Goal: Task Accomplishment & Management: Manage account settings

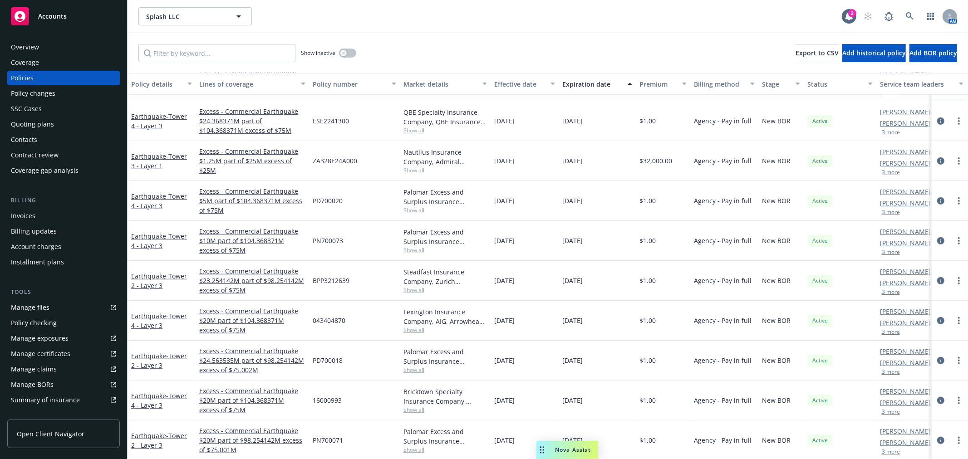
scroll to position [403, 0]
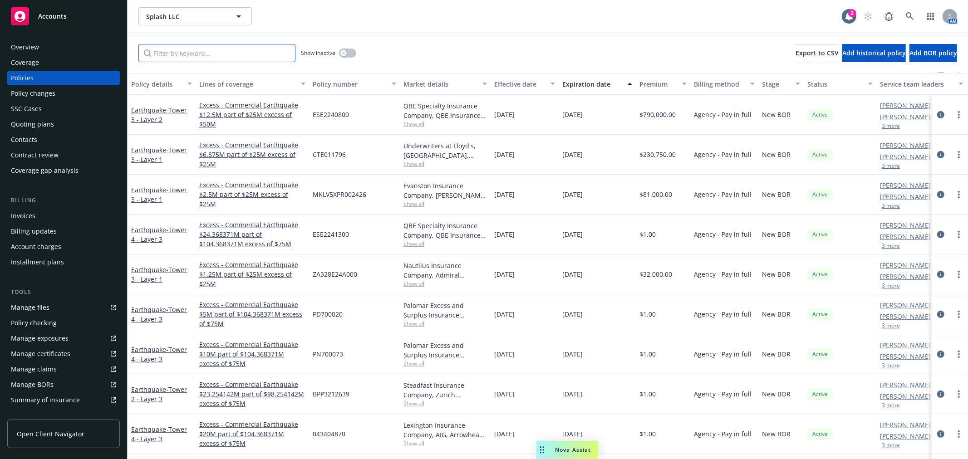
click at [227, 58] on input "Filter by keyword..." at bounding box center [216, 53] width 157 height 18
paste input "ESE2241600"
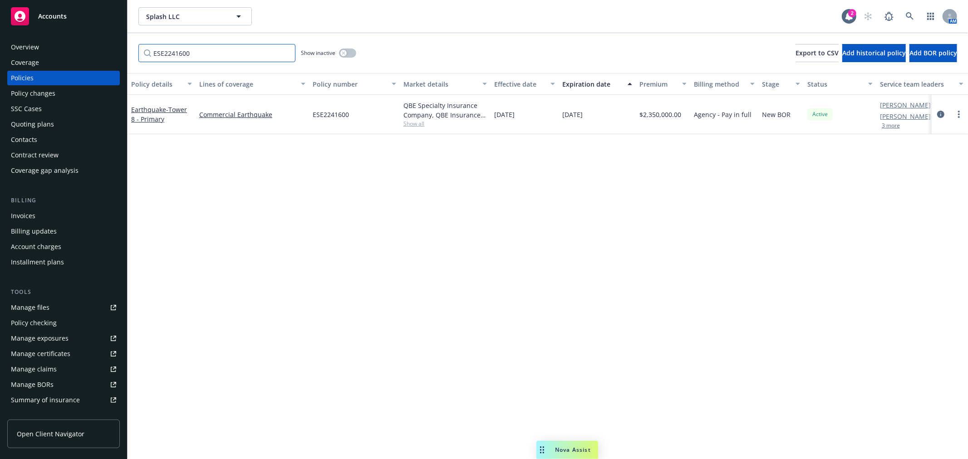
scroll to position [0, 0]
type input "ESE2241600"
click at [960, 113] on link "more" at bounding box center [958, 114] width 11 height 11
click at [895, 151] on link "Renew with incumbent" at bounding box center [910, 151] width 107 height 18
select select "12"
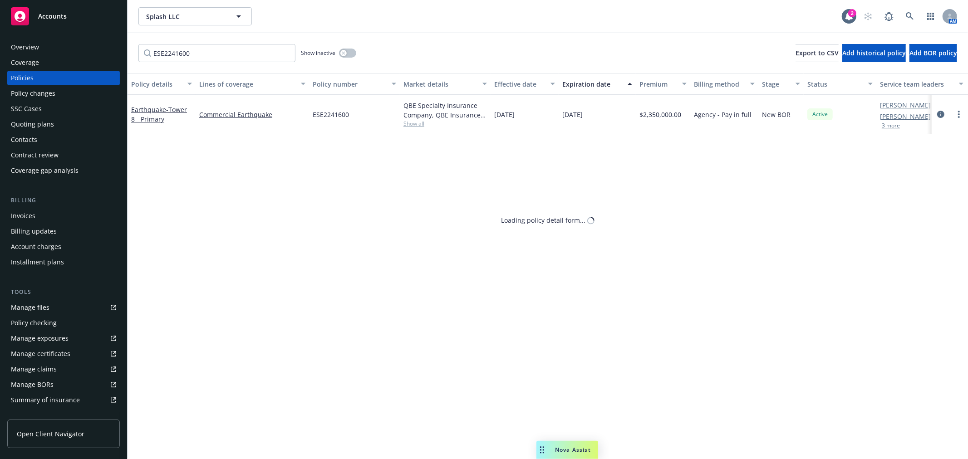
select select "CA"
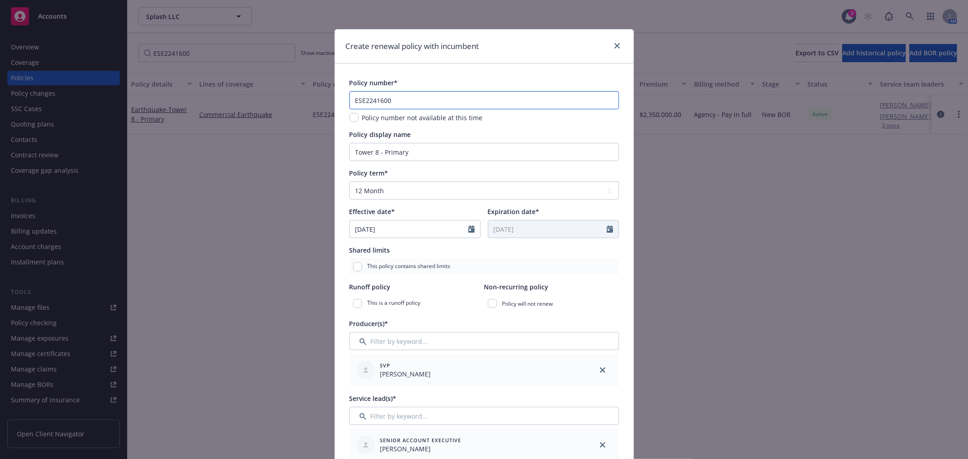
drag, startPoint x: 379, startPoint y: 97, endPoint x: 319, endPoint y: 99, distance: 59.9
click at [319, 99] on div "Create renewal policy with incumbent Policy number* ESE2241600 Policy number no…" at bounding box center [484, 229] width 968 height 459
paste input "3298"
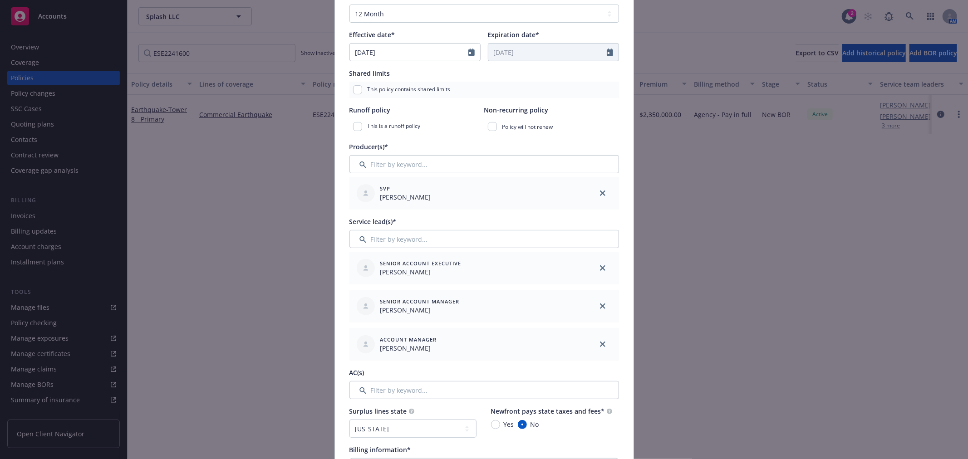
scroll to position [201, 0]
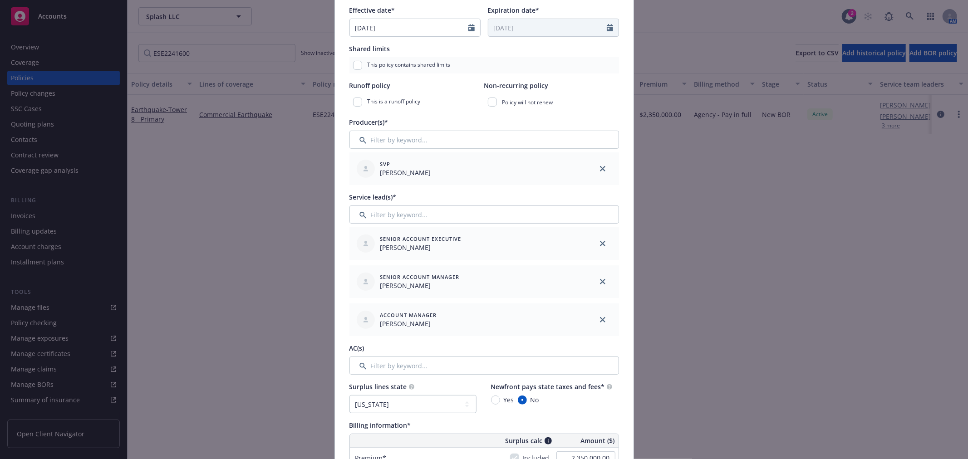
type input "ESE2329800"
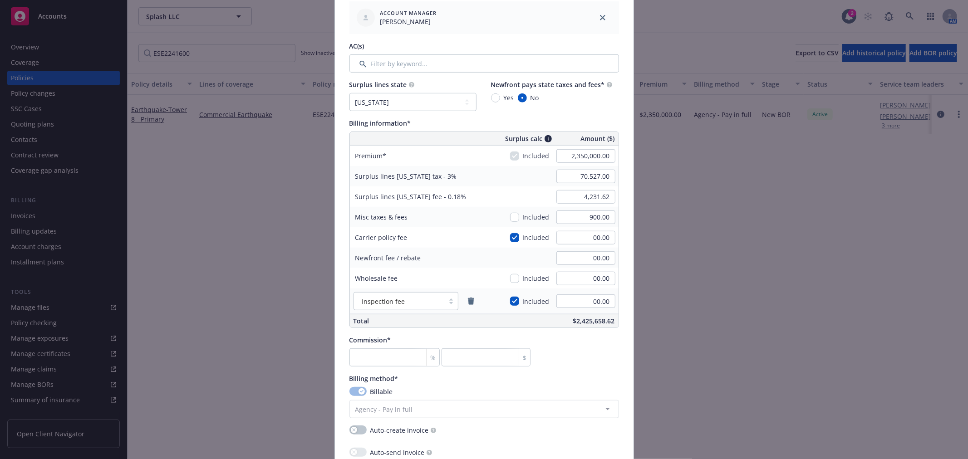
scroll to position [504, 0]
click at [599, 161] on input "2,350,000.00" at bounding box center [585, 156] width 59 height 14
type input "2,097,144.00"
type input "62,914.32"
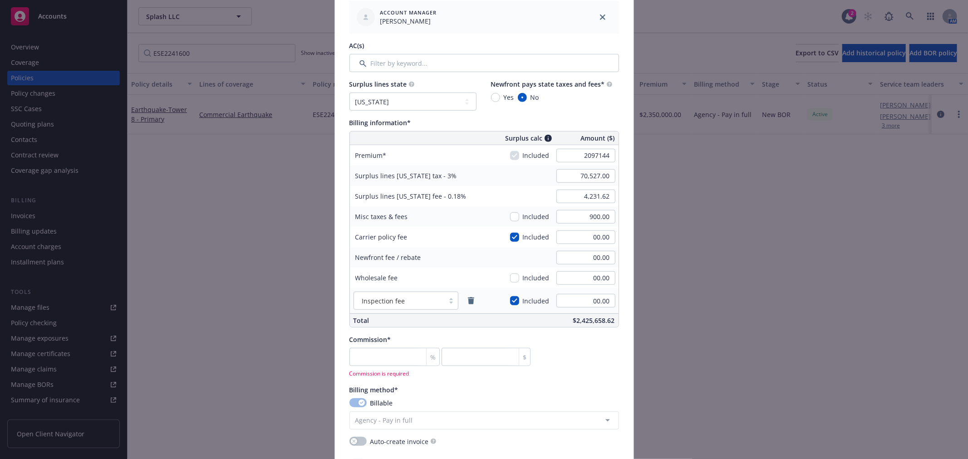
type input "3,774.86"
click at [529, 215] on span "Included" at bounding box center [536, 217] width 27 height 10
click at [513, 215] on input "checkbox" at bounding box center [514, 216] width 9 height 9
checkbox input "true"
type input "62,941.32"
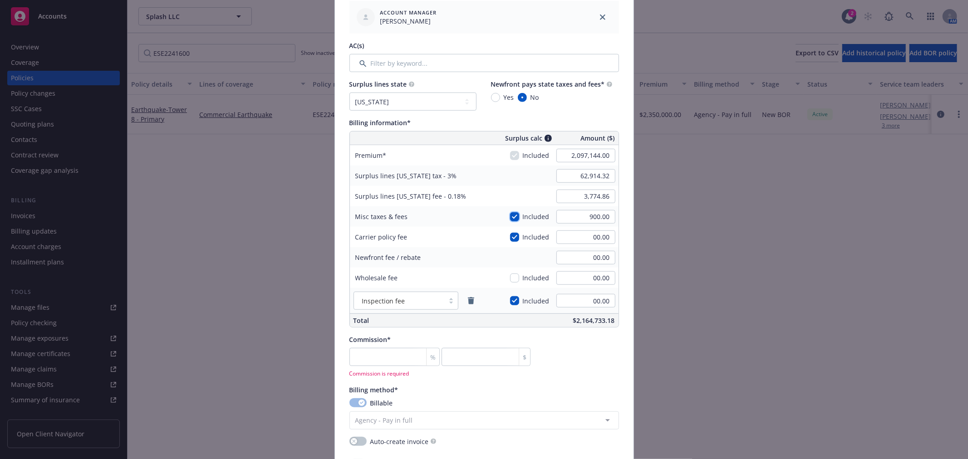
type input "3,776.48"
click at [561, 214] on input "900.00" at bounding box center [585, 217] width 59 height 14
type input "1500"
type input "62,959.32"
type input "3,777.56"
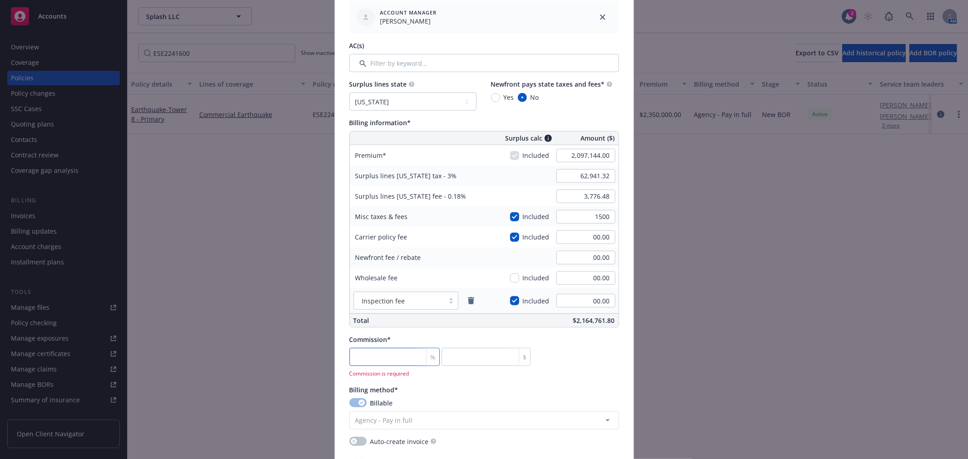
type input "1,500.00"
click at [402, 359] on input "number" at bounding box center [394, 357] width 91 height 18
type input "1"
type input "20971.44"
type input "12"
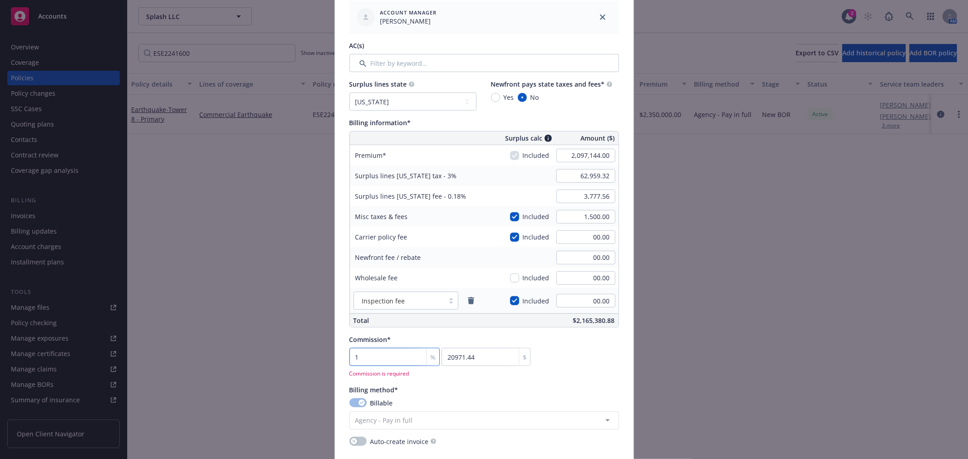
type input "251657.28"
type input "12.3"
type input "257948.71"
type input "12.3"
click at [587, 364] on div "Commission* 12.3 % 257948.71 $" at bounding box center [484, 350] width 270 height 31
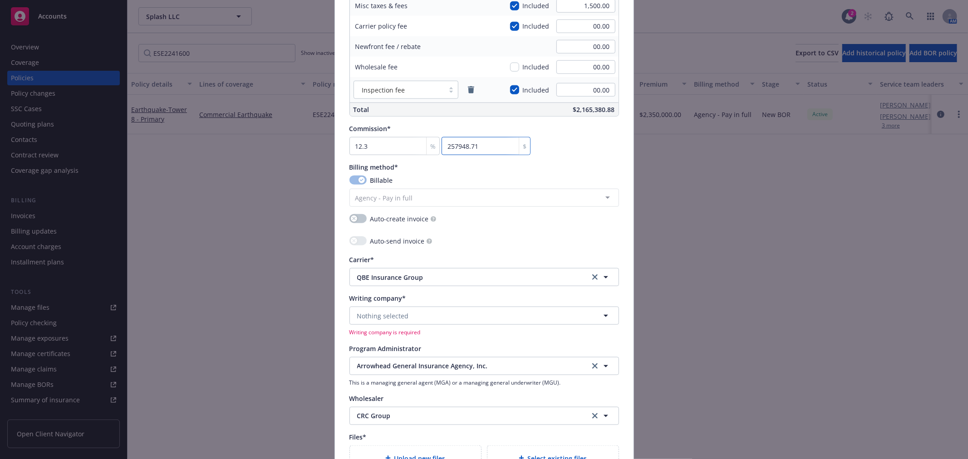
scroll to position [756, 0]
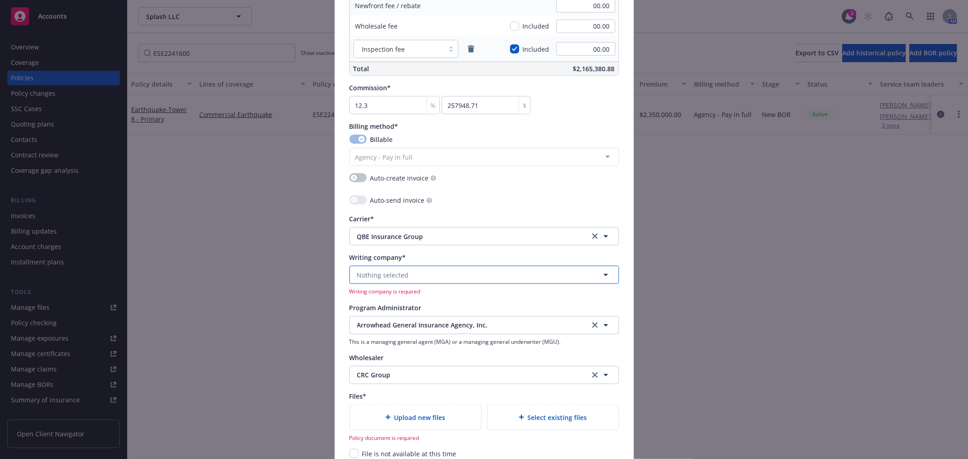
click at [464, 278] on button "Nothing selected" at bounding box center [484, 275] width 270 height 18
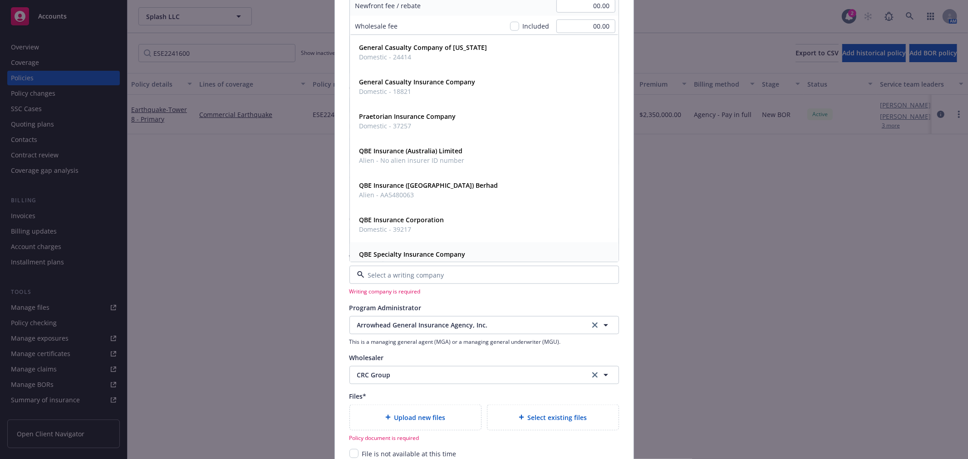
click at [443, 253] on strong "QBE Specialty Insurance Company" at bounding box center [412, 255] width 106 height 9
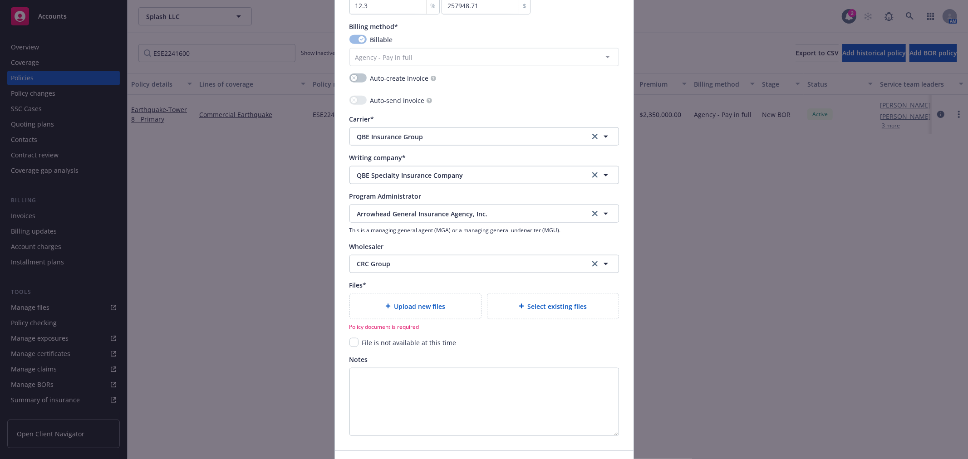
scroll to position [857, 0]
click at [350, 343] on input "checkbox" at bounding box center [353, 341] width 9 height 9
checkbox input "true"
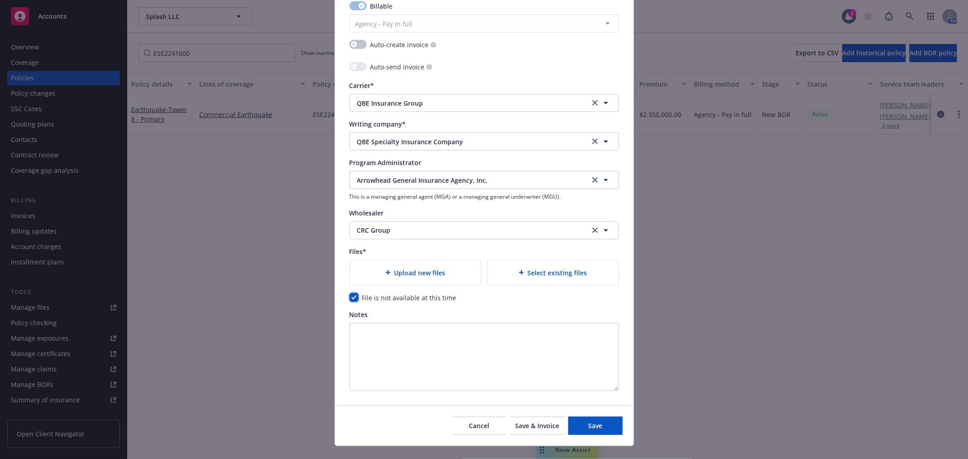
scroll to position [907, 0]
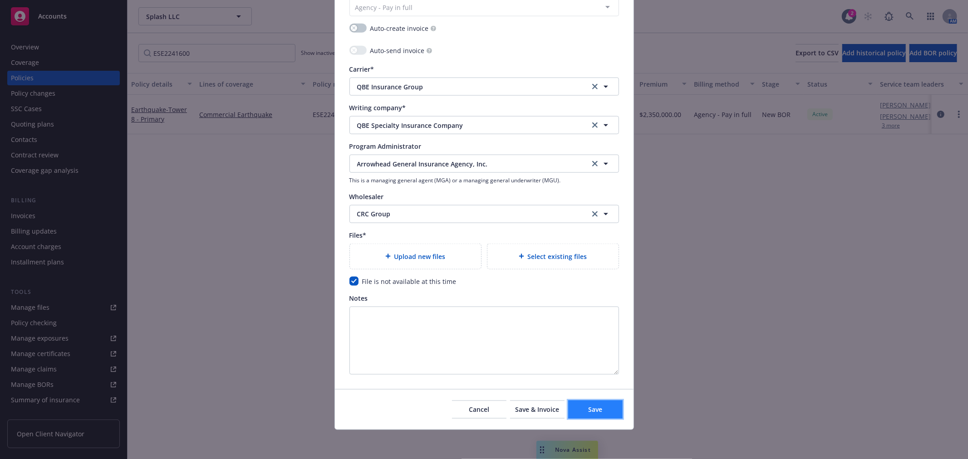
click at [588, 410] on span "Save" at bounding box center [595, 409] width 14 height 9
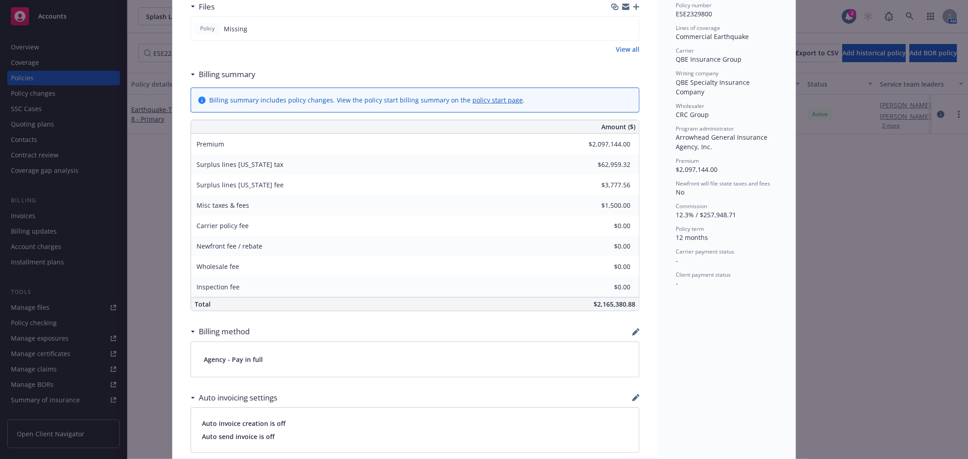
scroll to position [487, 0]
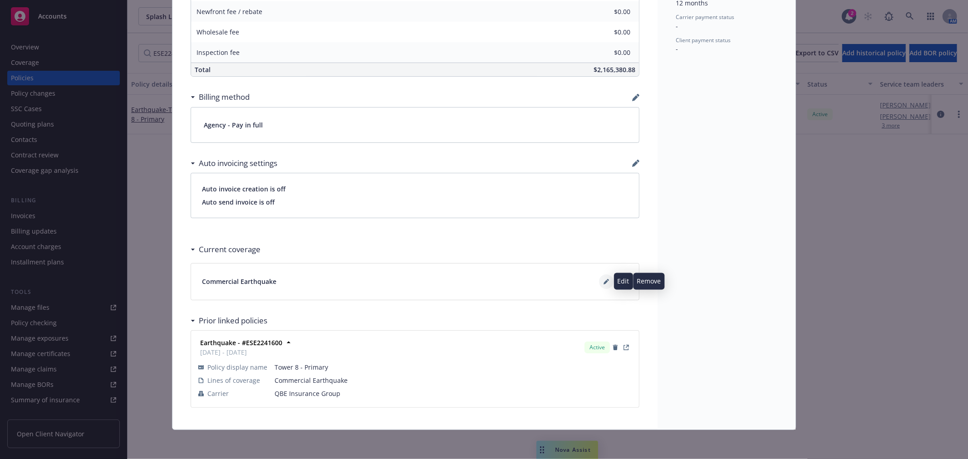
click at [604, 280] on icon at bounding box center [606, 281] width 5 height 5
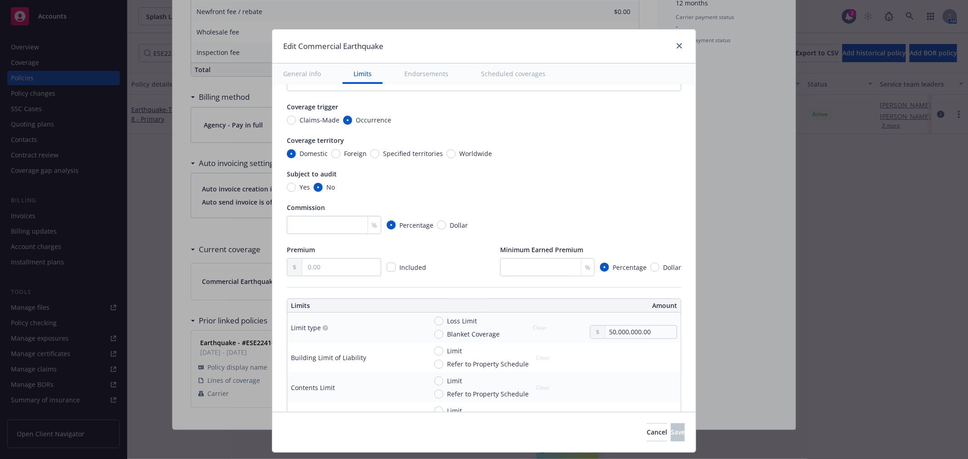
scroll to position [0, 0]
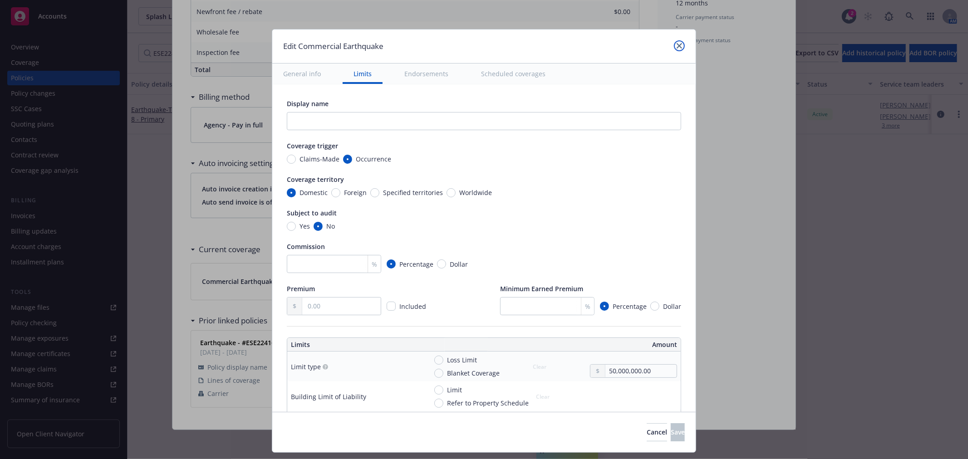
drag, startPoint x: 678, startPoint y: 46, endPoint x: 630, endPoint y: 45, distance: 48.1
click at [678, 46] on icon "close" at bounding box center [679, 45] width 5 height 5
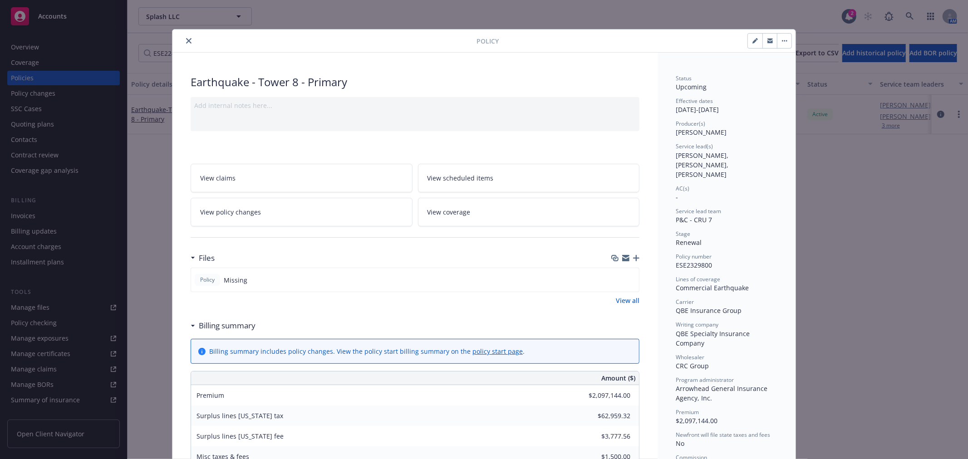
click at [186, 41] on icon "close" at bounding box center [188, 40] width 5 height 5
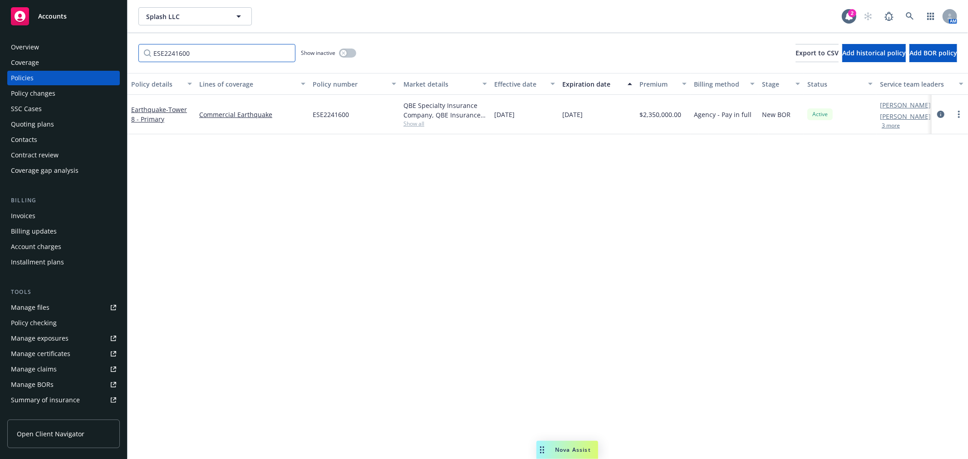
drag, startPoint x: 221, startPoint y: 53, endPoint x: 93, endPoint y: 55, distance: 128.0
click at [82, 53] on div "Accounts Overview Coverage Policies Policy changes SSC Cases Quoting plans Cont…" at bounding box center [484, 229] width 968 height 459
paste input "B2A3IM000355303"
type input "B2A3IM000355303"
click at [961, 117] on link "more" at bounding box center [958, 114] width 11 height 11
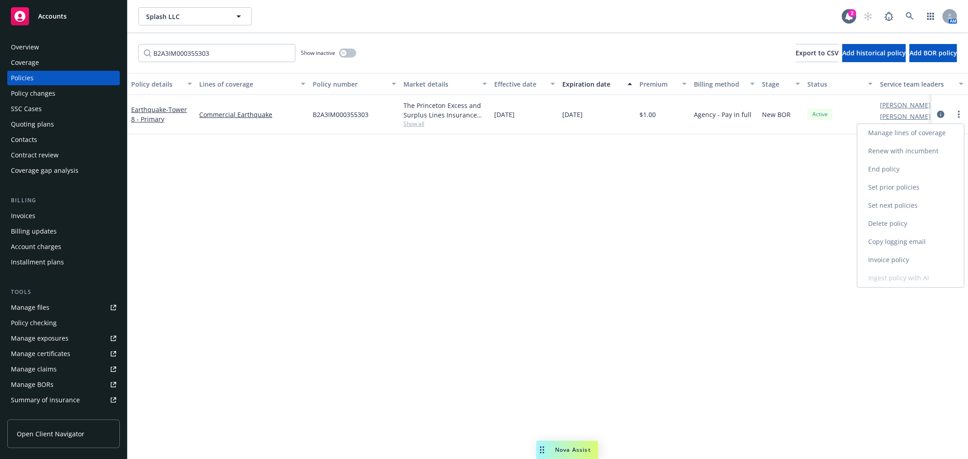
click at [914, 151] on link "Renew with incumbent" at bounding box center [910, 151] width 107 height 18
select select "12"
select select "CA"
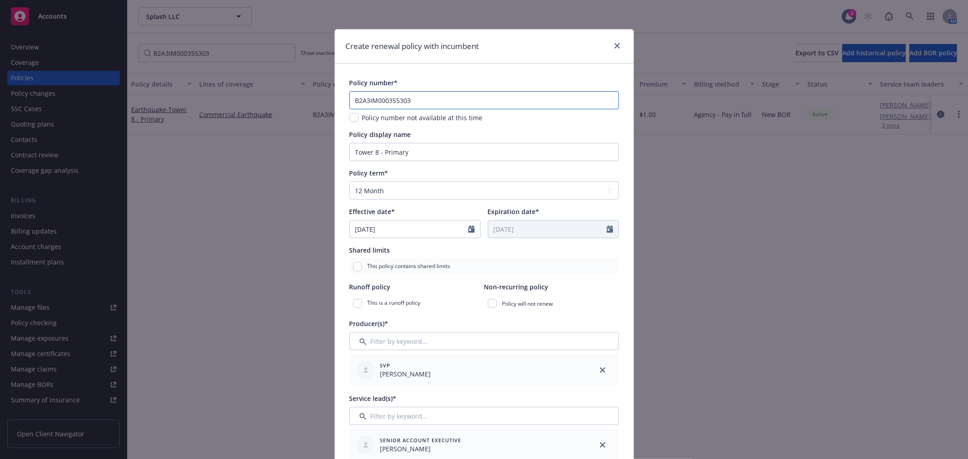
drag, startPoint x: 432, startPoint y: 102, endPoint x: 290, endPoint y: 106, distance: 143.0
click at [288, 105] on div "Create renewal policy with incumbent Policy number* B2A3IM000355303 Policy numb…" at bounding box center [484, 229] width 968 height 459
paste input "4"
type input "B2A3IM000355304"
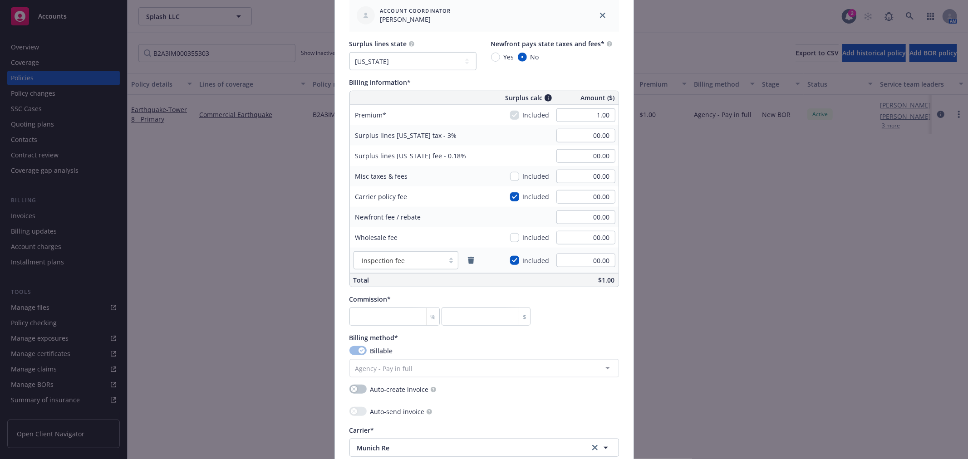
scroll to position [605, 0]
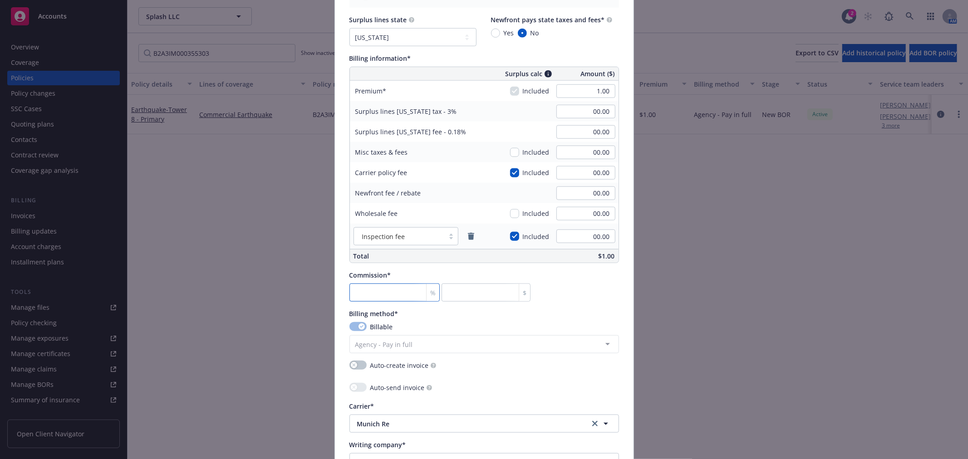
click at [363, 289] on input "number" at bounding box center [394, 293] width 91 height 18
type input "0"
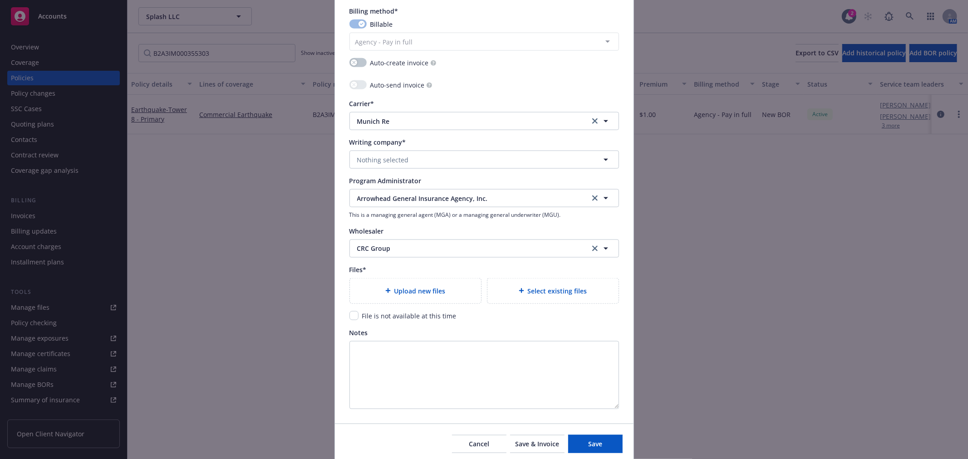
scroll to position [943, 0]
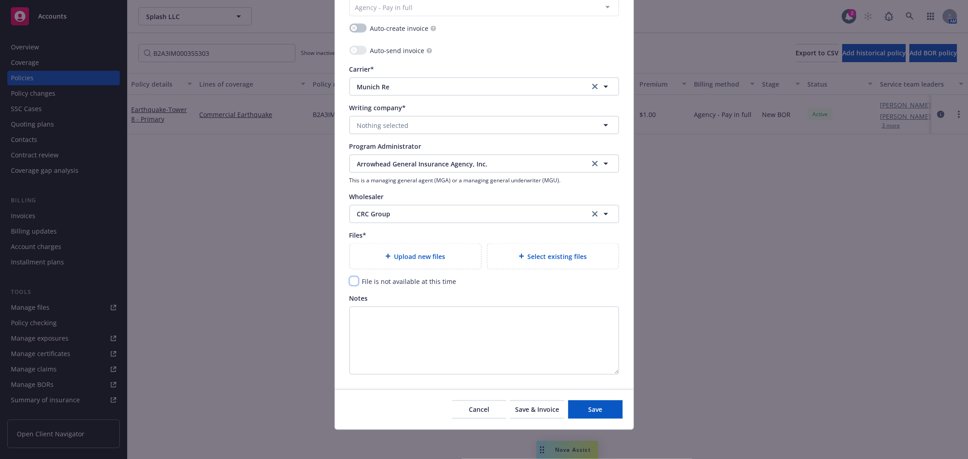
click at [351, 280] on input "checkbox" at bounding box center [353, 281] width 9 height 9
checkbox input "true"
click at [489, 129] on button "Nothing selected" at bounding box center [484, 125] width 270 height 18
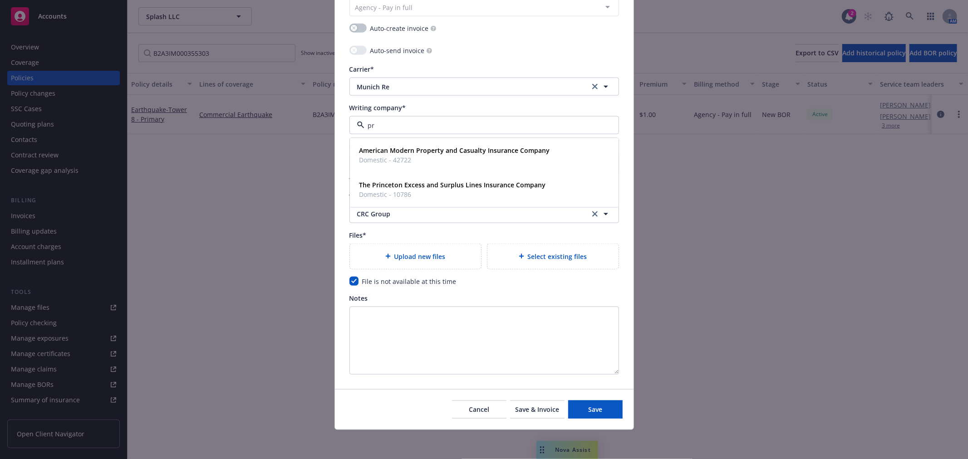
type input "pri"
click at [516, 153] on strong "The Princeton Excess and Surplus Lines Insurance Company" at bounding box center [452, 151] width 187 height 9
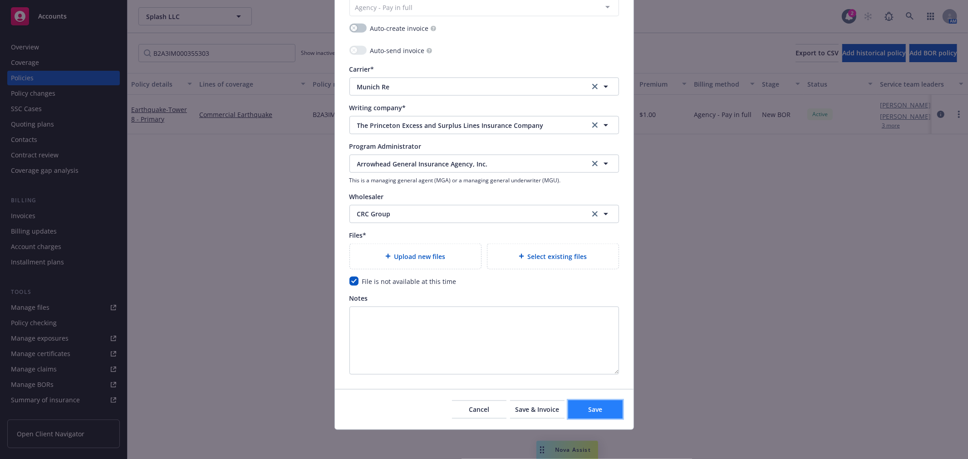
click at [608, 404] on button "Save" at bounding box center [595, 410] width 54 height 18
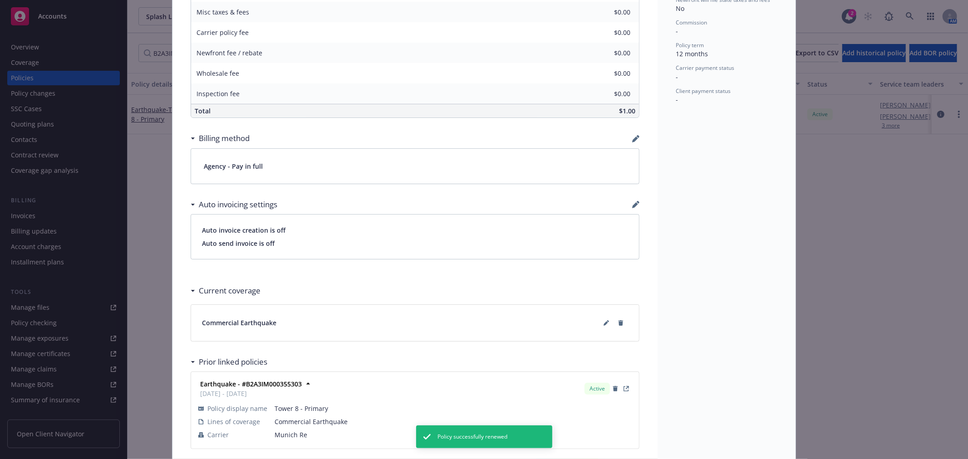
scroll to position [487, 0]
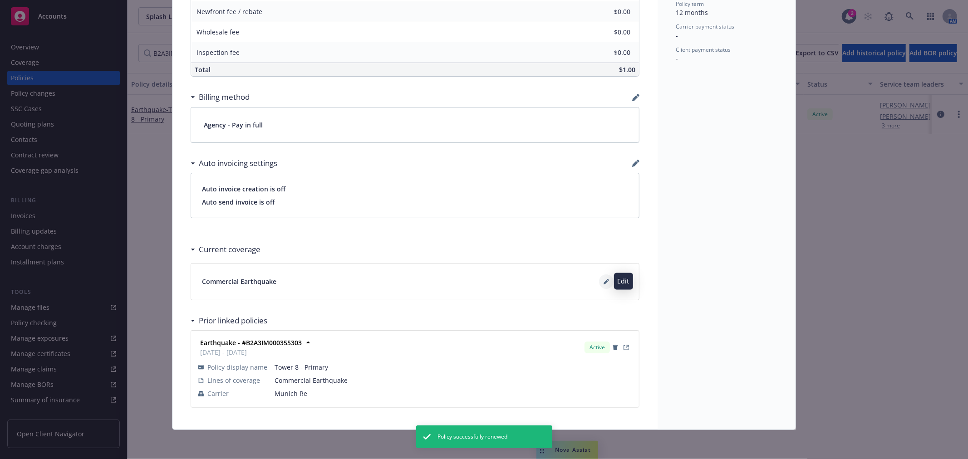
click at [604, 282] on icon at bounding box center [606, 282] width 5 height 5
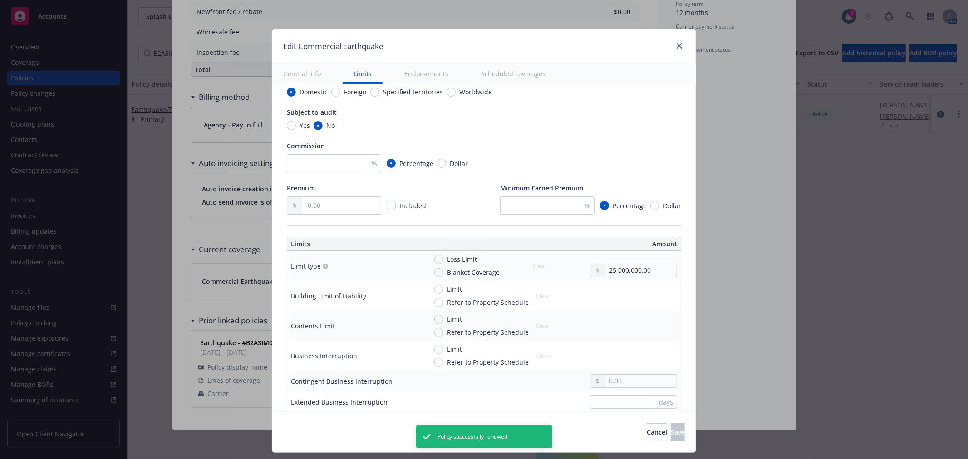
scroll to position [50, 0]
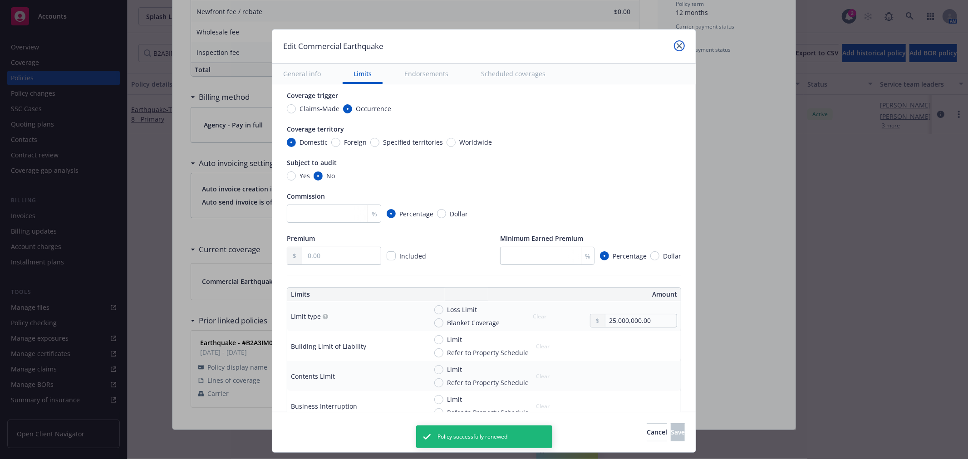
click at [678, 41] on link "close" at bounding box center [679, 45] width 11 height 11
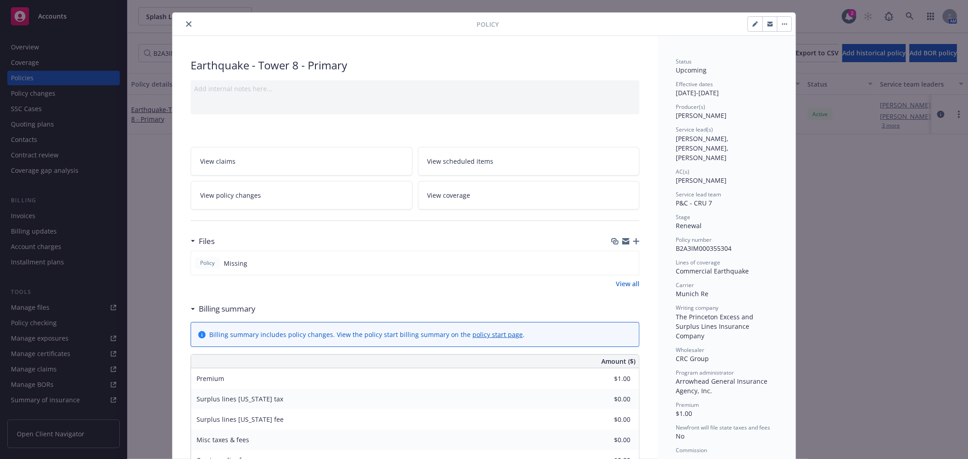
scroll to position [0, 0]
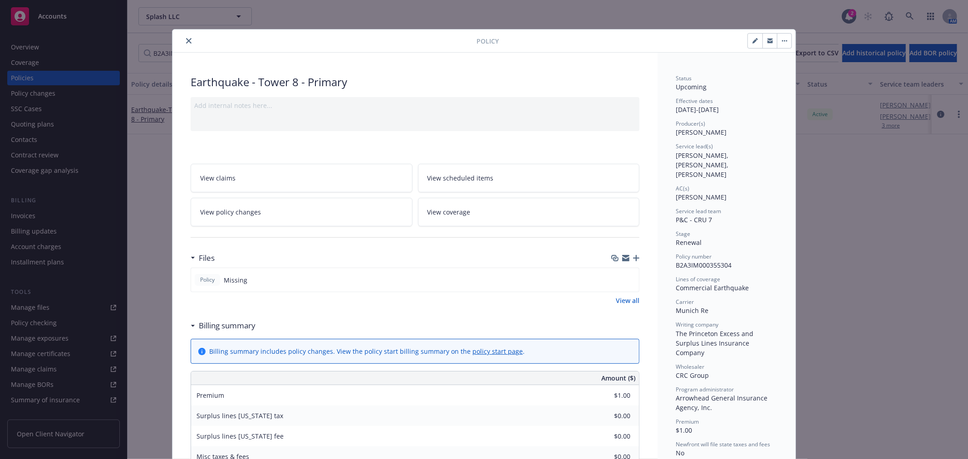
drag, startPoint x: 188, startPoint y: 39, endPoint x: 185, endPoint y: 43, distance: 5.2
click at [185, 43] on button "close" at bounding box center [188, 40] width 11 height 11
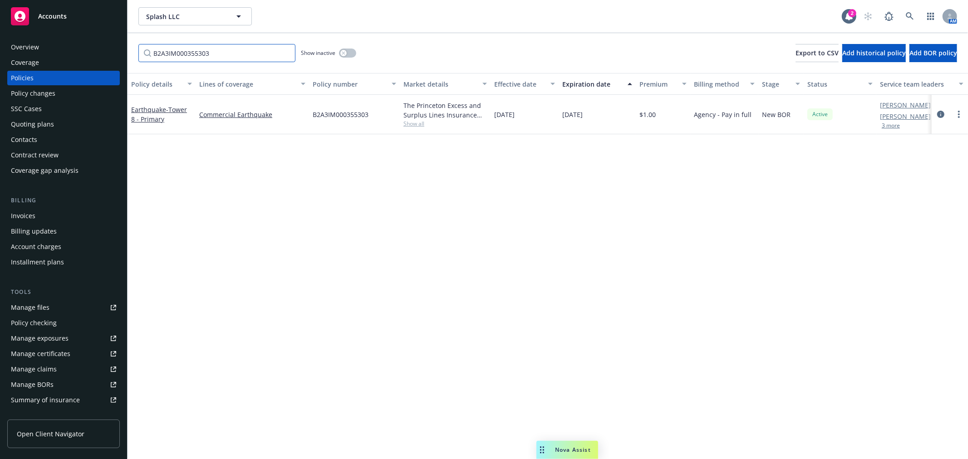
drag, startPoint x: 228, startPoint y: 52, endPoint x: 102, endPoint y: 52, distance: 126.2
click at [102, 52] on div "Accounts Overview Coverage Policies Policy changes SSC Cases Quoting plans Cont…" at bounding box center [484, 229] width 968 height 459
type input "v"
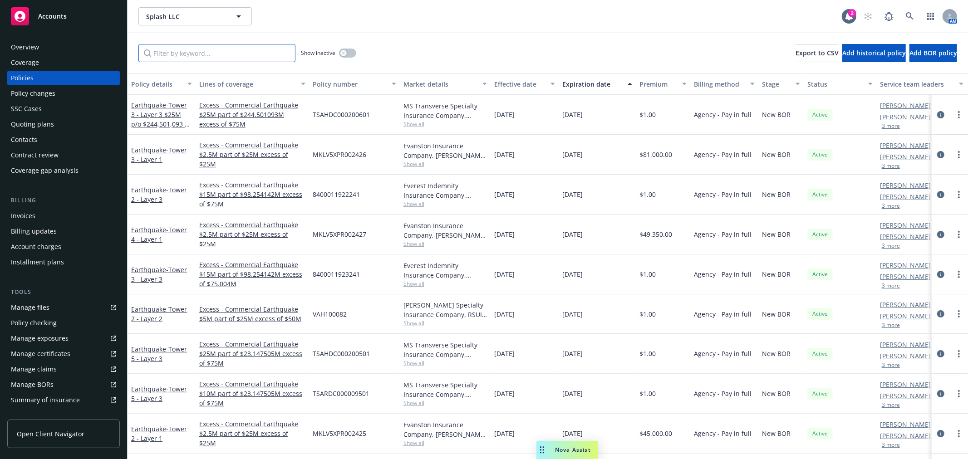
paste input "ARH00002604"
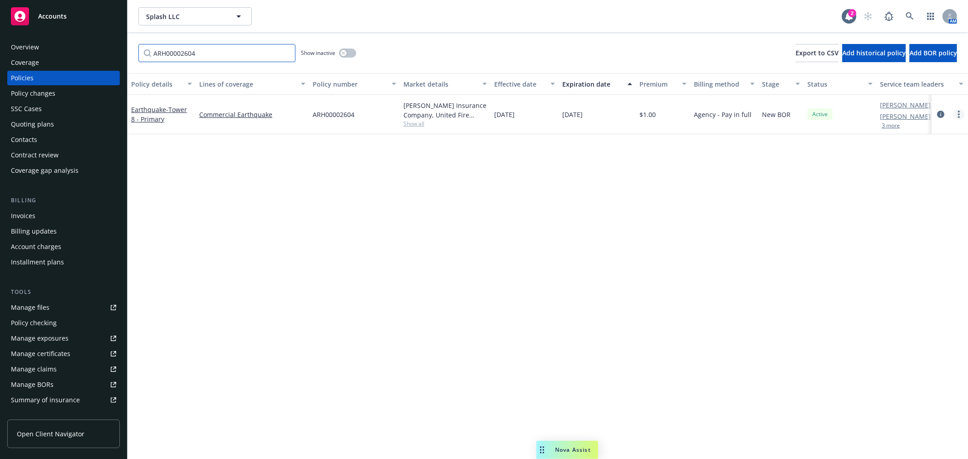
type input "ARH00002604"
click at [954, 115] on link "more" at bounding box center [958, 114] width 11 height 11
drag, startPoint x: 899, startPoint y: 149, endPoint x: 761, endPoint y: 152, distance: 138.0
click at [899, 150] on link "Renew with incumbent" at bounding box center [910, 151] width 107 height 18
select select "12"
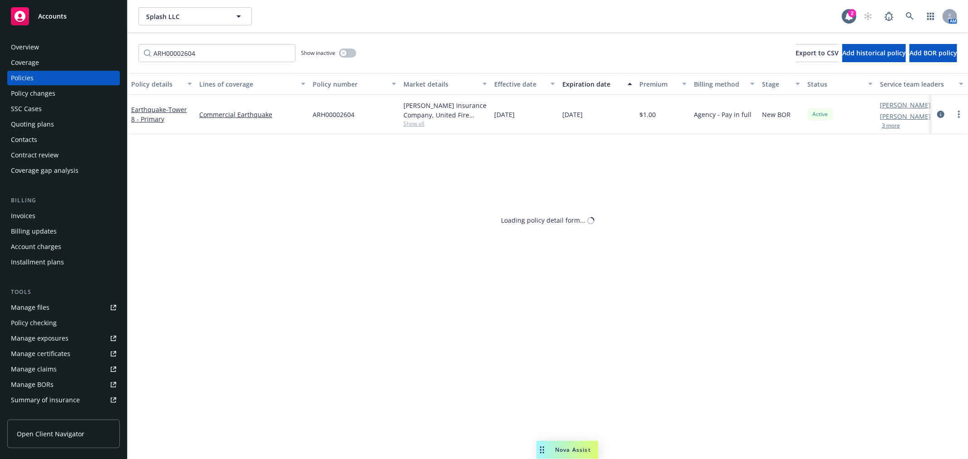
select select "CA"
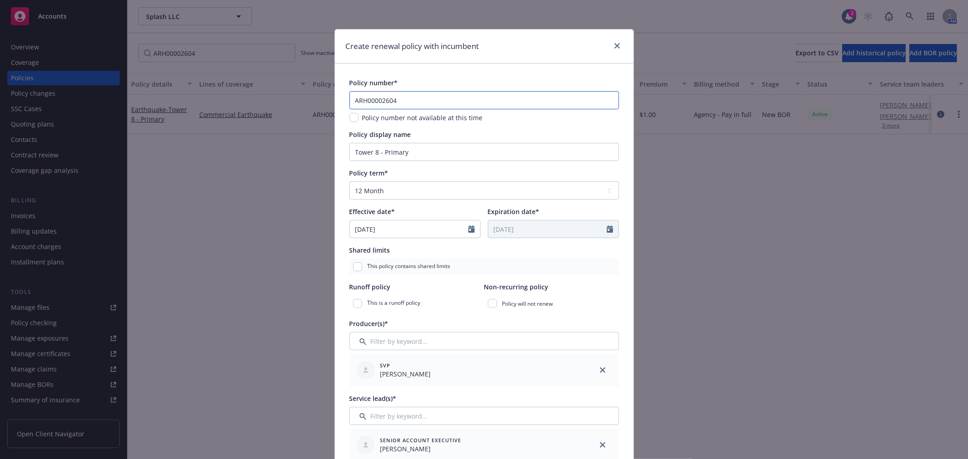
drag, startPoint x: 411, startPoint y: 99, endPoint x: 309, endPoint y: 101, distance: 101.7
click at [310, 101] on div "Create renewal policy with incumbent Policy number* ARH00002604 Policy number n…" at bounding box center [484, 229] width 968 height 459
paste input "TSARDC000028001"
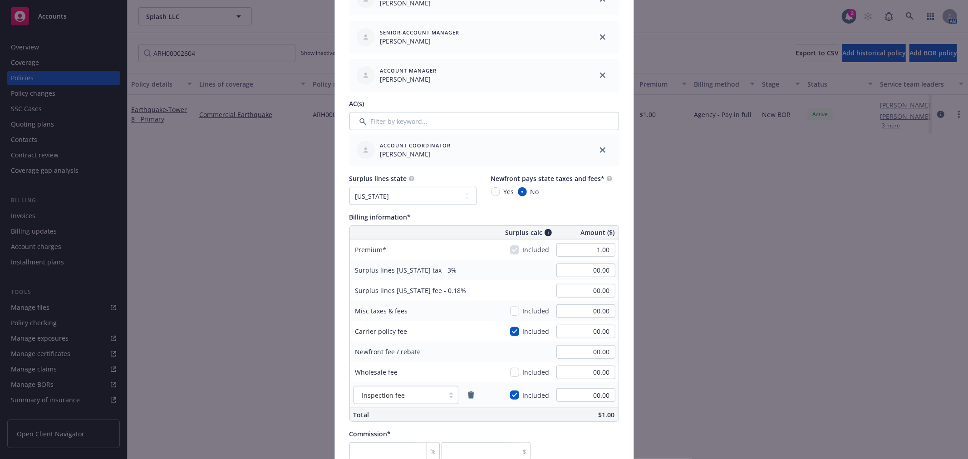
scroll to position [454, 0]
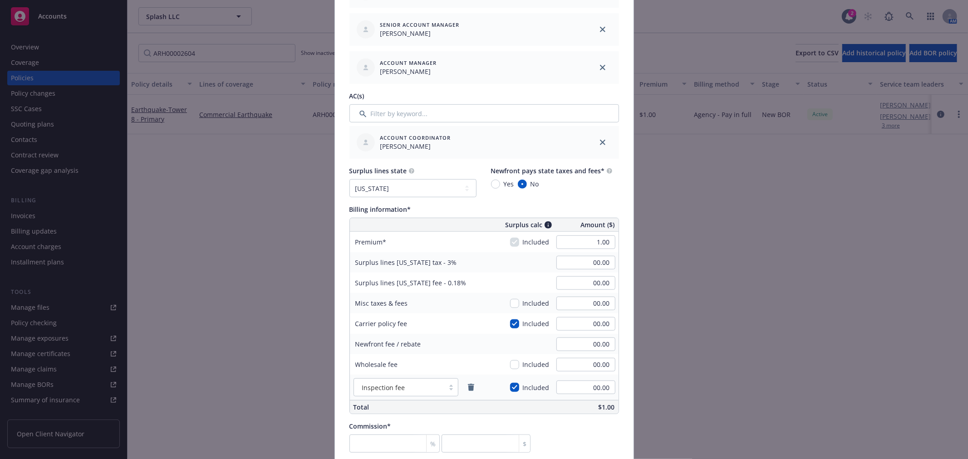
type input "TSARDC000028001"
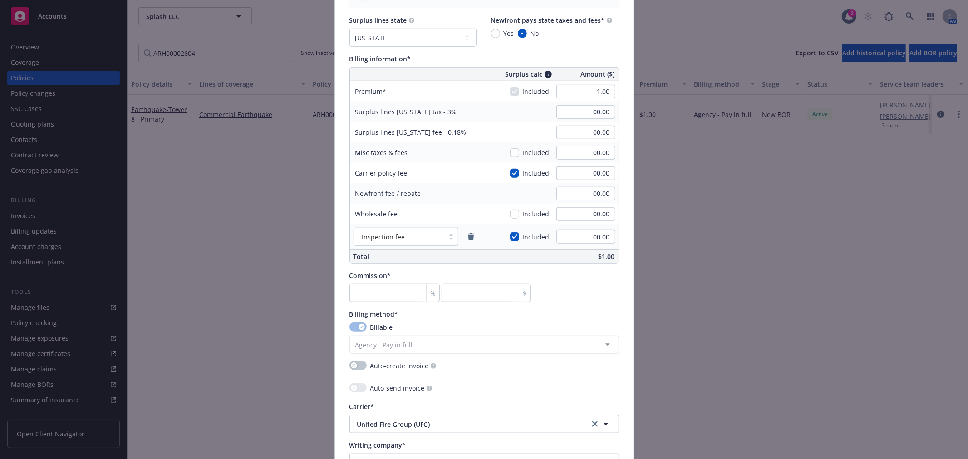
scroll to position [605, 0]
click at [357, 294] on input "number" at bounding box center [394, 293] width 91 height 18
type input "0"
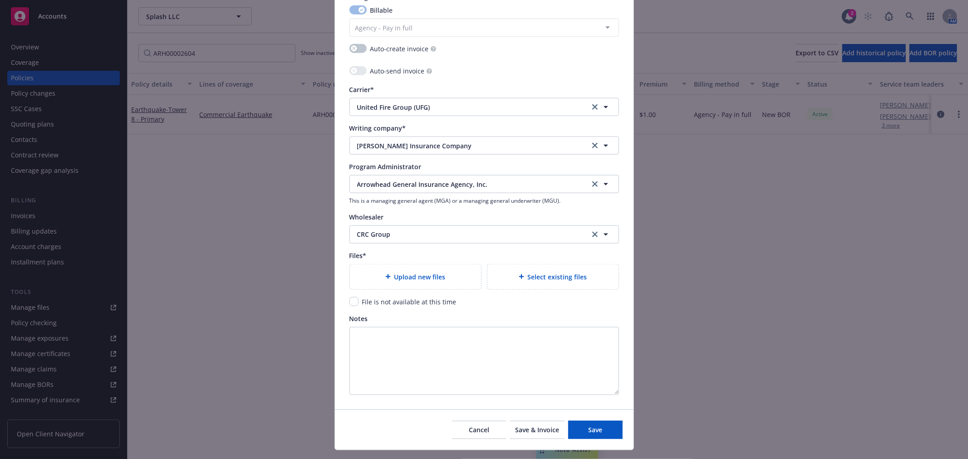
scroll to position [943, 0]
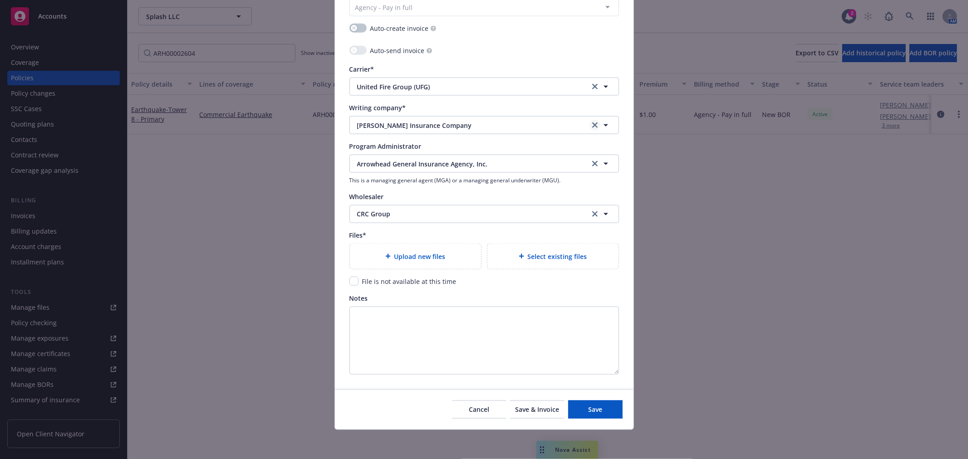
click at [592, 126] on icon "clear selection" at bounding box center [594, 125] width 5 height 5
click at [592, 84] on icon "clear selection" at bounding box center [594, 86] width 5 height 5
click at [423, 84] on button "Nothing selected" at bounding box center [484, 87] width 270 height 18
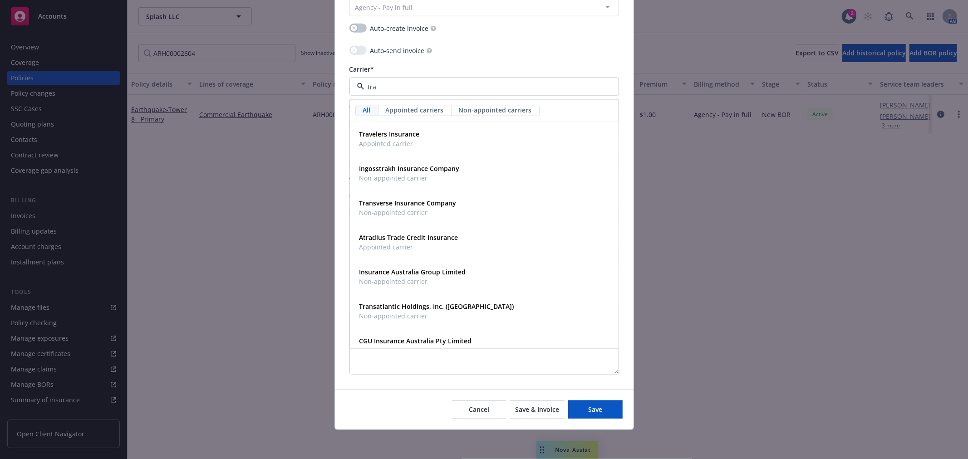
type input "[PERSON_NAME]"
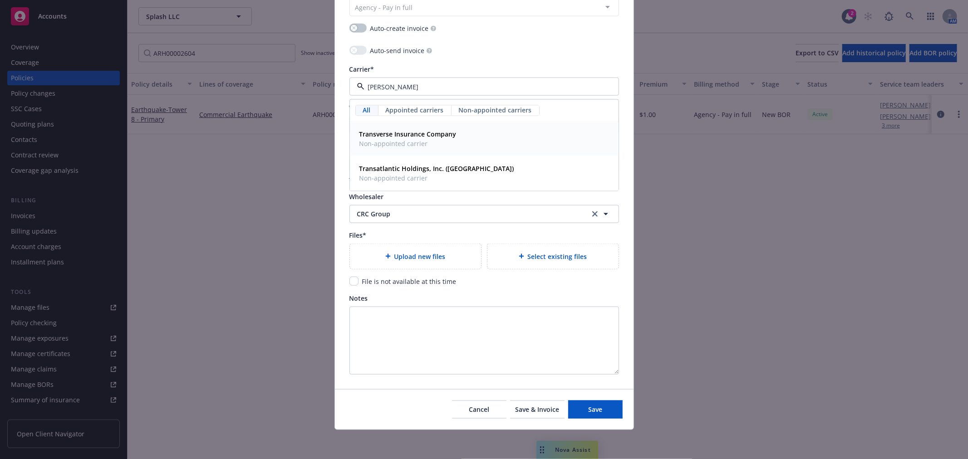
click at [418, 135] on strong "Transverse Insurance Company" at bounding box center [407, 134] width 97 height 9
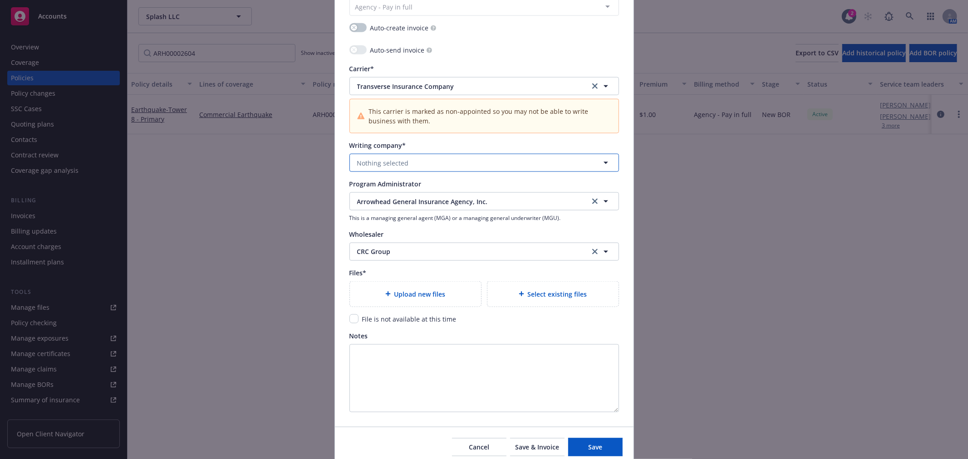
click at [410, 157] on button "Nothing selected" at bounding box center [484, 163] width 270 height 18
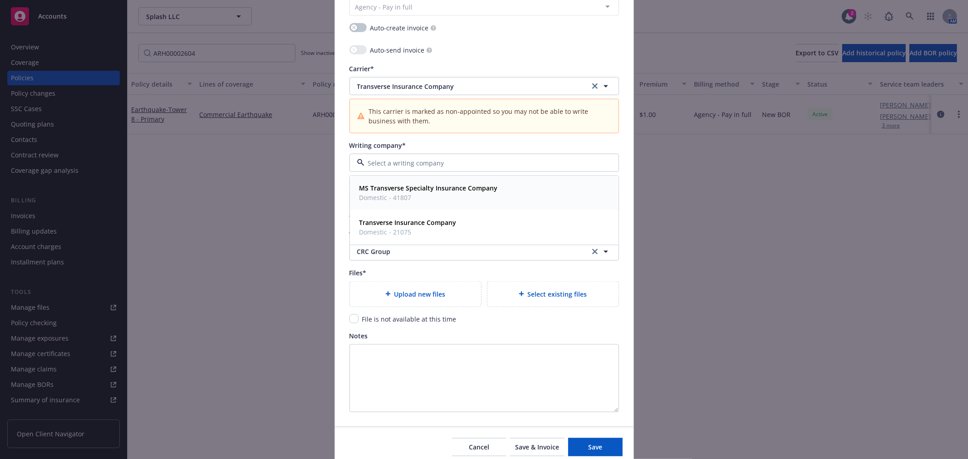
click at [417, 192] on strong "MS Transverse Specialty Insurance Company" at bounding box center [428, 188] width 138 height 9
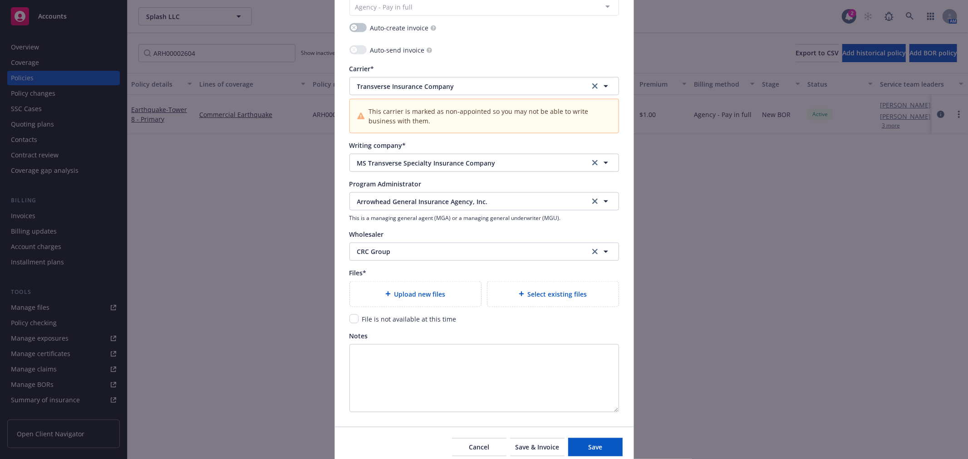
scroll to position [981, 0]
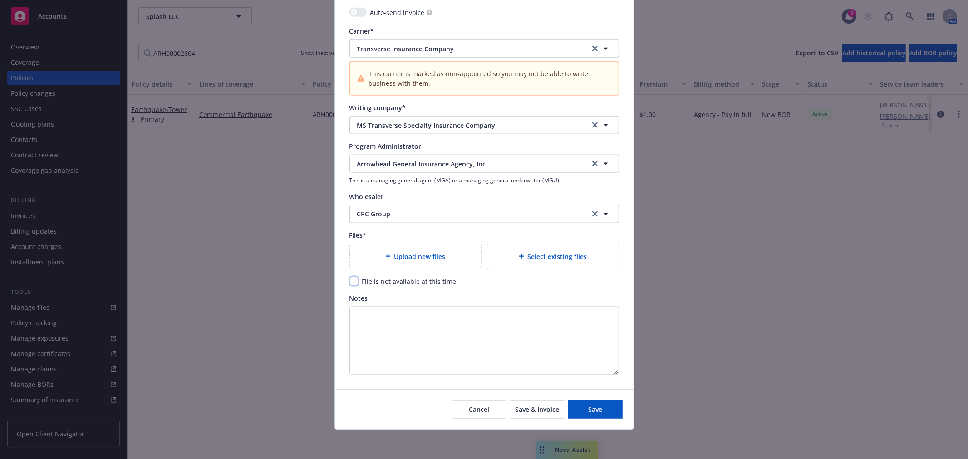
click at [349, 279] on input "checkbox" at bounding box center [353, 281] width 9 height 9
checkbox input "true"
click at [597, 411] on span "Save" at bounding box center [595, 409] width 14 height 9
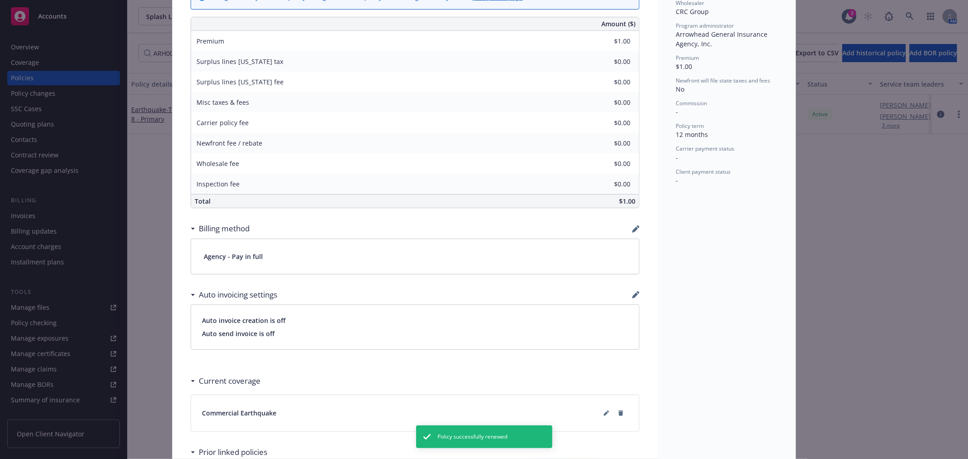
scroll to position [454, 0]
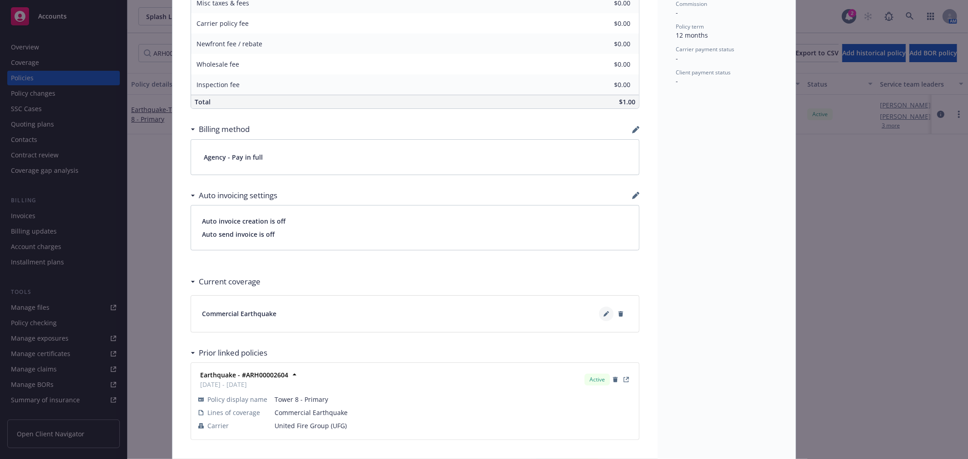
click at [604, 312] on icon at bounding box center [606, 313] width 5 height 5
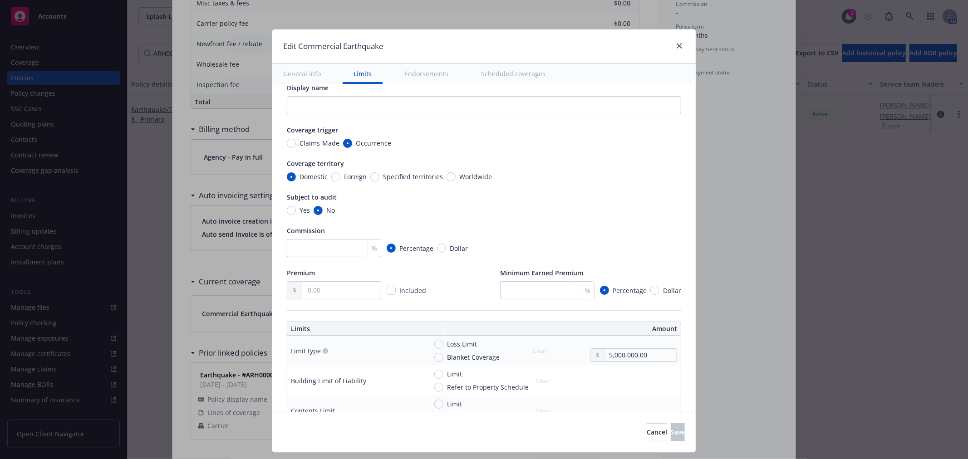
scroll to position [0, 0]
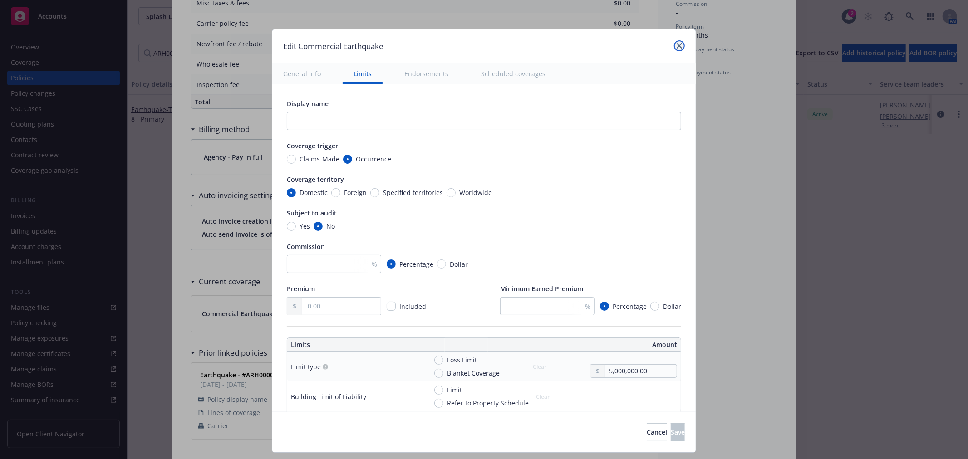
click at [674, 44] on link "close" at bounding box center [679, 45] width 11 height 11
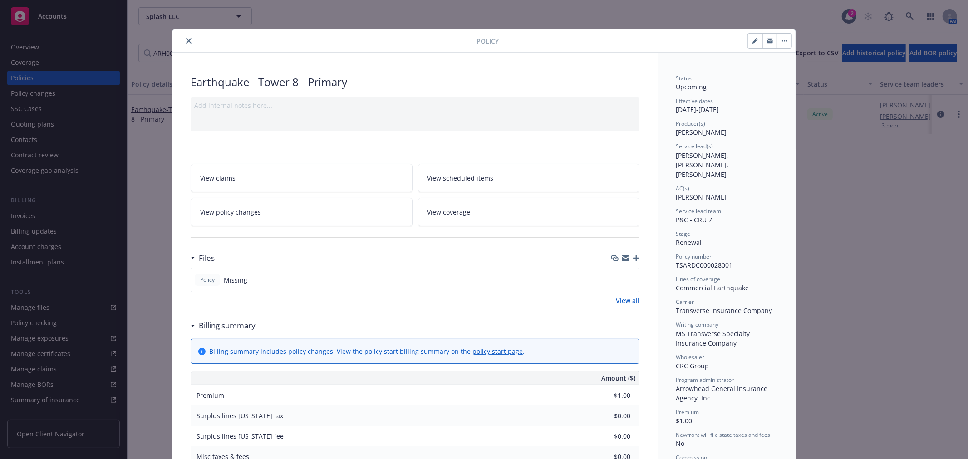
click at [187, 39] on icon "close" at bounding box center [188, 40] width 5 height 5
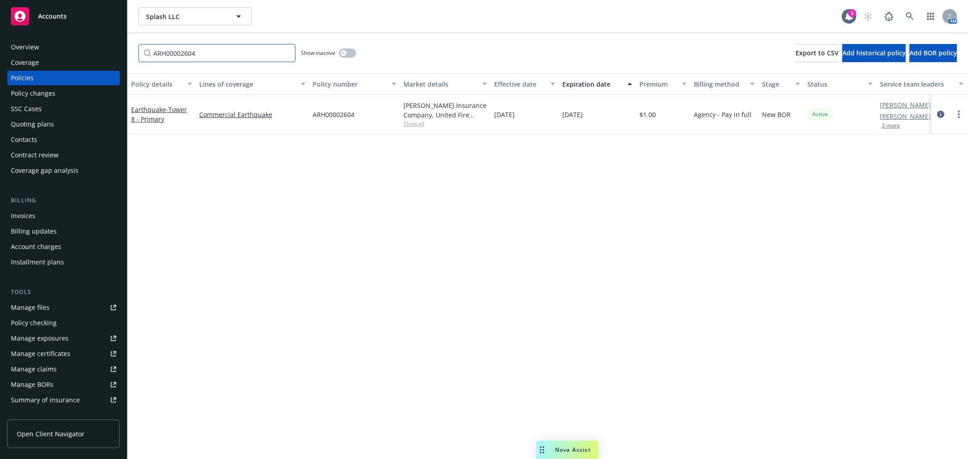
drag, startPoint x: 210, startPoint y: 53, endPoint x: 97, endPoint y: 54, distance: 113.0
click at [97, 54] on div "Accounts Overview Coverage Policies Policy changes SSC Cases Quoting plans Cont…" at bounding box center [484, 229] width 968 height 459
paste input "B1180D2405153135"
type input "B1180D2405153135"
click at [959, 115] on circle "more" at bounding box center [959, 115] width 2 height 2
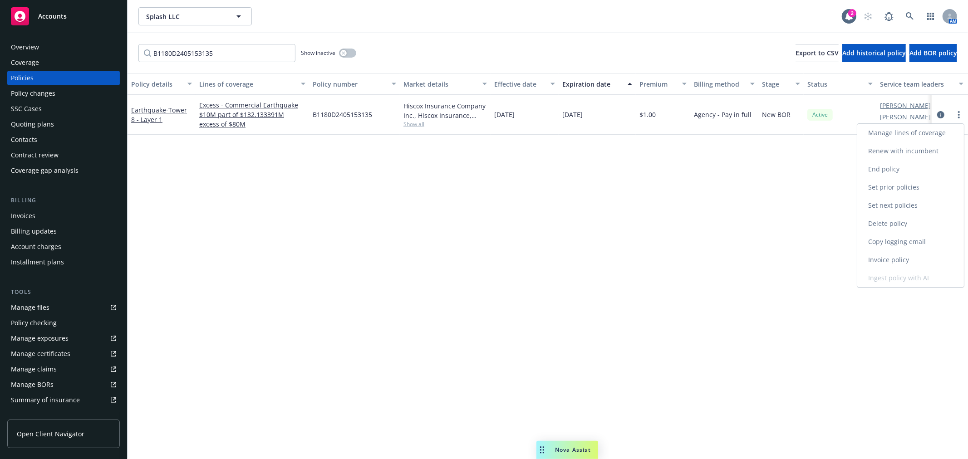
click at [914, 150] on link "Renew with incumbent" at bounding box center [910, 151] width 107 height 18
select select "12"
select select "CA"
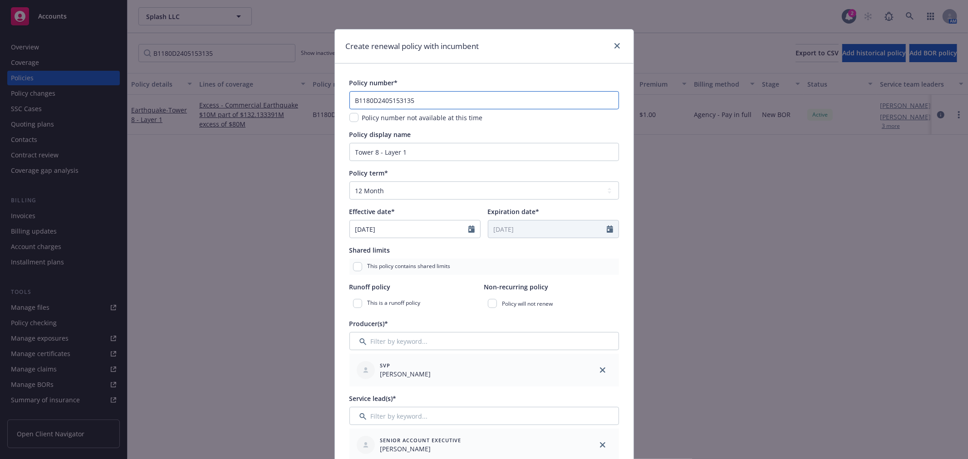
drag, startPoint x: 419, startPoint y: 100, endPoint x: 297, endPoint y: 93, distance: 122.3
click at [297, 93] on div "Create renewal policy with incumbent Policy number* B1180D2405153135 Policy num…" at bounding box center [484, 229] width 968 height 459
paste input "505153363"
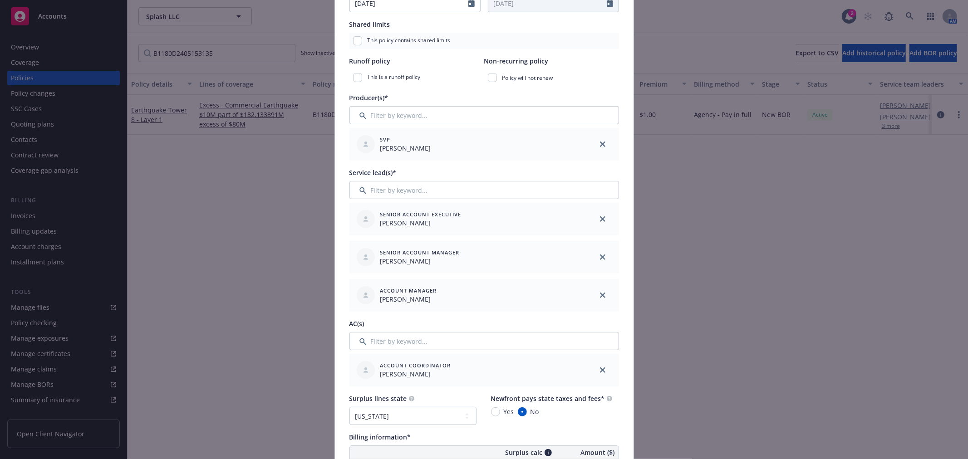
scroll to position [252, 0]
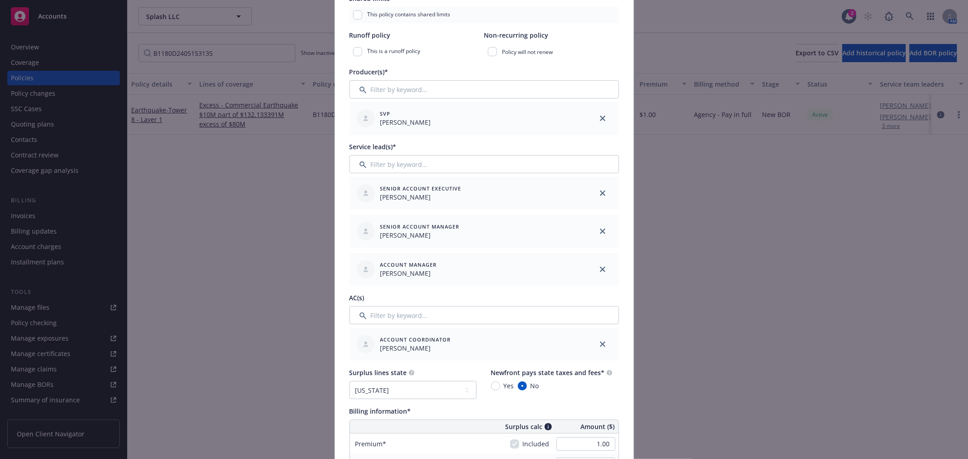
type input "B1180D2505153363"
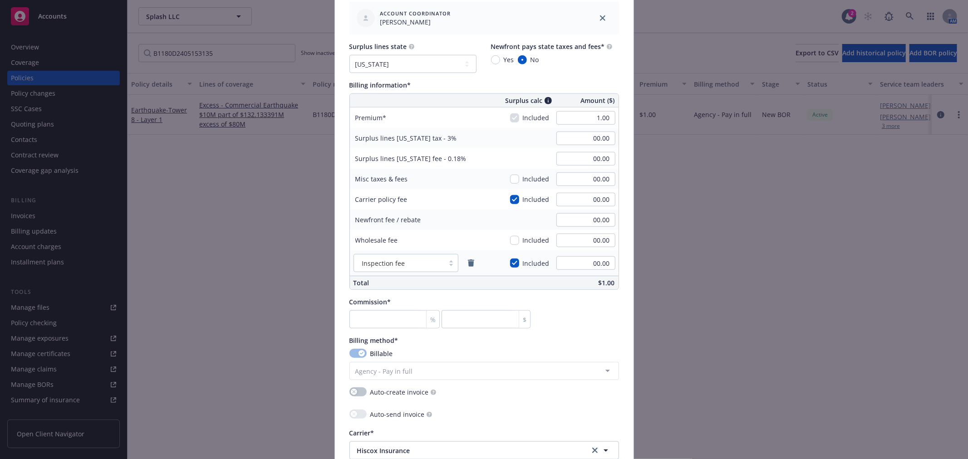
scroll to position [605, 0]
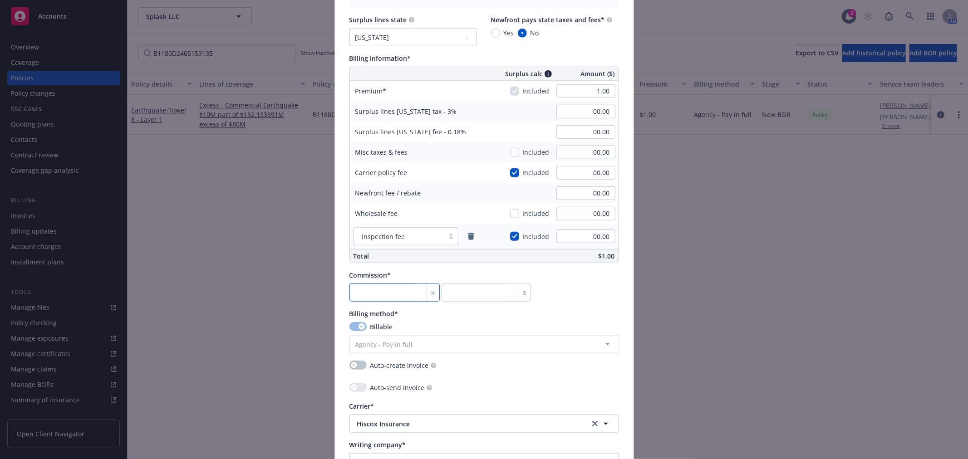
click at [361, 296] on input "number" at bounding box center [394, 293] width 91 height 18
type input "0"
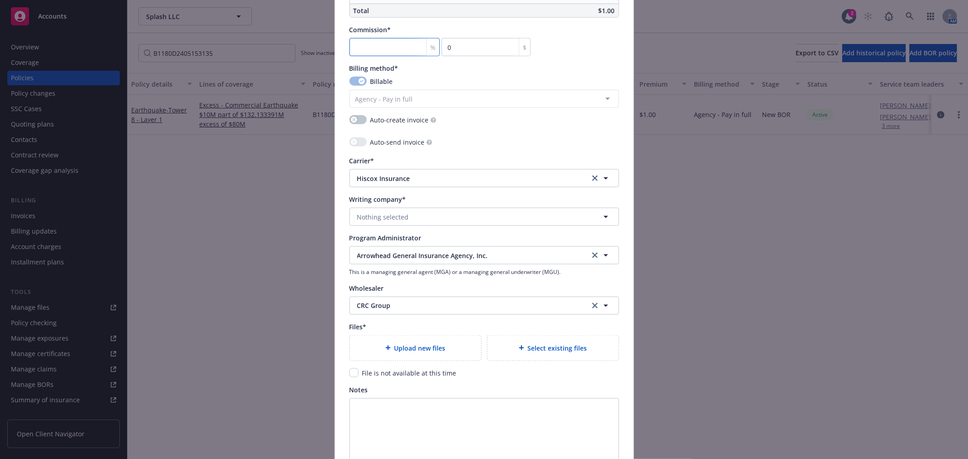
scroll to position [857, 0]
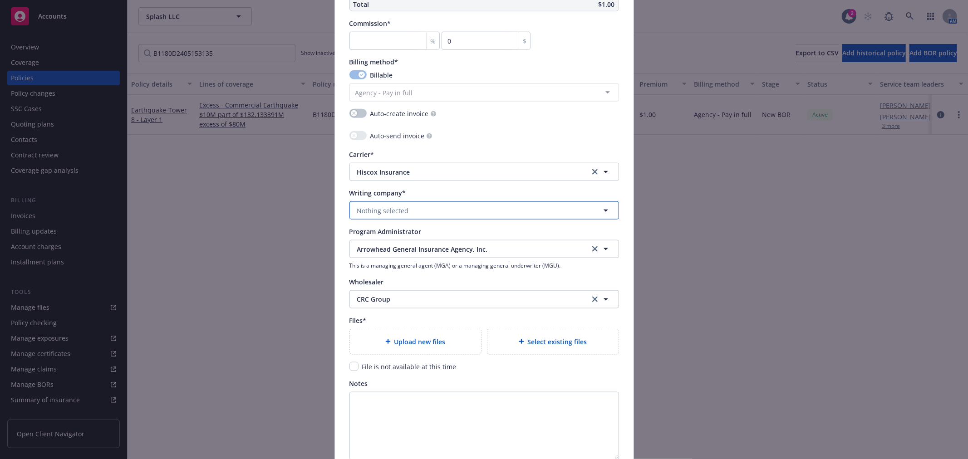
click at [417, 206] on button "Nothing selected" at bounding box center [484, 210] width 270 height 18
click at [415, 235] on strong "Hiscox Insurance Company Inc." at bounding box center [407, 236] width 97 height 9
click at [349, 368] on input "checkbox" at bounding box center [353, 366] width 9 height 9
checkbox input "true"
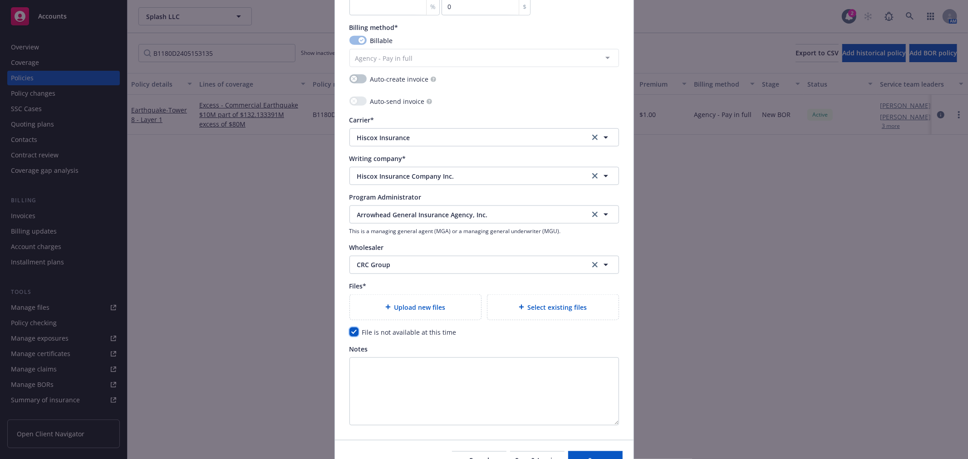
scroll to position [943, 0]
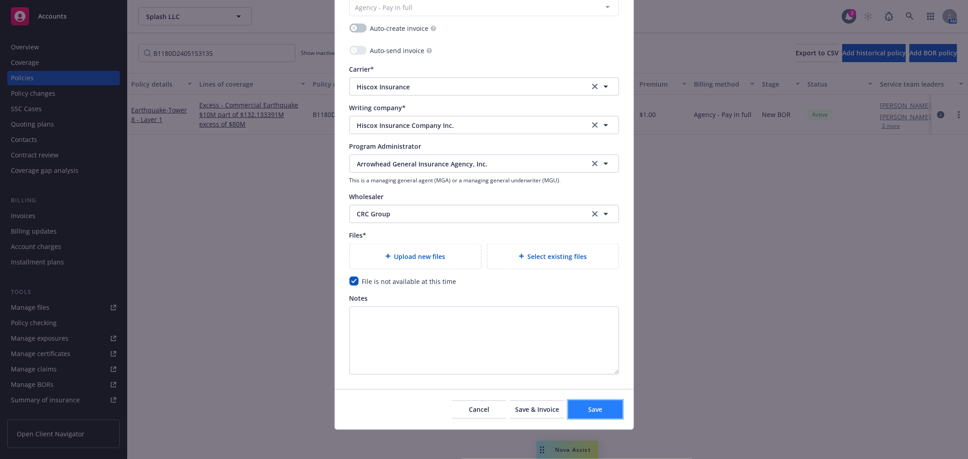
click at [579, 415] on button "Save" at bounding box center [595, 410] width 54 height 18
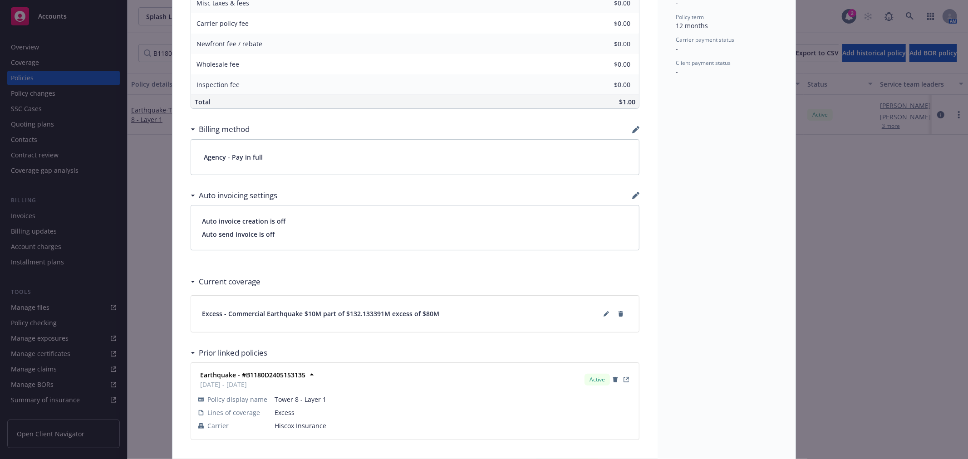
scroll to position [487, 0]
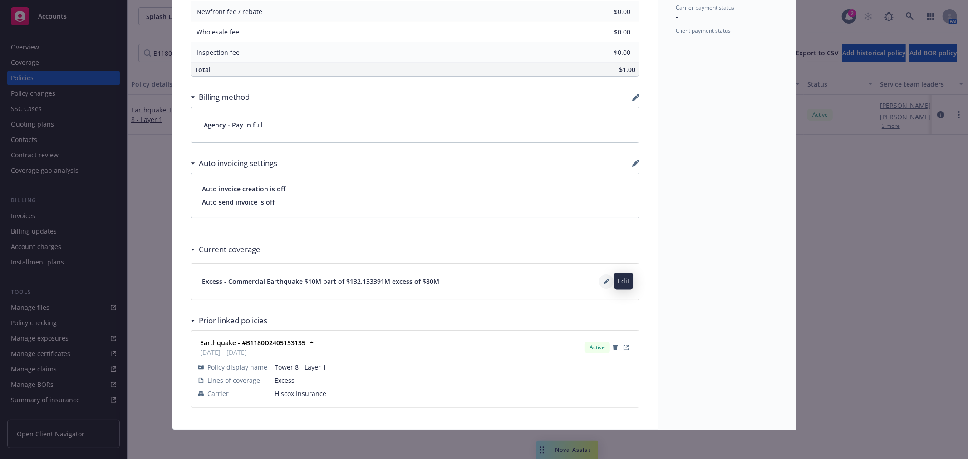
click at [604, 279] on icon at bounding box center [606, 281] width 5 height 5
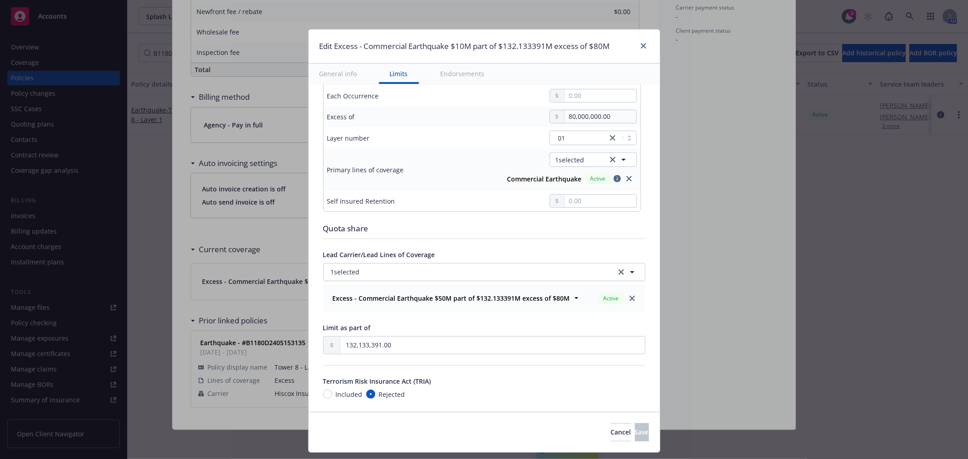
scroll to position [302, 0]
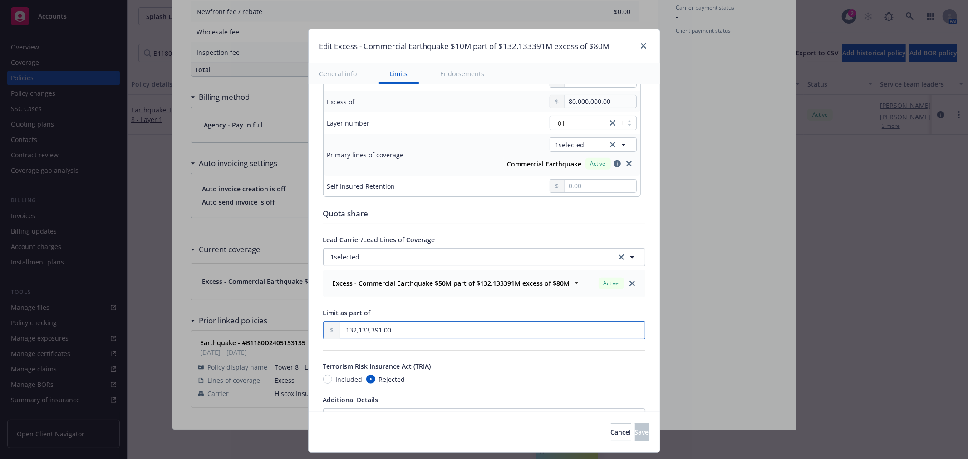
drag, startPoint x: 398, startPoint y: 334, endPoint x: 314, endPoint y: 329, distance: 84.1
click at [314, 329] on div "Display name Commercial Earthquake $10M part of $132.133391M excess of $80M Cov…" at bounding box center [484, 165] width 351 height 767
type input "1.00"
type input "Commercial Earthquake $10M part of $1 excess of $80M"
type input "13.00"
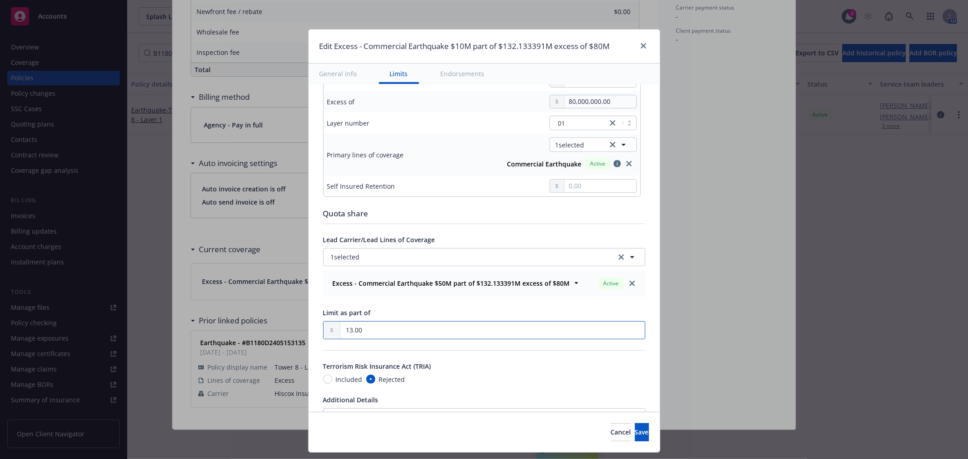
type input "Commercial Earthquake $10M part of $13 excess of $80M"
type input "134.00"
type input "Commercial Earthquake $10M part of $134 excess of $80M"
type input "1,340.00"
type input "Commercial Earthquake $10M part of $1.34K excess of $80M"
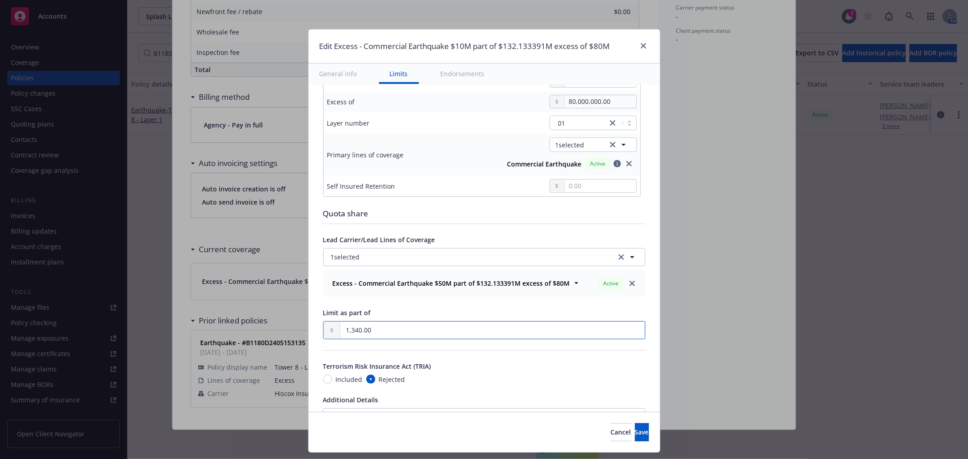
type input "13,408.00"
type input "Commercial Earthquake $10M part of $13.408K excess of $80M"
type input "134,087.00"
type input "Commercial Earthquake $10M part of $134.087K excess of $80M"
type input "1,340,877.00"
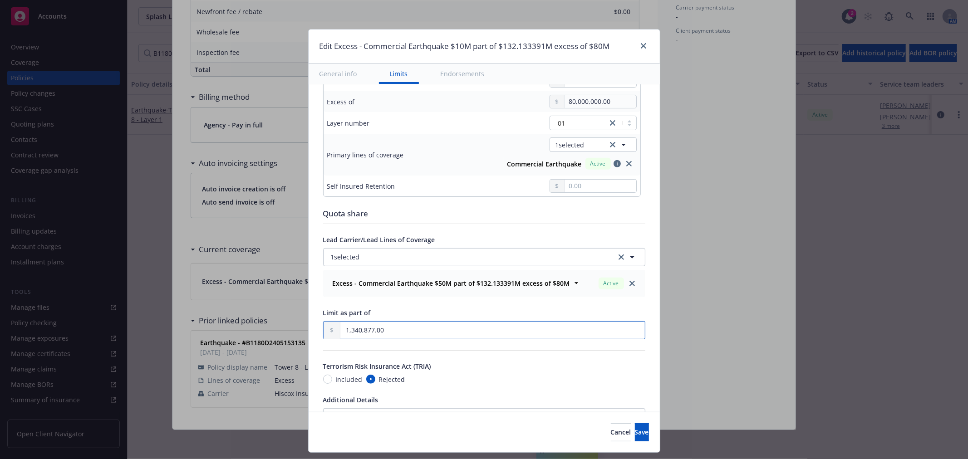
type input "Commercial Earthquake $10M part of $1.340877M excess of $80M"
type input "13,408,774.00"
type input "Commercial Earthquake $10M part of $13.408774M excess of $80M"
type input "134,087,747.00"
type input "Commercial Earthquake $10M part of $134.087747M excess of $80M"
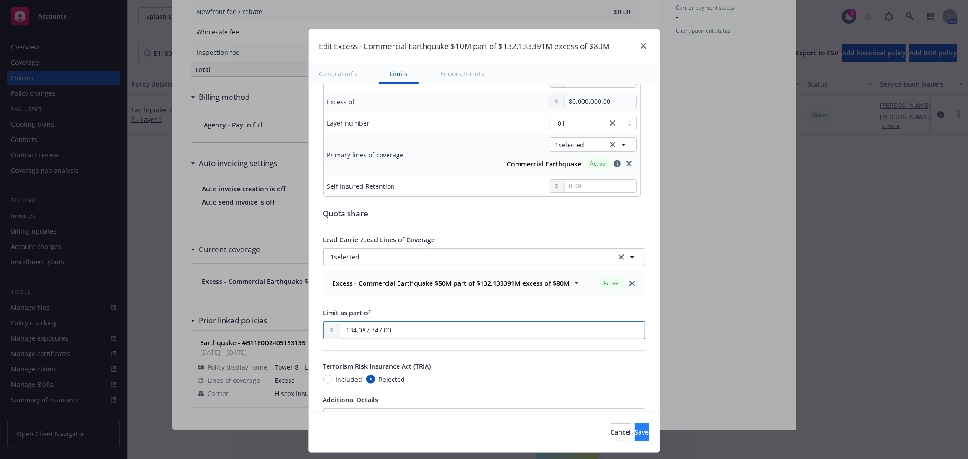
type input "134,087,747.00"
click at [635, 430] on span "Save" at bounding box center [642, 432] width 14 height 9
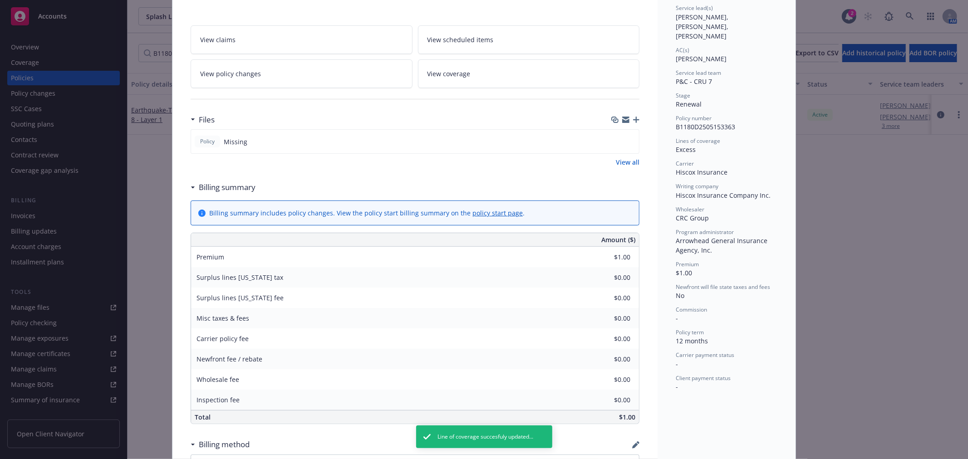
scroll to position [0, 0]
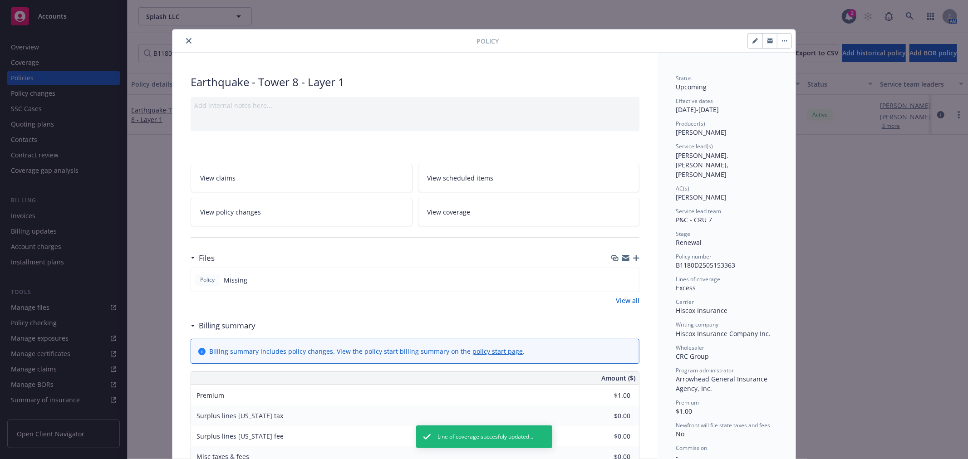
click at [186, 39] on icon "close" at bounding box center [188, 40] width 5 height 5
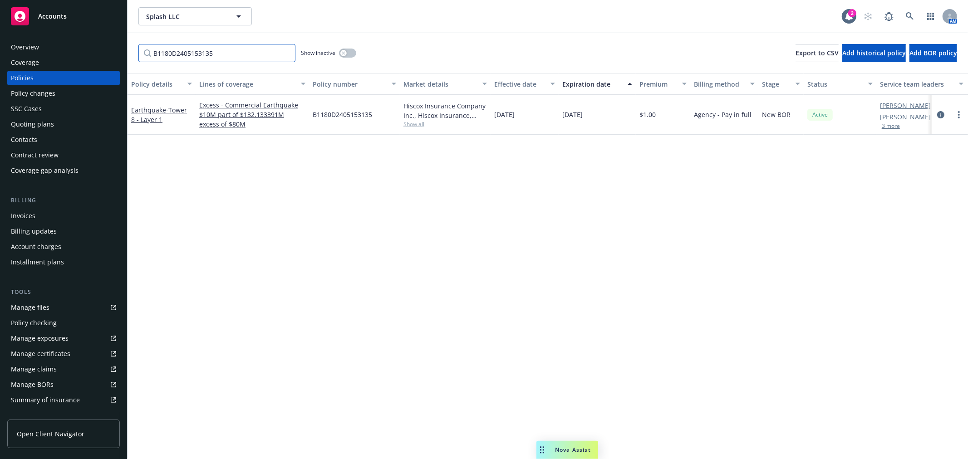
drag, startPoint x: 238, startPoint y: 52, endPoint x: 90, endPoint y: 52, distance: 147.9
click at [90, 52] on div "Accounts Overview Coverage Policies Policy changes SSC Cases Quoting plans Cont…" at bounding box center [484, 229] width 968 height 459
paste input "TSARDC000009701"
type input "TSARDC000009701"
click at [957, 117] on link "more" at bounding box center [958, 114] width 11 height 11
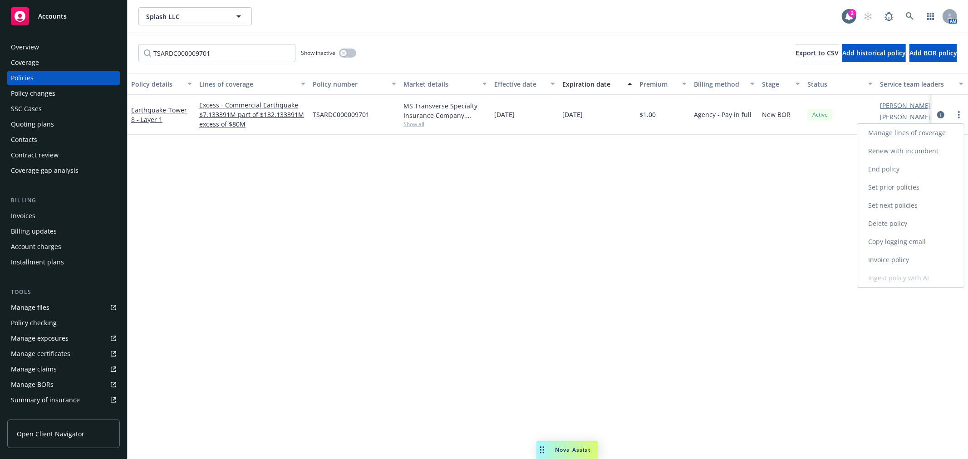
click at [917, 149] on link "Renew with incumbent" at bounding box center [910, 151] width 107 height 18
select select "12"
select select "CA"
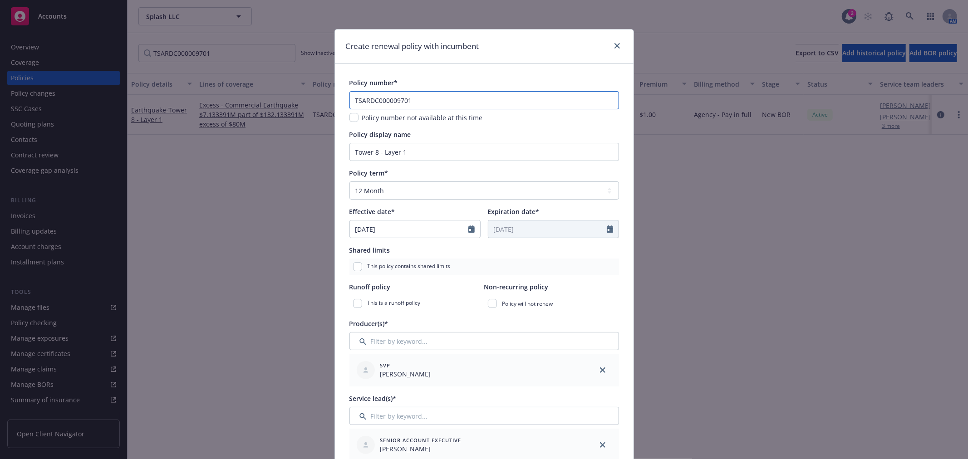
drag, startPoint x: 414, startPoint y: 99, endPoint x: 280, endPoint y: 100, distance: 134.8
click at [280, 100] on div "Create renewal policy with incumbent Policy number* TSARDC000009701 Policy numb…" at bounding box center [484, 229] width 968 height 459
paste input "281"
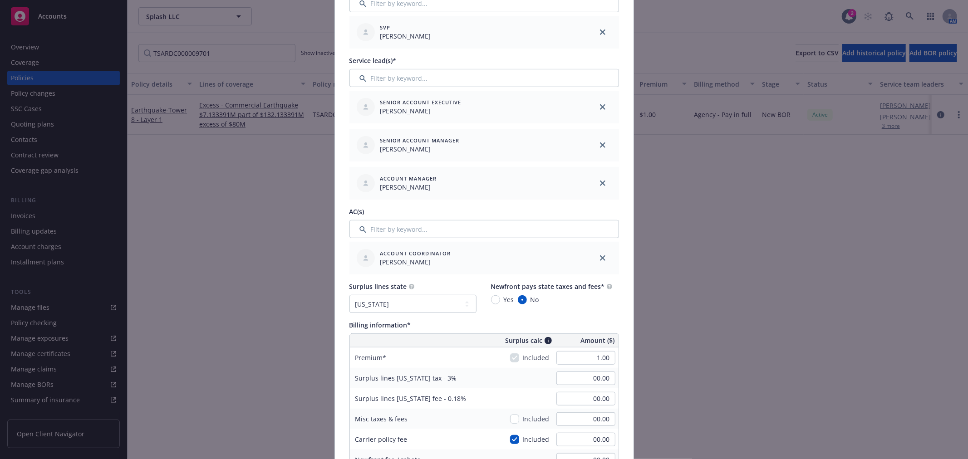
scroll to position [353, 0]
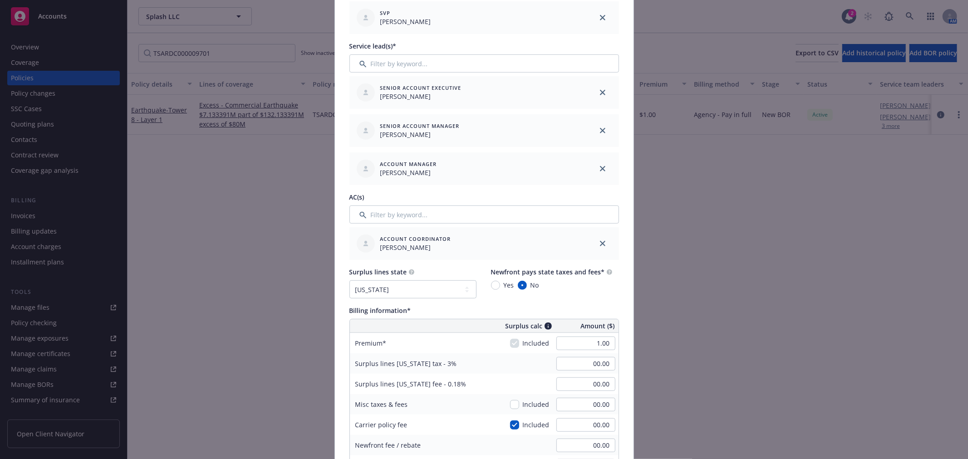
type input "TSARDC000028101"
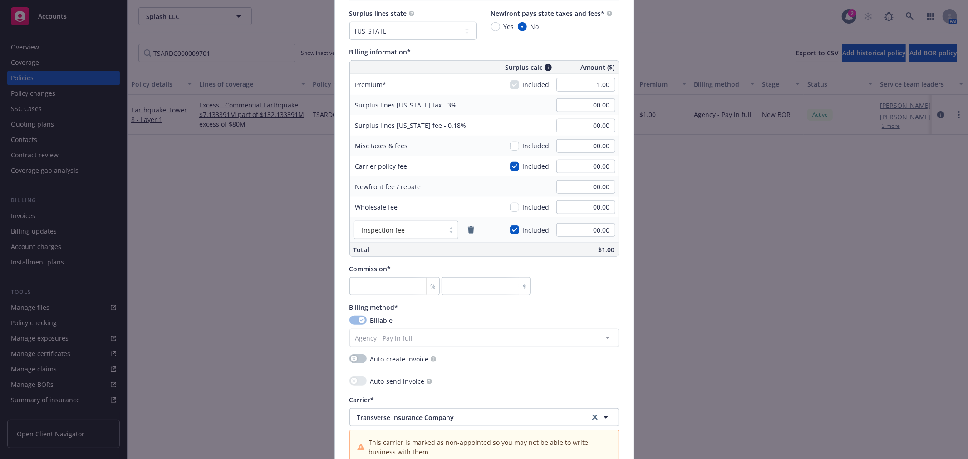
scroll to position [655, 0]
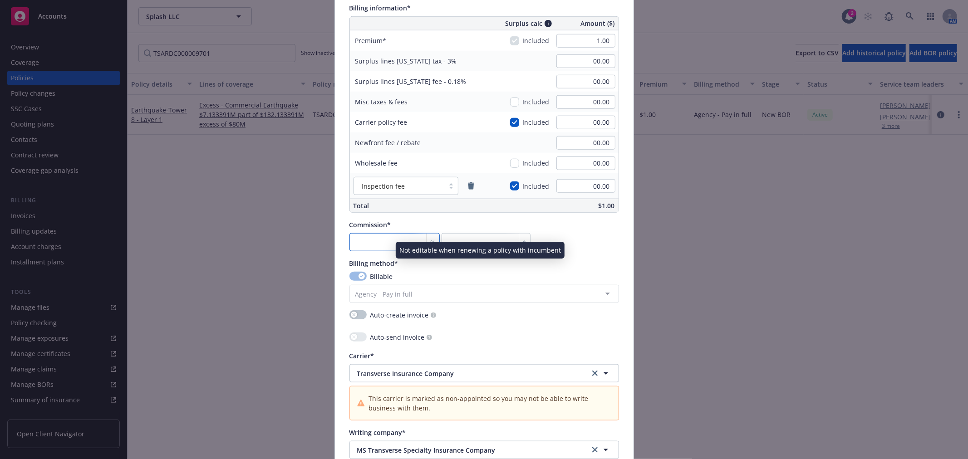
click at [384, 243] on input "number" at bounding box center [394, 242] width 91 height 18
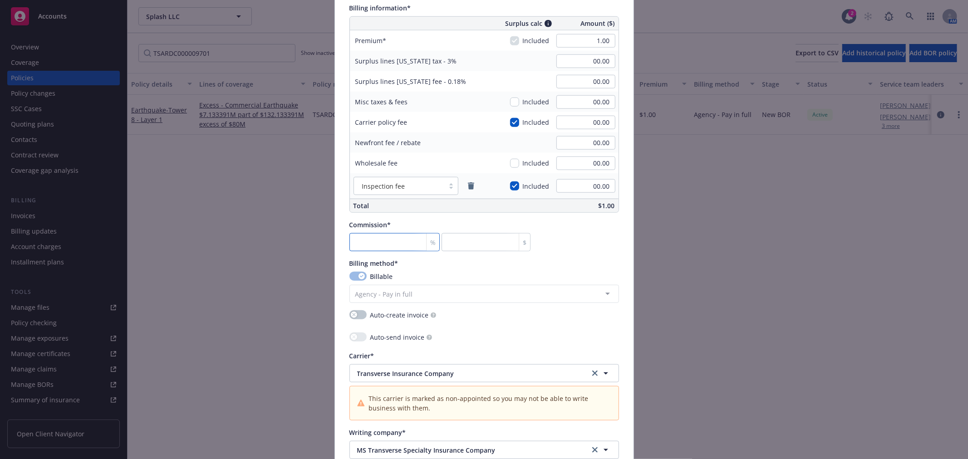
type input "0"
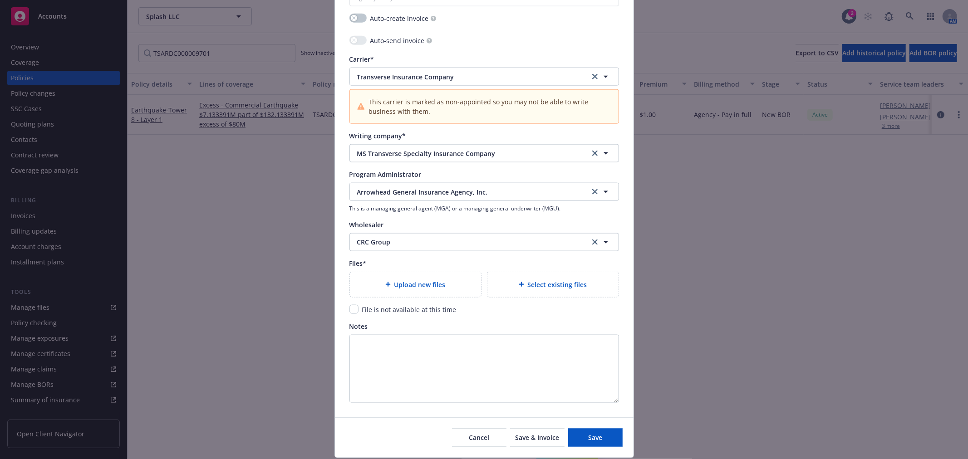
scroll to position [958, 0]
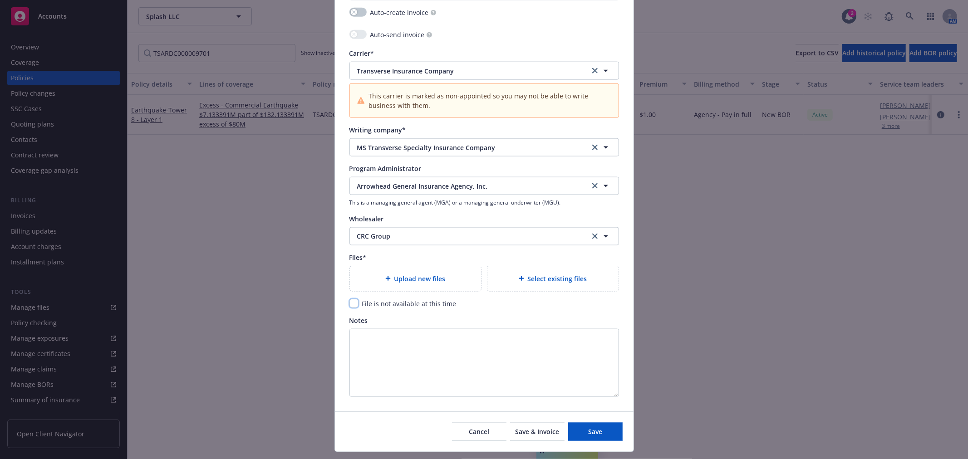
click at [353, 305] on input "checkbox" at bounding box center [353, 303] width 9 height 9
checkbox input "true"
click at [600, 437] on button "Save" at bounding box center [595, 432] width 54 height 18
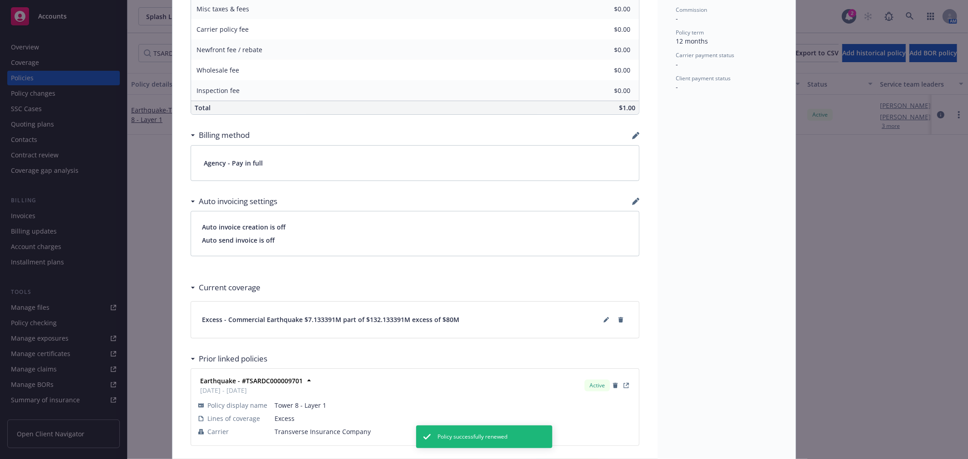
scroll to position [454, 0]
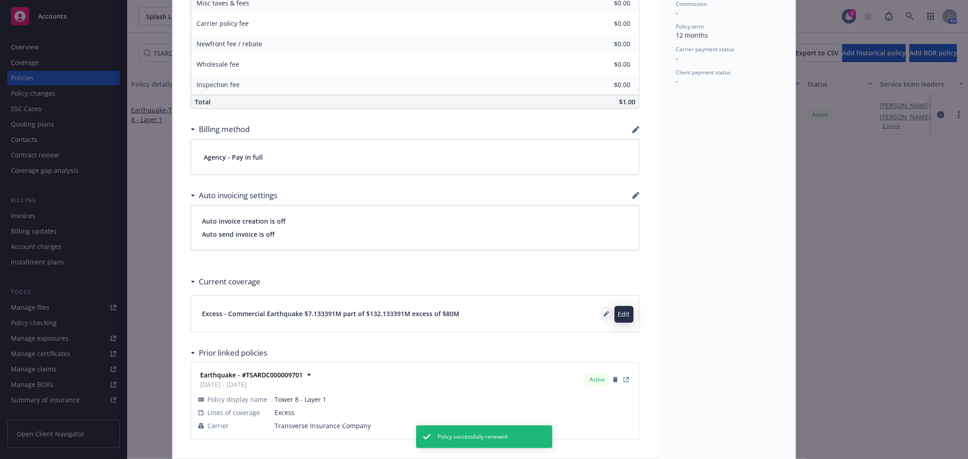
click at [604, 315] on icon at bounding box center [606, 314] width 5 height 5
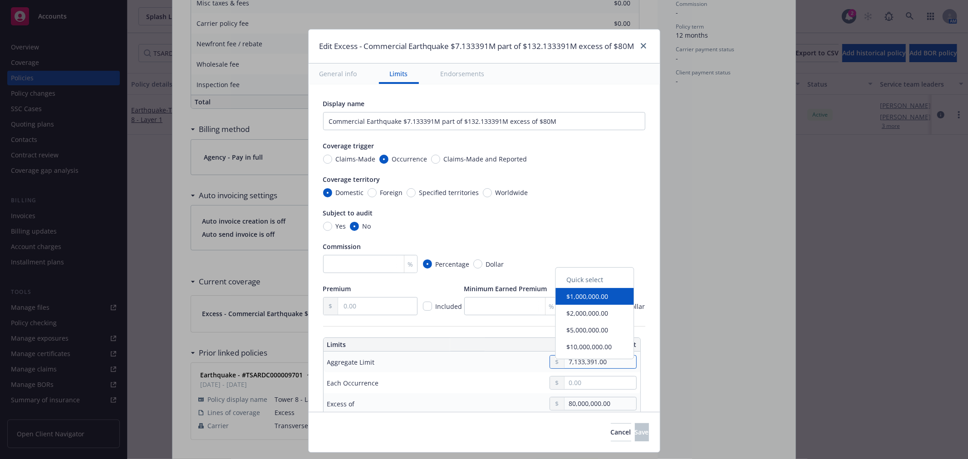
drag, startPoint x: 601, startPoint y: 360, endPoint x: 549, endPoint y: 359, distance: 52.2
click at [550, 359] on div "7,133,391.00" at bounding box center [593, 362] width 87 height 14
type input "9.00"
type input "Commercial Earthquake $9 part of $132.133391M excess of $80M"
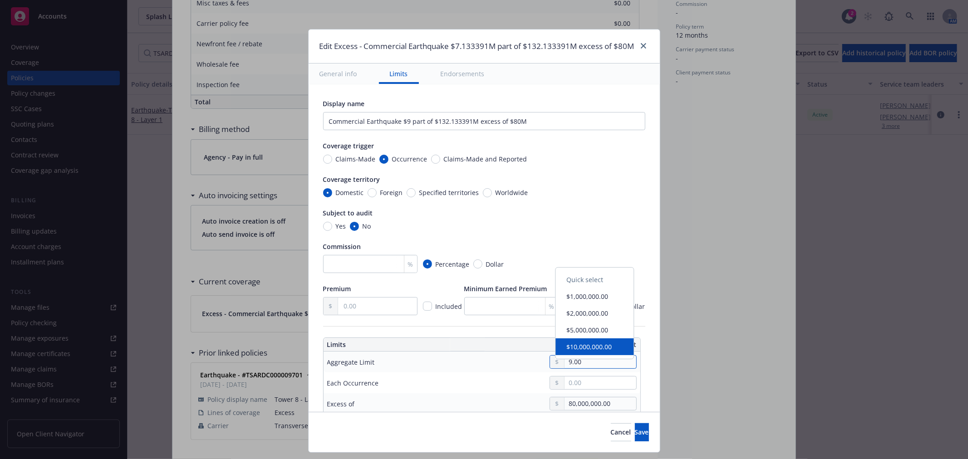
type input "90.00"
type input "Commercial Earthquake $90 part of $132.133391M excess of $80M"
type input "908.00"
type input "Commercial Earthquake $908 part of $132.133391M excess of $80M"
type input "9,087.00"
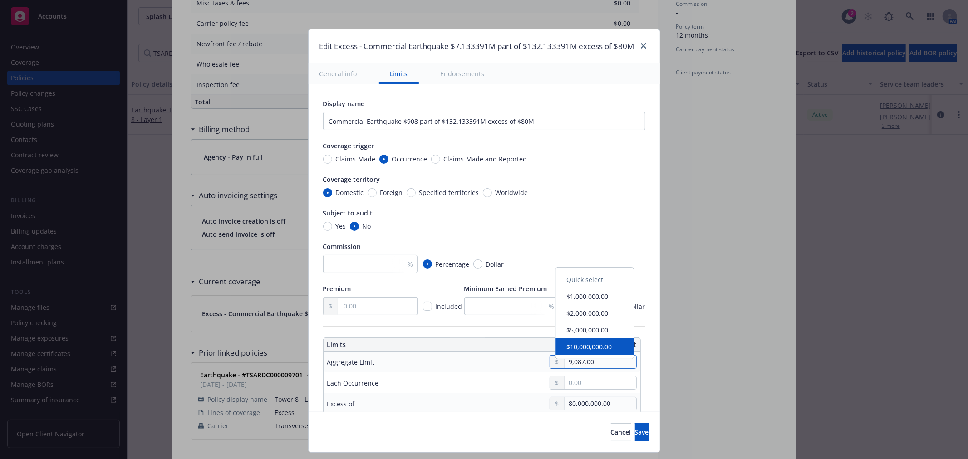
type input "Commercial Earthquake $9.087K part of $132.133391M excess of $80M"
type input "90,874.00"
type input "Commercial Earthquake $90.874K part of $132.133391M excess of $80M"
type input "9,087.00"
type input "Commercial Earthquake $9.087K part of $132.133391M excess of $80M"
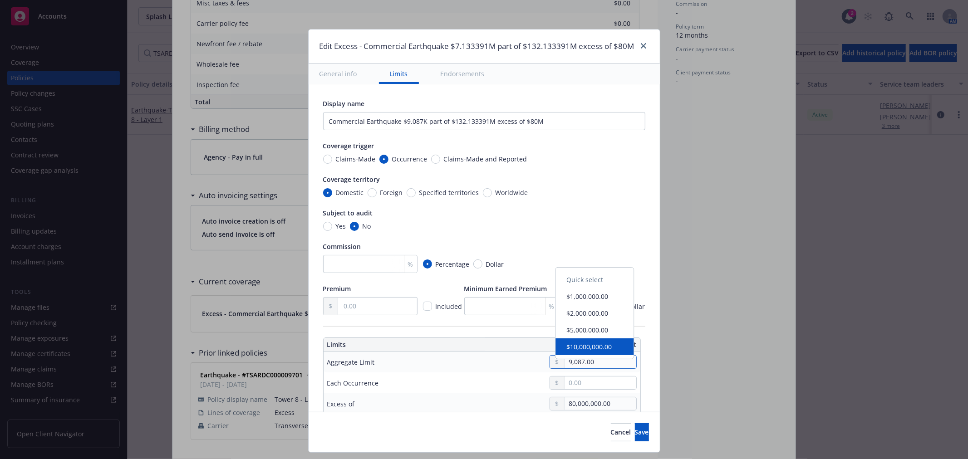
type input "90,877.00"
type input "Commercial Earthquake $90.877K part of $132.133391M excess of $80M"
type input "908,774.00"
type input "Commercial Earthquake $908.774K part of $132.133391M excess of $80M"
type input "9,087,747.00"
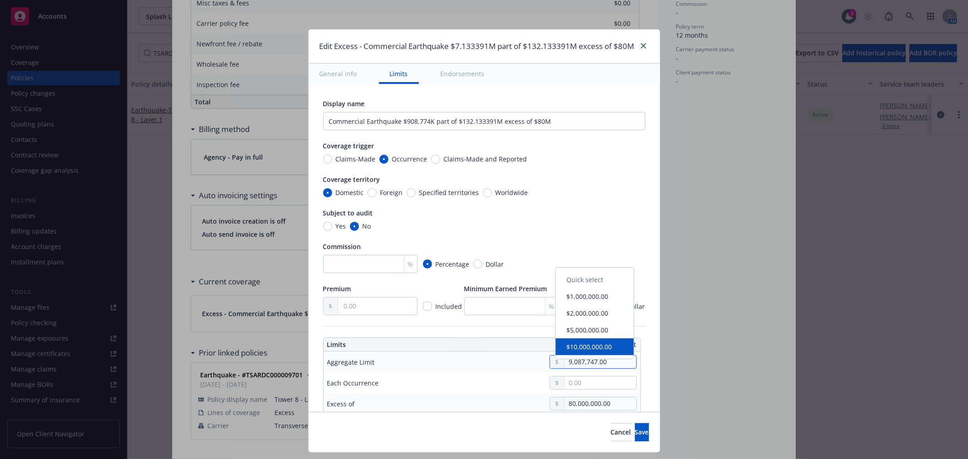
type input "Commercial Earthquake $9.087747M part of $132.133391M excess of $80M"
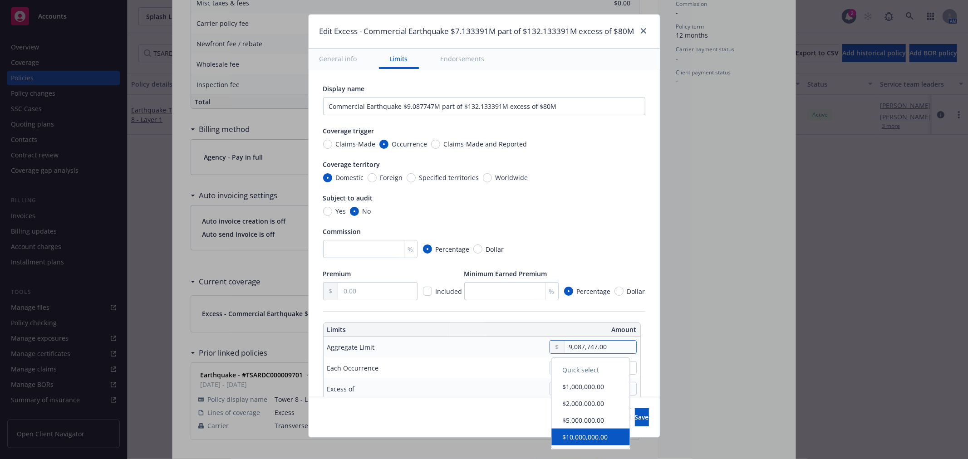
scroll to position [23, 0]
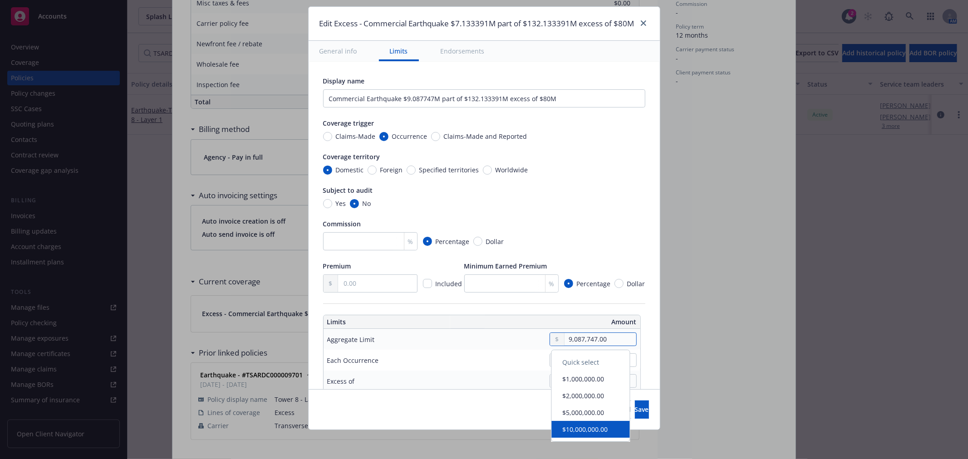
type input "9,087,747.00"
click at [459, 404] on div "Cancel Save" at bounding box center [484, 409] width 351 height 40
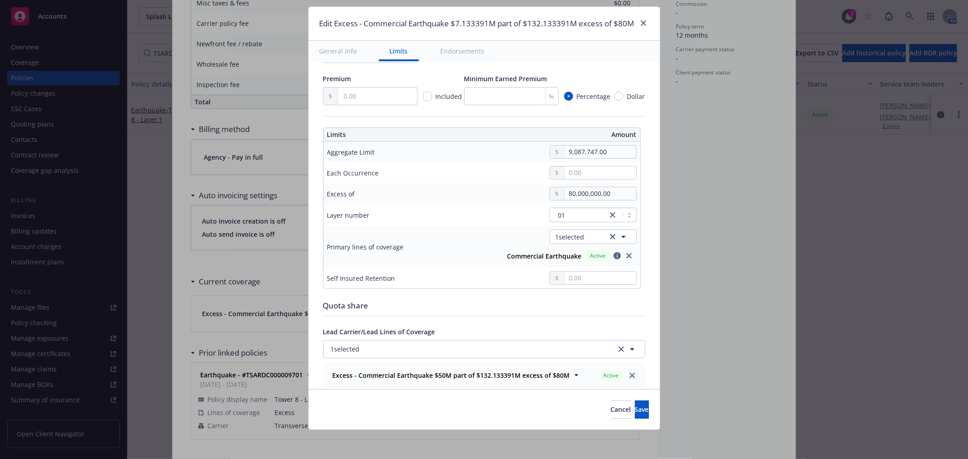
scroll to position [252, 0]
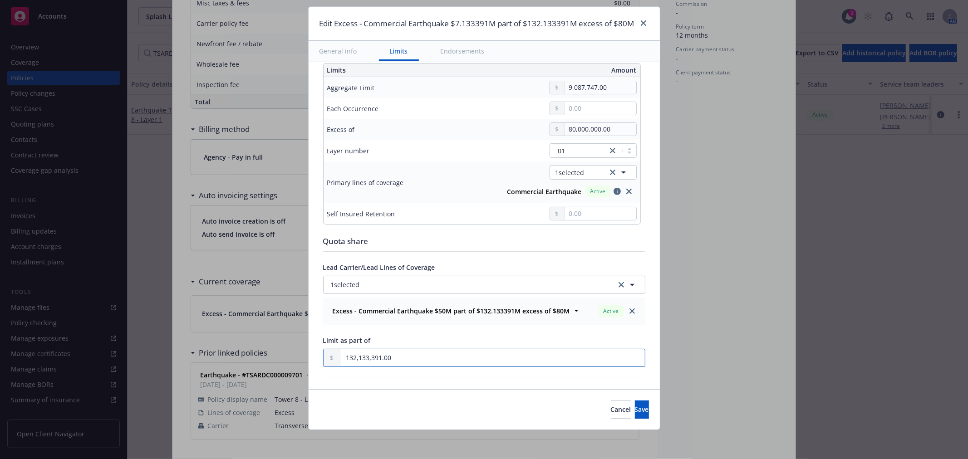
click at [403, 354] on input "132,133,391.00" at bounding box center [492, 357] width 304 height 17
drag, startPoint x: 391, startPoint y: 360, endPoint x: 324, endPoint y: 361, distance: 67.2
click at [312, 362] on div "Display name Commercial Earthquake $9.087747M part of $132.133391M excess of $8…" at bounding box center [484, 193] width 351 height 767
type input "1.00"
type input "Commercial Earthquake $9.087747M part of $1 excess of $80M"
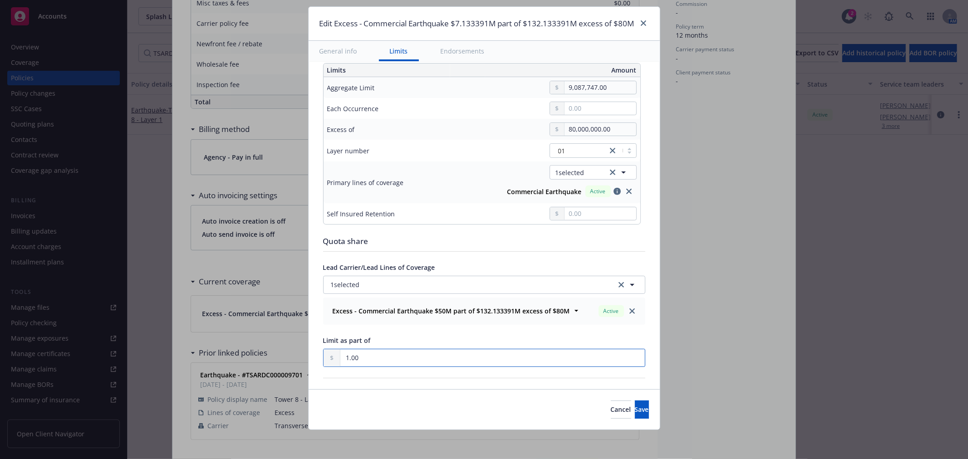
type input "13.00"
type input "Commercial Earthquake $9.087747M part of $13 excess of $80M"
type input "134.00"
type input "Commercial Earthquake $9.087747M part of $134 excess of $80M"
type input "1,340.00"
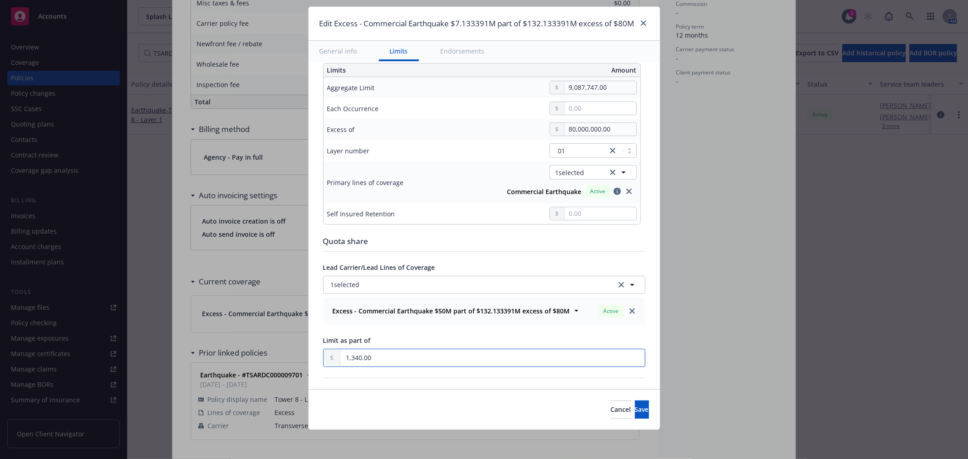
type input "Commercial Earthquake $9.087747M part of $1.34K excess of $80M"
type input "13,408.00"
type input "Commercial Earthquake $9.087747M part of $13.408K excess of $80M"
type input "134,087.00"
type input "Commercial Earthquake $9.087747M part of $134.087K excess of $80M"
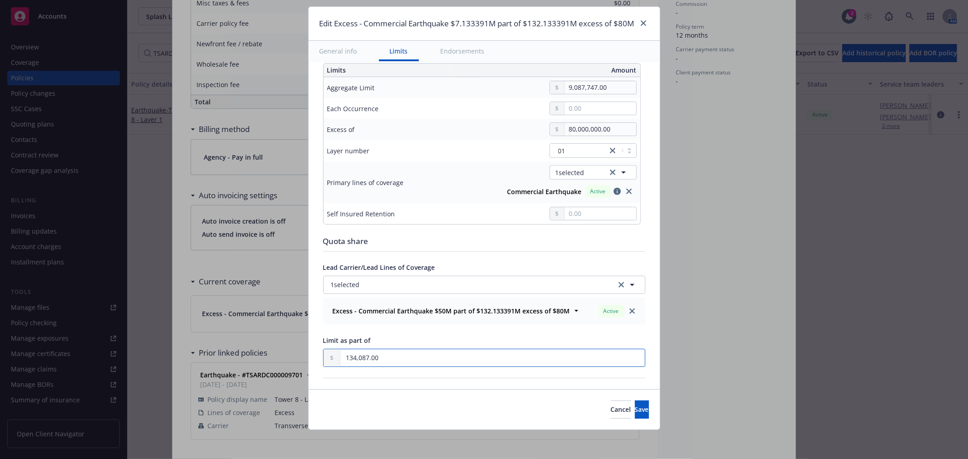
type input "1,340,877.00"
type input "Commercial Earthquake $9.087747M part of $1.340877M excess of $80M"
type input "13,408,774.00"
type input "Commercial Earthquake $9.087747M part of $13.408774M excess of $80M"
type input "134,087,747.00"
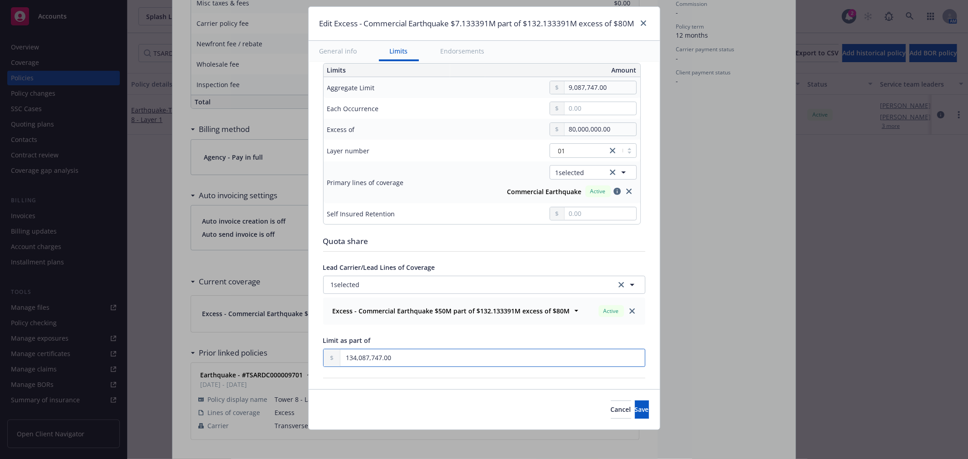
type input "Commercial Earthquake $9.087747M part of $134.087747M excess of $80M"
type input "134,087,747.00"
click at [635, 406] on span "Save" at bounding box center [642, 409] width 14 height 9
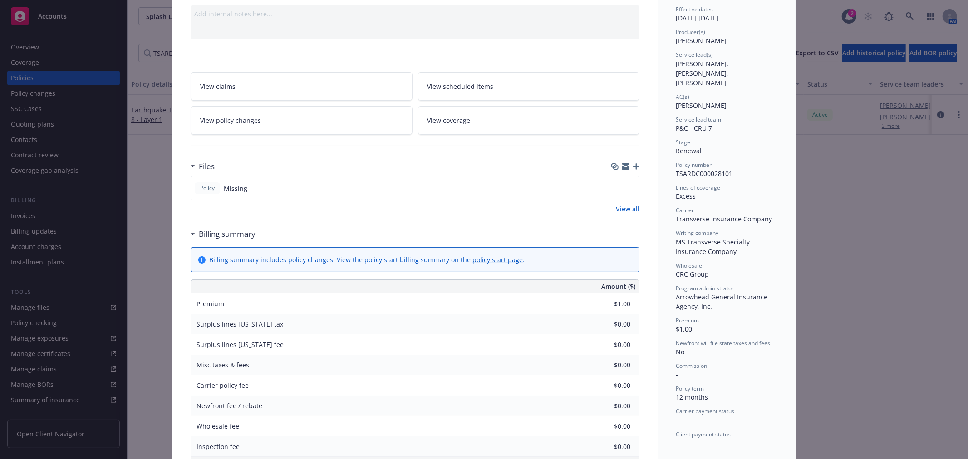
scroll to position [0, 0]
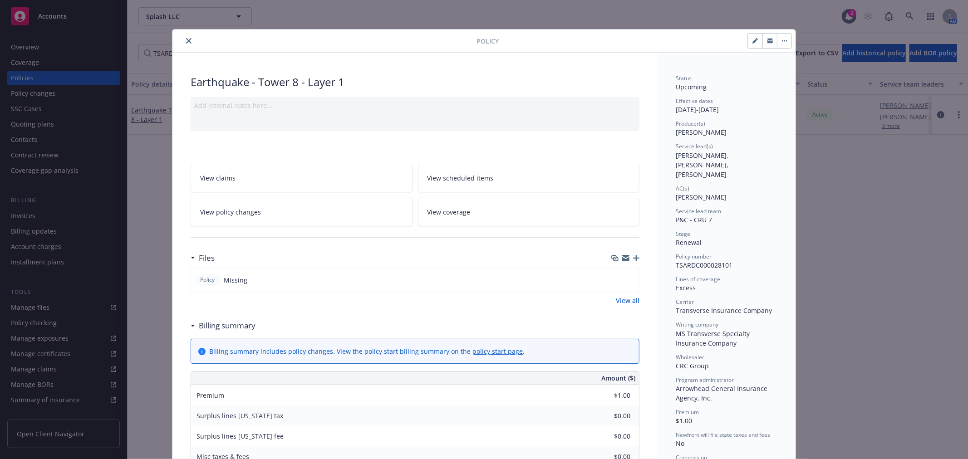
click at [185, 44] on button "close" at bounding box center [188, 40] width 11 height 11
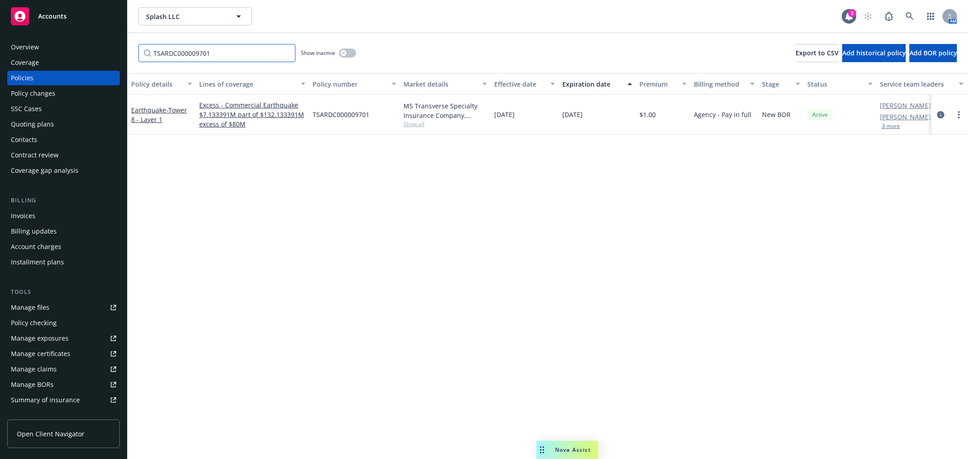
drag, startPoint x: 251, startPoint y: 53, endPoint x: 32, endPoint y: 51, distance: 219.2
click at [32, 49] on div "Accounts Overview Coverage Policies Policy changes SSC Cases Quoting plans Cont…" at bounding box center [484, 229] width 968 height 459
paste input "BPP3103998"
type input "BPP3103998"
click at [961, 117] on link "more" at bounding box center [958, 114] width 11 height 11
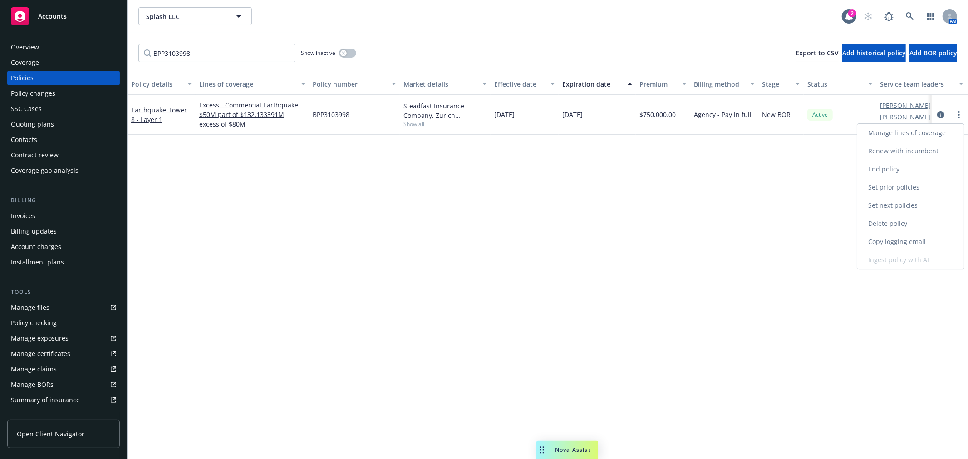
click at [917, 153] on link "Renew with incumbent" at bounding box center [910, 151] width 107 height 18
select select "12"
select select "CA"
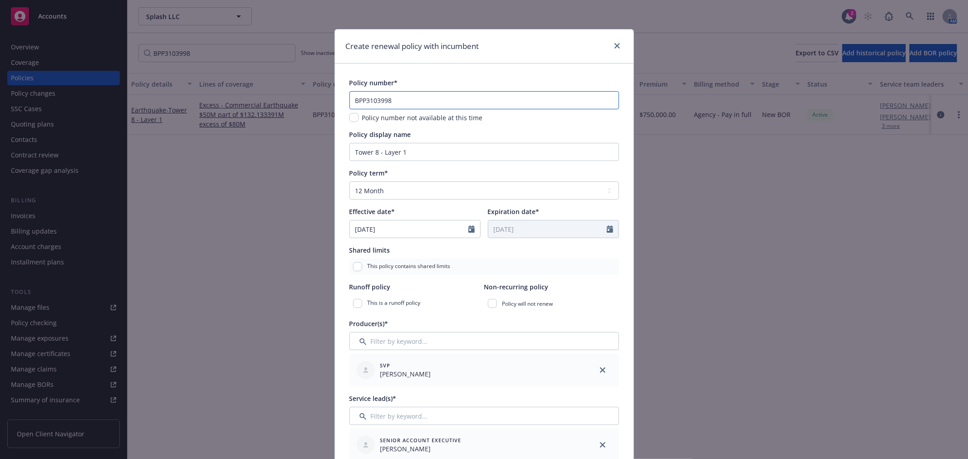
drag, startPoint x: 424, startPoint y: 98, endPoint x: 270, endPoint y: 102, distance: 154.8
click at [270, 102] on div "Create renewal policy with incumbent Policy number* BPP3103998 Policy number no…" at bounding box center [484, 229] width 968 height 459
paste input "640940"
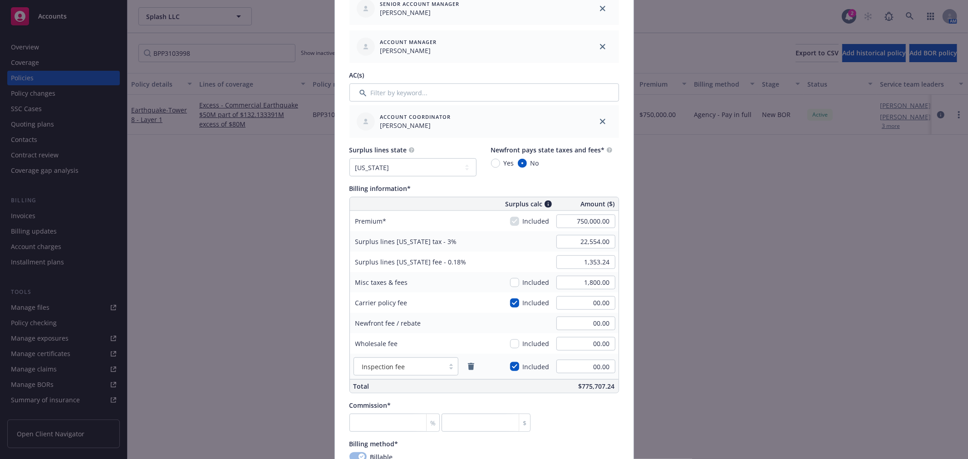
scroll to position [504, 0]
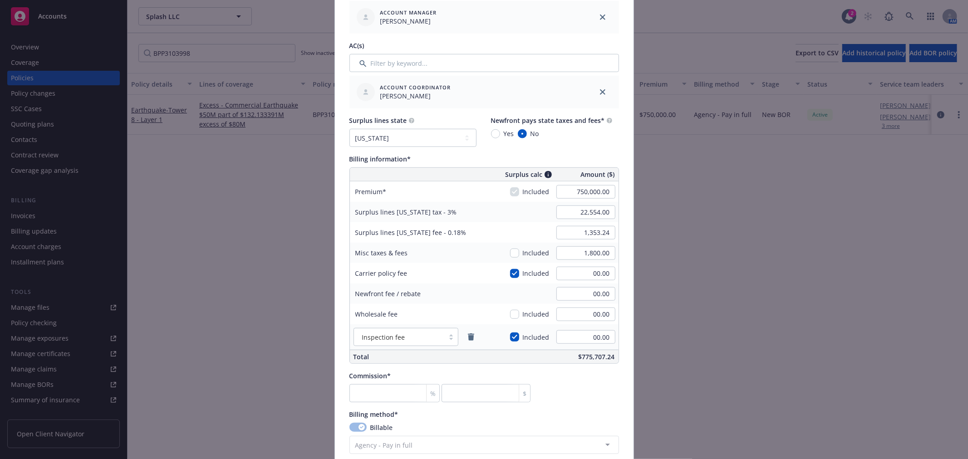
type input "BPP6409408"
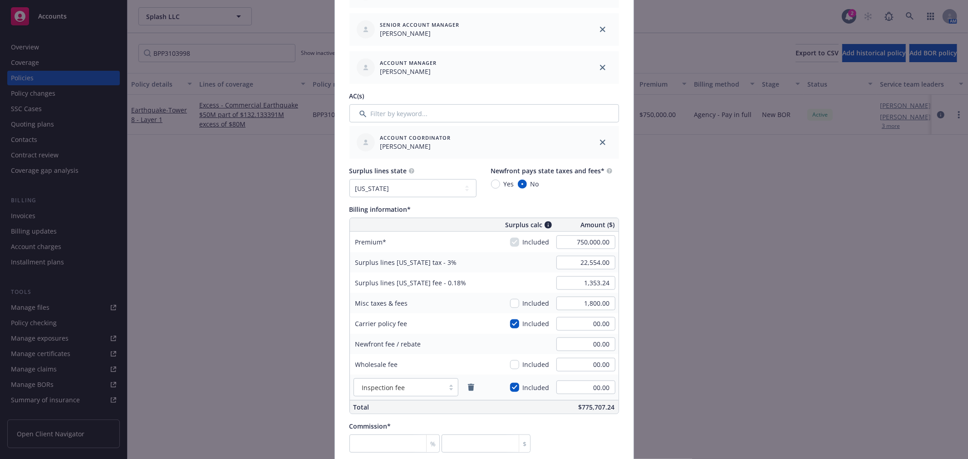
scroll to position [555, 0]
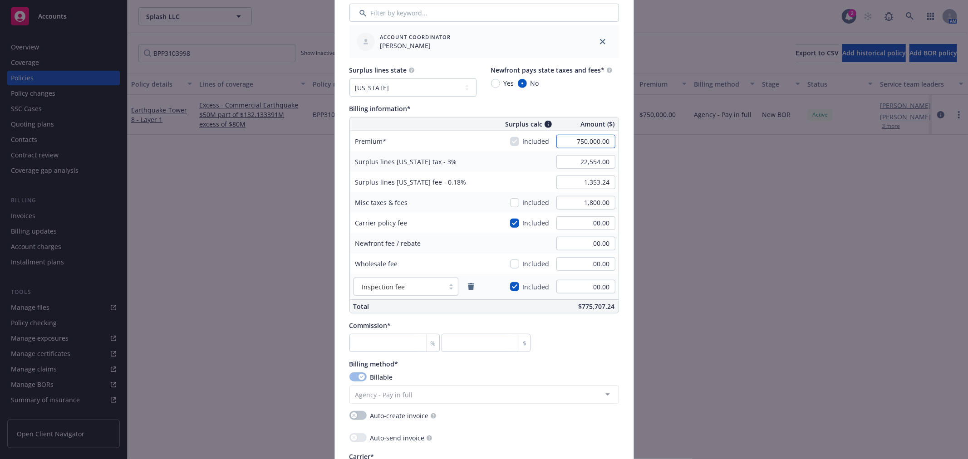
click at [570, 141] on input "750,000.00" at bounding box center [585, 142] width 59 height 14
type input "1"
type input "671,255.00"
type input "20,137.65"
type input "1,208.26"
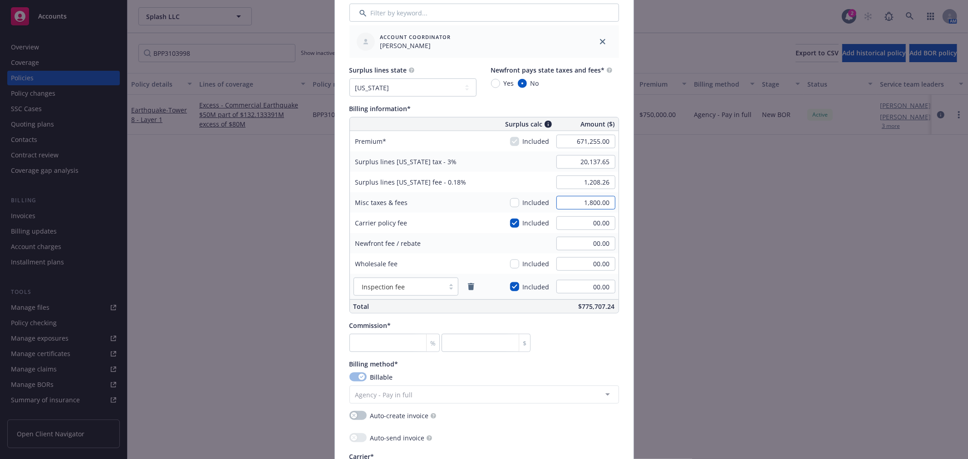
click at [569, 201] on input "1,800.00" at bounding box center [585, 203] width 59 height 14
type input "3,200.00"
click at [377, 344] on input "number" at bounding box center [394, 343] width 91 height 18
type input "1"
type input "6712.55"
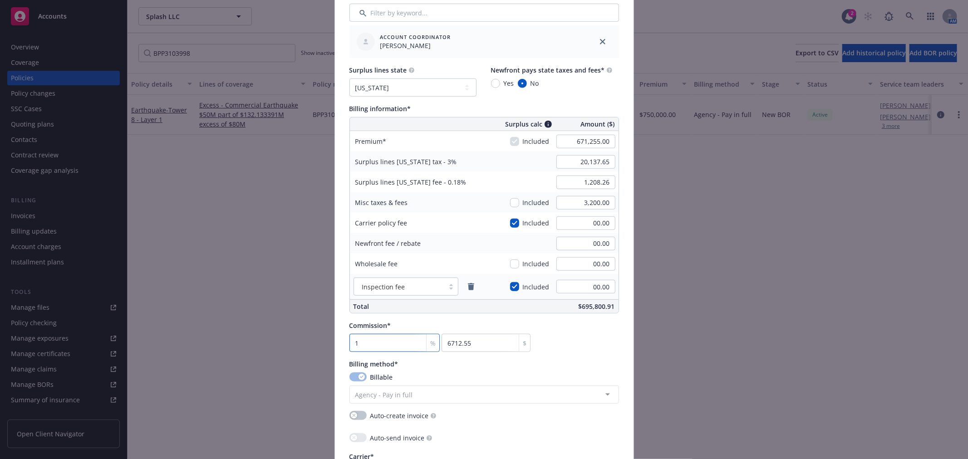
type input "12"
type input "80550.6"
type input "12.3"
type input "82564.37"
type input "12.3"
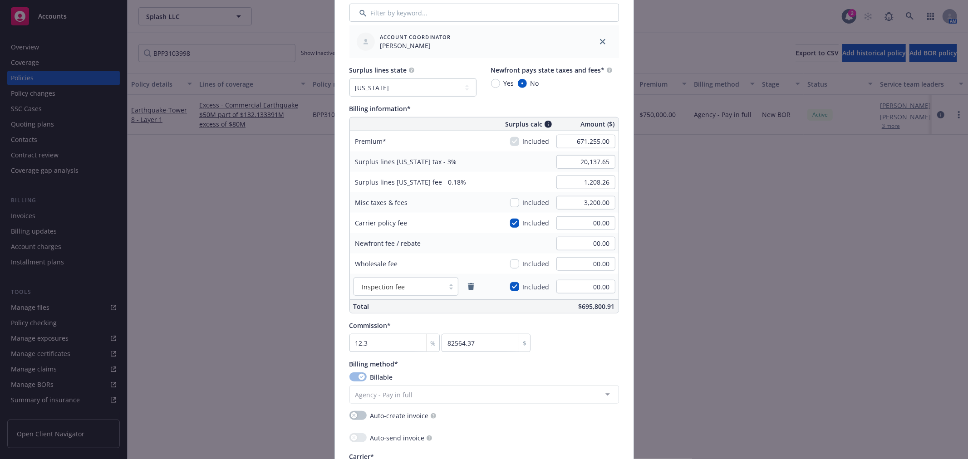
click at [561, 329] on div "Commission* 12.3 % 82564.37 $" at bounding box center [484, 336] width 270 height 31
click at [579, 290] on input "00.00" at bounding box center [585, 287] width 59 height 14
click at [511, 201] on input "checkbox" at bounding box center [514, 202] width 9 height 9
checkbox input "true"
type input "20,233.65"
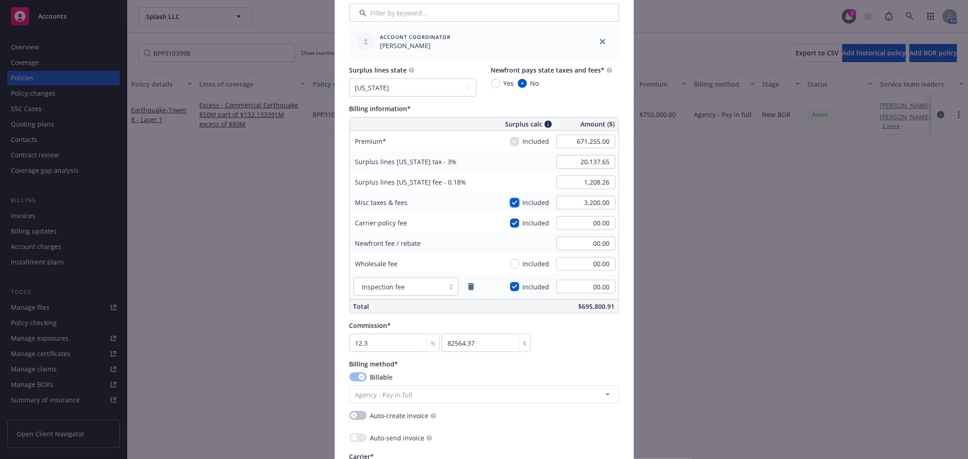
type input "1,214.02"
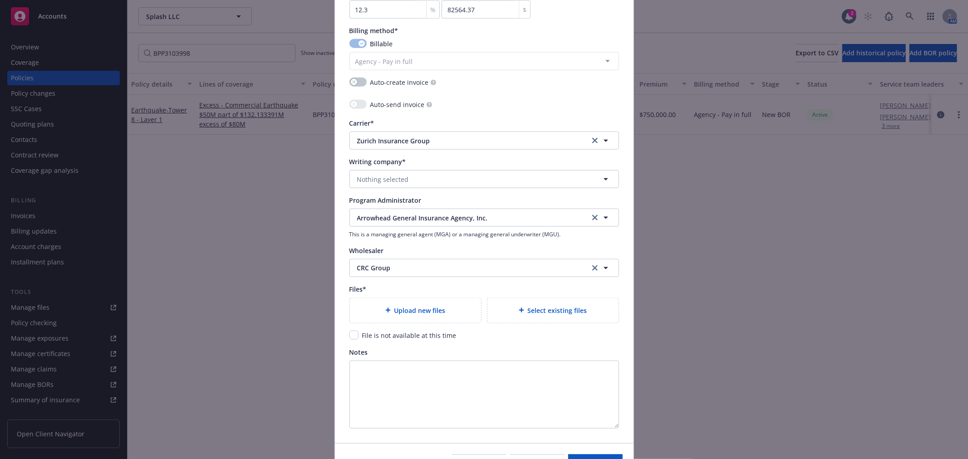
scroll to position [943, 0]
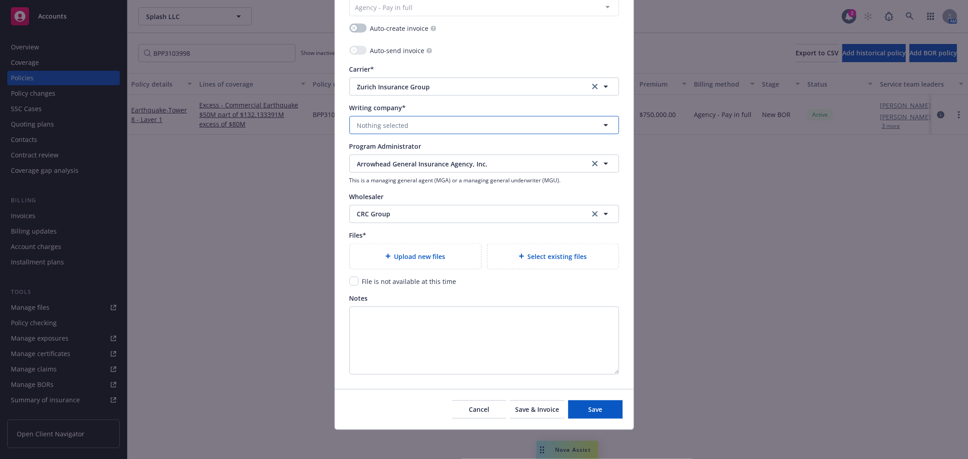
click at [403, 123] on button "Nothing selected" at bounding box center [484, 125] width 270 height 18
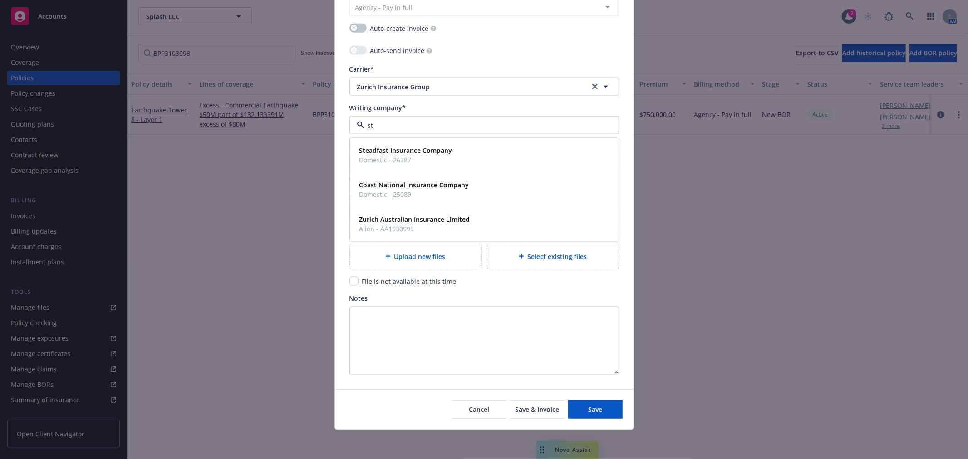
type input "ste"
click at [409, 146] on div "Steadfast Insurance Company Domestic - 26387" at bounding box center [405, 155] width 98 height 23
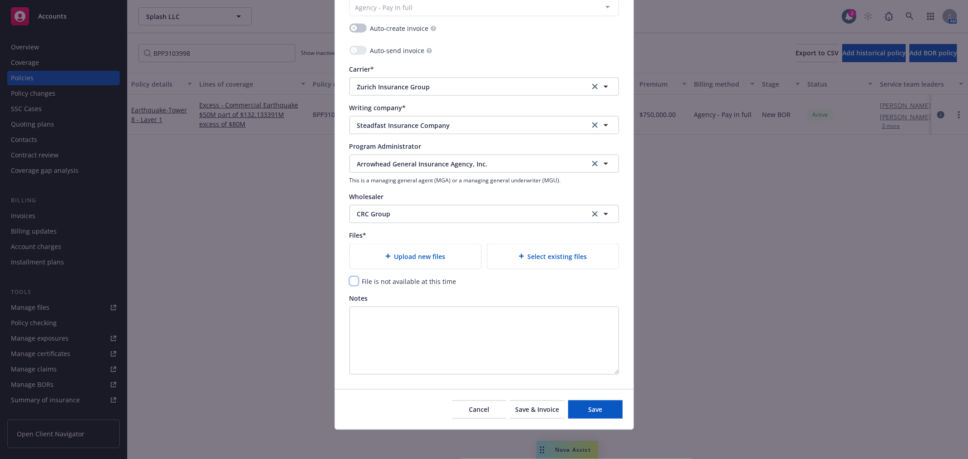
click at [353, 282] on input "checkbox" at bounding box center [353, 281] width 9 height 9
checkbox input "true"
click at [588, 414] on span "Save" at bounding box center [595, 409] width 14 height 9
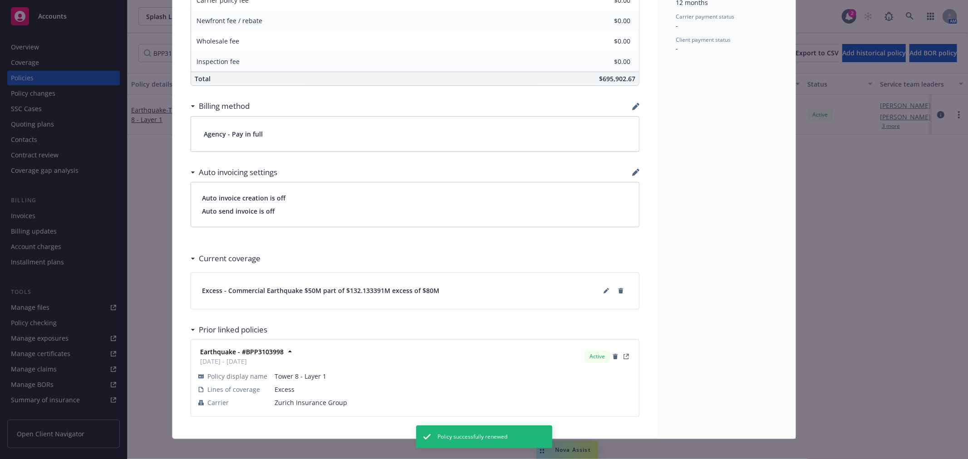
scroll to position [487, 0]
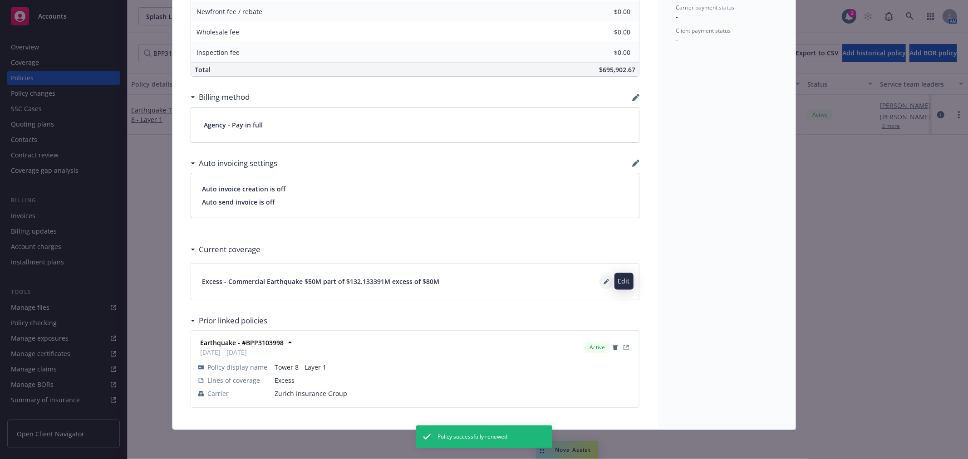
click at [599, 282] on button at bounding box center [606, 282] width 15 height 15
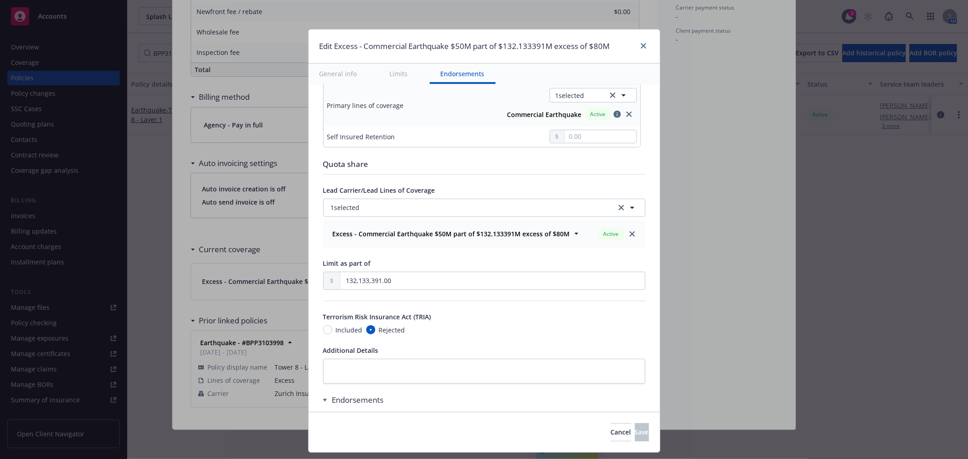
scroll to position [353, 0]
drag, startPoint x: 398, startPoint y: 280, endPoint x: 203, endPoint y: 282, distance: 195.1
click at [203, 282] on div "Edit Excess - Commercial Earthquake $50M part of $132.133391M excess of $80M Ge…" at bounding box center [484, 229] width 968 height 459
type input "1.00"
type input "Commercial Earthquake $50M part of $1 excess of $80M"
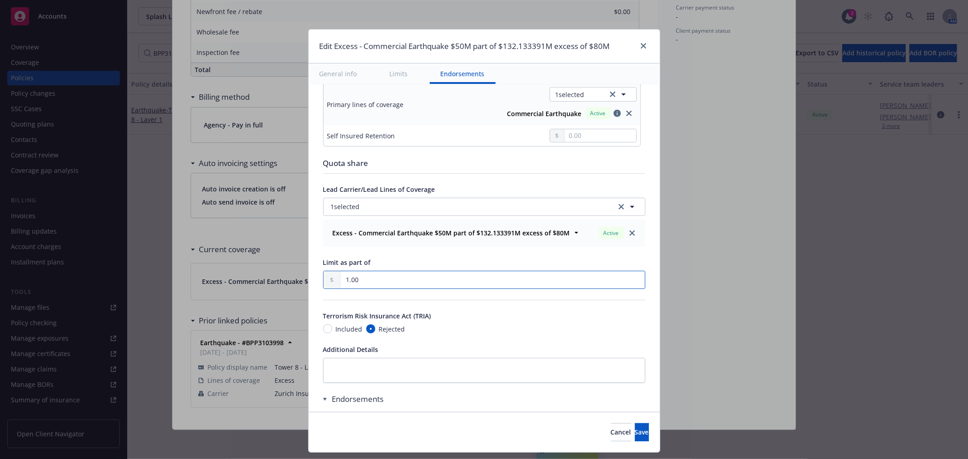
type input "13.00"
type input "Commercial Earthquake $50M part of $13 excess of $80M"
type input "134.00"
type input "Commercial Earthquake $50M part of $134 excess of $80M"
type input "1,340.00"
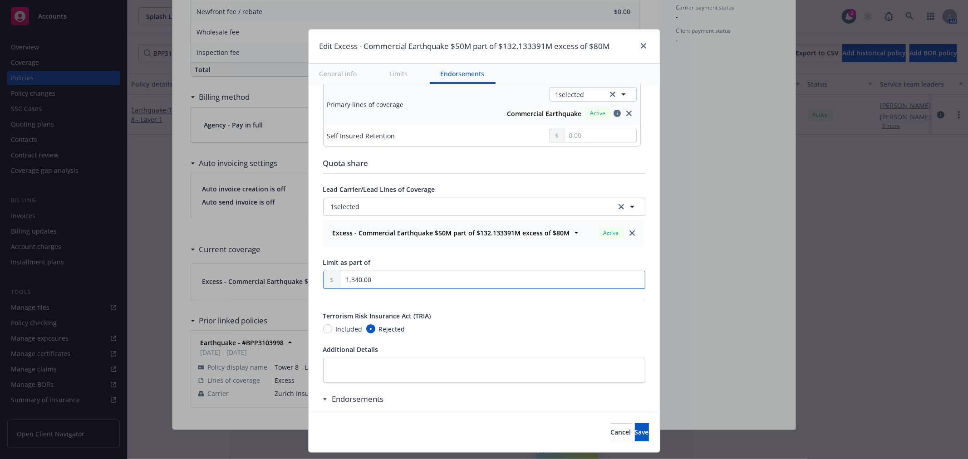
type input "Commercial Earthquake $50M part of $1.34K excess of $80M"
type input "13,408.00"
type input "Commercial Earthquake $50M part of $13.408K excess of $80M"
type input "134,087.00"
type input "Commercial Earthquake $50M part of $134.087K excess of $80M"
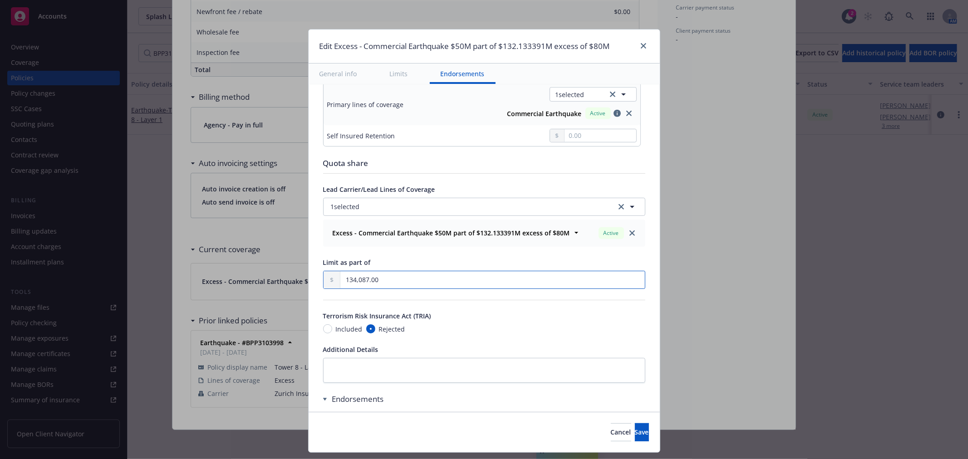
type input "1,340,877.00"
type input "Commercial Earthquake $50M part of $1.340877M excess of $80M"
type input "13,408,774.00"
type input "Commercial Earthquake $50M part of $13.408774M excess of $80M"
type input "134,087,747.00"
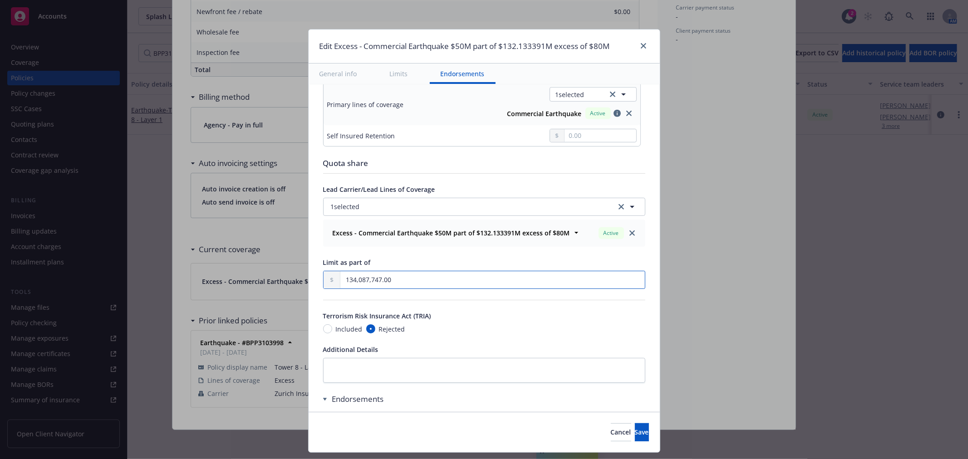
type input "Commercial Earthquake $50M part of $134.087747M excess of $80M"
type input "134,087,747.00"
click at [635, 432] on span "Save" at bounding box center [642, 432] width 14 height 9
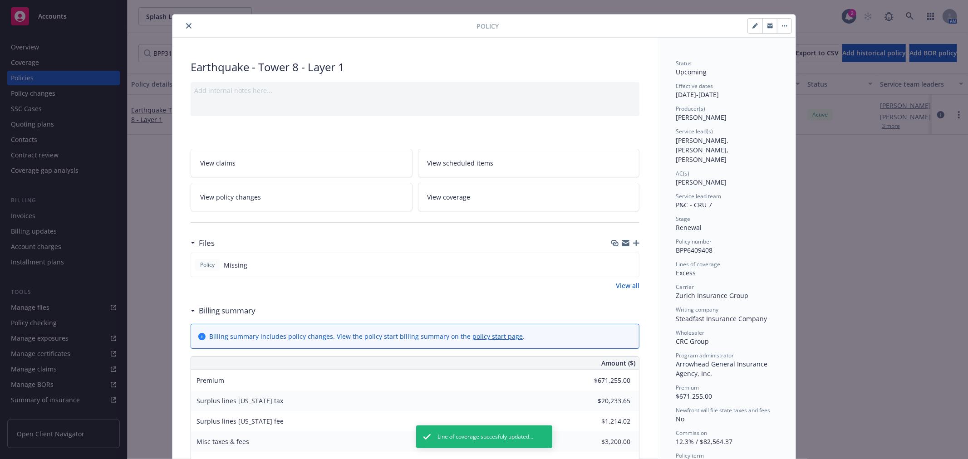
scroll to position [0, 0]
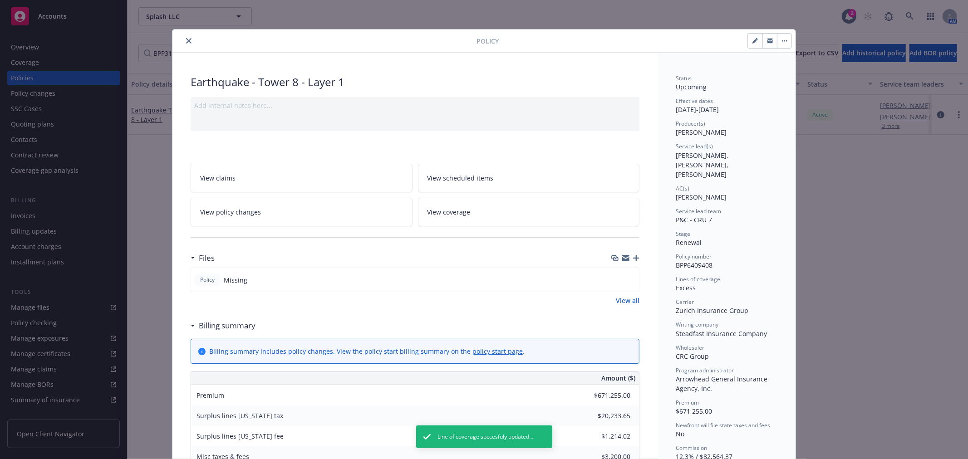
click at [187, 39] on icon "close" at bounding box center [188, 40] width 5 height 5
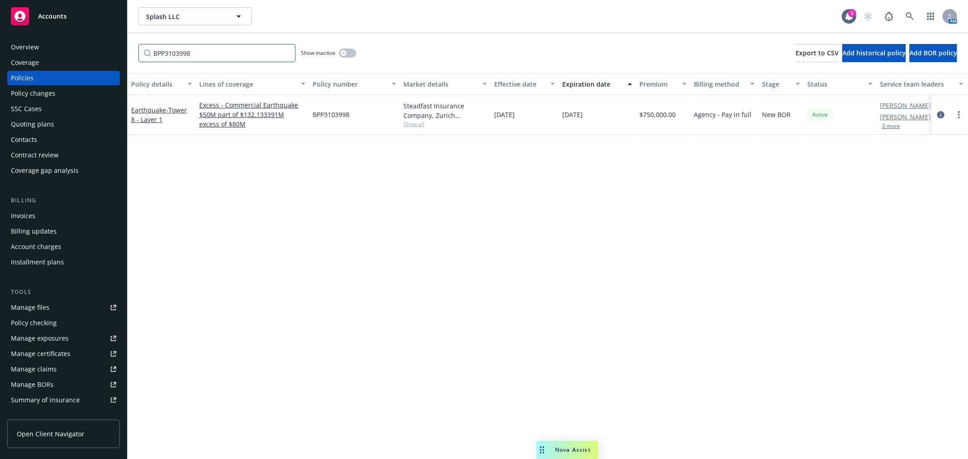
drag, startPoint x: 206, startPoint y: 59, endPoint x: 85, endPoint y: 52, distance: 121.0
click at [85, 52] on div "Accounts Overview Coverage Policies Policy changes SSC Cases Quoting plans Cont…" at bounding box center [484, 229] width 968 height 459
paste input "PE705816"
type input "PE705816"
click at [958, 115] on link "more" at bounding box center [958, 114] width 11 height 11
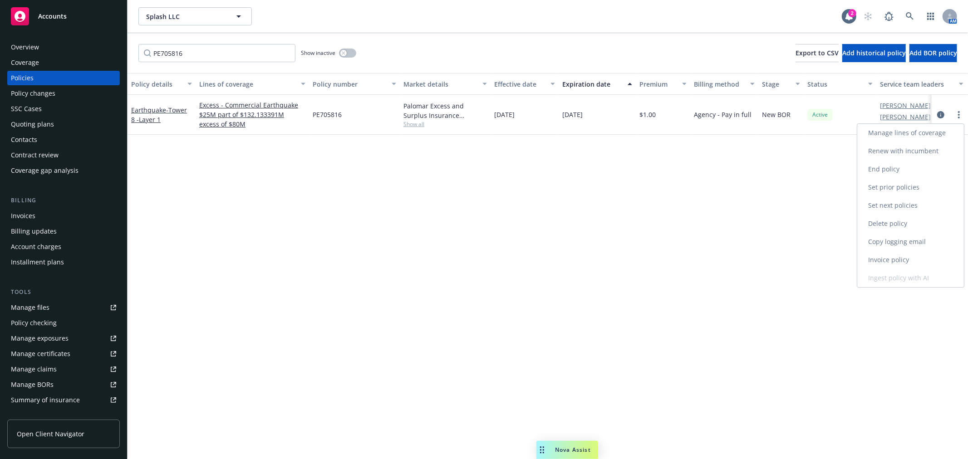
click at [913, 151] on link "Renew with incumbent" at bounding box center [910, 151] width 107 height 18
select select "12"
select select "CA"
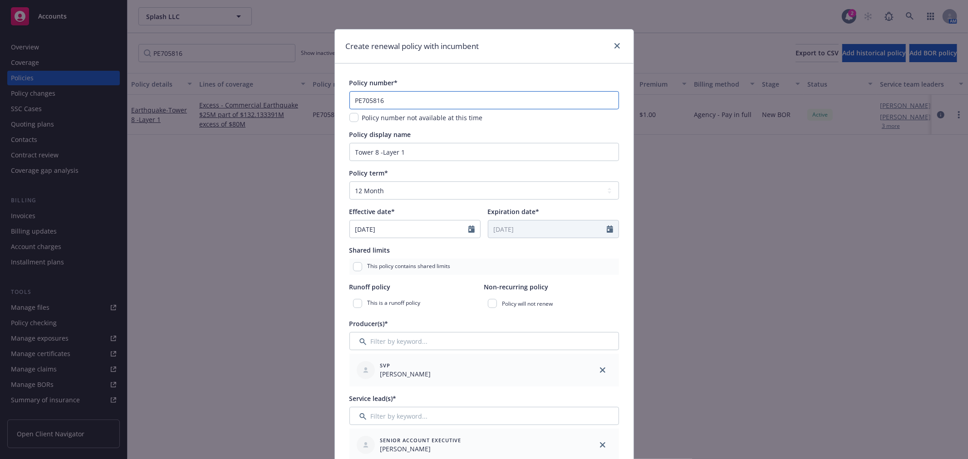
drag, startPoint x: 391, startPoint y: 98, endPoint x: 315, endPoint y: 98, distance: 75.8
click at [315, 98] on div "Create renewal policy with incumbent Policy number* PE705816 Policy number not …" at bounding box center [484, 229] width 968 height 459
paste input "747"
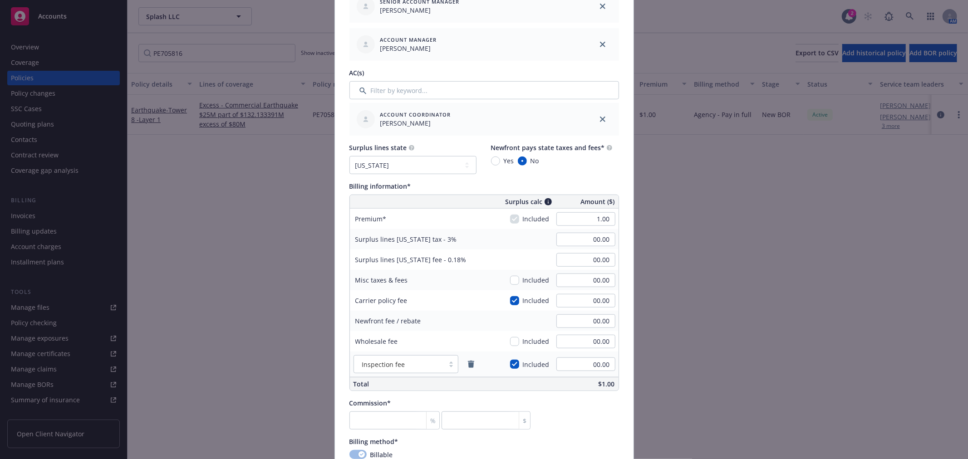
scroll to position [454, 0]
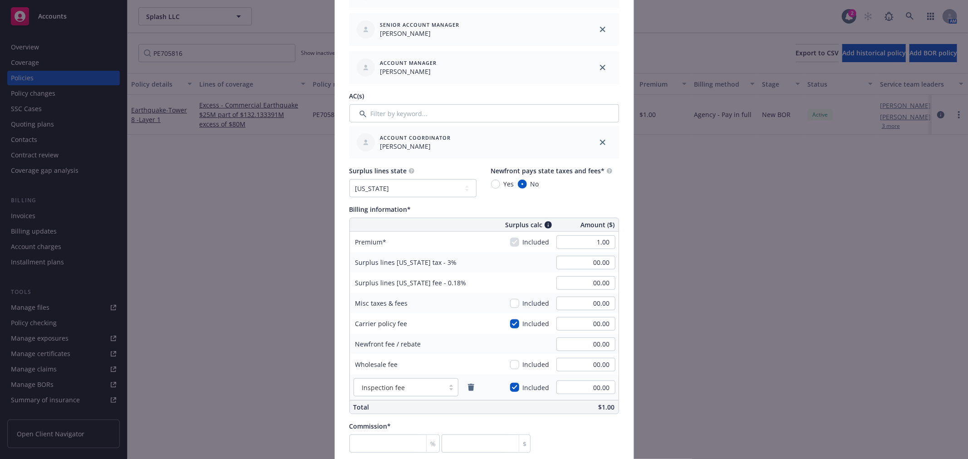
type input "PE707476"
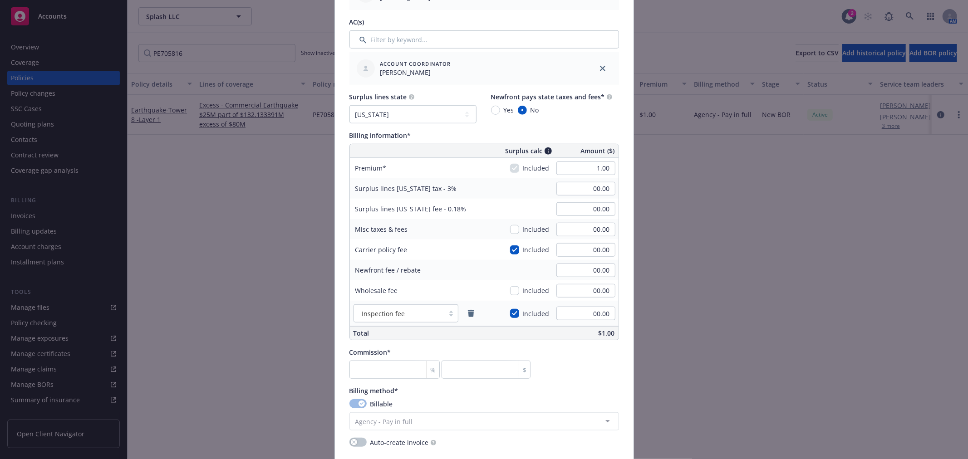
scroll to position [555, 0]
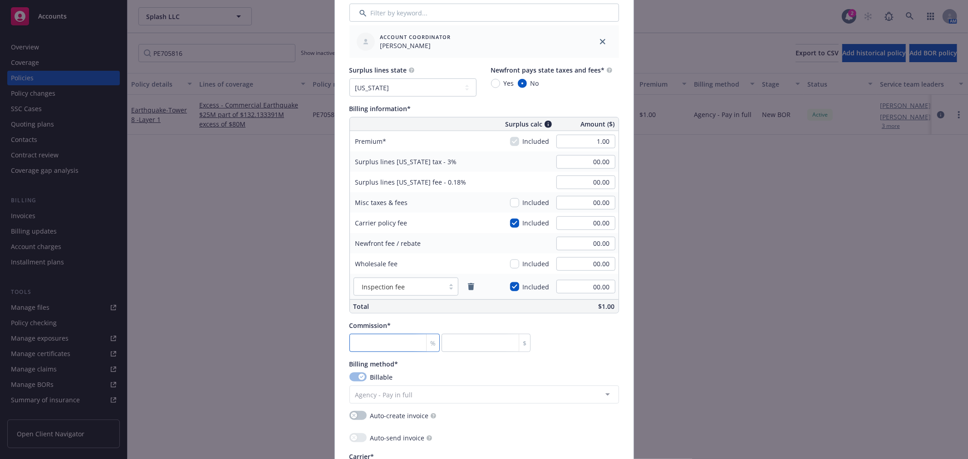
click at [384, 342] on input "number" at bounding box center [394, 343] width 91 height 18
type input "0"
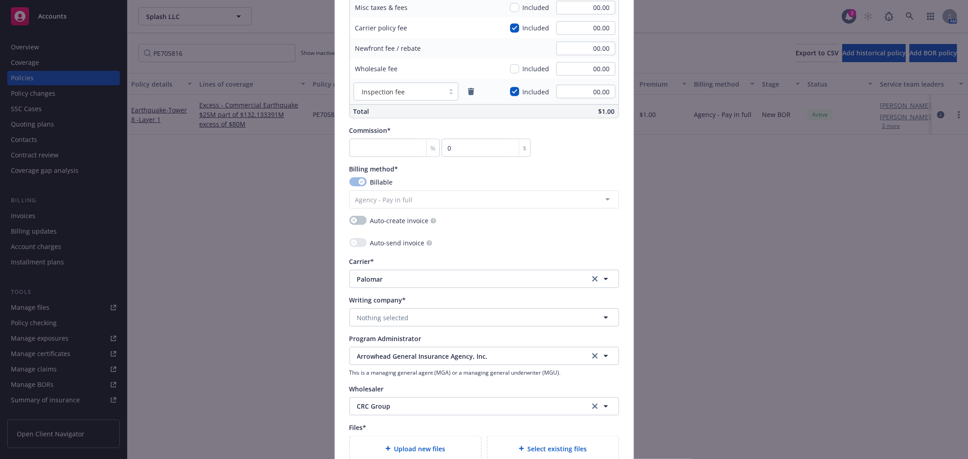
scroll to position [756, 0]
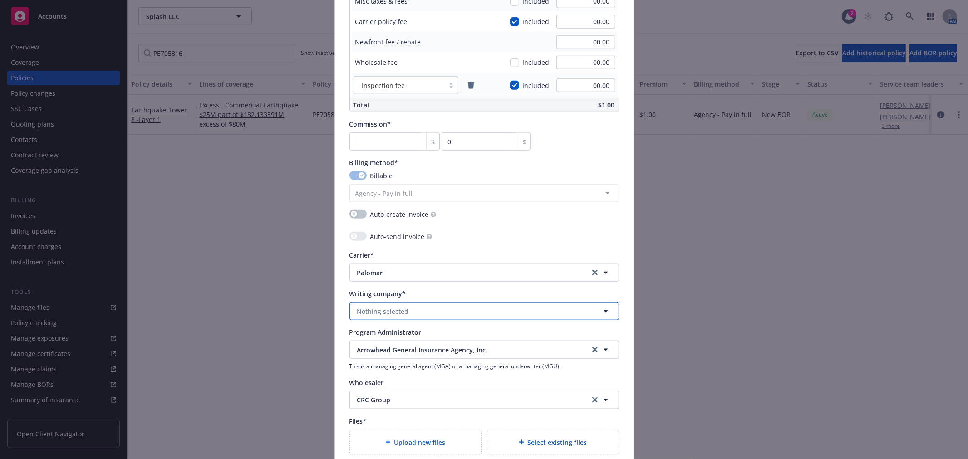
click at [406, 307] on button "Nothing selected" at bounding box center [484, 311] width 270 height 18
click at [411, 336] on strong "Palomar Excess and Surplus Insurance Company" at bounding box center [434, 337] width 151 height 9
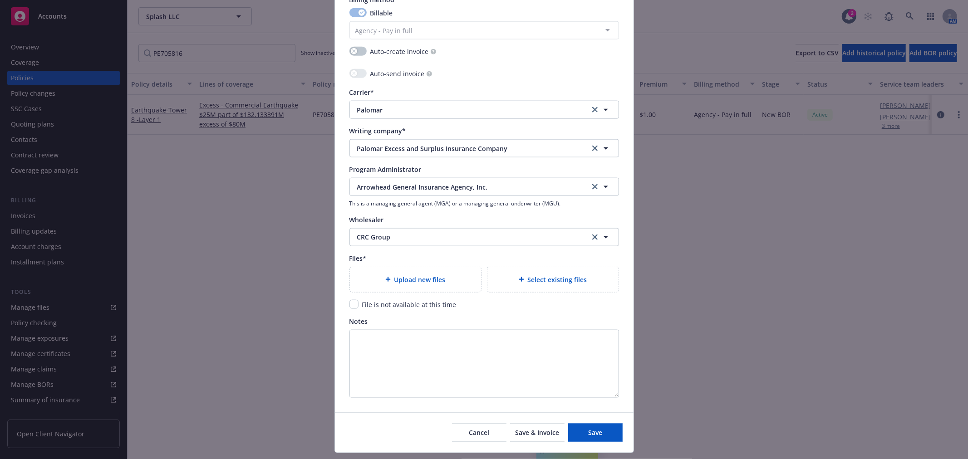
scroll to position [943, 0]
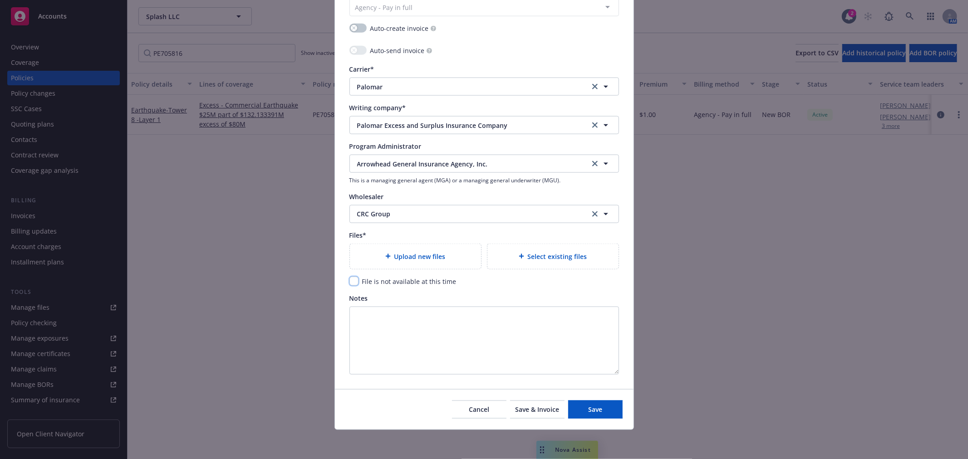
click at [349, 282] on input "checkbox" at bounding box center [353, 281] width 9 height 9
checkbox input "true"
click at [582, 404] on button "Save" at bounding box center [595, 410] width 54 height 18
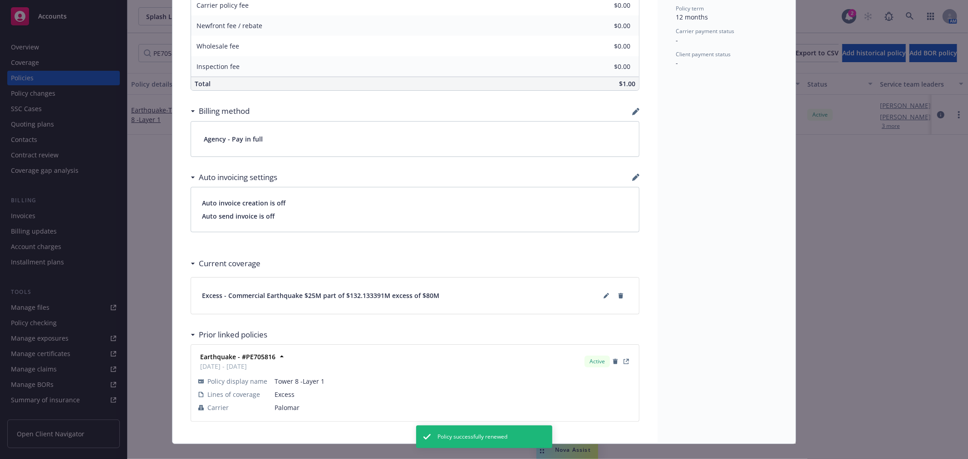
scroll to position [487, 0]
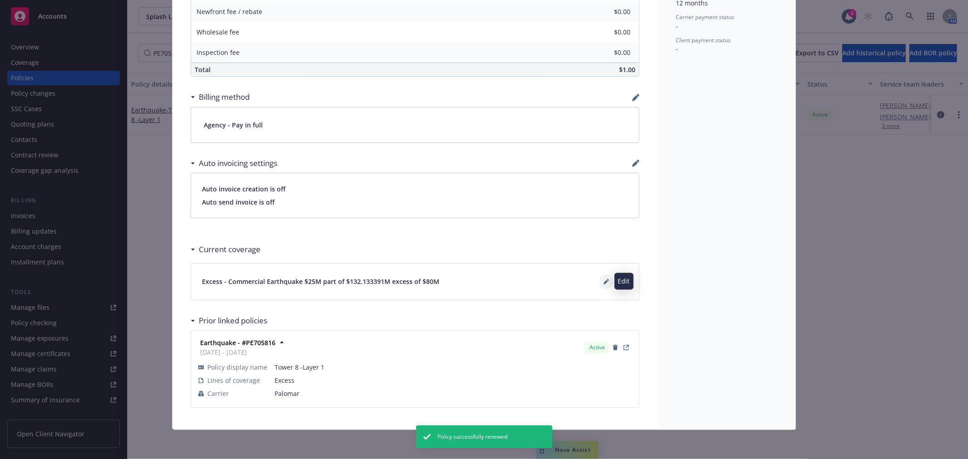
click at [604, 283] on icon at bounding box center [606, 281] width 5 height 5
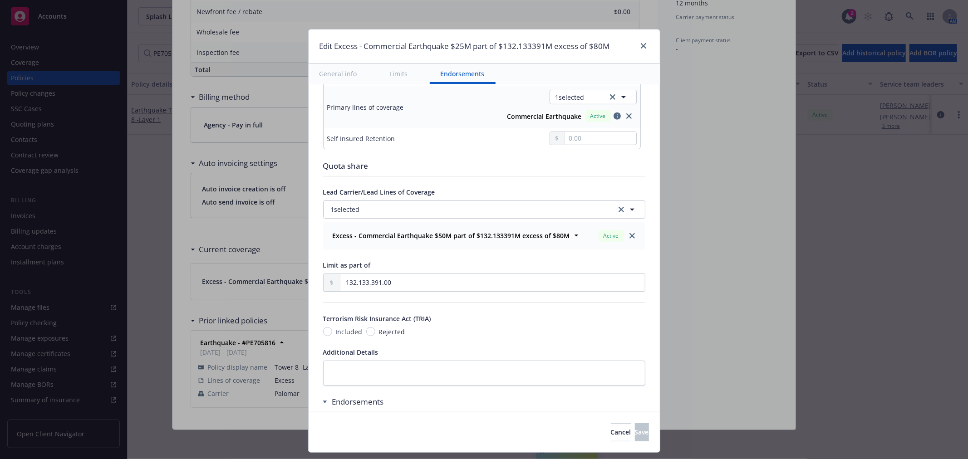
scroll to position [353, 0]
drag, startPoint x: 398, startPoint y: 279, endPoint x: 244, endPoint y: 299, distance: 156.0
click at [251, 298] on div "Edit Excess - Commercial Earthquake $25M part of $132.133391M excess of $80M Ge…" at bounding box center [484, 229] width 968 height 459
type input "1.00"
type input "Commercial Earthquake $25M part of $1 excess of $80M"
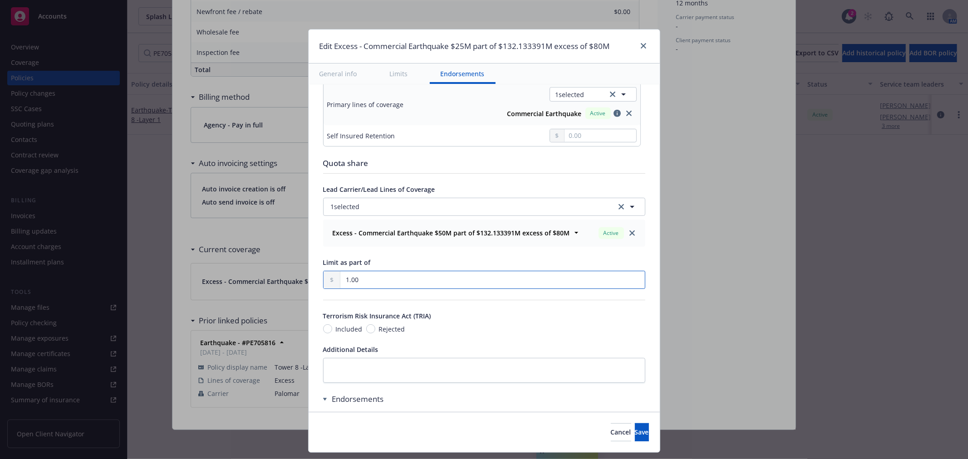
type input "13.00"
type input "Commercial Earthquake $25M part of $13 excess of $80M"
type input "134.00"
type input "Commercial Earthquake $25M part of $134 excess of $80M"
type input "1,340.00"
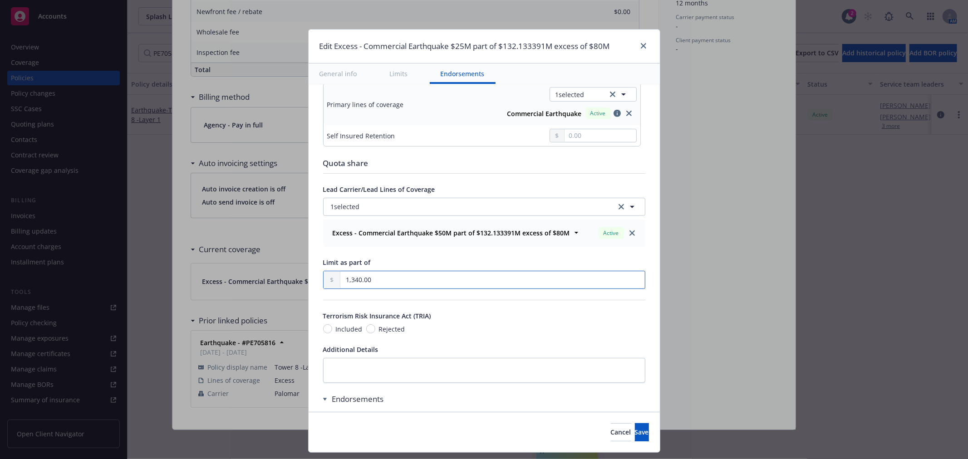
type input "Commercial Earthquake $25M part of $1.34K excess of $80M"
type input "13,408.00"
type input "Commercial Earthquake $25M part of $13.408K excess of $80M"
type input "134,087.00"
type input "Commercial Earthquake $25M part of $134.087K excess of $80M"
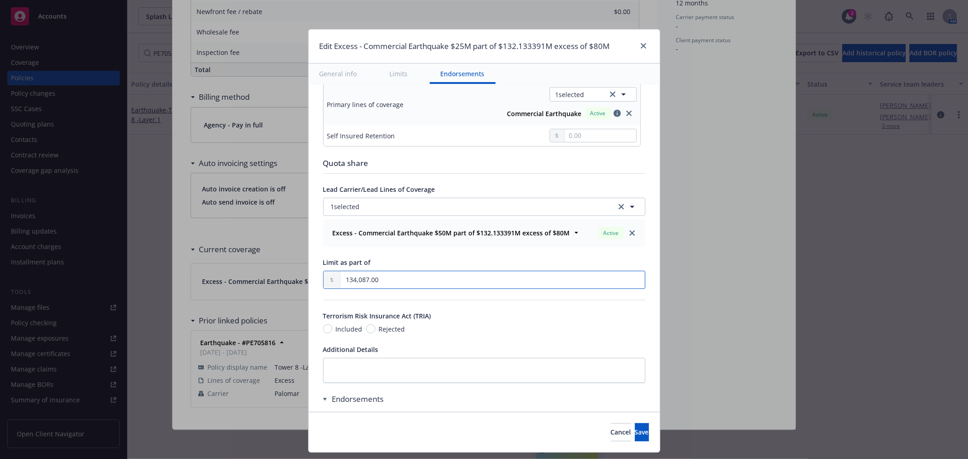
type input "1,340,877.00"
type input "Commercial Earthquake $25M part of $1.340877M excess of $80M"
type input "13,408,774.00"
type input "Commercial Earthquake $25M part of $13.408774M excess of $80M"
type input "134,087,747.00"
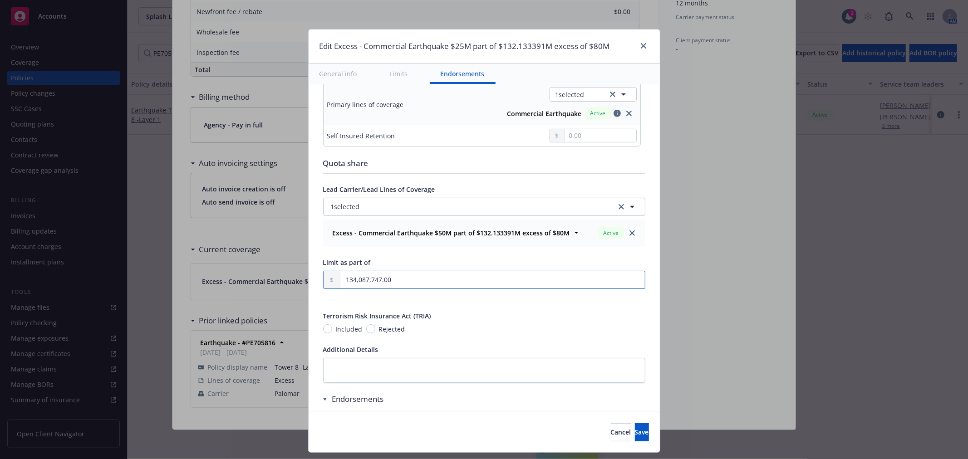
type input "Commercial Earthquake $25M part of $134.087747M excess of $80M"
type input "134,087,747.00"
click at [635, 429] on button "Save" at bounding box center [642, 432] width 14 height 18
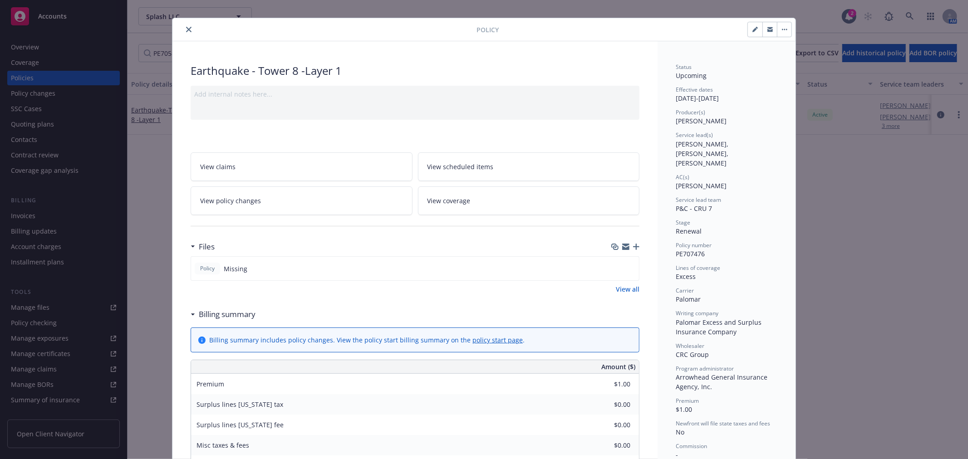
scroll to position [0, 0]
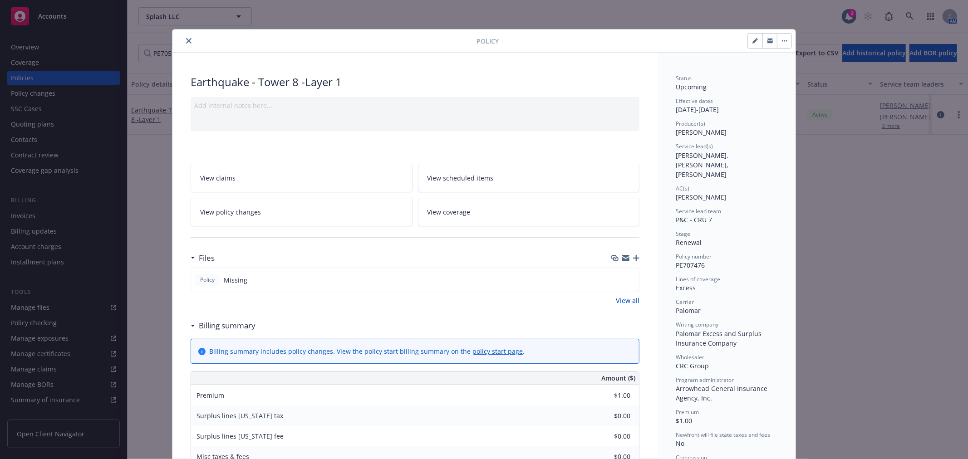
click at [187, 37] on button "close" at bounding box center [188, 40] width 11 height 11
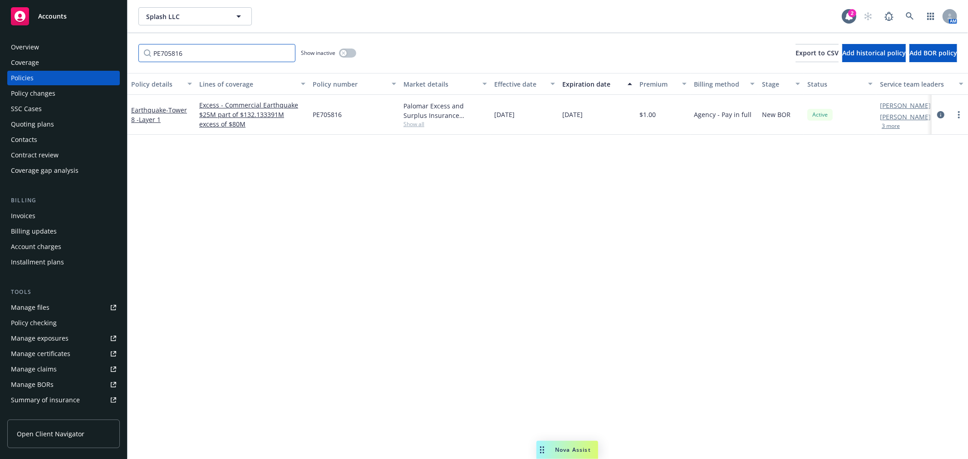
drag, startPoint x: 195, startPoint y: 51, endPoint x: 62, endPoint y: 48, distance: 133.0
click at [62, 48] on div "Accounts Overview Coverage Policies Policy changes SSC Cases Quoting plans Cont…" at bounding box center [484, 229] width 968 height 459
paste input "16000994"
type input "16000994"
click at [957, 115] on link "more" at bounding box center [958, 114] width 11 height 11
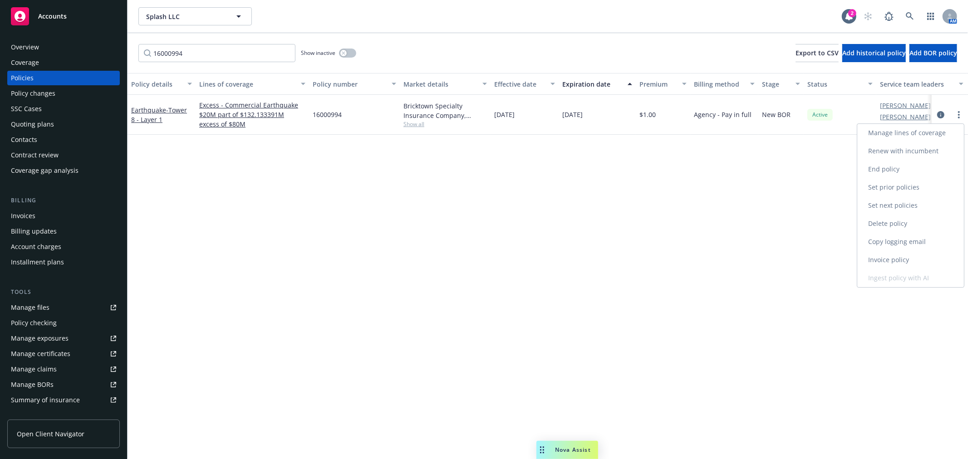
click at [908, 151] on link "Renew with incumbent" at bounding box center [910, 151] width 107 height 18
select select "12"
select select "CA"
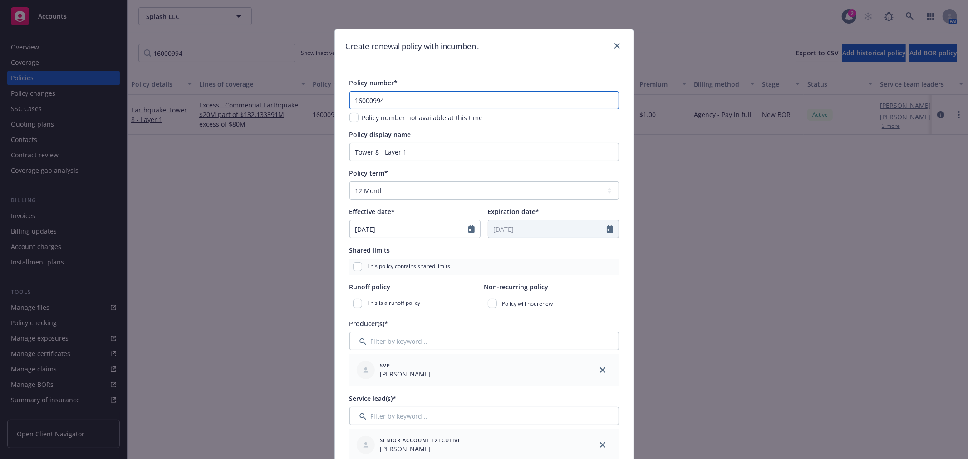
drag, startPoint x: 399, startPoint y: 102, endPoint x: 325, endPoint y: 102, distance: 74.0
click at [325, 102] on div "Create renewal policy with incumbent Policy number* 16000994 Policy number not …" at bounding box center [484, 229] width 968 height 459
paste input "1688"
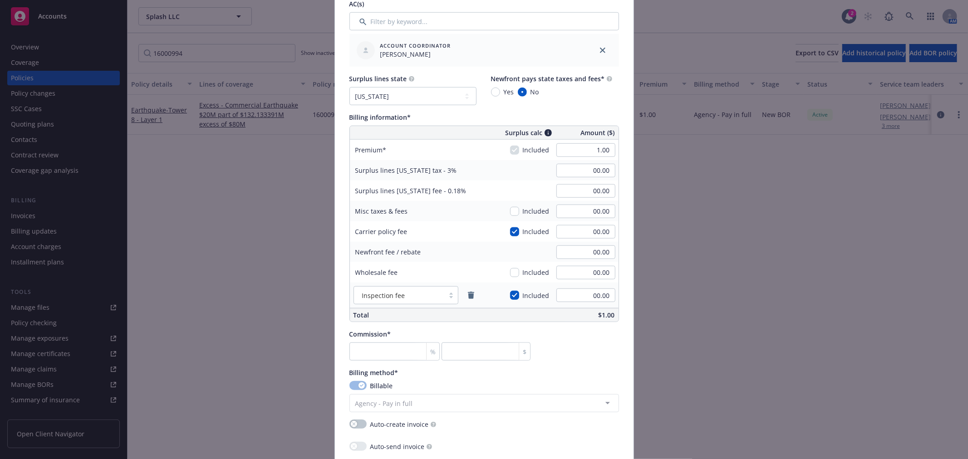
scroll to position [555, 0]
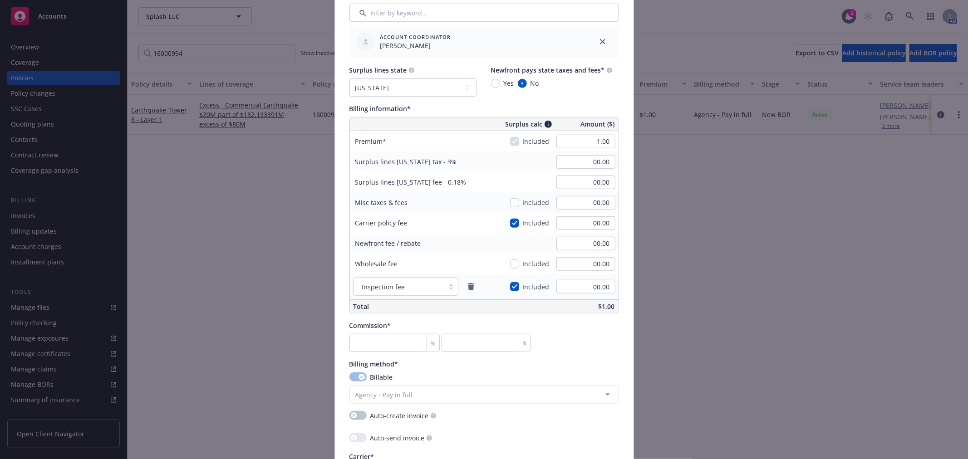
type input "16001688"
click at [355, 345] on input "number" at bounding box center [394, 343] width 91 height 18
type input "0"
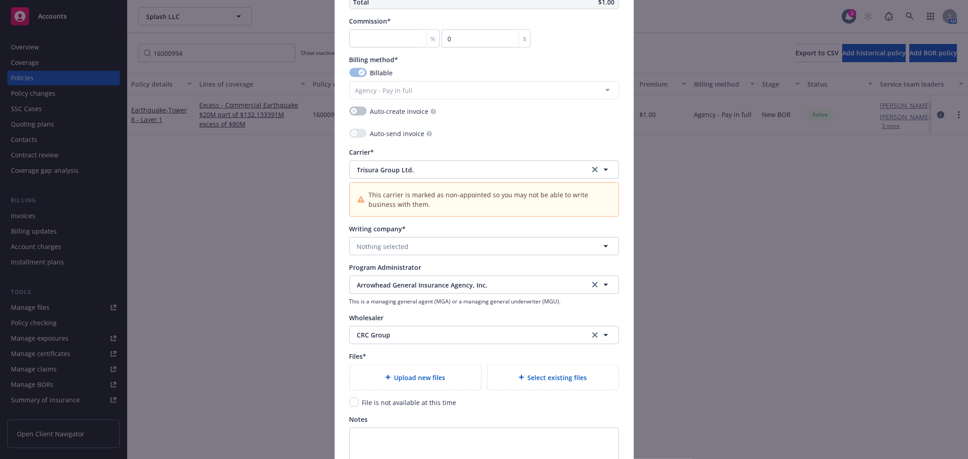
scroll to position [857, 0]
click at [400, 248] on span "Nothing selected" at bounding box center [383, 249] width 52 height 10
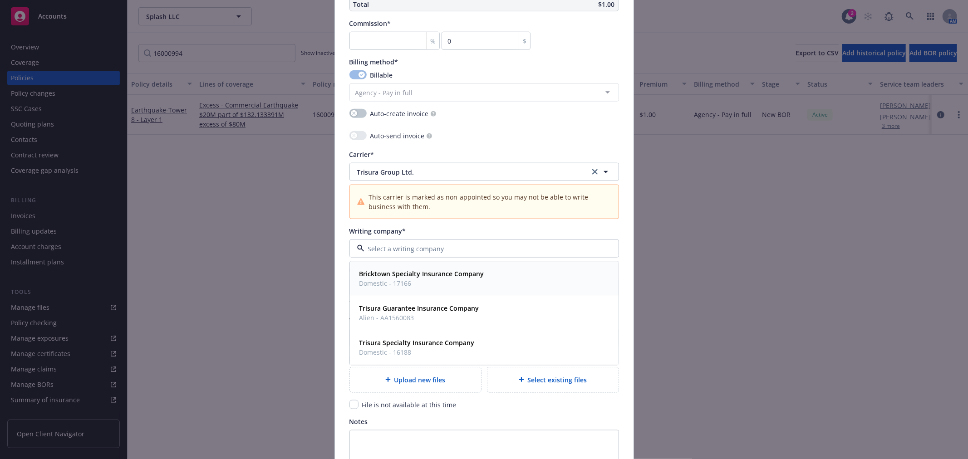
click at [400, 276] on strong "Bricktown Specialty Insurance Company" at bounding box center [421, 274] width 125 height 9
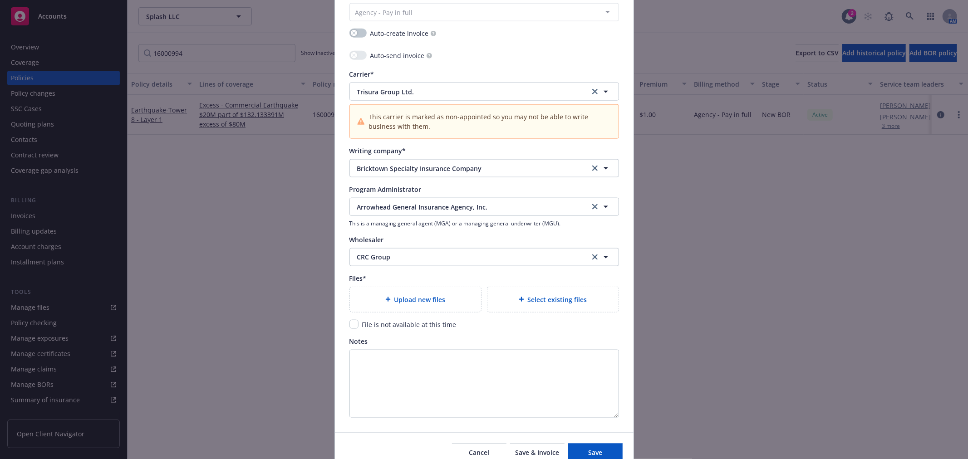
scroll to position [958, 0]
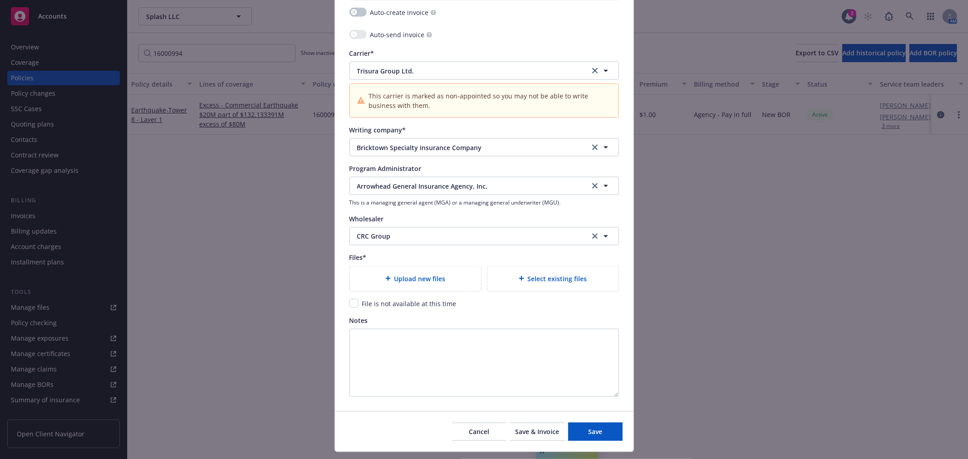
drag, startPoint x: 351, startPoint y: 305, endPoint x: 379, endPoint y: 319, distance: 31.5
click at [351, 305] on input "checkbox" at bounding box center [353, 303] width 9 height 9
checkbox input "true"
click at [595, 436] on span "Save" at bounding box center [595, 431] width 14 height 9
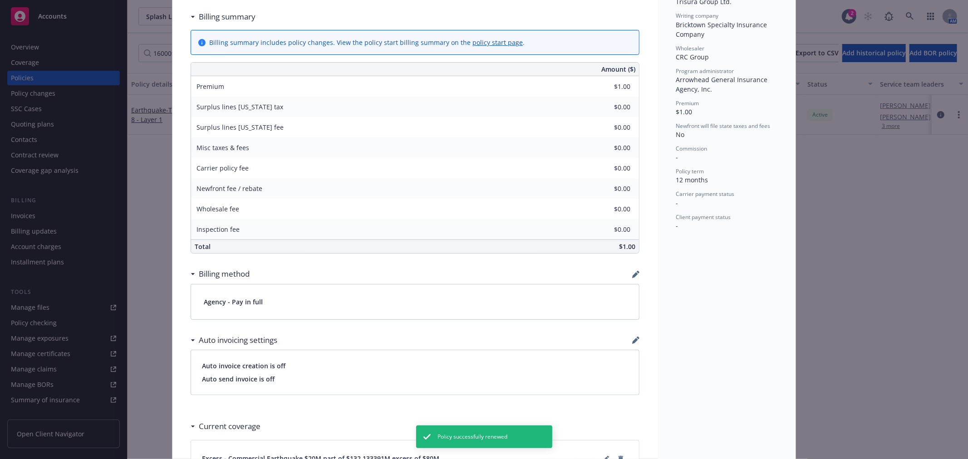
scroll to position [403, 0]
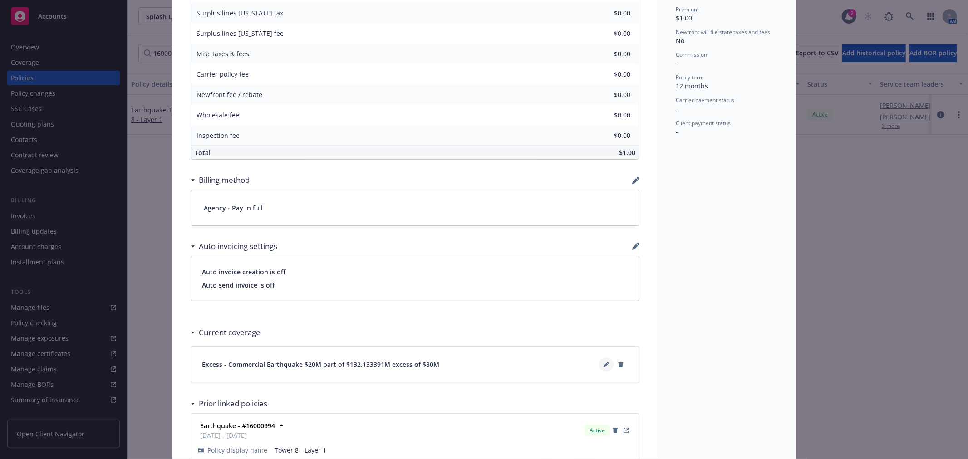
click at [604, 364] on icon at bounding box center [606, 365] width 5 height 5
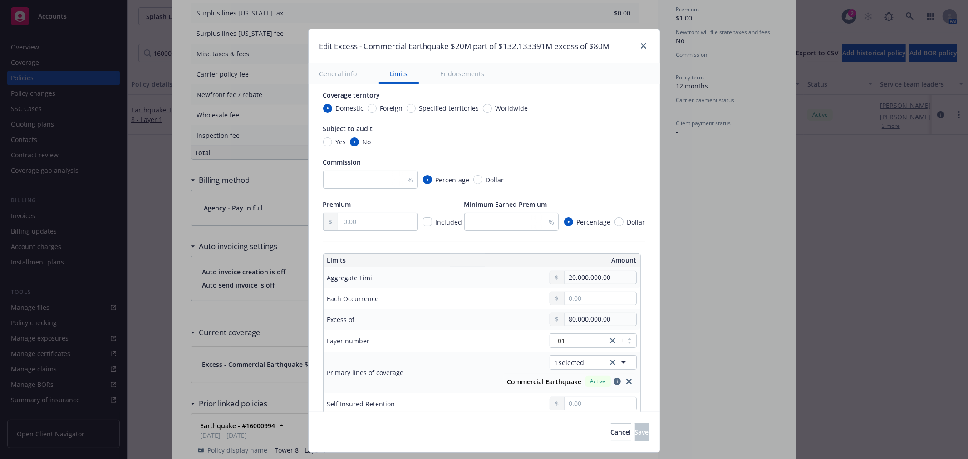
scroll to position [101, 0]
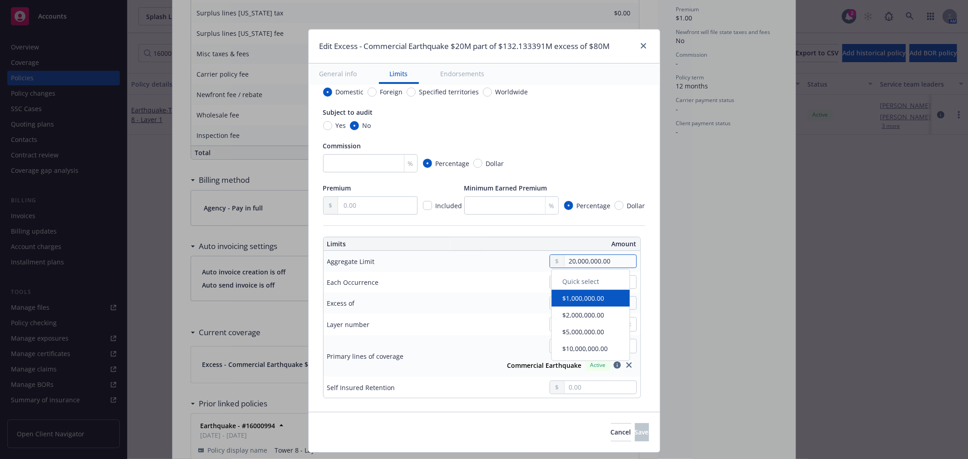
click at [613, 261] on input "20,000,000.00" at bounding box center [600, 261] width 71 height 13
type input "Commercial Earthquake $5M part of $132.133391M excess of $80M"
type input "5,000,000.00"
click at [590, 333] on button "$5,000,000.00" at bounding box center [591, 334] width 78 height 17
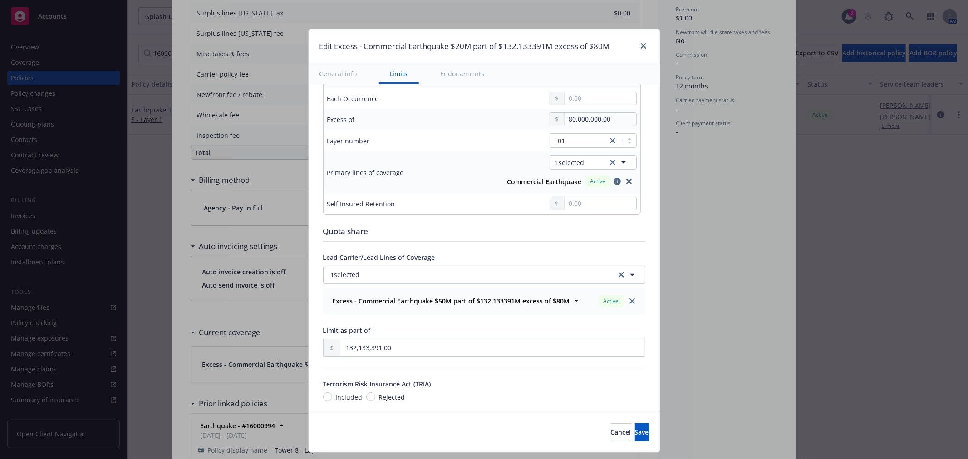
scroll to position [302, 0]
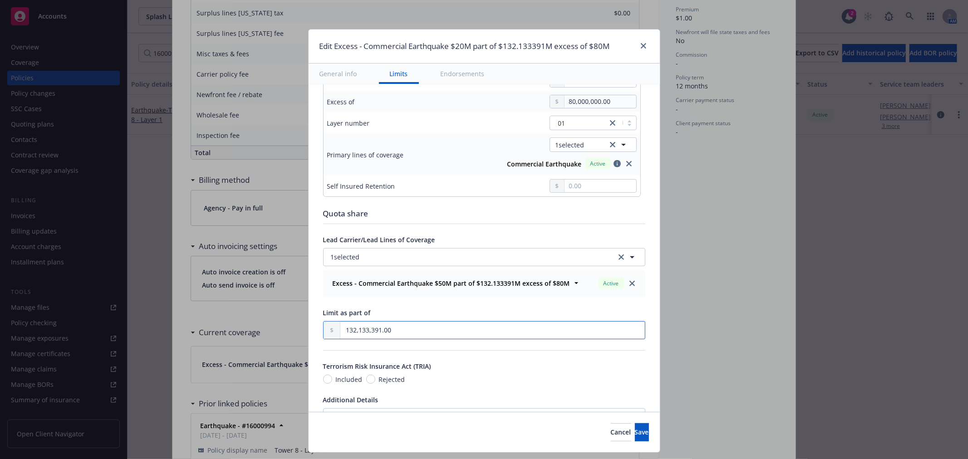
drag, startPoint x: 367, startPoint y: 332, endPoint x: 273, endPoint y: 334, distance: 93.5
click at [274, 334] on div "Edit Excess - Commercial Earthquake $20M part of $132.133391M excess of $80M Ge…" at bounding box center [484, 229] width 968 height 459
type input "1.00"
type input "Commercial Earthquake $5M part of $1 excess of $80M"
type input "13.00"
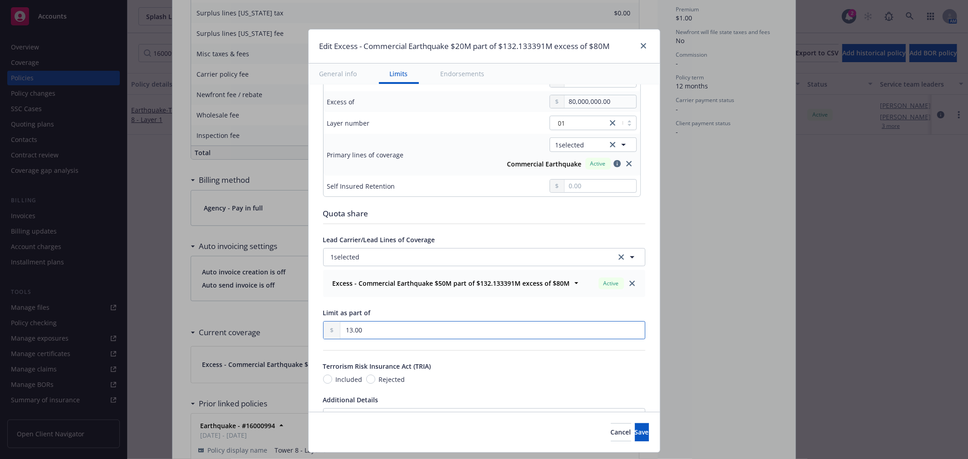
type input "Commercial Earthquake $5M part of $13 excess of $80M"
type input "134.00"
type input "Commercial Earthquake $5M part of $134 excess of $80M"
type input "1,340.00"
type input "Commercial Earthquake $5M part of $1.34K excess of $80M"
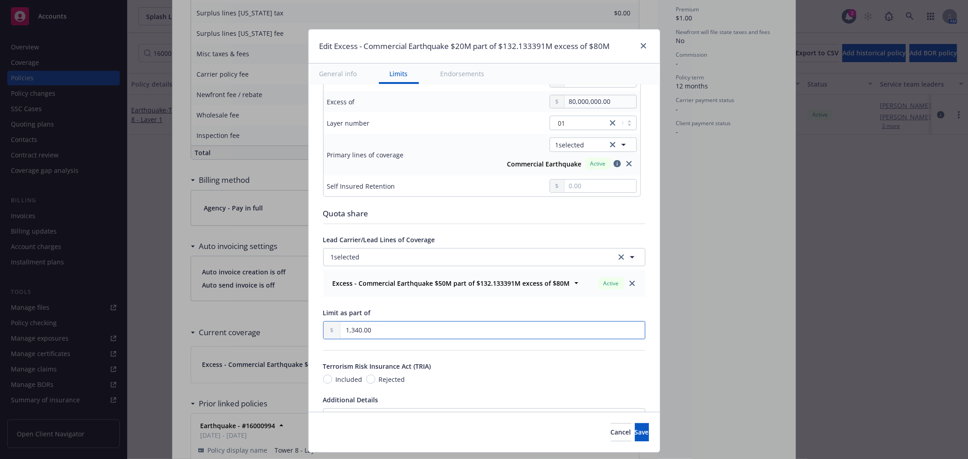
type input "13,408.00"
type input "Commercial Earthquake $5M part of $13.408K excess of $80M"
type input "134,087.00"
type input "Commercial Earthquake $5M part of $134.087K excess of $80M"
type input "1,340,877.00"
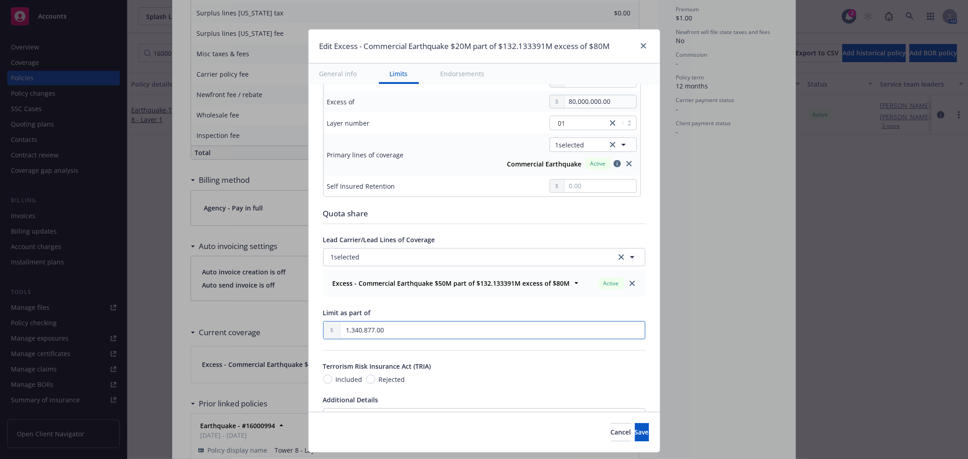
type input "Commercial Earthquake $5M part of $1.340877M excess of $80M"
type input "13,408,774.00"
click at [379, 375] on span "Rejected" at bounding box center [392, 380] width 26 height 10
click at [375, 375] on input "Rejected" at bounding box center [370, 379] width 9 height 9
click at [635, 432] on span "Save" at bounding box center [642, 432] width 14 height 9
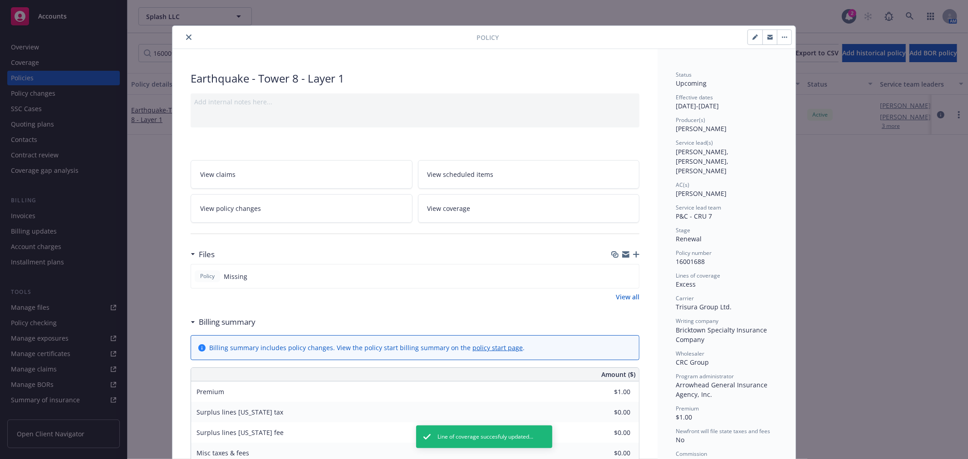
scroll to position [0, 0]
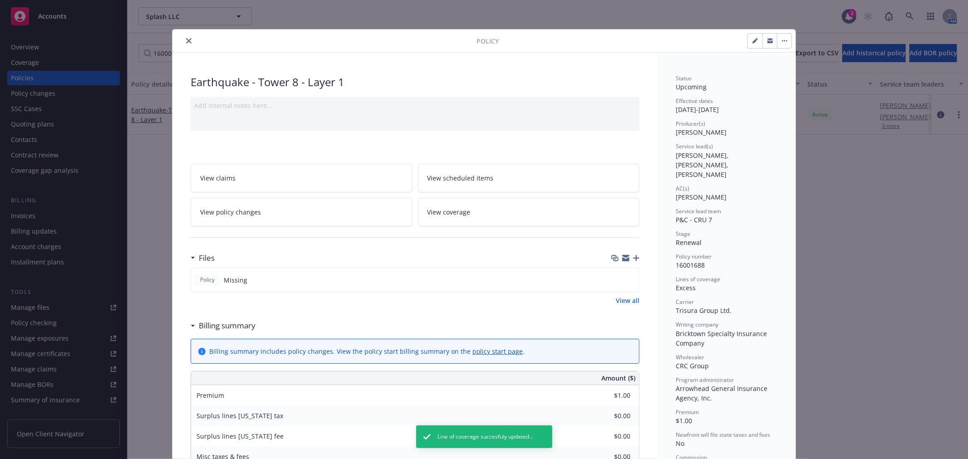
click at [187, 40] on icon "close" at bounding box center [188, 40] width 5 height 5
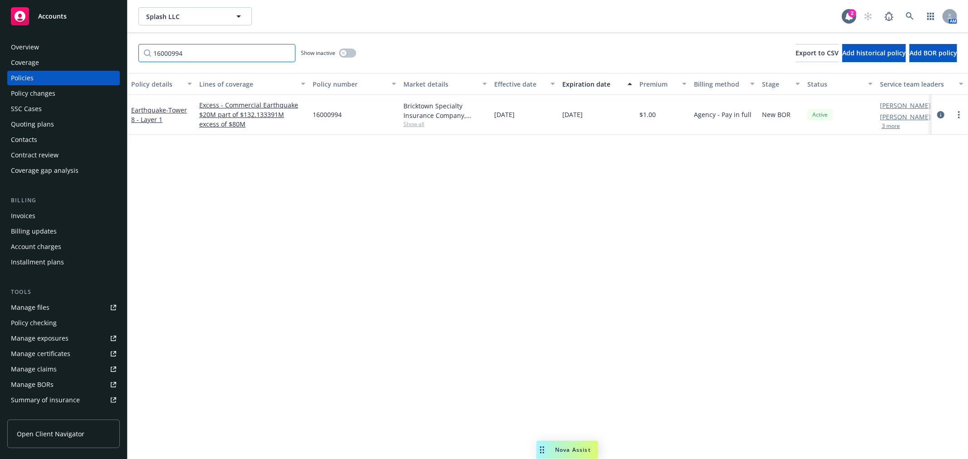
drag, startPoint x: 223, startPoint y: 55, endPoint x: 127, endPoint y: 54, distance: 95.8
click at [127, 53] on div "Accounts Overview Coverage Policies Policy changes SSC Cases Quoting plans Cont…" at bounding box center [484, 229] width 968 height 459
paste input "EBSIC00196"
click at [958, 115] on circle "more" at bounding box center [959, 114] width 2 height 2
click at [912, 150] on link "Renew with incumbent" at bounding box center [910, 151] width 107 height 18
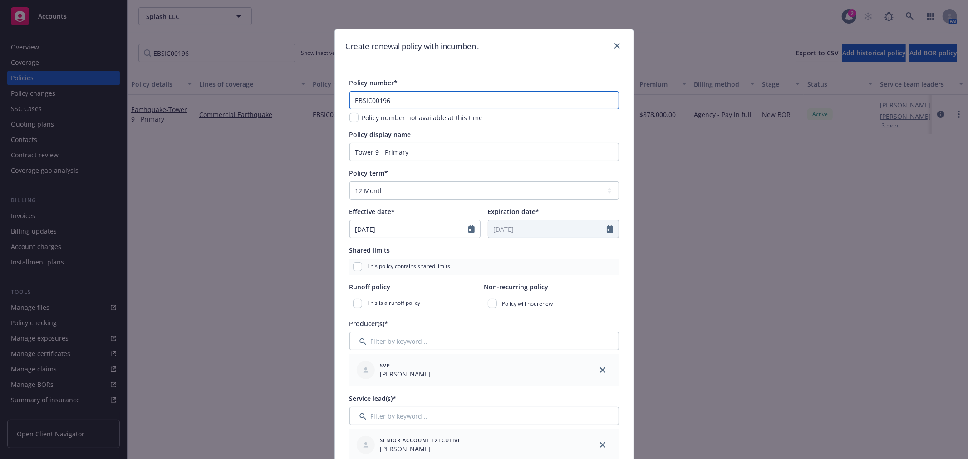
drag, startPoint x: 409, startPoint y: 100, endPoint x: 310, endPoint y: 101, distance: 98.9
click at [310, 101] on div "Create renewal policy with incumbent Policy number* EBSIC00196 Policy number no…" at bounding box center [484, 229] width 968 height 459
paste input "BPP6409409"
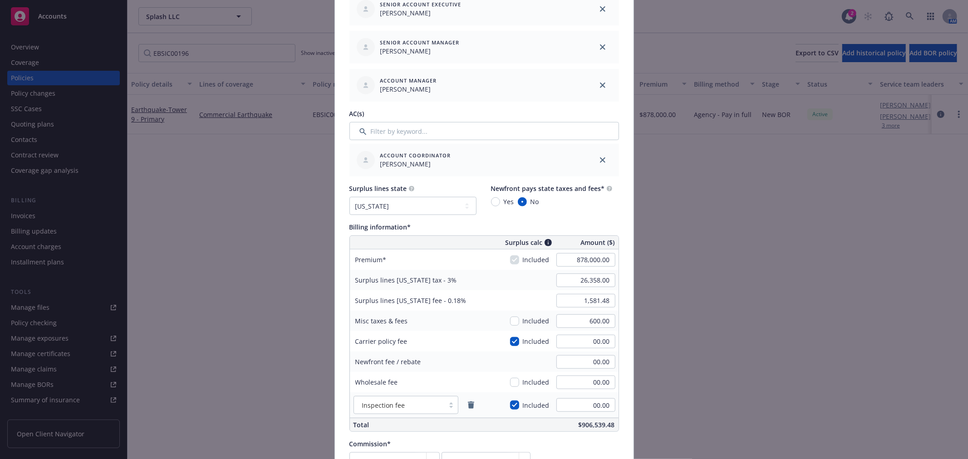
scroll to position [454, 0]
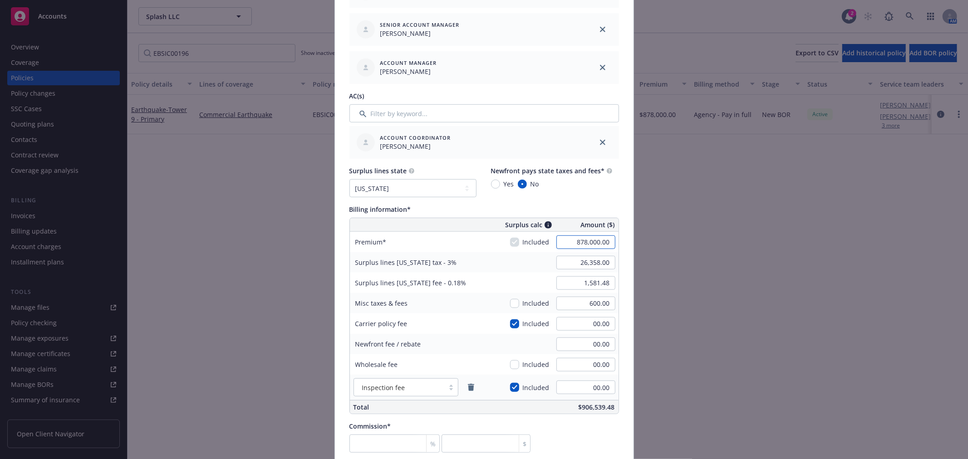
click at [571, 239] on input "878,000.00" at bounding box center [585, 243] width 59 height 14
click at [571, 265] on input "0.03" at bounding box center [585, 263] width 59 height 14
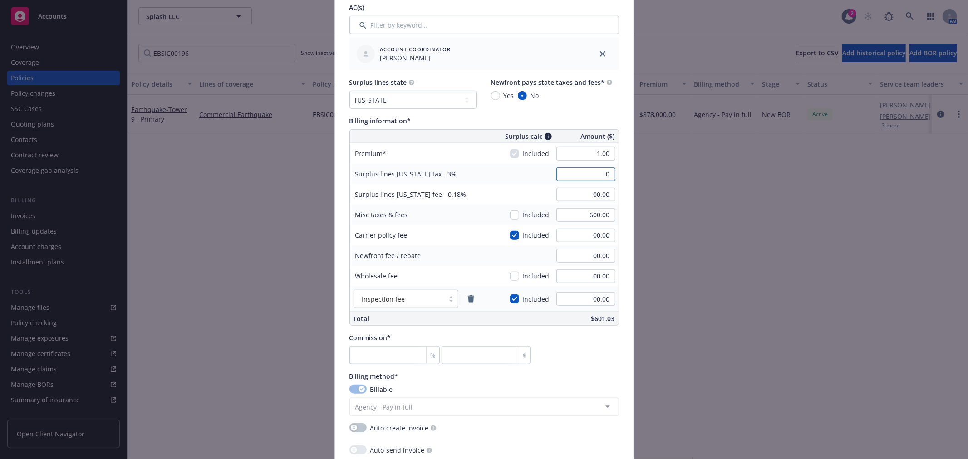
scroll to position [555, 0]
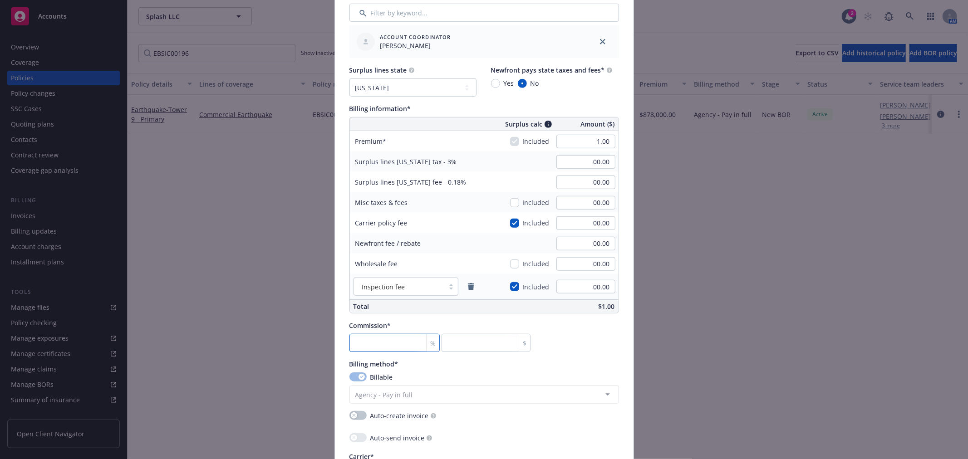
click at [378, 341] on input "number" at bounding box center [394, 343] width 91 height 18
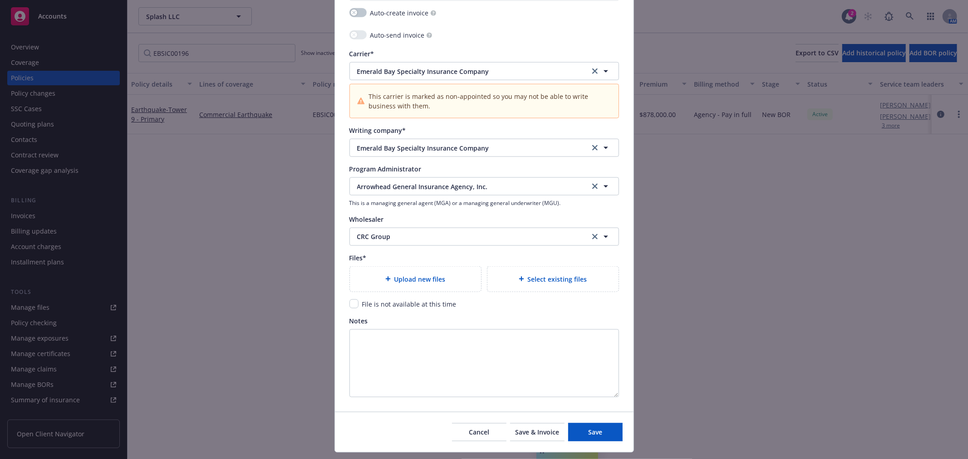
scroll to position [958, 0]
click at [349, 305] on input "checkbox" at bounding box center [353, 303] width 9 height 9
click at [575, 433] on button "Save" at bounding box center [595, 432] width 54 height 18
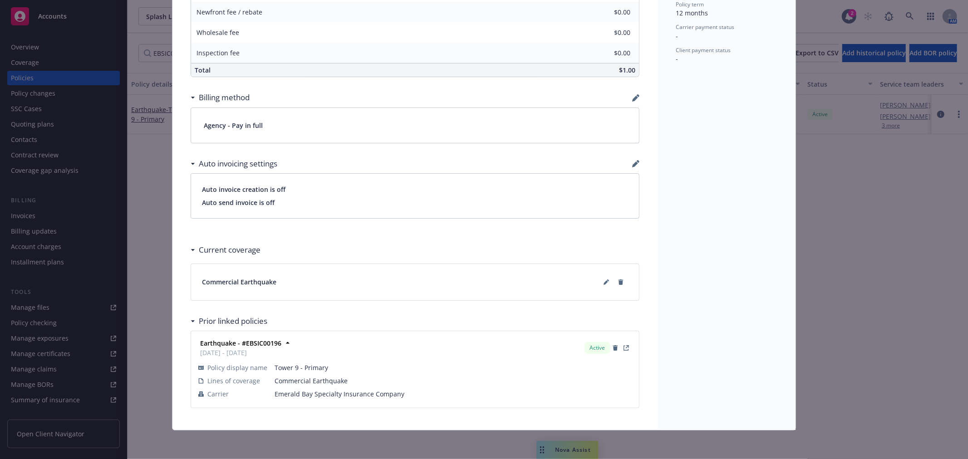
scroll to position [487, 0]
click at [604, 280] on icon at bounding box center [606, 282] width 5 height 5
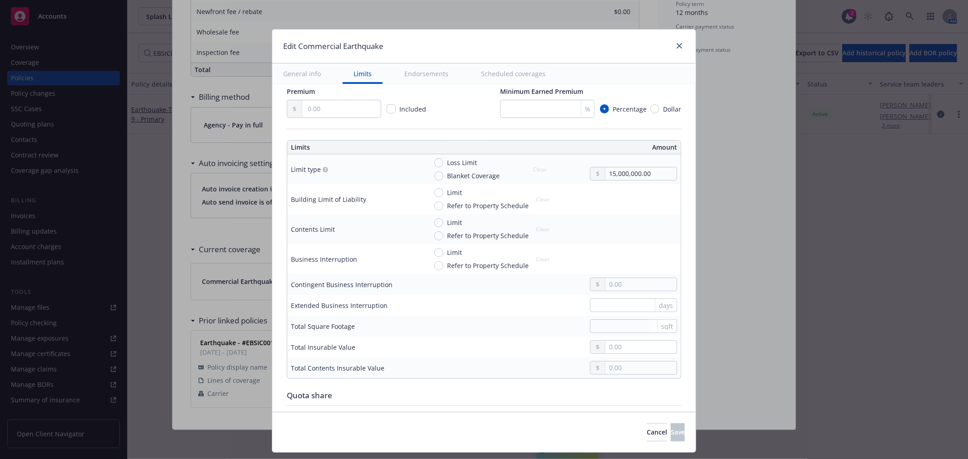
scroll to position [201, 0]
drag, startPoint x: 646, startPoint y: 168, endPoint x: 556, endPoint y: 173, distance: 89.5
click at [553, 171] on div "Loss Limit Blanket Coverage Clear 15,000,000.00" at bounding box center [552, 165] width 250 height 23
drag, startPoint x: 646, startPoint y: 170, endPoint x: 562, endPoint y: 166, distance: 84.0
click at [561, 165] on div "Loss Limit Blanket Coverage Clear 2,000.00" at bounding box center [552, 165] width 250 height 23
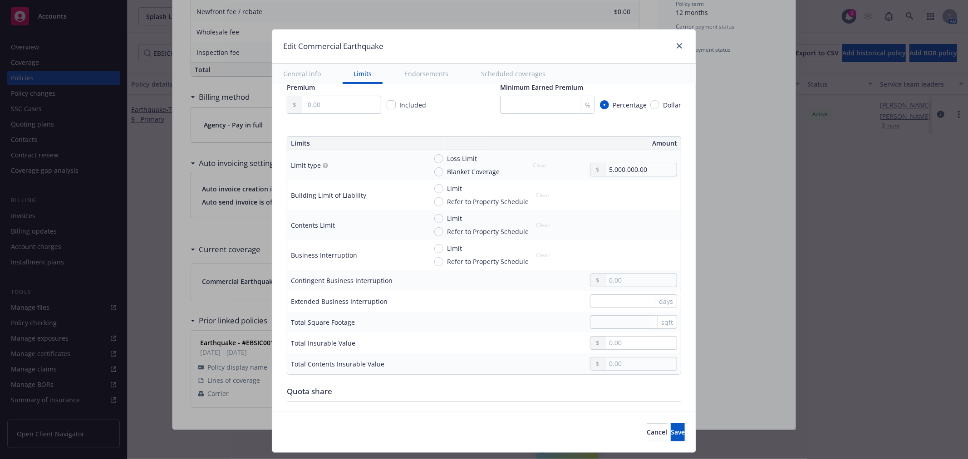
click at [448, 377] on div "Display name Coverage trigger Claims-Made Occurrence Coverage territory Domesti…" at bounding box center [484, 289] width 394 height 785
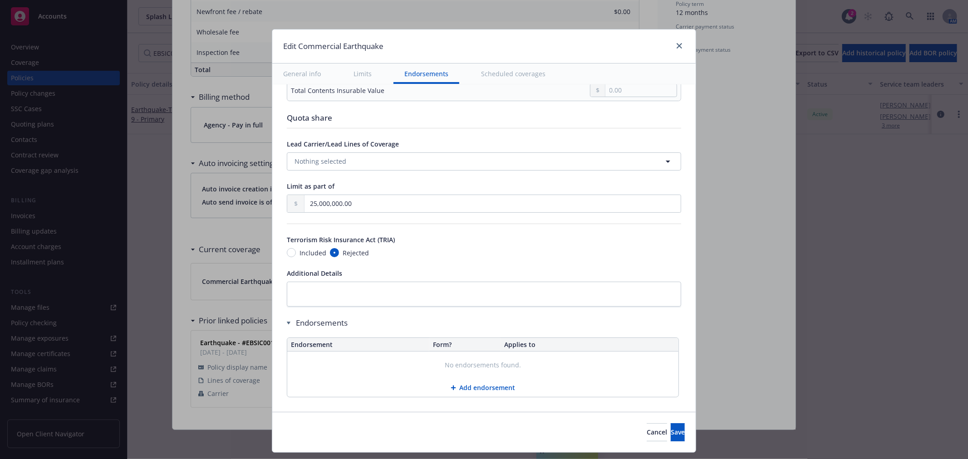
scroll to position [504, 0]
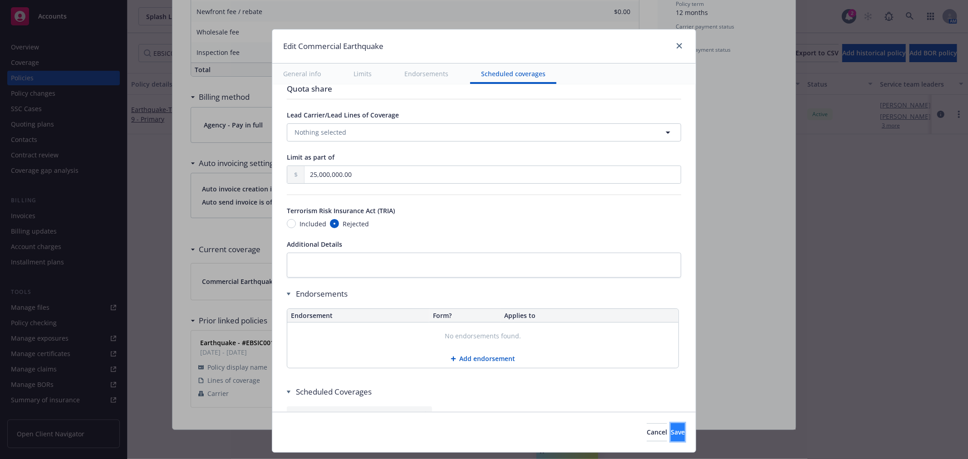
click at [671, 430] on span "Save" at bounding box center [678, 432] width 14 height 9
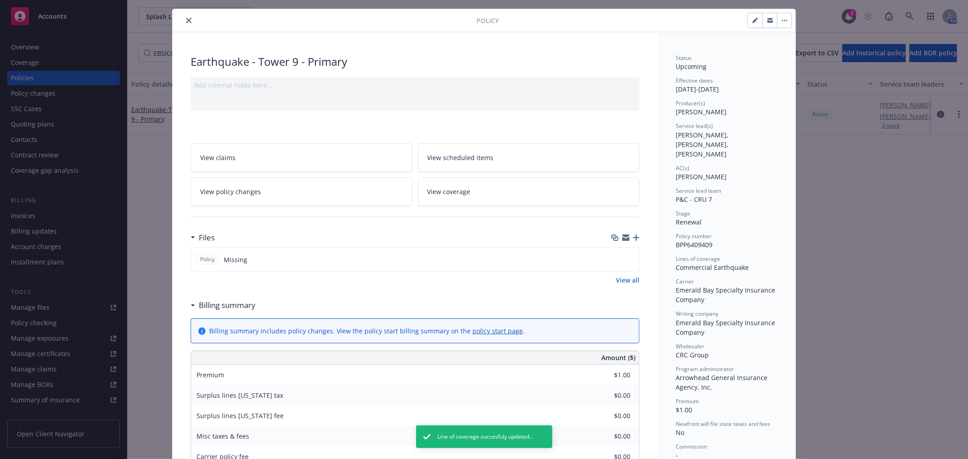
scroll to position [0, 0]
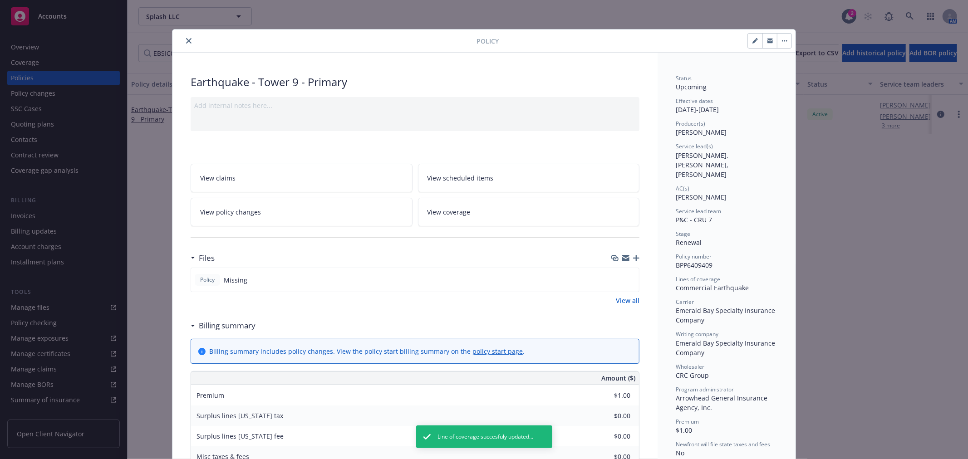
click at [186, 38] on icon "close" at bounding box center [188, 40] width 5 height 5
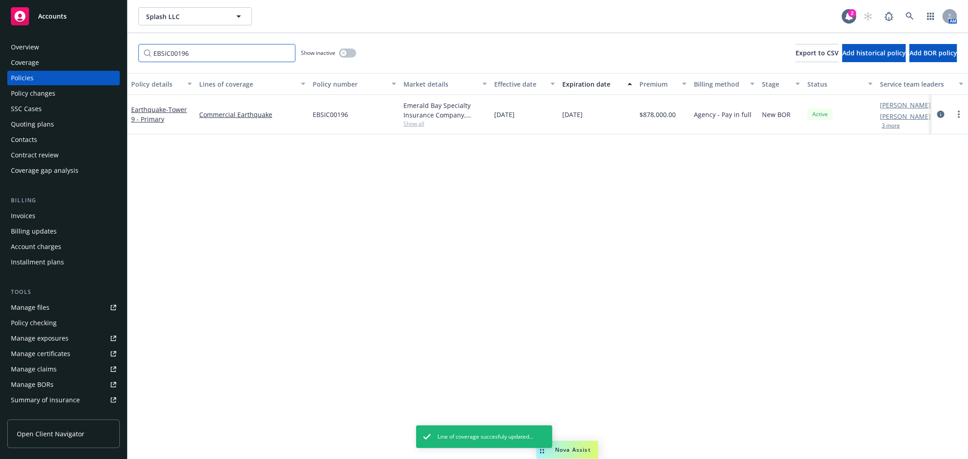
drag, startPoint x: 203, startPoint y: 53, endPoint x: 116, endPoint y: 52, distance: 87.6
click at [116, 52] on div "Accounts Overview Coverage Policies Policy changes SSC Cases Quoting plans Cont…" at bounding box center [484, 229] width 968 height 459
paste input "SPSIC00747"
click at [961, 114] on link "more" at bounding box center [958, 114] width 11 height 11
click at [957, 114] on link "more" at bounding box center [958, 114] width 11 height 11
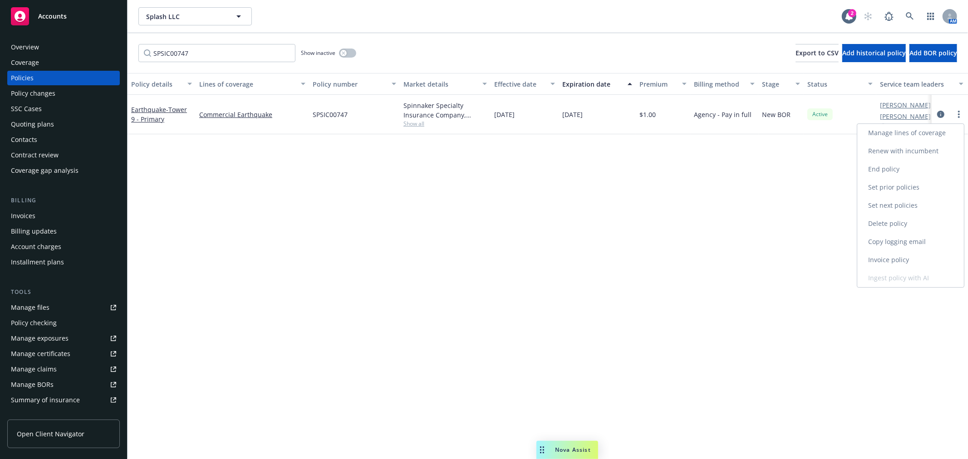
drag, startPoint x: 932, startPoint y: 152, endPoint x: 584, endPoint y: 194, distance: 350.6
click at [932, 152] on link "Renew with incumbent" at bounding box center [910, 151] width 107 height 18
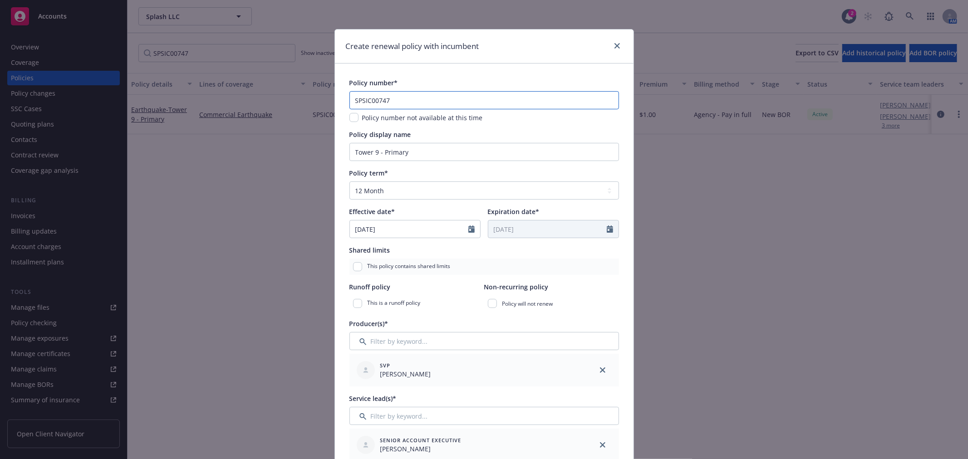
drag, startPoint x: 411, startPoint y: 102, endPoint x: 330, endPoint y: 103, distance: 80.8
paste input "VAH100154"
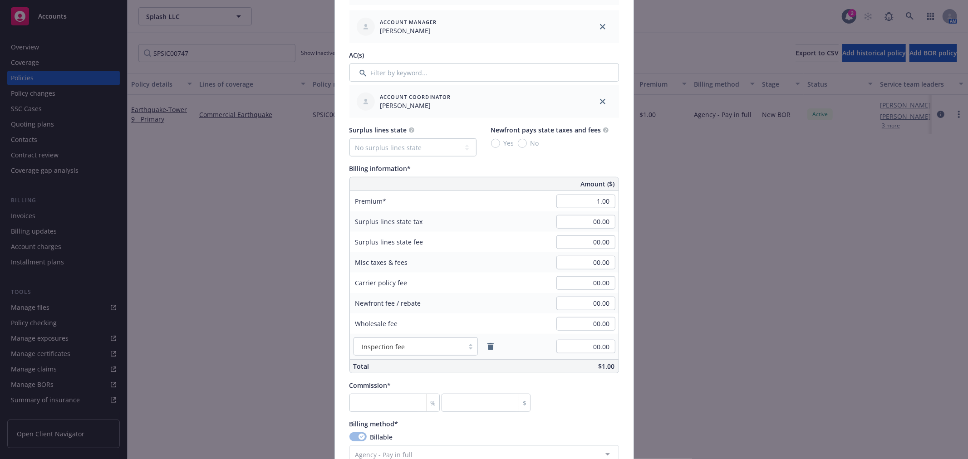
scroll to position [504, 0]
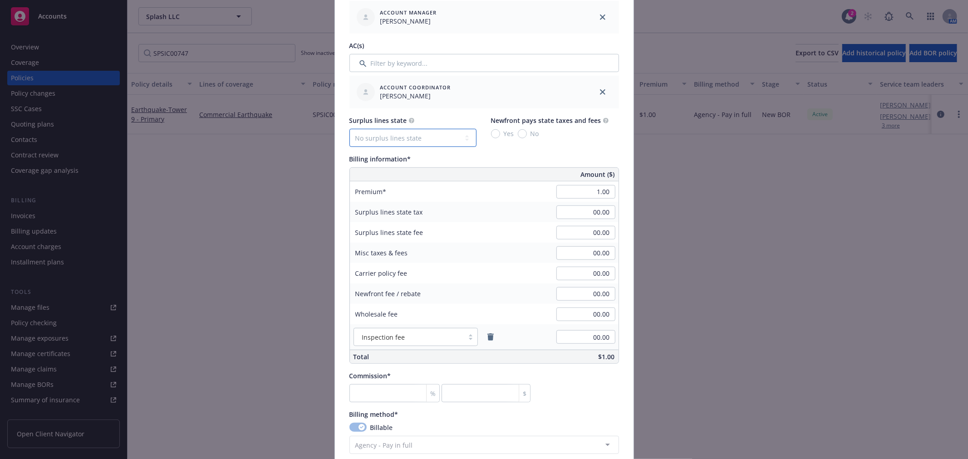
click at [422, 141] on select "No surplus lines state [US_STATE] [US_STATE] [US_STATE] [US_STATE] [US_STATE] […" at bounding box center [412, 138] width 127 height 18
click at [349, 129] on select "No surplus lines state [US_STATE] [US_STATE] [US_STATE] [US_STATE] [US_STATE] […" at bounding box center [412, 138] width 127 height 18
click at [406, 134] on select "No surplus lines state [US_STATE] [US_STATE] [US_STATE] [US_STATE] [US_STATE] […" at bounding box center [412, 138] width 127 height 18
click at [349, 129] on select "No surplus lines state [US_STATE] [US_STATE] [US_STATE] [US_STATE] [US_STATE] […" at bounding box center [412, 138] width 127 height 18
click at [518, 130] on input "No" at bounding box center [522, 133] width 9 height 9
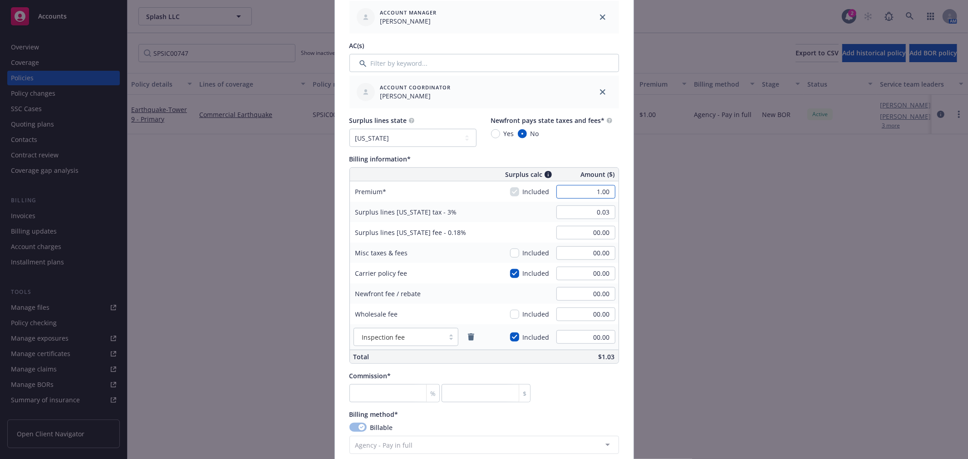
click at [568, 192] on input "1.00" at bounding box center [585, 192] width 59 height 14
click at [514, 251] on input "checkbox" at bounding box center [514, 253] width 9 height 9
click at [565, 246] on input "00.00" at bounding box center [585, 253] width 59 height 14
click at [400, 395] on input "number" at bounding box center [394, 393] width 91 height 18
click at [575, 404] on div "Policy number* VAH100154 Policy number not available at this time Policy displa…" at bounding box center [484, 212] width 270 height 1277
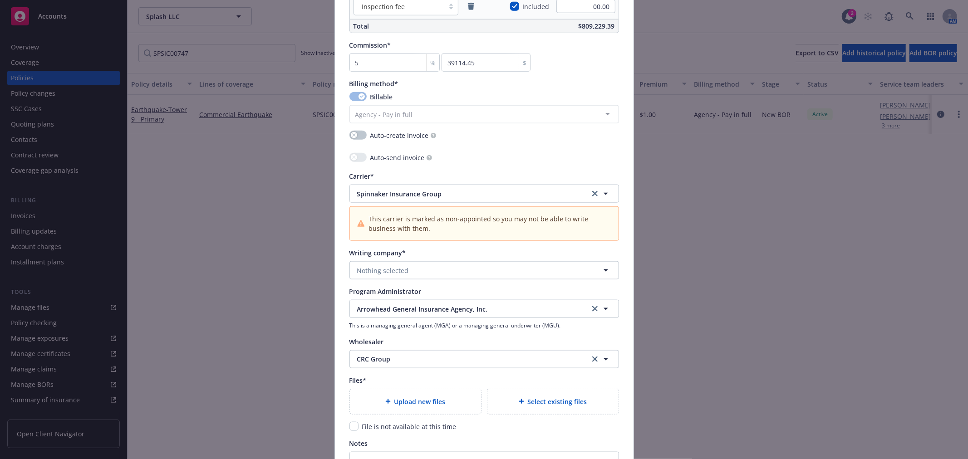
scroll to position [857, 0]
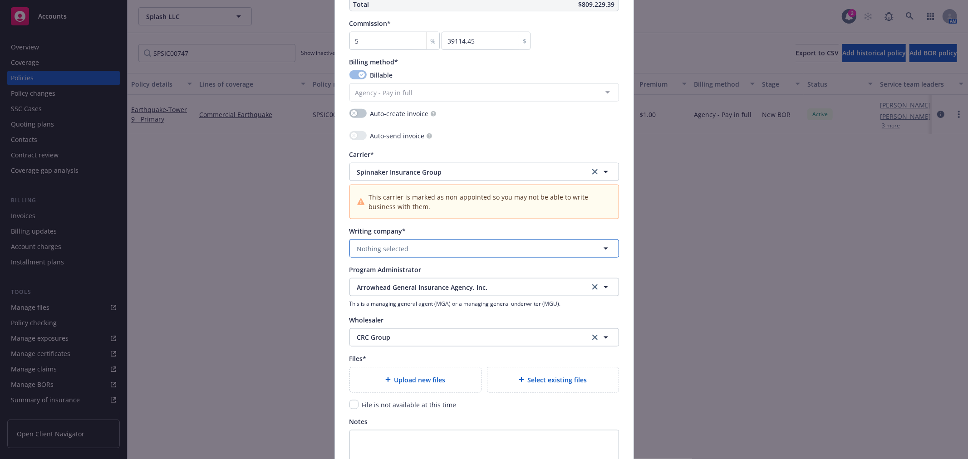
click at [443, 253] on button "Nothing selected" at bounding box center [484, 249] width 270 height 18
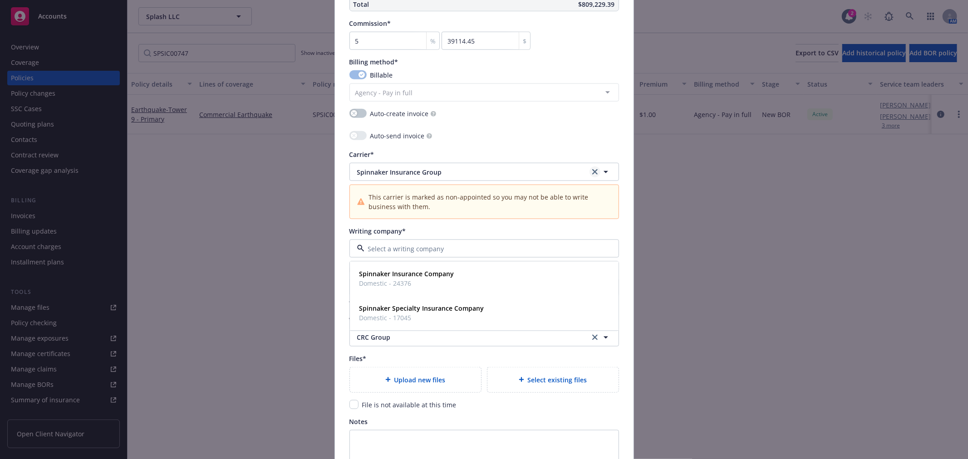
click at [592, 173] on icon "clear selection" at bounding box center [594, 171] width 5 height 5
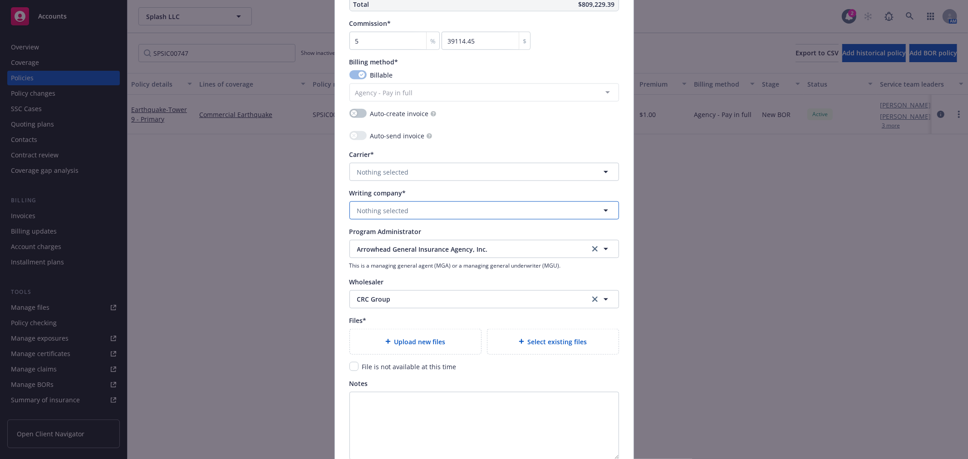
click at [406, 210] on button "Nothing selected" at bounding box center [484, 210] width 270 height 18
click at [423, 241] on strong "[PERSON_NAME] Specialty Insurance Company" at bounding box center [431, 236] width 145 height 9
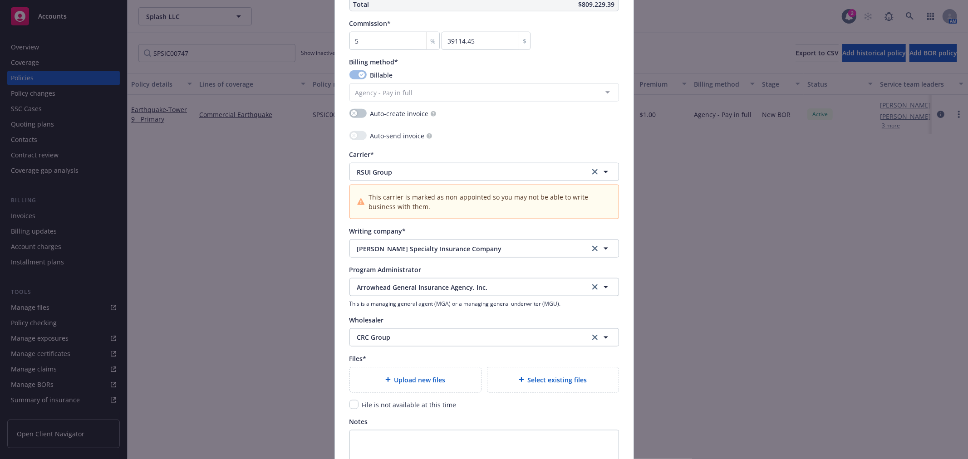
click at [351, 405] on div "File is not available at this time" at bounding box center [484, 405] width 270 height 10
click at [352, 405] on input "checkbox" at bounding box center [353, 404] width 9 height 9
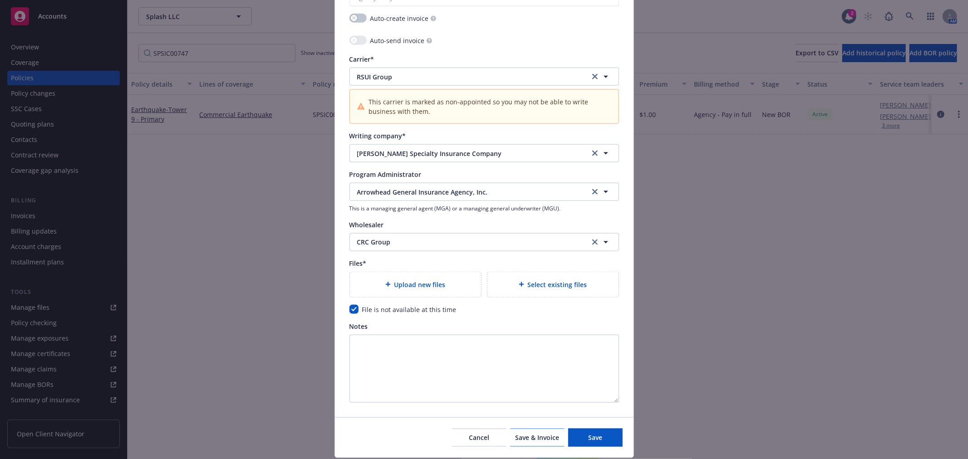
scroll to position [981, 0]
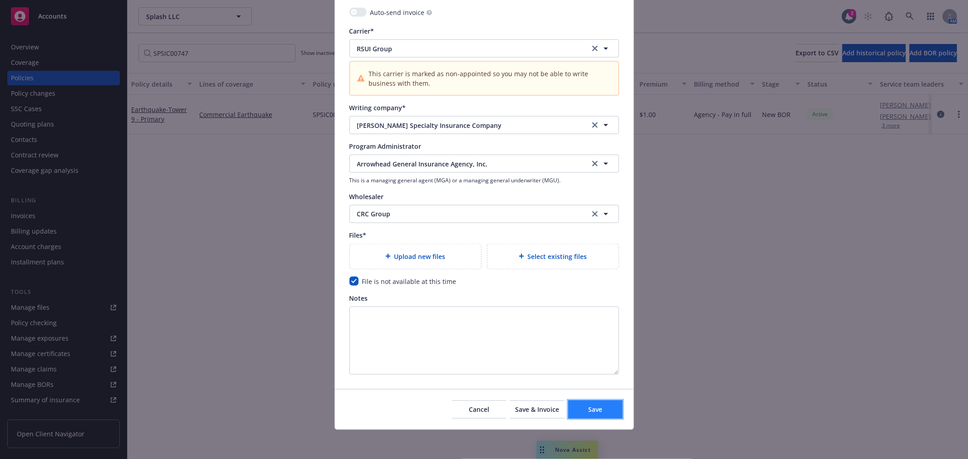
click at [581, 409] on button "Save" at bounding box center [595, 410] width 54 height 18
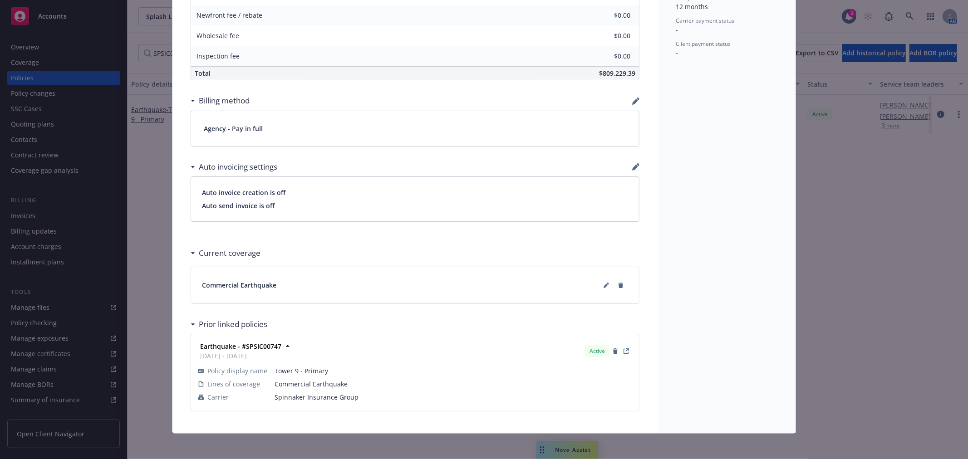
scroll to position [487, 0]
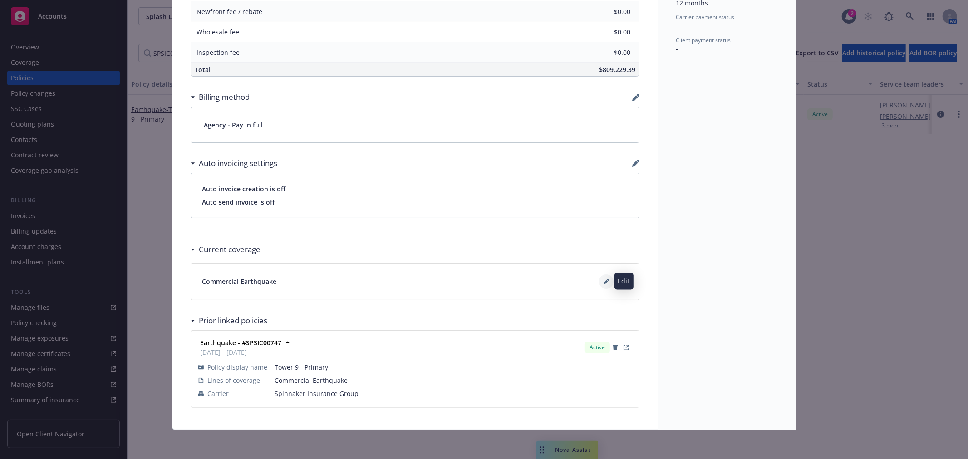
click at [604, 280] on icon at bounding box center [606, 282] width 5 height 5
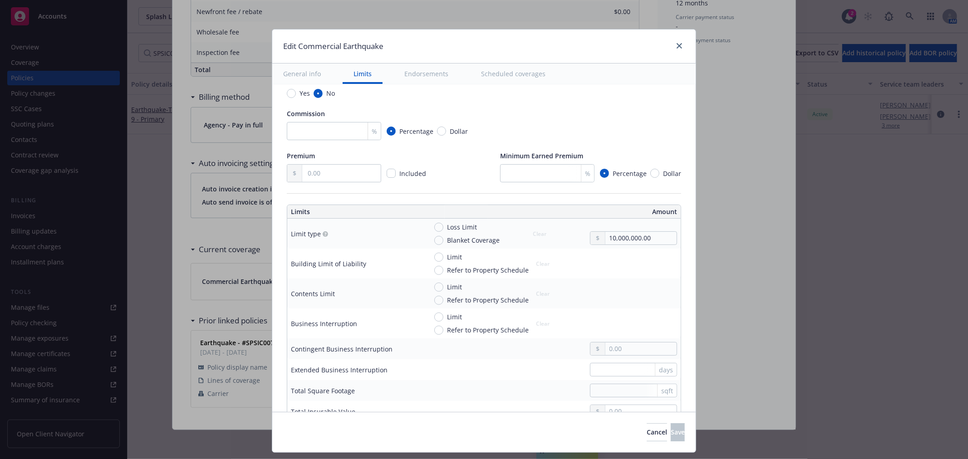
scroll to position [201, 0]
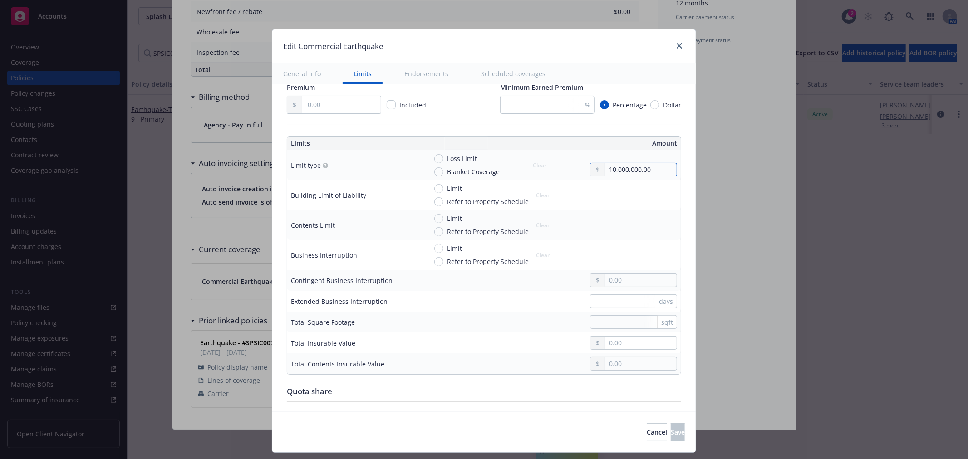
click at [641, 174] on input "10,000,000.00" at bounding box center [640, 169] width 71 height 13
drag, startPoint x: 645, startPoint y: 172, endPoint x: 565, endPoint y: 172, distance: 79.9
click at [565, 172] on div "Loss Limit Blanket Coverage Clear 10,000,000.00" at bounding box center [552, 165] width 250 height 23
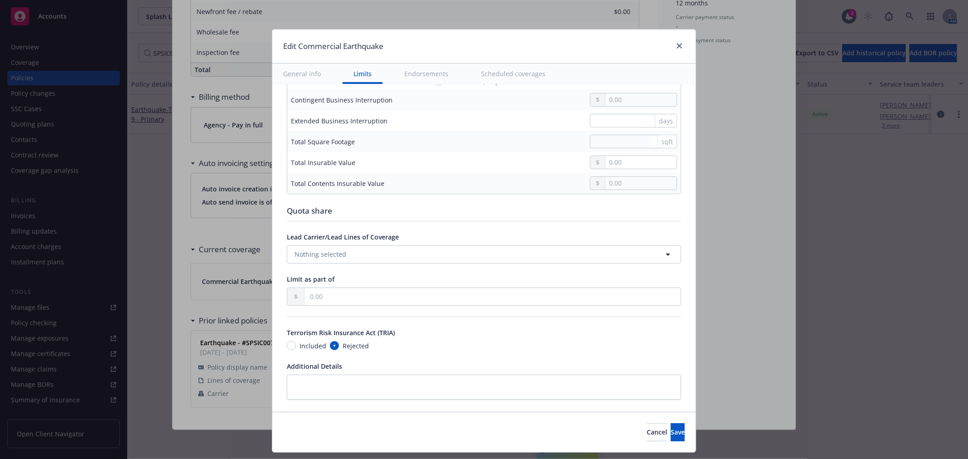
scroll to position [403, 0]
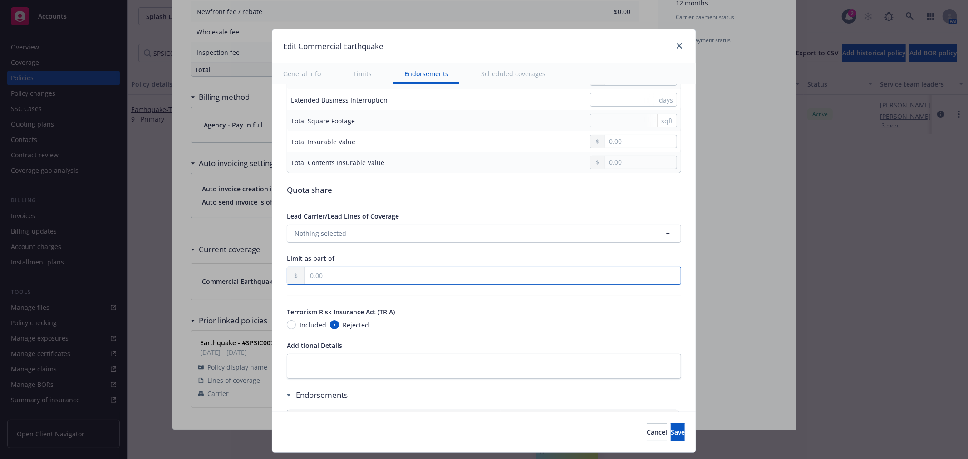
click at [366, 273] on input "text" at bounding box center [493, 275] width 376 height 17
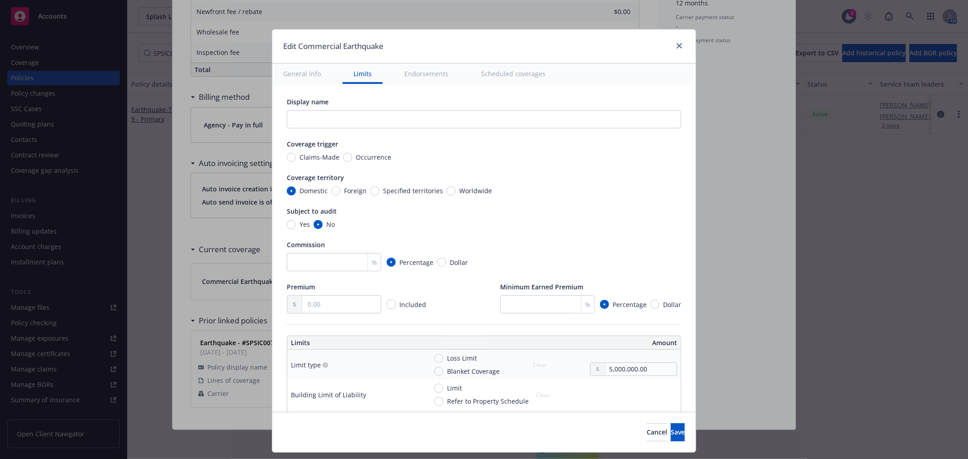
scroll to position [0, 0]
click at [671, 436] on span "Save" at bounding box center [678, 432] width 14 height 9
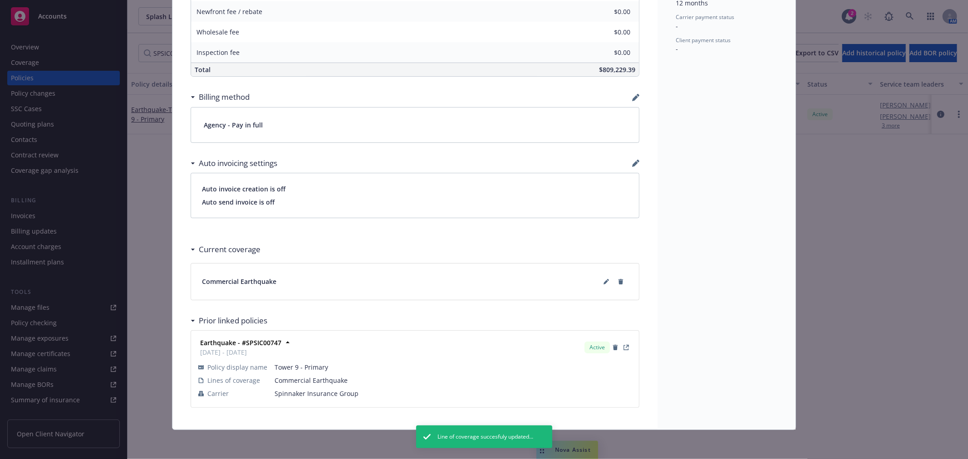
scroll to position [487, 0]
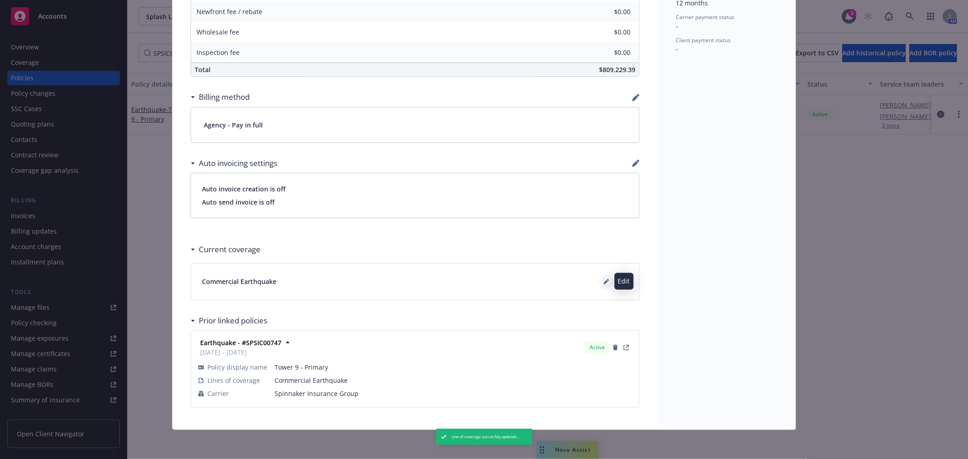
click at [600, 284] on button at bounding box center [606, 282] width 15 height 15
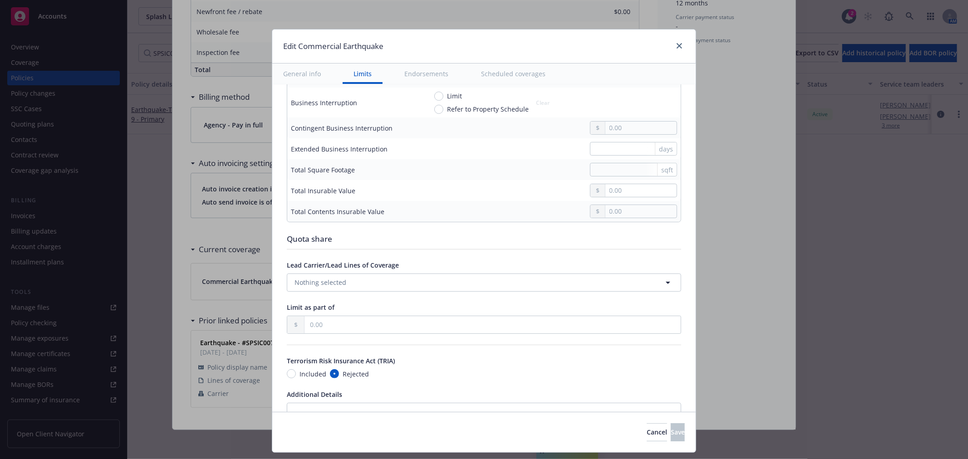
scroll to position [403, 0]
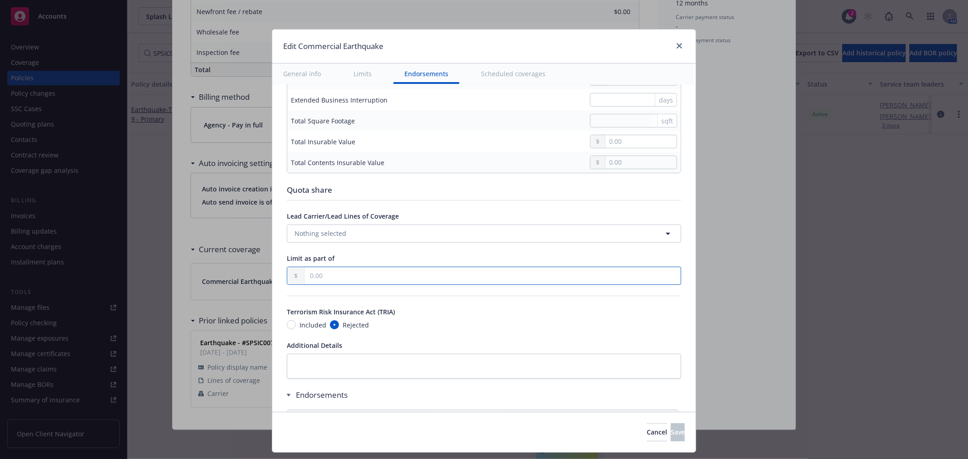
click at [345, 279] on input "text" at bounding box center [493, 275] width 376 height 17
click at [368, 285] on div "Display name Coverage trigger Claims-Made Occurrence Coverage territory Domesti…" at bounding box center [484, 88] width 394 height 785
click at [375, 275] on input "text" at bounding box center [493, 275] width 376 height 17
click at [671, 434] on button "Save" at bounding box center [678, 432] width 14 height 18
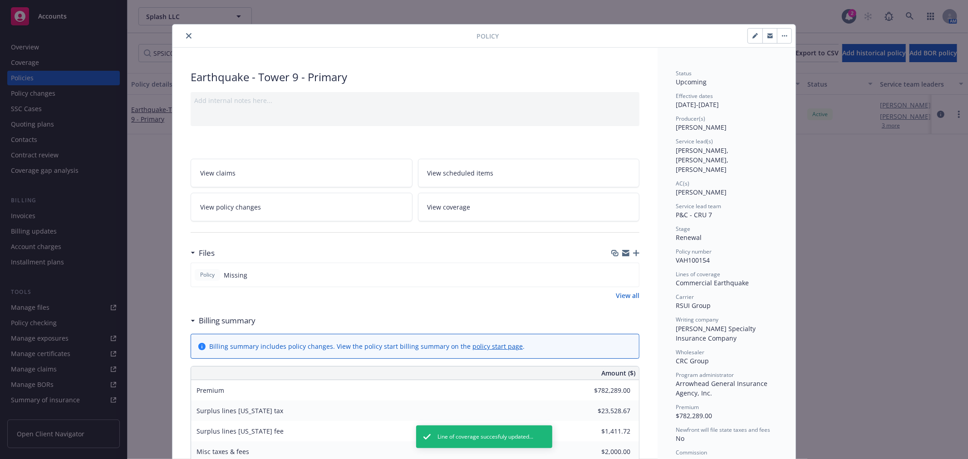
scroll to position [0, 0]
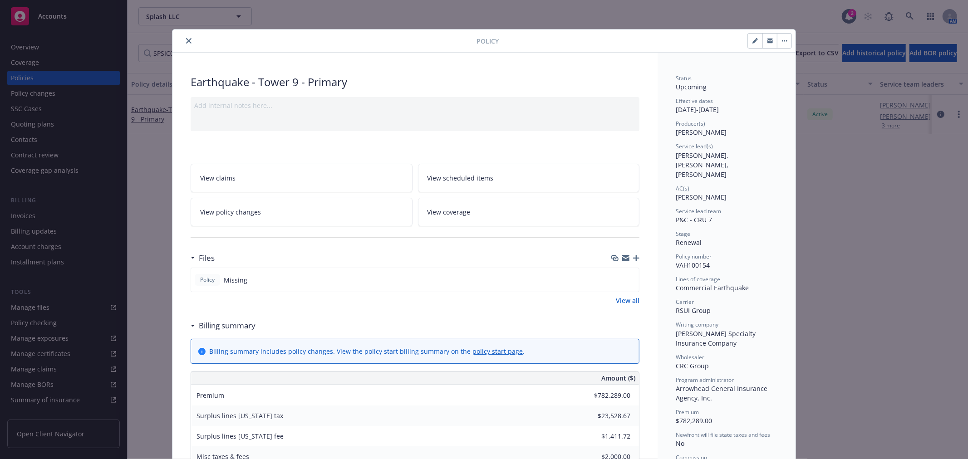
click at [183, 44] on button "close" at bounding box center [188, 40] width 11 height 11
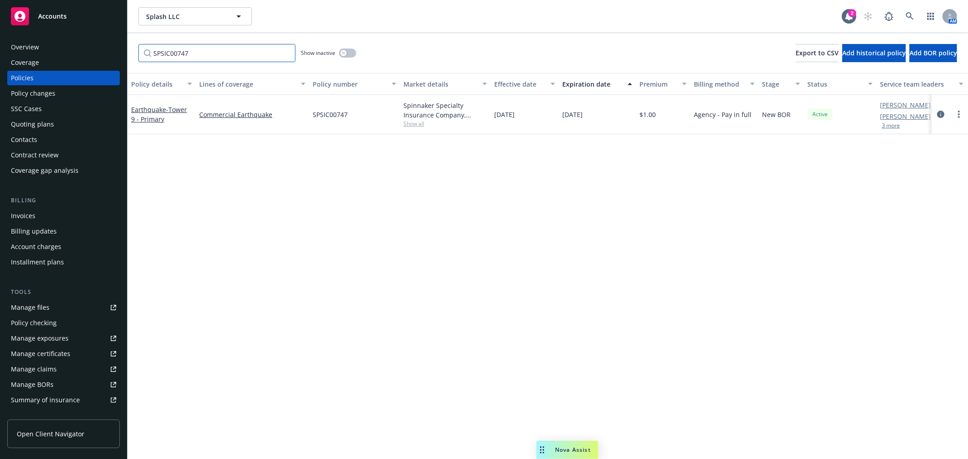
drag, startPoint x: 222, startPoint y: 55, endPoint x: 79, endPoint y: 46, distance: 143.7
click at [79, 46] on div "Accounts Overview Coverage Policies Policy changes SSC Cases Quoting plans Cont…" at bounding box center [484, 229] width 968 height 459
paste input "ESE2241500"
click at [958, 116] on icon "more" at bounding box center [959, 114] width 2 height 7
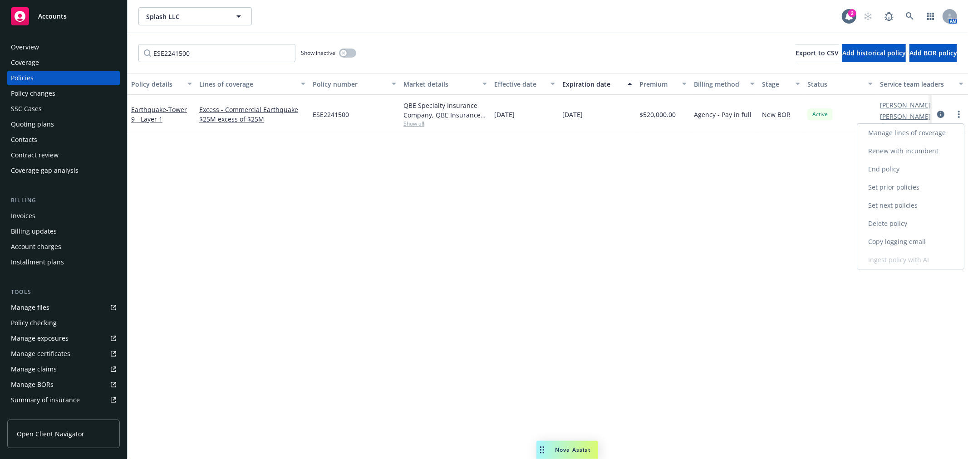
click at [881, 147] on link "Renew with incumbent" at bounding box center [910, 151] width 107 height 18
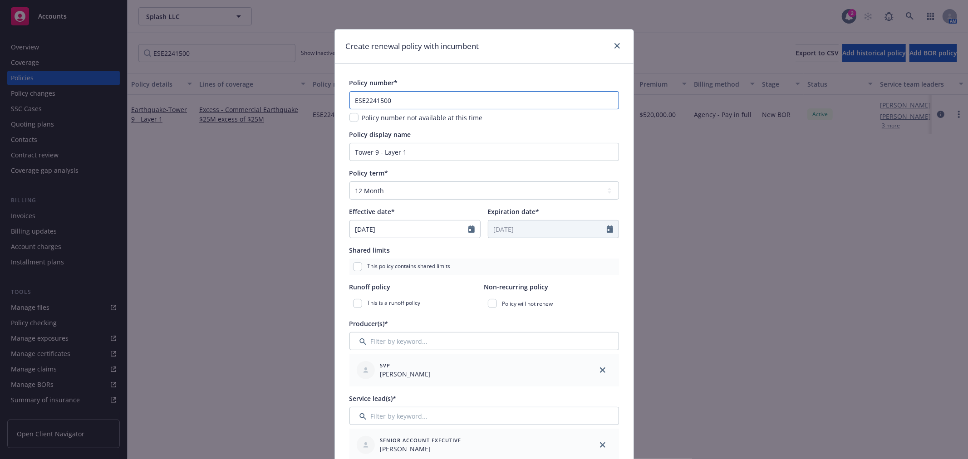
drag, startPoint x: 397, startPoint y: 98, endPoint x: 291, endPoint y: 97, distance: 105.3
click at [291, 97] on div "Create renewal policy with incumbent Policy number* ESE2241500 Policy number no…" at bounding box center [484, 229] width 968 height 459
paste input "3300"
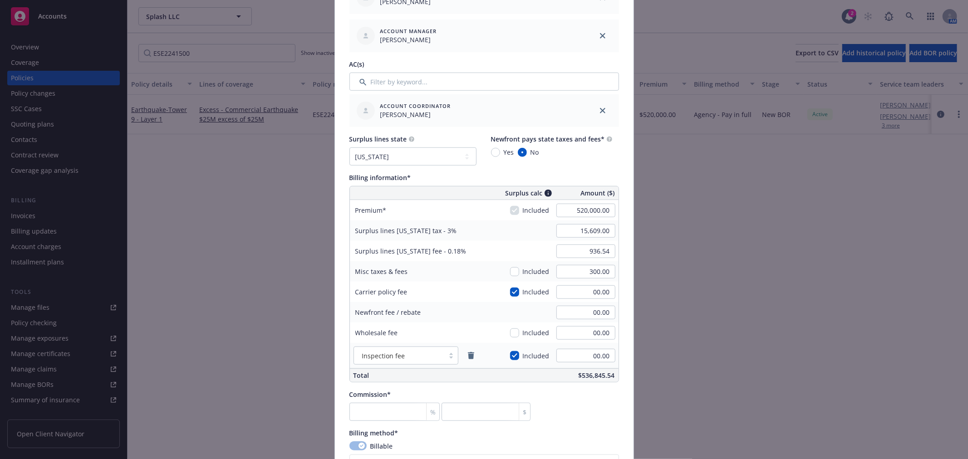
scroll to position [504, 0]
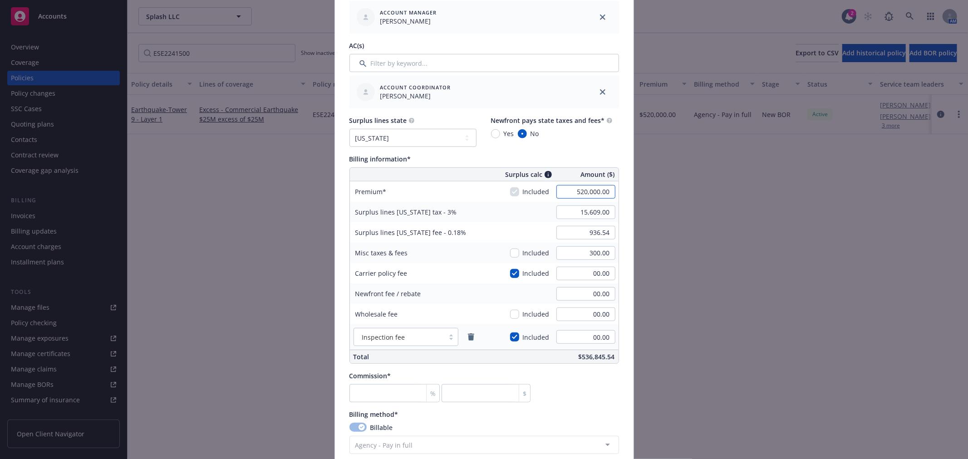
click at [569, 194] on input "520,000.00" at bounding box center [585, 192] width 59 height 14
click at [570, 253] on input "300.00" at bounding box center [585, 253] width 59 height 14
click at [386, 394] on input "number" at bounding box center [394, 393] width 91 height 18
click at [570, 193] on input "00.00" at bounding box center [585, 192] width 59 height 14
click at [516, 254] on input "checkbox" at bounding box center [514, 253] width 9 height 9
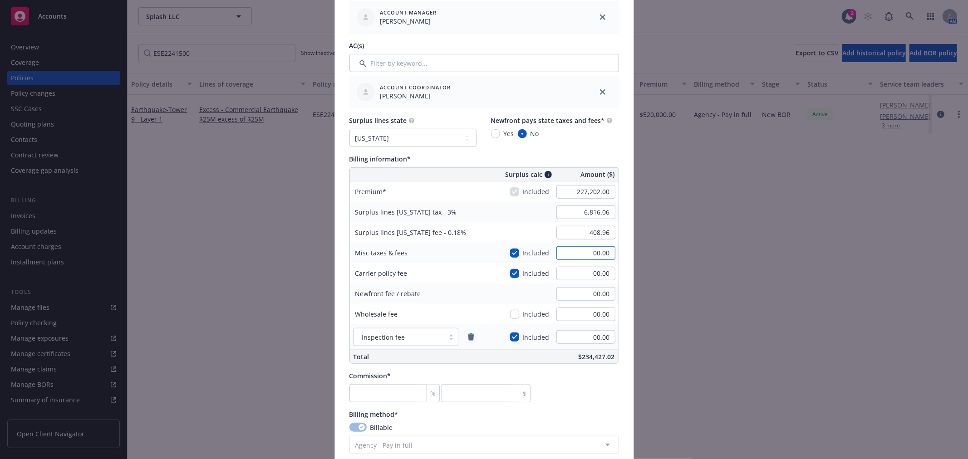
click at [571, 256] on input "00.00" at bounding box center [585, 253] width 59 height 14
click at [527, 296] on div "Newfront fee / rebate 00.00" at bounding box center [484, 294] width 269 height 20
click at [369, 397] on input "number" at bounding box center [394, 393] width 91 height 18
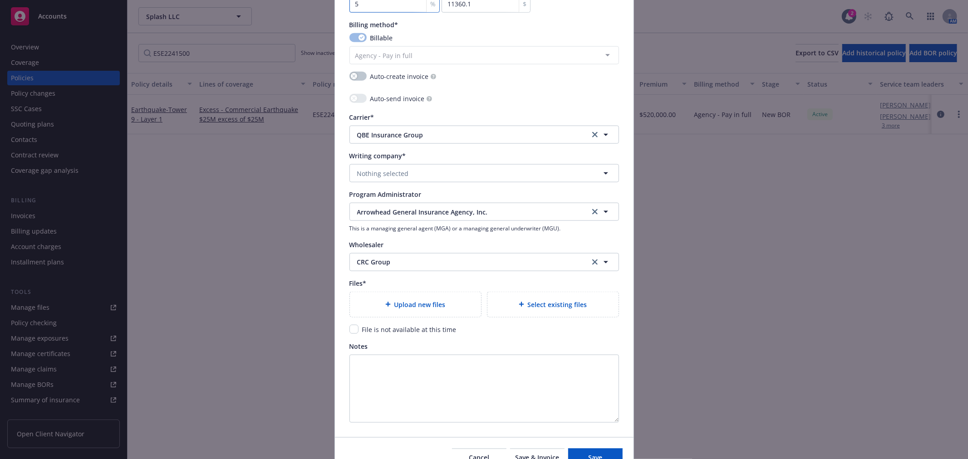
scroll to position [908, 0]
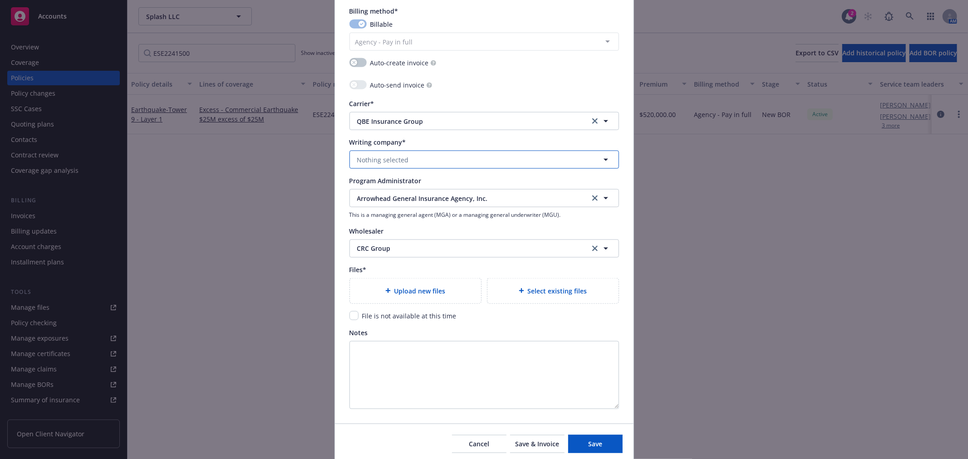
click at [382, 165] on span "Nothing selected" at bounding box center [383, 160] width 52 height 10
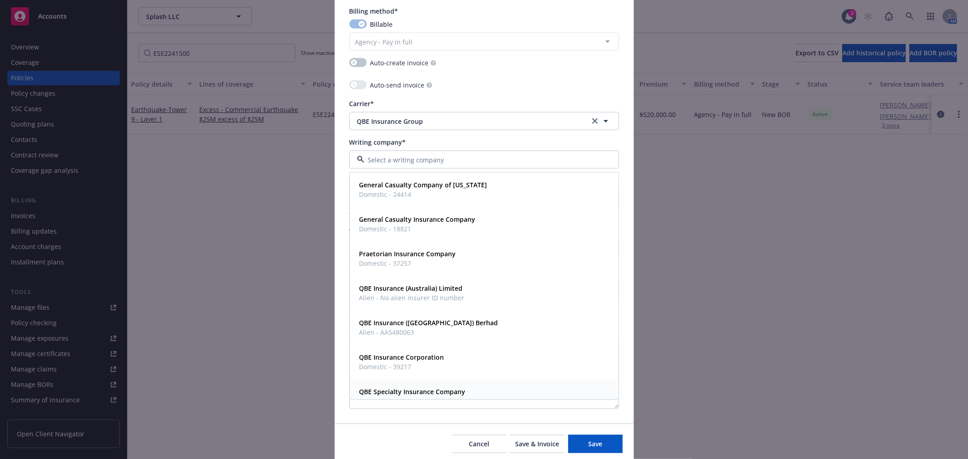
click at [411, 389] on strong "QBE Specialty Insurance Company" at bounding box center [412, 392] width 106 height 9
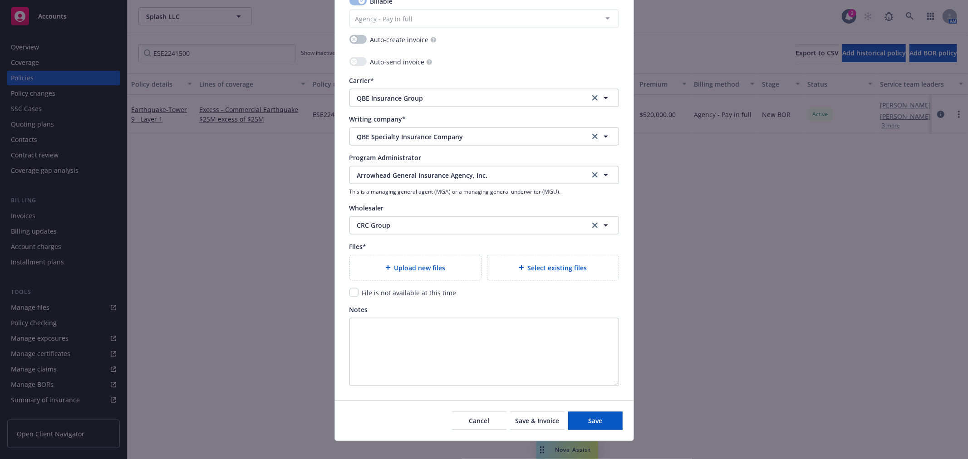
scroll to position [943, 0]
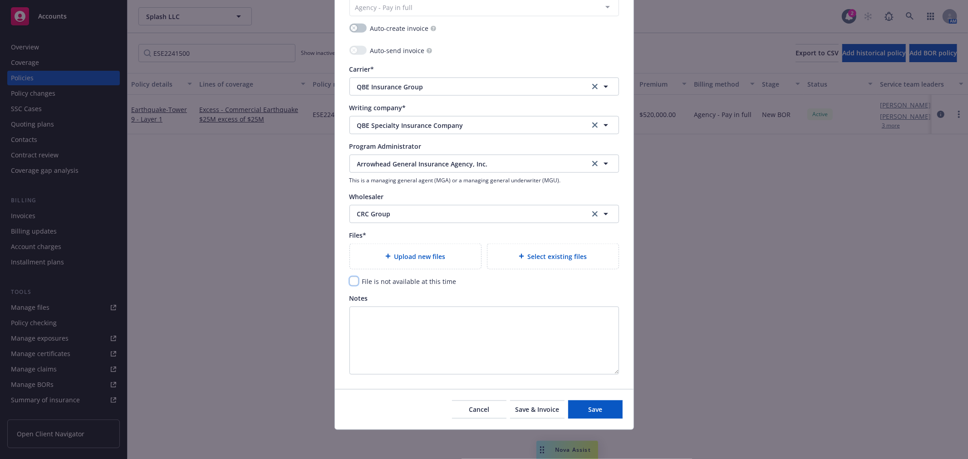
click at [349, 283] on input "checkbox" at bounding box center [353, 281] width 9 height 9
click at [595, 415] on button "Save" at bounding box center [595, 410] width 54 height 18
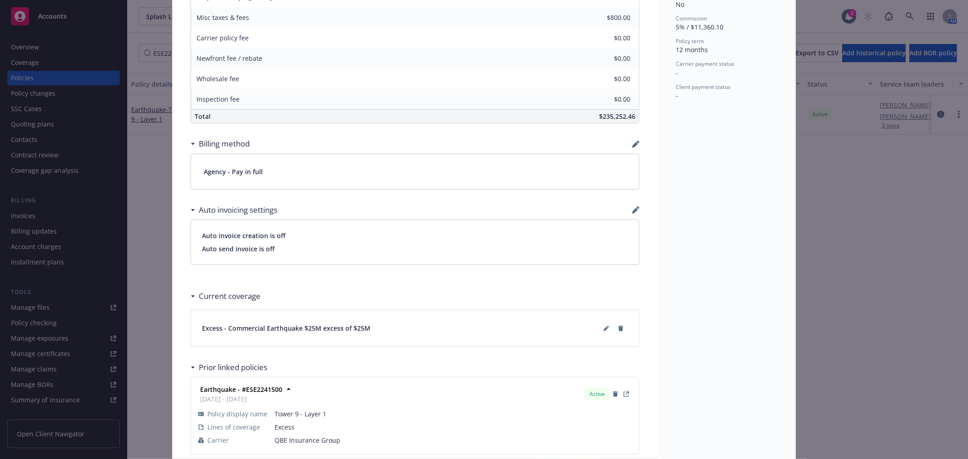
scroll to position [487, 0]
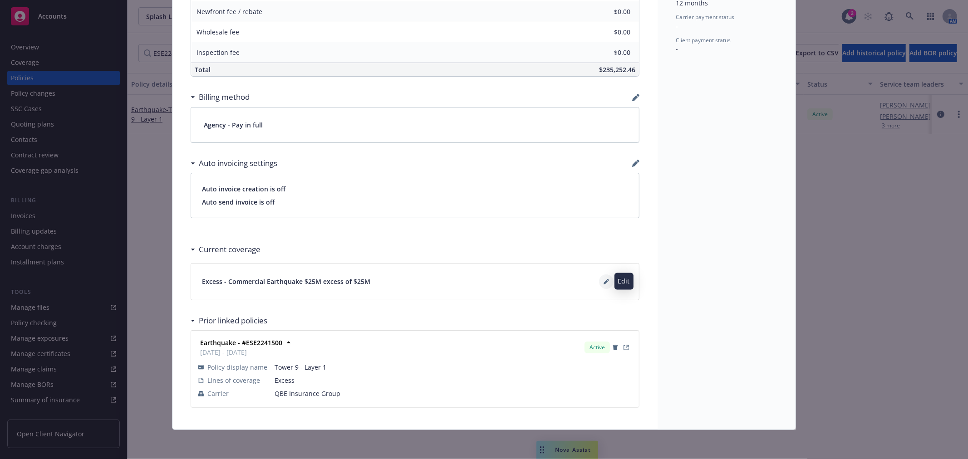
click at [604, 282] on icon at bounding box center [606, 282] width 5 height 5
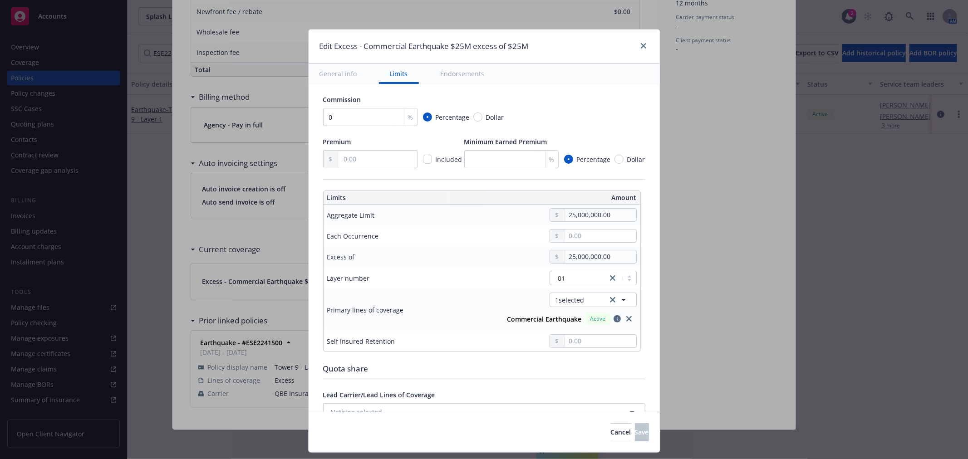
scroll to position [151, 0]
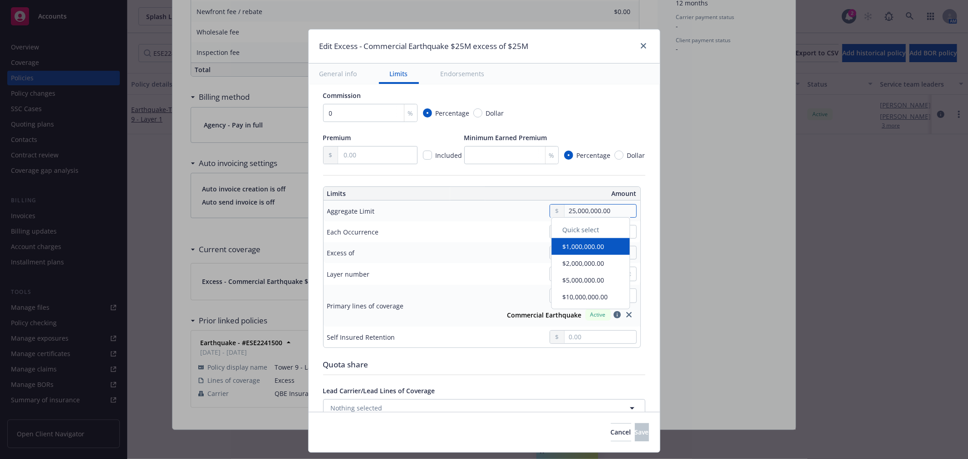
drag, startPoint x: 614, startPoint y: 212, endPoint x: 506, endPoint y: 215, distance: 108.5
click at [506, 215] on div "25,000,000.00" at bounding box center [549, 211] width 173 height 14
click at [460, 283] on td "01" at bounding box center [550, 274] width 181 height 22
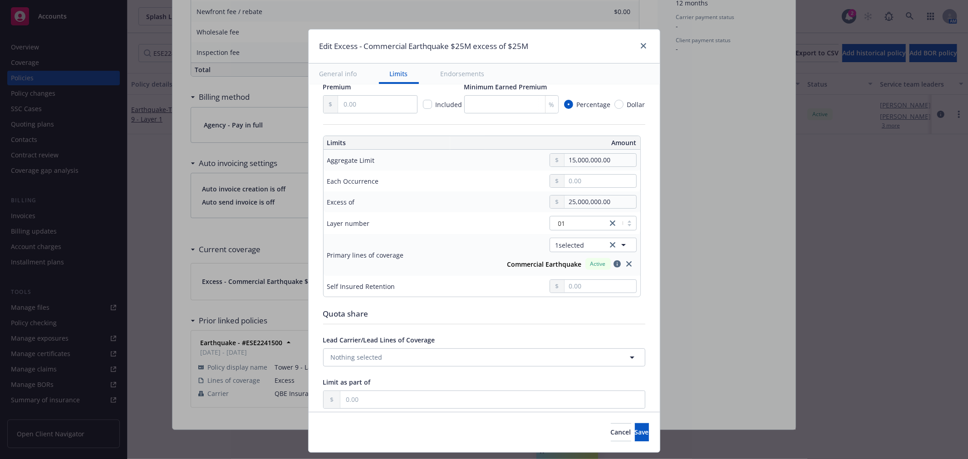
scroll to position [201, 0]
click at [567, 201] on input "25,000,000.00" at bounding box center [600, 202] width 71 height 13
click at [359, 400] on input "text" at bounding box center [492, 400] width 304 height 17
click at [635, 430] on span "Save" at bounding box center [642, 432] width 14 height 9
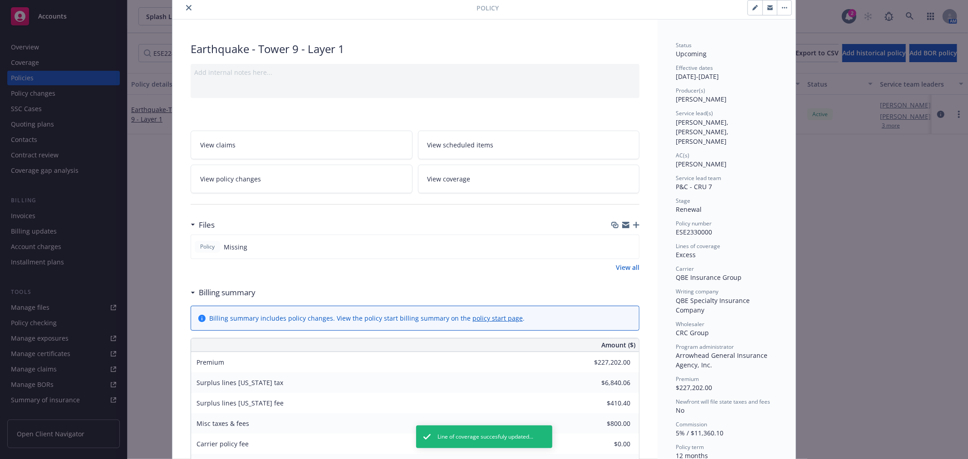
scroll to position [0, 0]
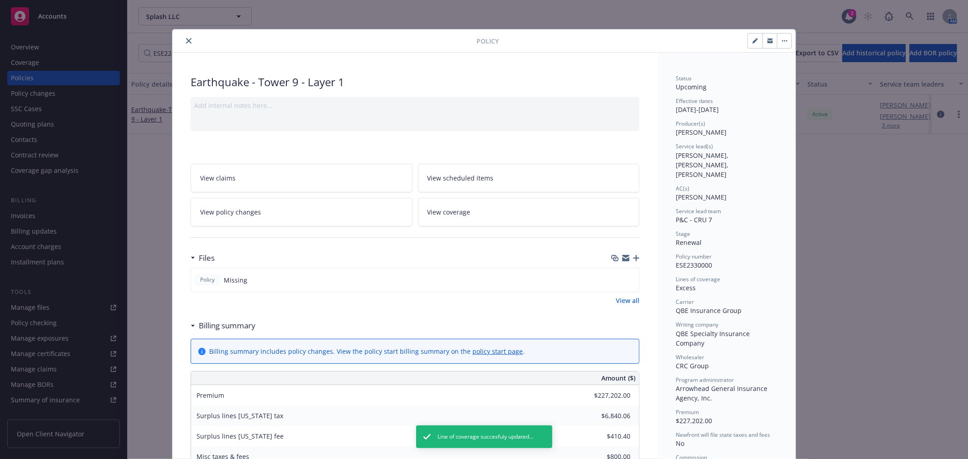
click at [186, 40] on icon "close" at bounding box center [188, 40] width 5 height 5
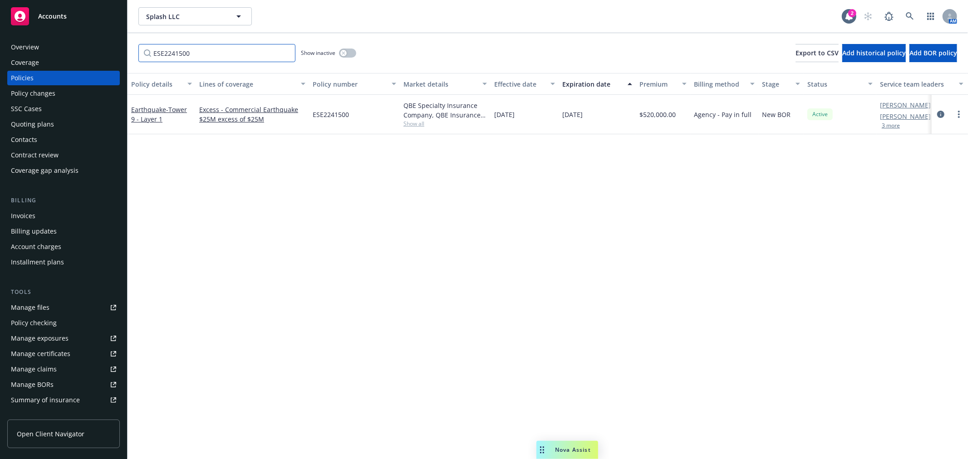
drag, startPoint x: 235, startPoint y: 56, endPoint x: 52, endPoint y: 58, distance: 183.4
click at [52, 58] on div "Accounts Overview Coverage Policies Policy changes SSC Cases Quoting plans Cont…" at bounding box center [484, 229] width 968 height 459
paste input "B2A3IM0004063"
click at [959, 115] on icon "more" at bounding box center [959, 114] width 2 height 7
click at [928, 149] on link "Renew with incumbent" at bounding box center [910, 151] width 107 height 18
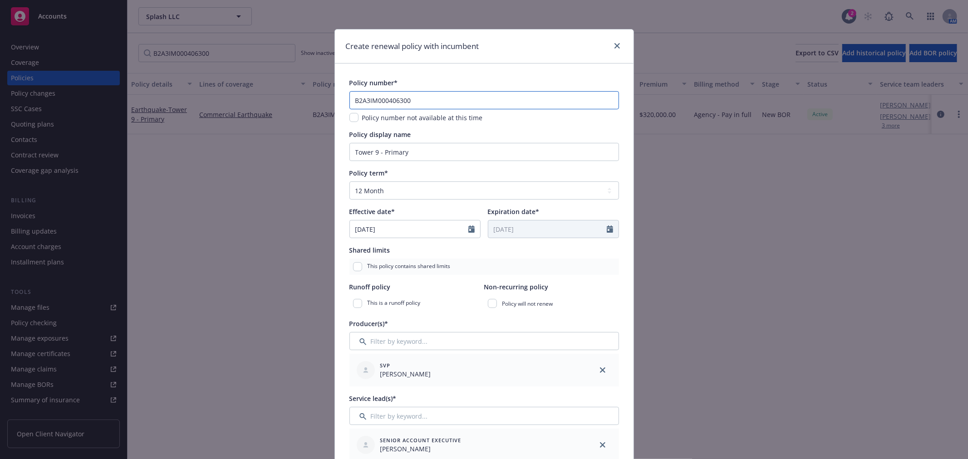
drag, startPoint x: 398, startPoint y: 100, endPoint x: 298, endPoint y: 102, distance: 99.9
click at [298, 102] on div "Create renewal policy with incumbent Policy number* B2A3IM000406300 Policy numb…" at bounding box center [484, 229] width 968 height 459
paste input "157"
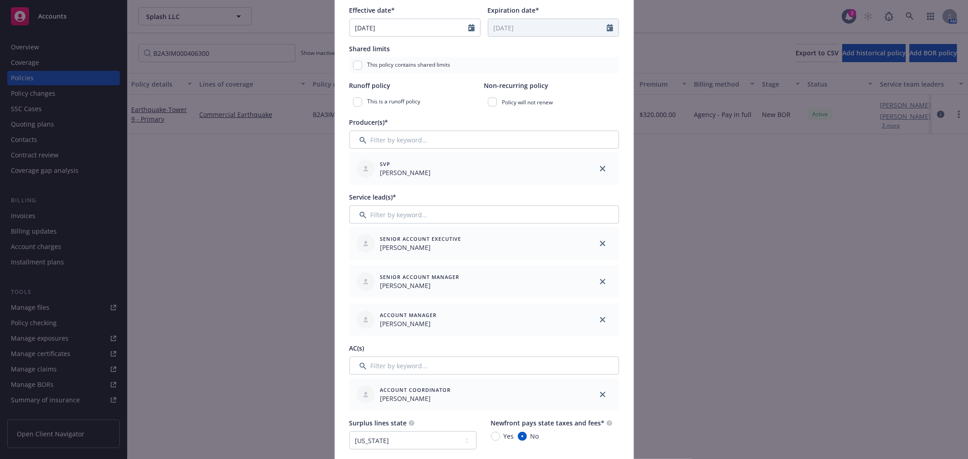
scroll to position [101, 0]
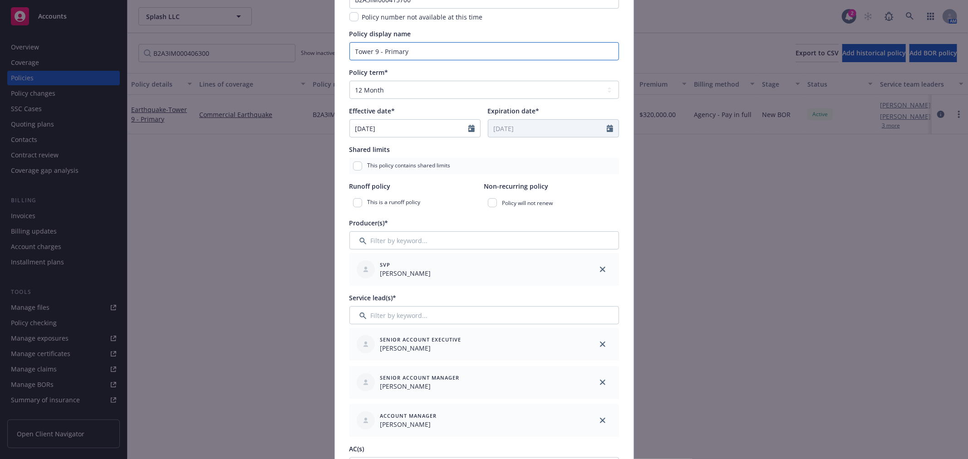
click at [429, 51] on input "Tower 9 - Primary" at bounding box center [484, 51] width 270 height 18
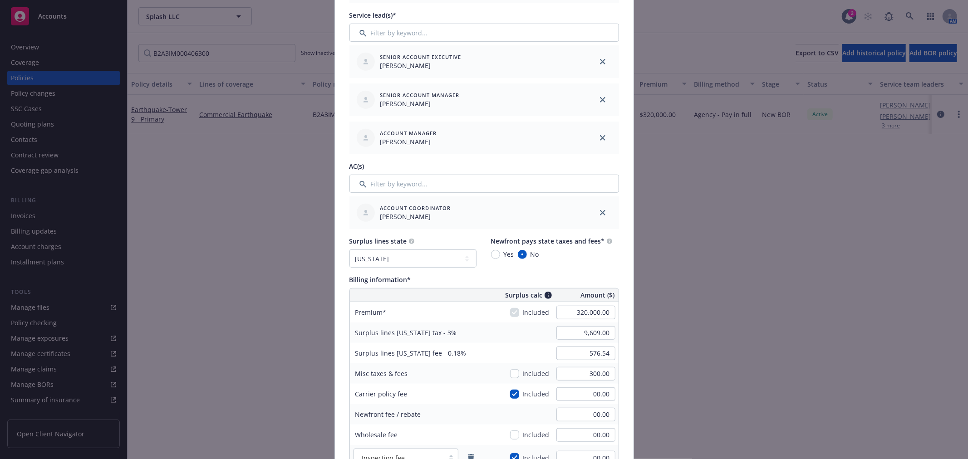
scroll to position [504, 0]
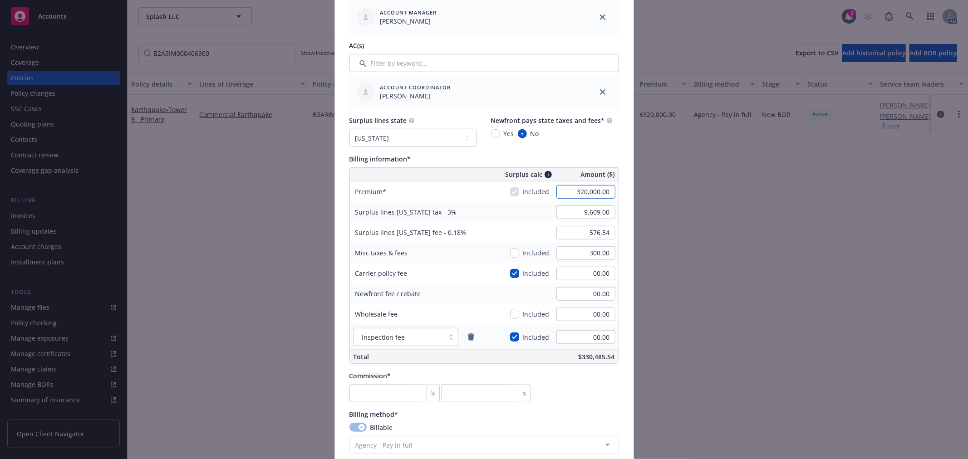
click at [565, 192] on input "320,000.00" at bounding box center [585, 192] width 59 height 14
click at [512, 253] on input "checkbox" at bounding box center [514, 253] width 9 height 9
click at [572, 253] on input "300.00" at bounding box center [585, 253] width 59 height 14
click at [387, 398] on input "number" at bounding box center [394, 393] width 91 height 18
click at [400, 388] on input "number" at bounding box center [394, 393] width 91 height 18
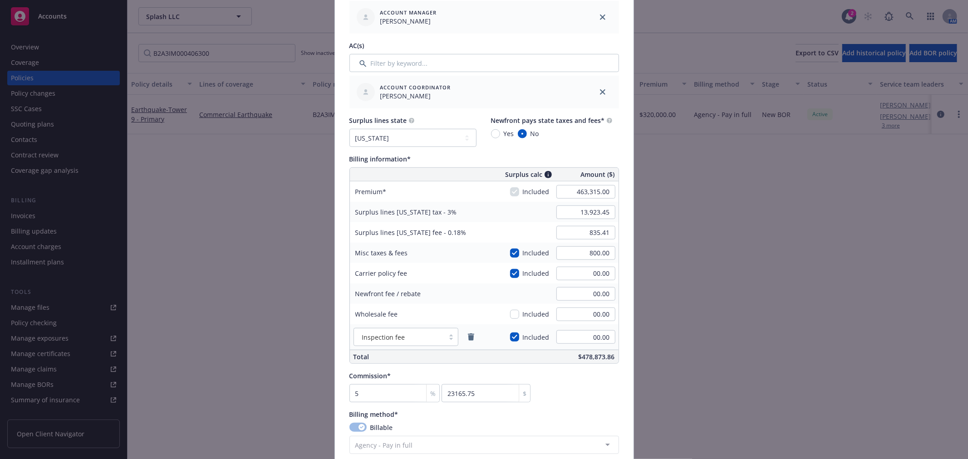
click at [584, 398] on div "Commission* 5 % 23165.75 $" at bounding box center [484, 386] width 270 height 31
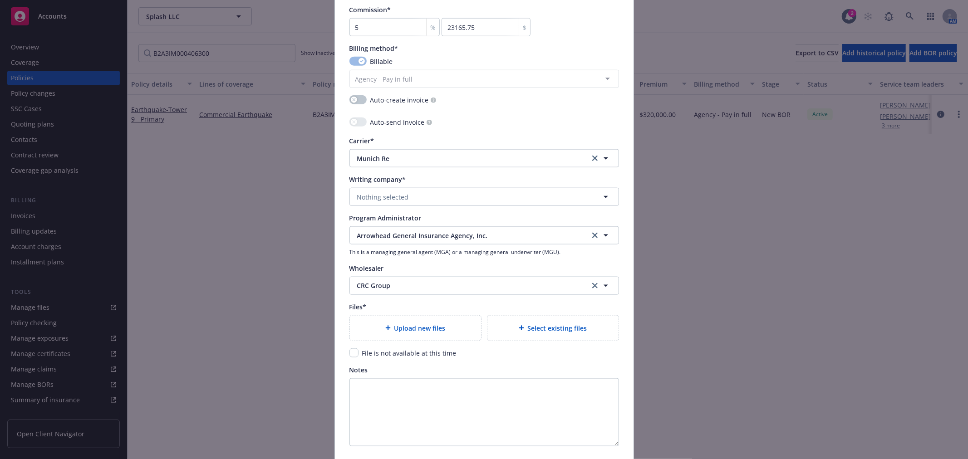
scroll to position [943, 0]
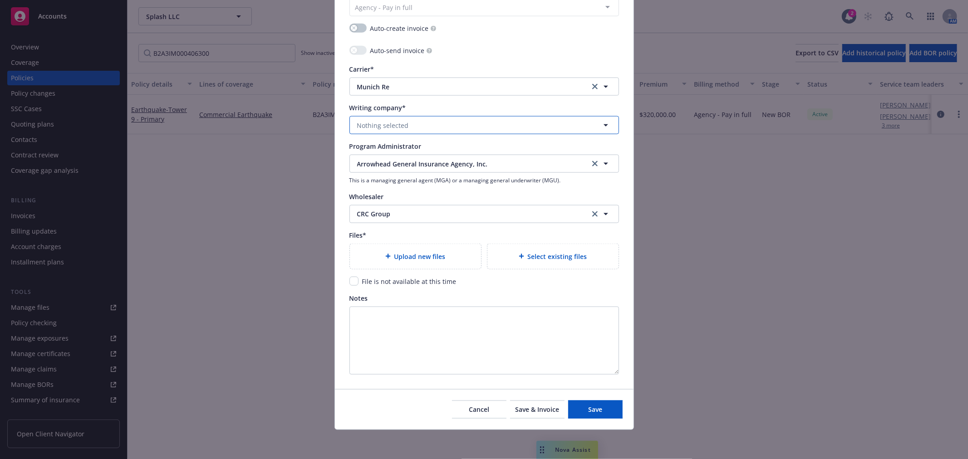
click at [420, 124] on button "Nothing selected" at bounding box center [484, 125] width 270 height 18
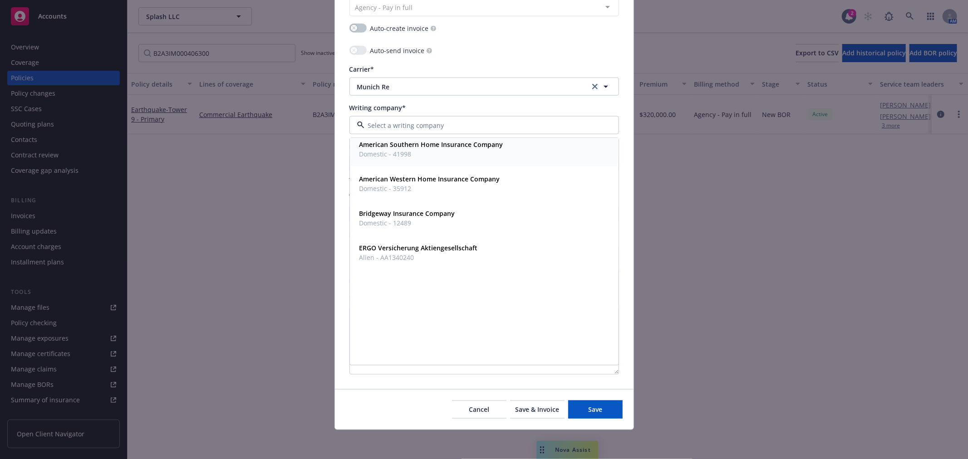
scroll to position [187, 0]
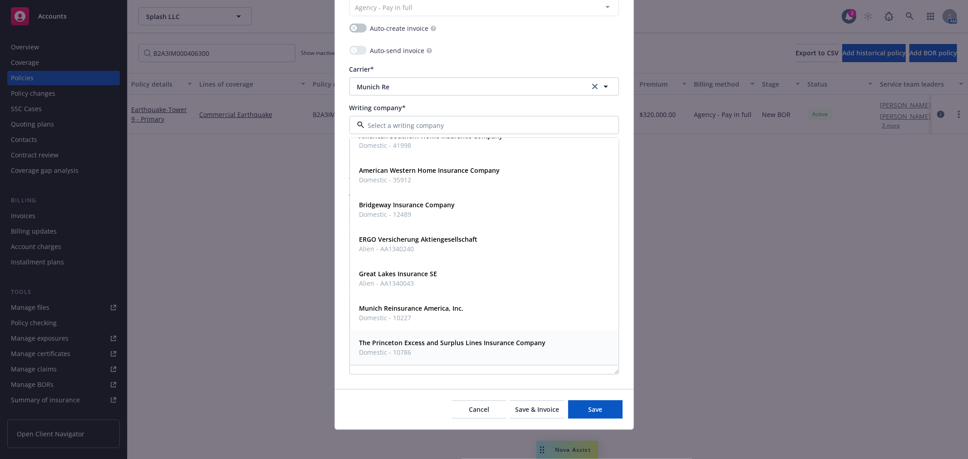
click at [434, 338] on div "The Princeton Excess and Surplus Lines Insurance Company Domestic - 10786" at bounding box center [452, 348] width 192 height 23
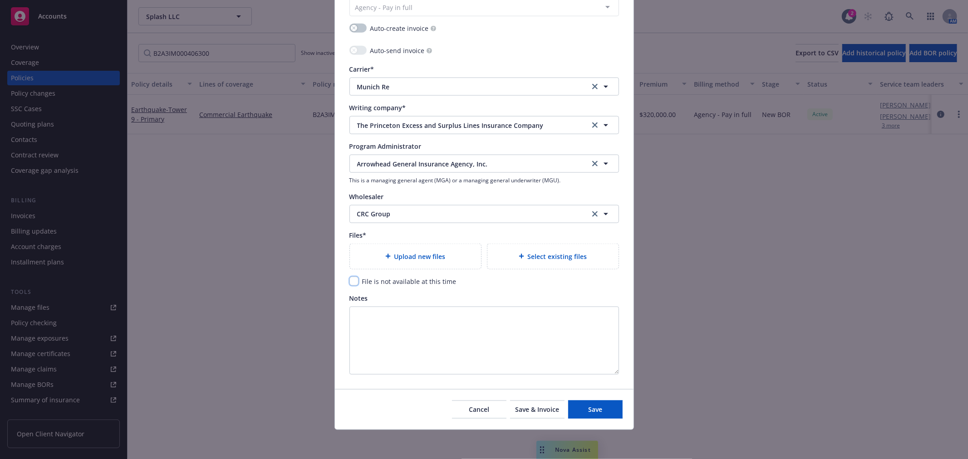
click at [351, 282] on input "checkbox" at bounding box center [353, 281] width 9 height 9
click at [590, 416] on button "Save" at bounding box center [595, 410] width 54 height 18
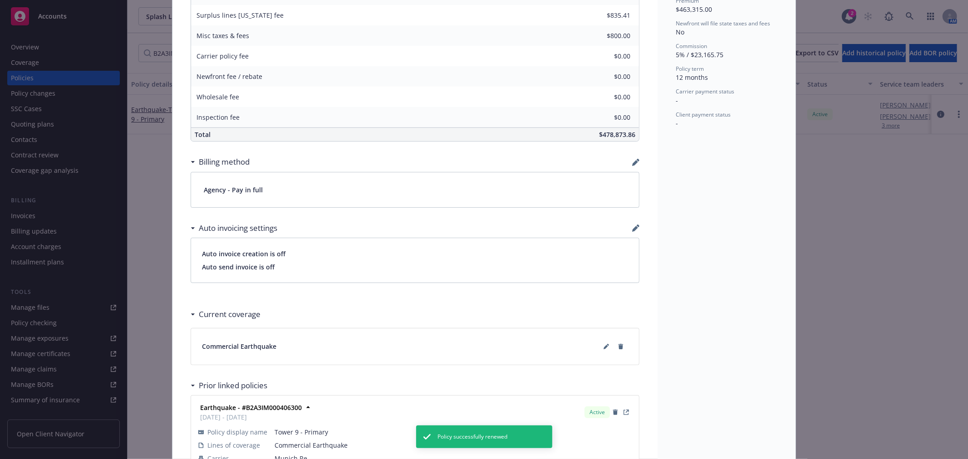
scroll to position [454, 0]
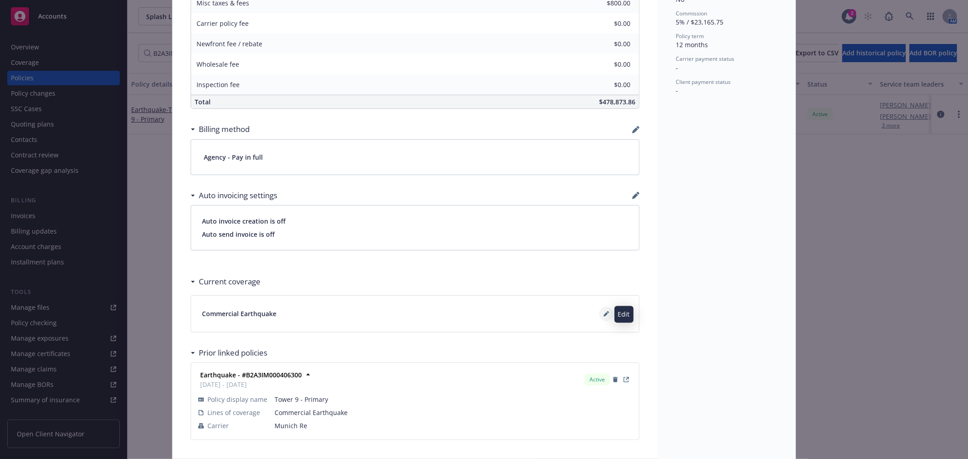
click at [604, 314] on icon at bounding box center [606, 313] width 5 height 5
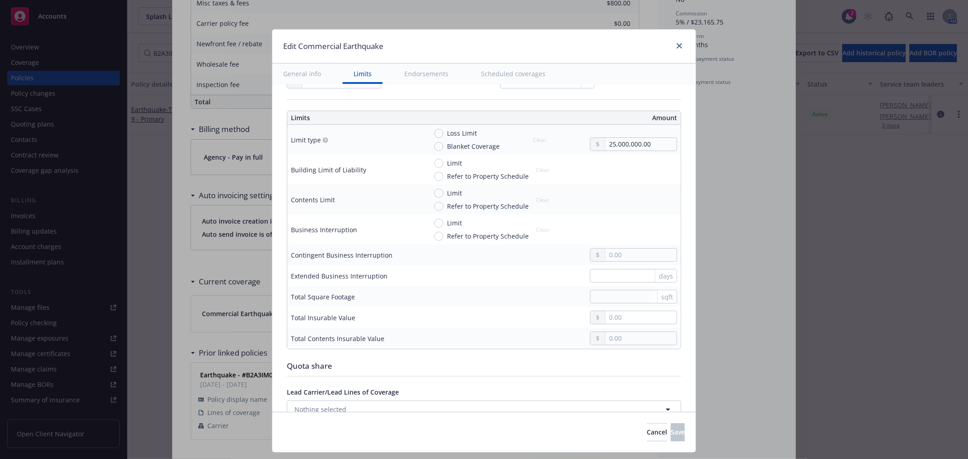
scroll to position [252, 0]
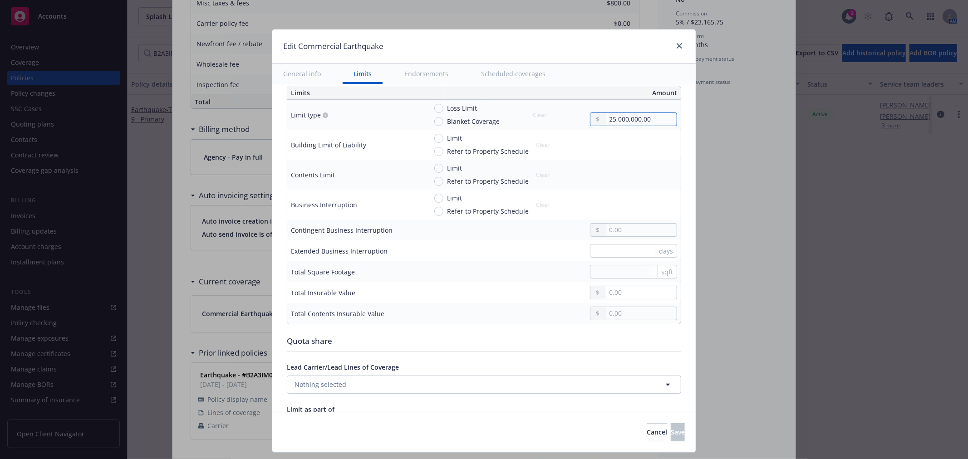
click at [605, 119] on input "25,000,000.00" at bounding box center [640, 119] width 71 height 13
drag, startPoint x: 655, startPoint y: 119, endPoint x: 545, endPoint y: 117, distance: 110.7
click at [545, 117] on div "Loss Limit Blanket Coverage Clear 25,000,000.00" at bounding box center [552, 114] width 250 height 23
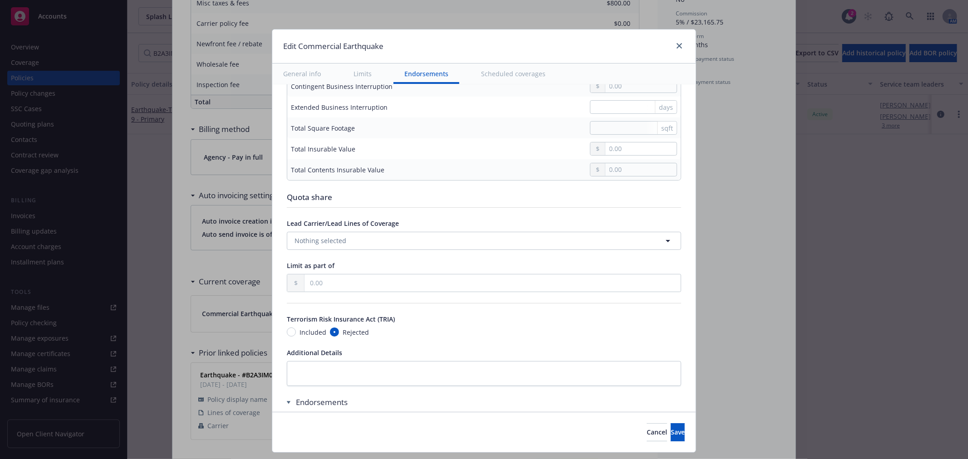
scroll to position [403, 0]
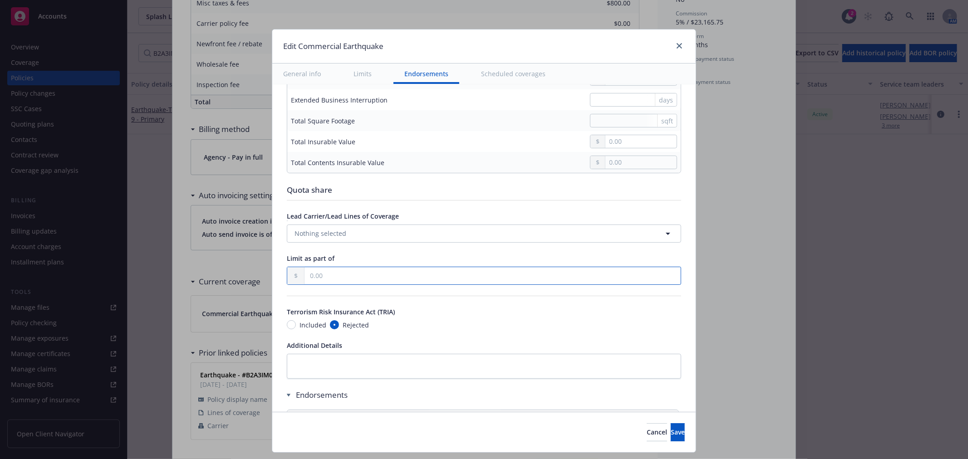
click at [428, 280] on input "text" at bounding box center [493, 275] width 376 height 17
click at [401, 274] on input "text" at bounding box center [493, 275] width 376 height 17
click at [663, 229] on icon "button" at bounding box center [668, 233] width 11 height 11
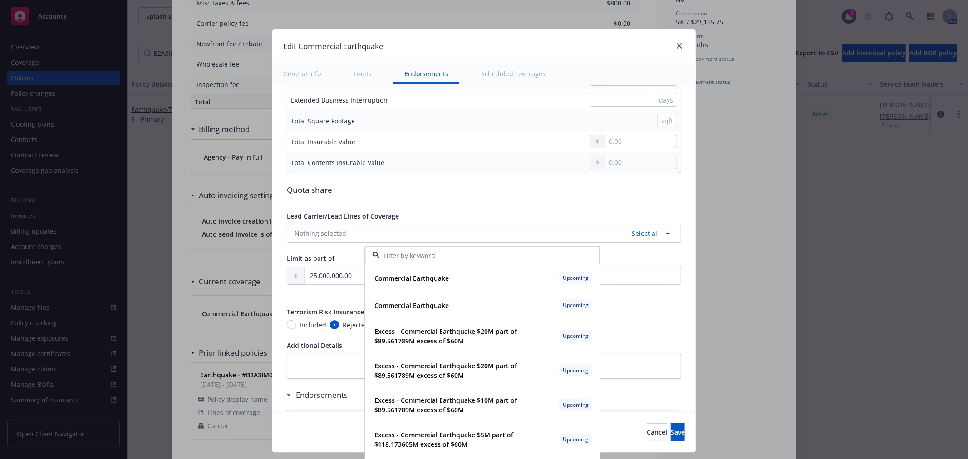
drag, startPoint x: 674, startPoint y: 314, endPoint x: 669, endPoint y: 361, distance: 47.0
click at [674, 315] on div "Display name Coverage trigger Claims-Made Occurrence Coverage territory Domesti…" at bounding box center [483, 126] width 423 height 891
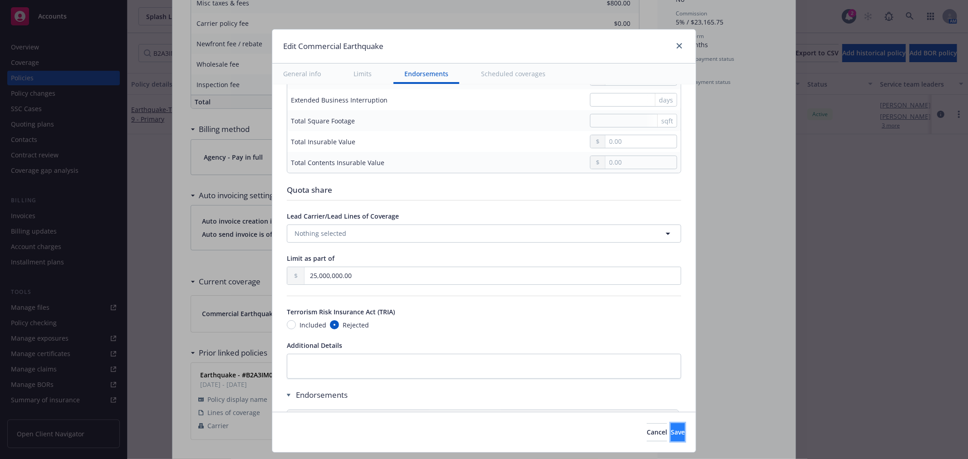
click at [671, 434] on button "Save" at bounding box center [678, 432] width 14 height 18
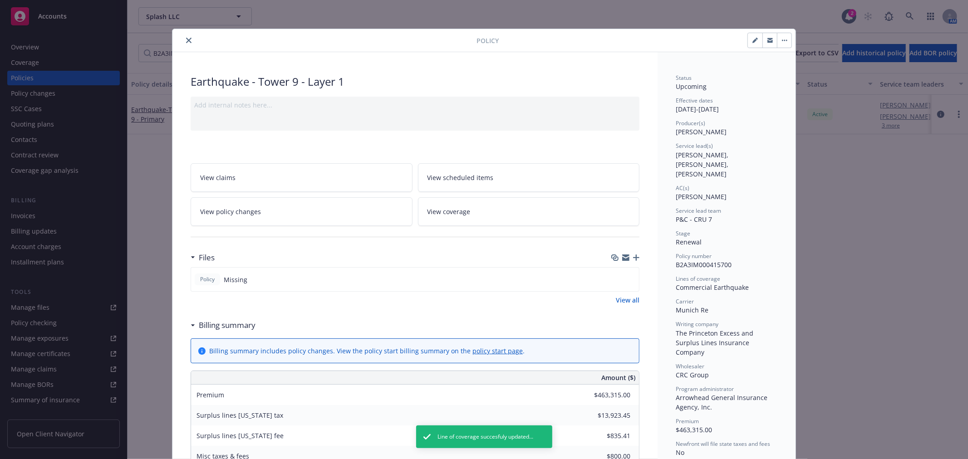
scroll to position [0, 0]
click at [187, 40] on icon "close" at bounding box center [188, 40] width 5 height 5
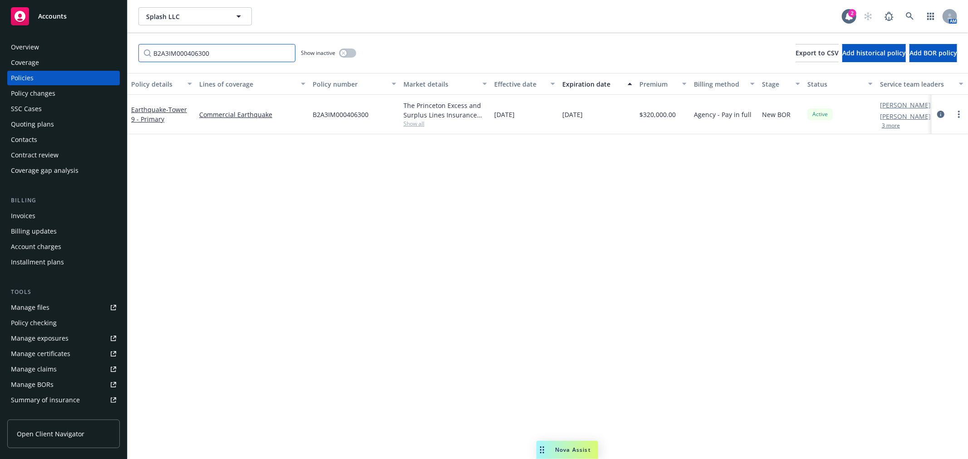
drag, startPoint x: 213, startPoint y: 51, endPoint x: 77, endPoint y: 51, distance: 136.1
click at [77, 51] on div "Accounts Overview Coverage Policies Policy changes SSC Cases Quoting plans Cont…" at bounding box center [484, 229] width 968 height 459
paste input "ARH00002605"
click at [960, 113] on link "more" at bounding box center [958, 114] width 11 height 11
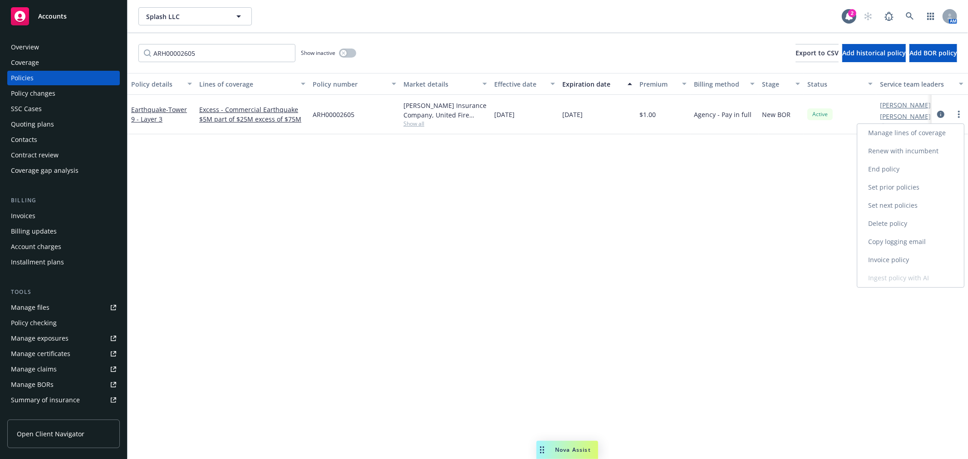
click at [895, 151] on link "Renew with incumbent" at bounding box center [910, 151] width 107 height 18
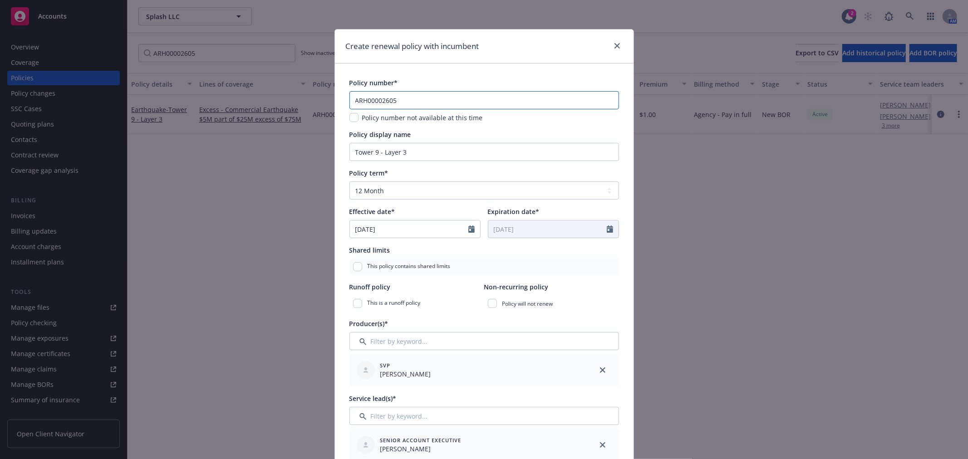
drag, startPoint x: 425, startPoint y: 101, endPoint x: 318, endPoint y: 93, distance: 107.4
click at [318, 93] on div "Create renewal policy with incumbent Policy number* ARH00002605 Policy number n…" at bounding box center [484, 229] width 968 height 459
paste input "926"
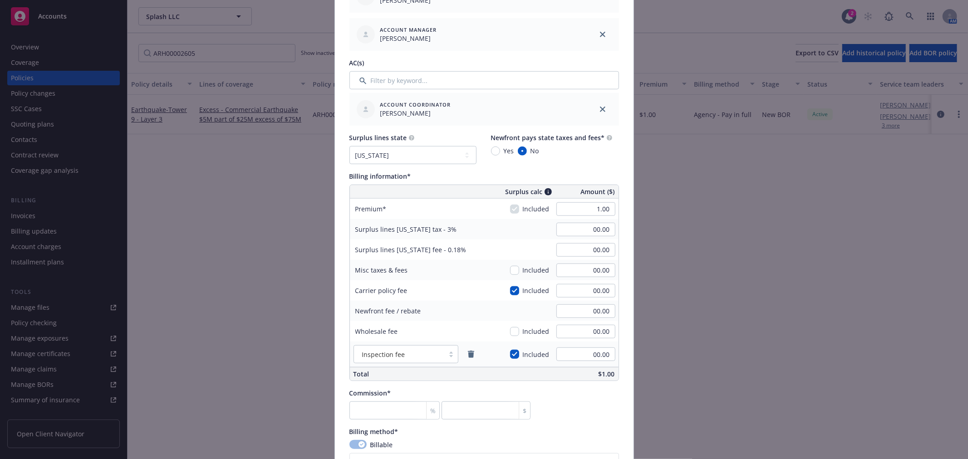
scroll to position [504, 0]
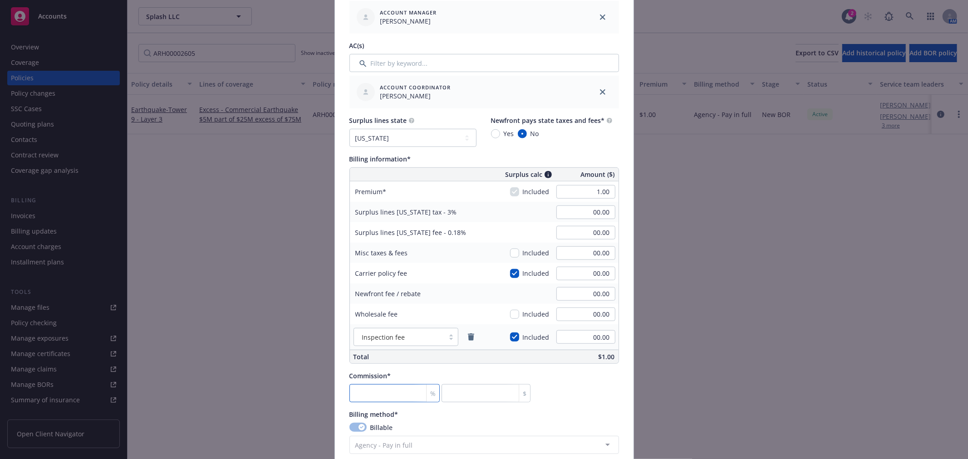
click at [390, 390] on input "number" at bounding box center [394, 393] width 91 height 18
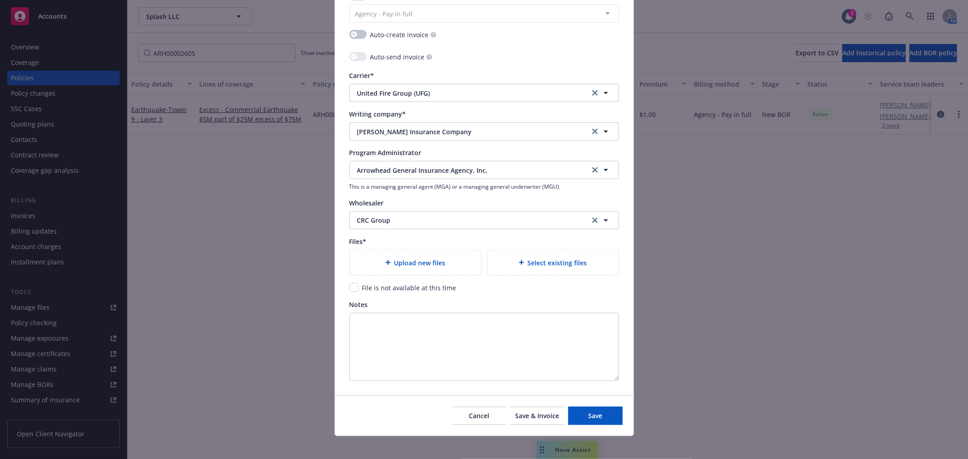
scroll to position [943, 0]
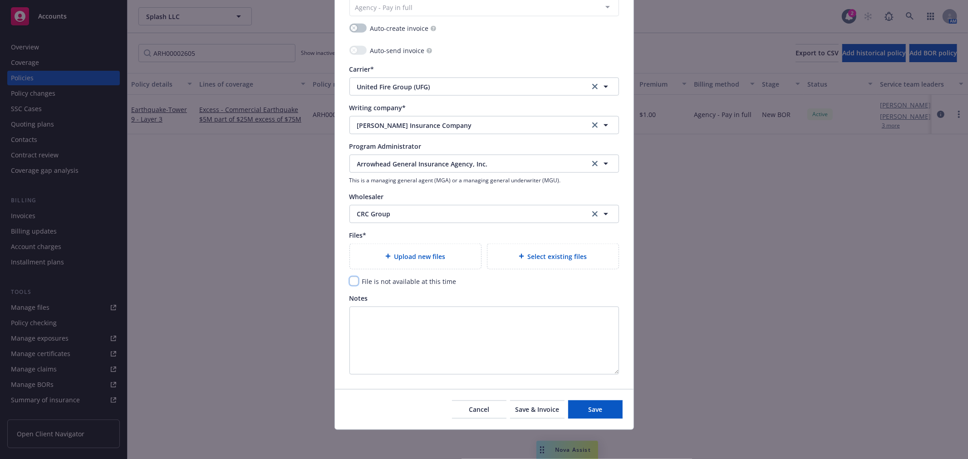
click at [350, 284] on input "checkbox" at bounding box center [353, 281] width 9 height 9
click at [588, 414] on span "Save" at bounding box center [595, 409] width 14 height 9
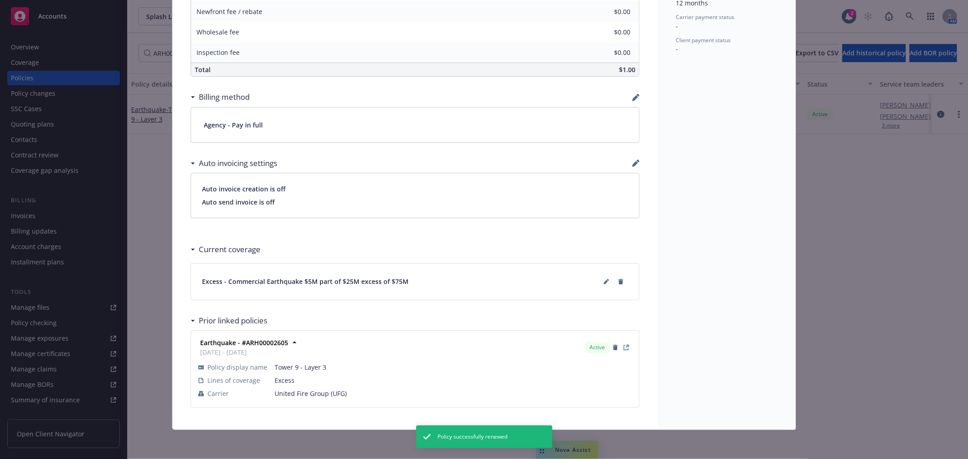
scroll to position [487, 0]
click at [604, 280] on icon at bounding box center [606, 281] width 5 height 5
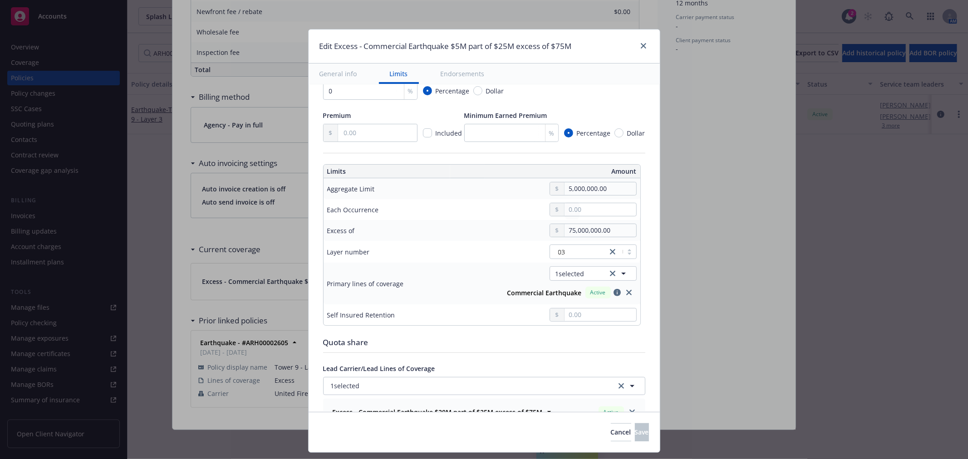
scroll to position [201, 0]
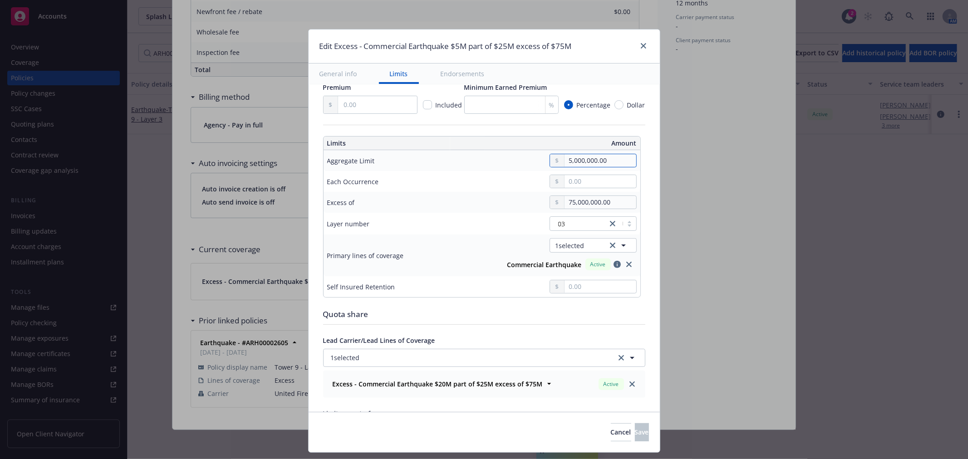
click at [606, 162] on input "5,000,000.00" at bounding box center [600, 160] width 71 height 13
click at [594, 251] on button "$10,000,000.00" at bounding box center [591, 249] width 78 height 17
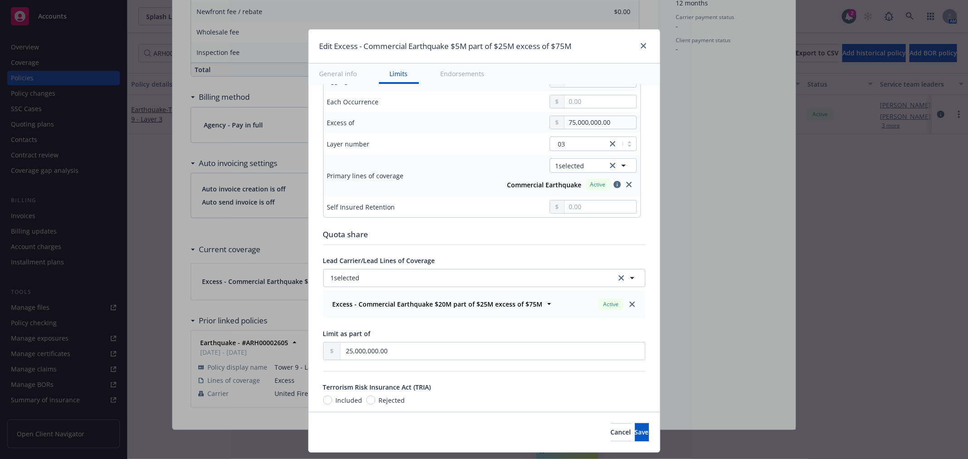
scroll to position [353, 0]
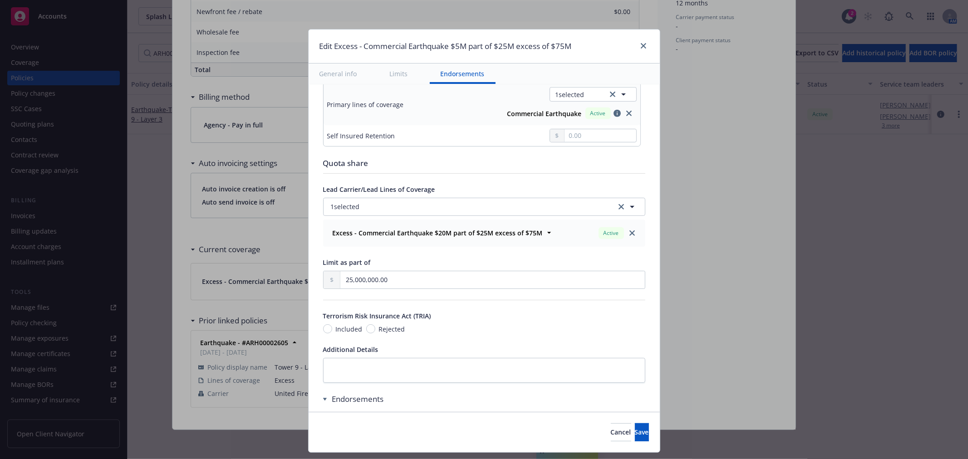
click at [381, 329] on span "Rejected" at bounding box center [392, 329] width 26 height 10
click at [375, 329] on input "Rejected" at bounding box center [370, 328] width 9 height 9
click at [635, 432] on span "Save" at bounding box center [642, 432] width 14 height 9
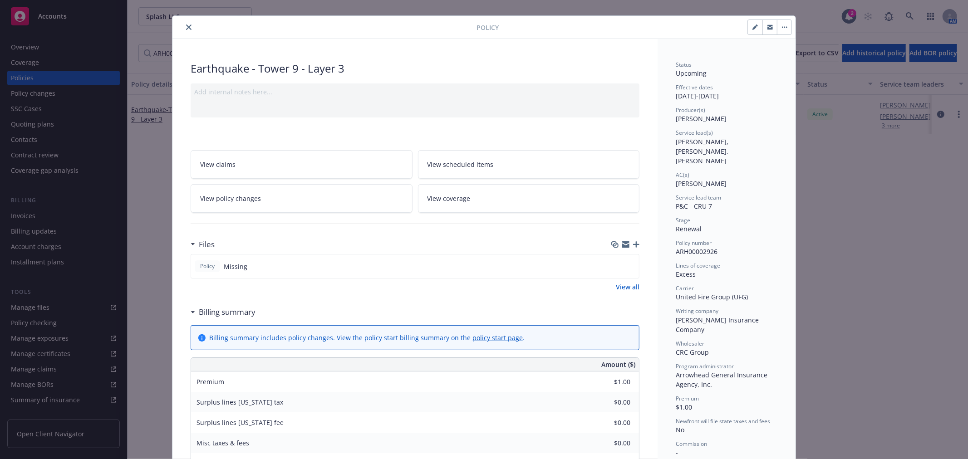
scroll to position [0, 0]
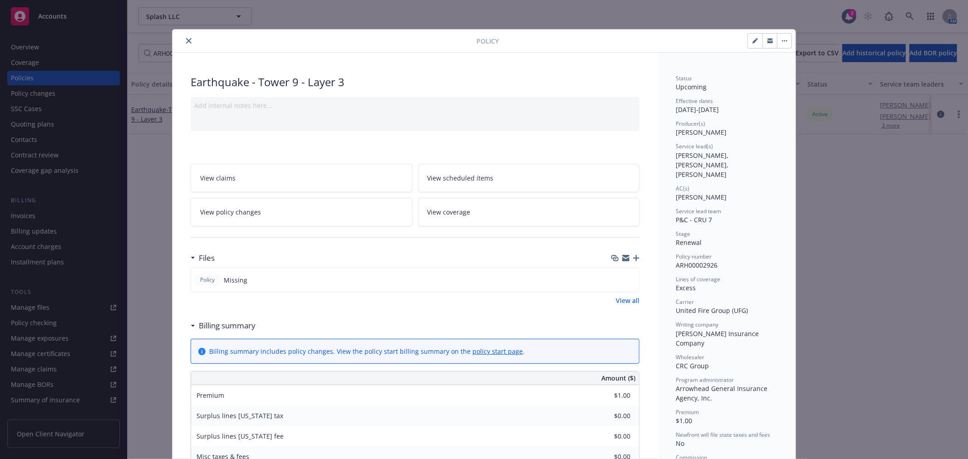
click at [186, 43] on icon "close" at bounding box center [188, 40] width 5 height 5
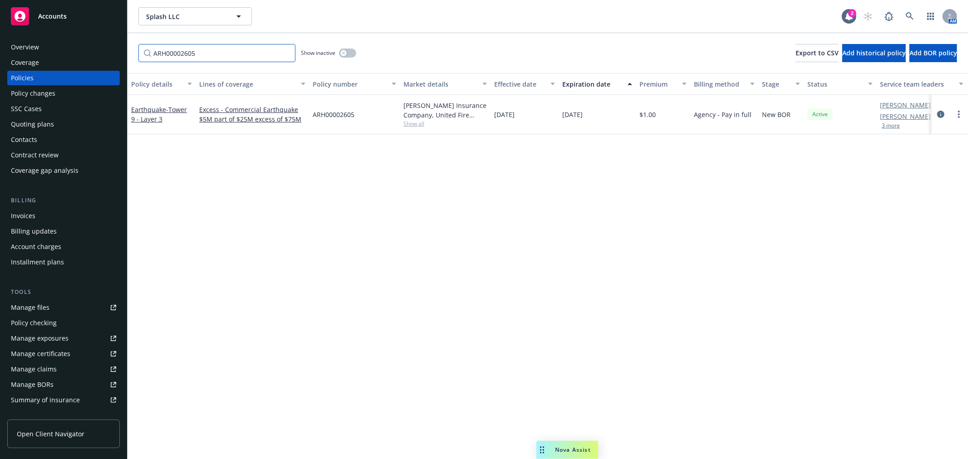
drag, startPoint x: 157, startPoint y: 53, endPoint x: 85, endPoint y: 52, distance: 72.6
click at [85, 52] on div "Accounts Overview Coverage Policies Policy changes SSC Cases Quoting plans Cont…" at bounding box center [484, 229] width 968 height 459
paste input "PG700724"
click at [958, 116] on icon "more" at bounding box center [959, 114] width 2 height 7
drag, startPoint x: 915, startPoint y: 146, endPoint x: 625, endPoint y: 161, distance: 290.4
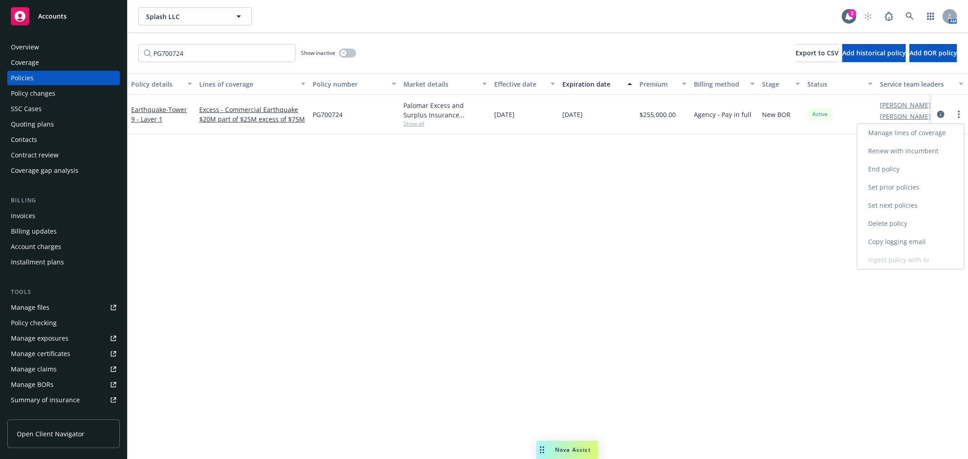
click at [915, 147] on link "Renew with incumbent" at bounding box center [910, 151] width 107 height 18
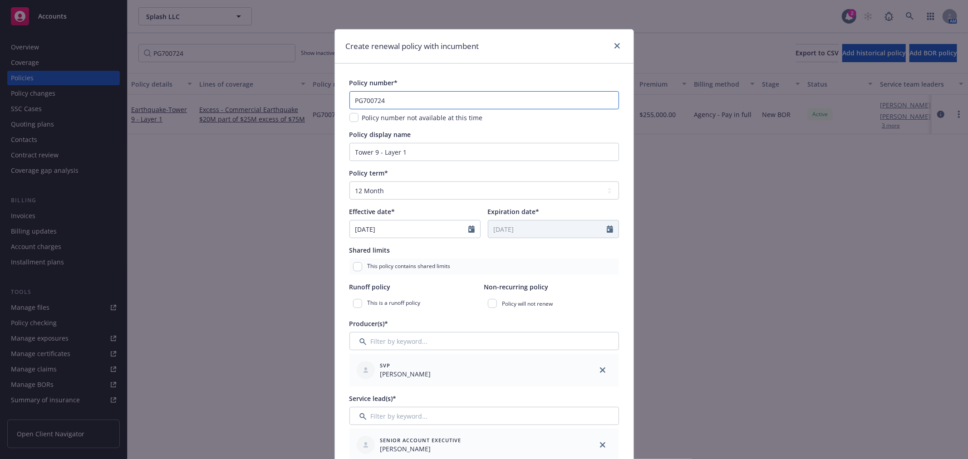
drag, startPoint x: 396, startPoint y: 102, endPoint x: 301, endPoint y: 98, distance: 94.5
click at [301, 98] on div "Create renewal policy with incumbent Policy number* PG700724 Policy number not …" at bounding box center [484, 229] width 968 height 459
paste input "BPP6518123"
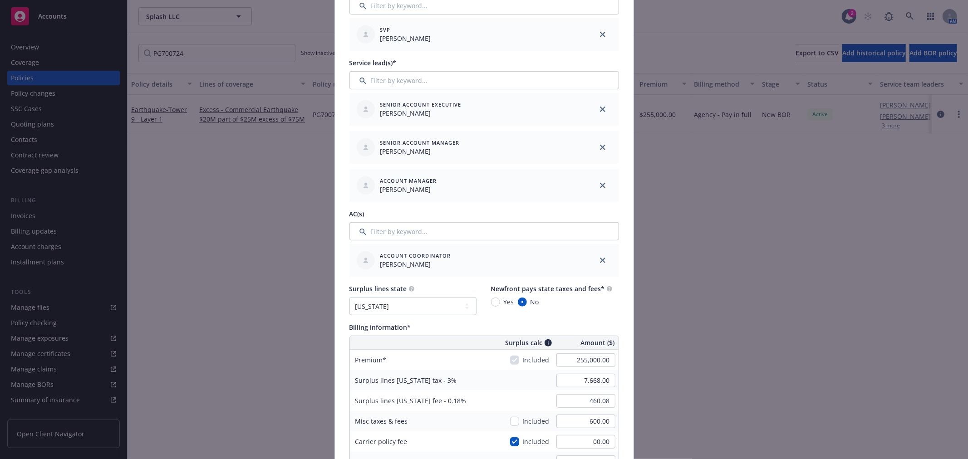
scroll to position [403, 0]
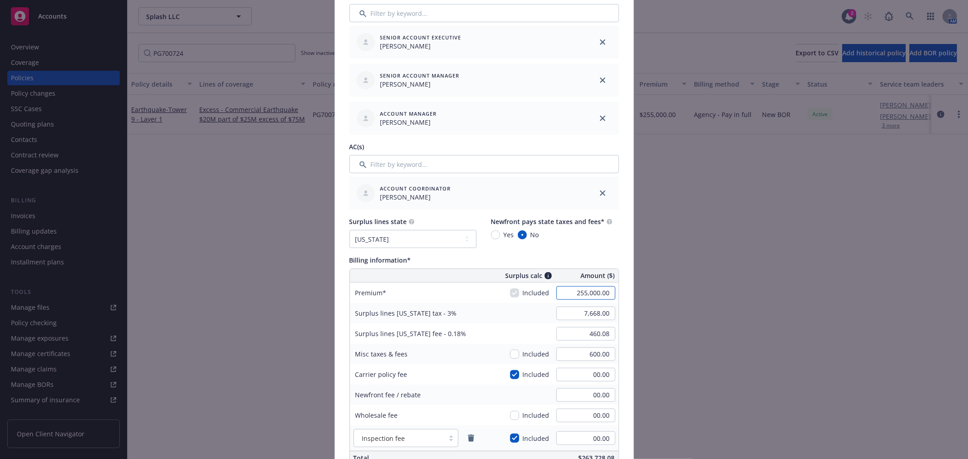
click at [566, 291] on input "255,000.00" at bounding box center [585, 293] width 59 height 14
click at [514, 355] on input "checkbox" at bounding box center [514, 354] width 9 height 9
click at [579, 355] on input "600.00" at bounding box center [585, 355] width 59 height 14
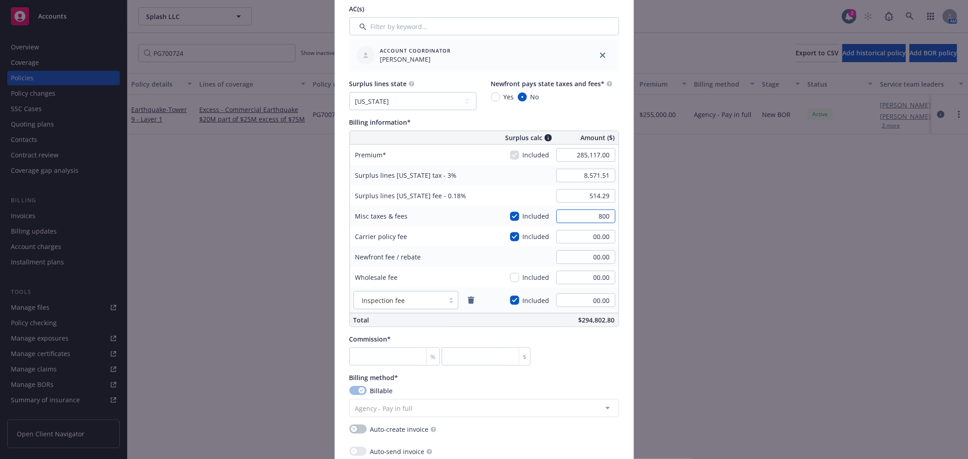
scroll to position [555, 0]
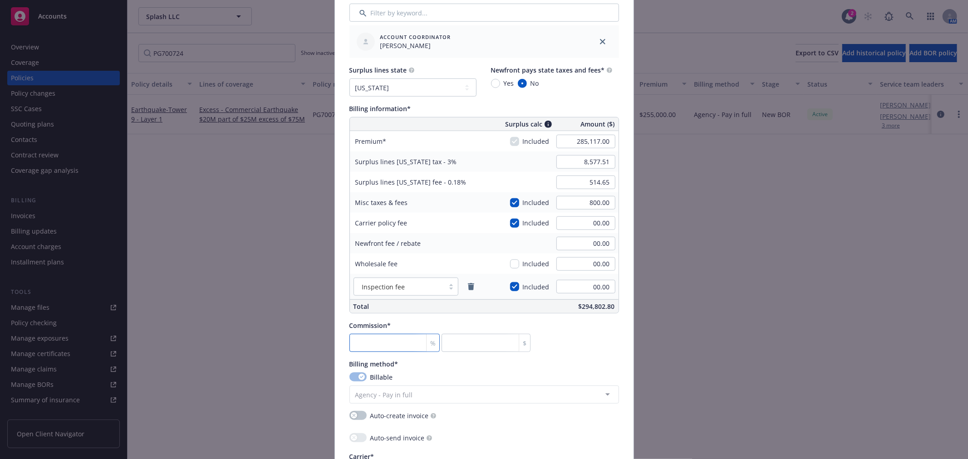
click at [386, 343] on input "number" at bounding box center [394, 343] width 91 height 18
click at [601, 335] on div "Commission* 5 % 14255.85 $" at bounding box center [484, 336] width 270 height 31
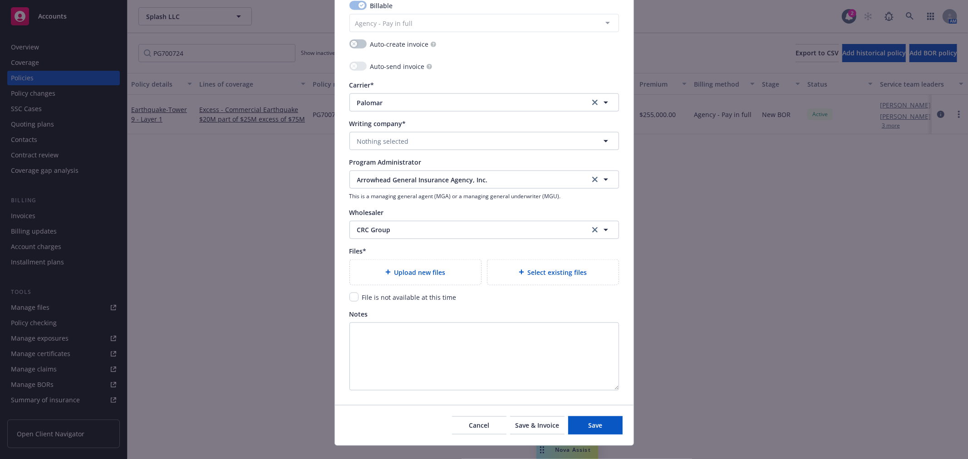
scroll to position [943, 0]
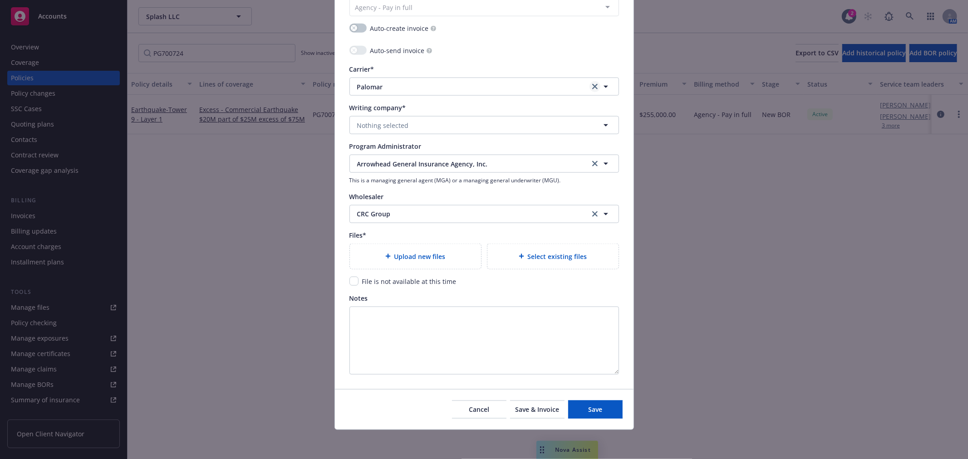
click at [592, 87] on icon "clear selection" at bounding box center [594, 86] width 5 height 5
click at [408, 127] on button "Nothing selected" at bounding box center [484, 125] width 270 height 18
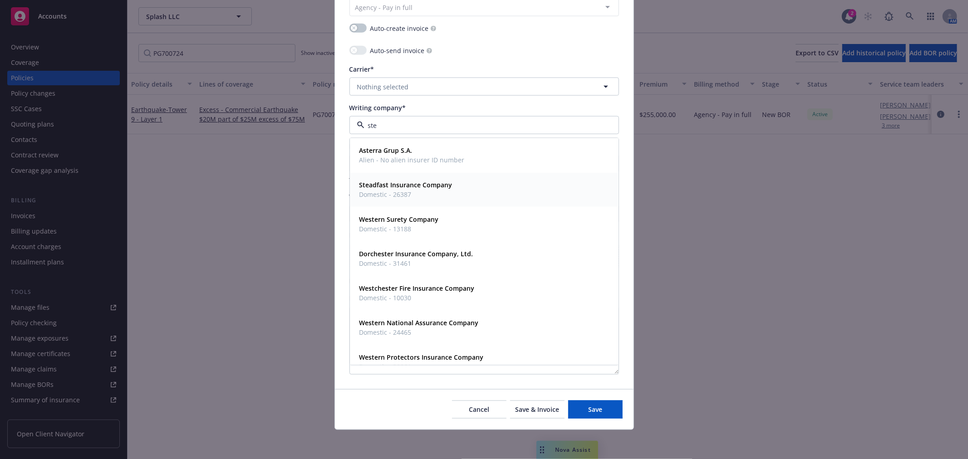
click at [404, 189] on strong "Steadfast Insurance Company" at bounding box center [405, 185] width 93 height 9
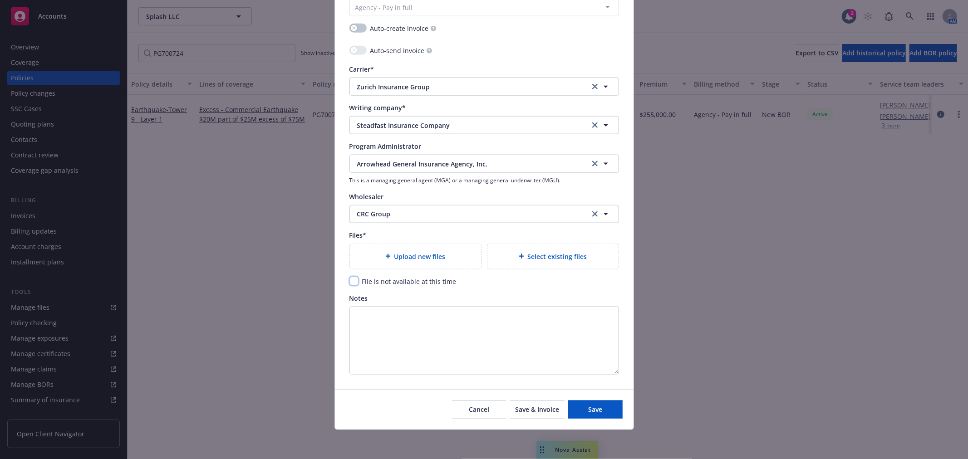
click at [349, 281] on input "checkbox" at bounding box center [353, 281] width 9 height 9
click at [594, 406] on span "Save" at bounding box center [595, 409] width 14 height 9
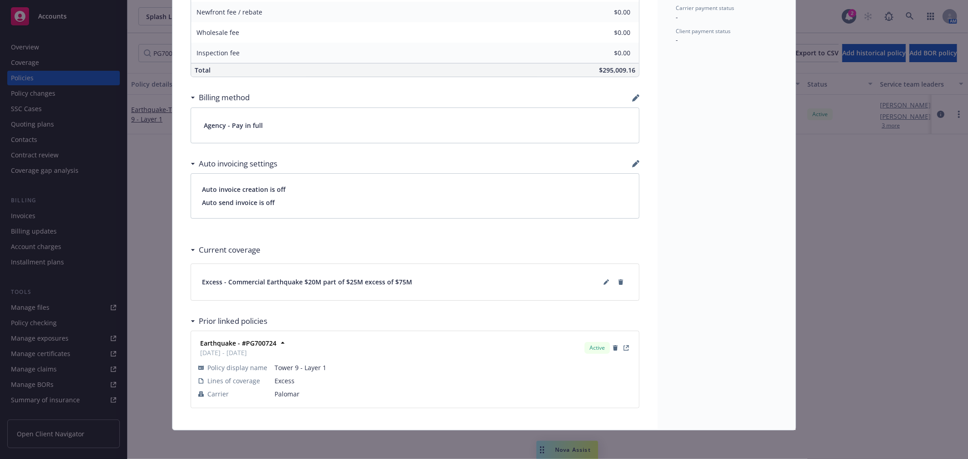
scroll to position [487, 0]
click at [604, 280] on icon at bounding box center [606, 282] width 5 height 5
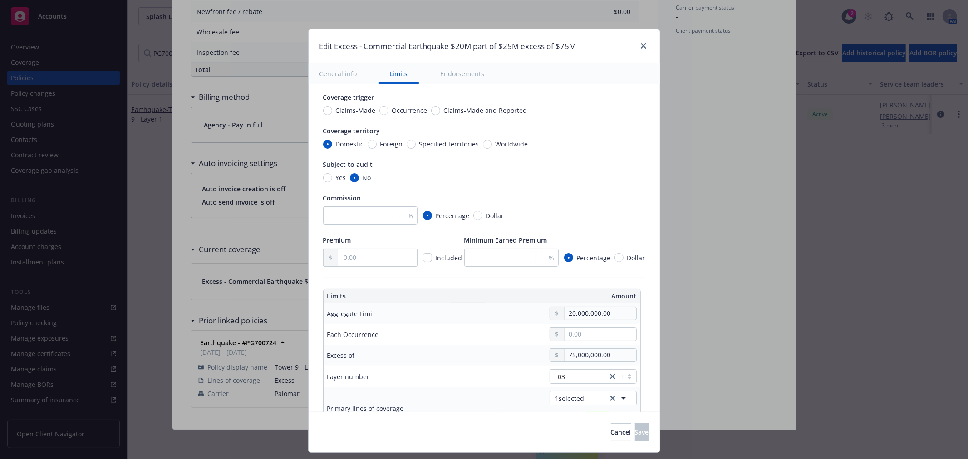
scroll to position [151, 0]
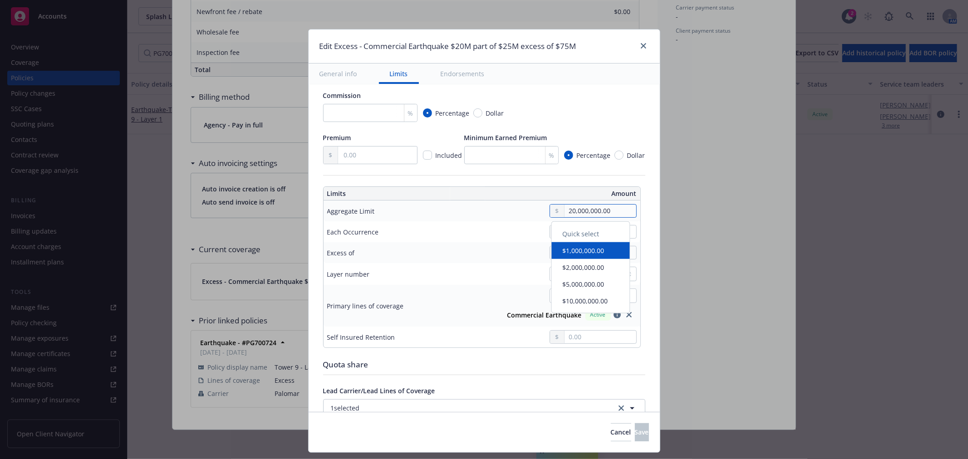
drag, startPoint x: 605, startPoint y: 211, endPoint x: 497, endPoint y: 211, distance: 107.6
click at [502, 210] on div "20,000,000.00" at bounding box center [549, 211] width 173 height 14
drag, startPoint x: 411, startPoint y: 290, endPoint x: 423, endPoint y: 292, distance: 12.8
click at [411, 290] on td "Primary lines of coverage" at bounding box center [392, 306] width 136 height 42
click at [567, 251] on input "75,000,000.00" at bounding box center [600, 252] width 71 height 13
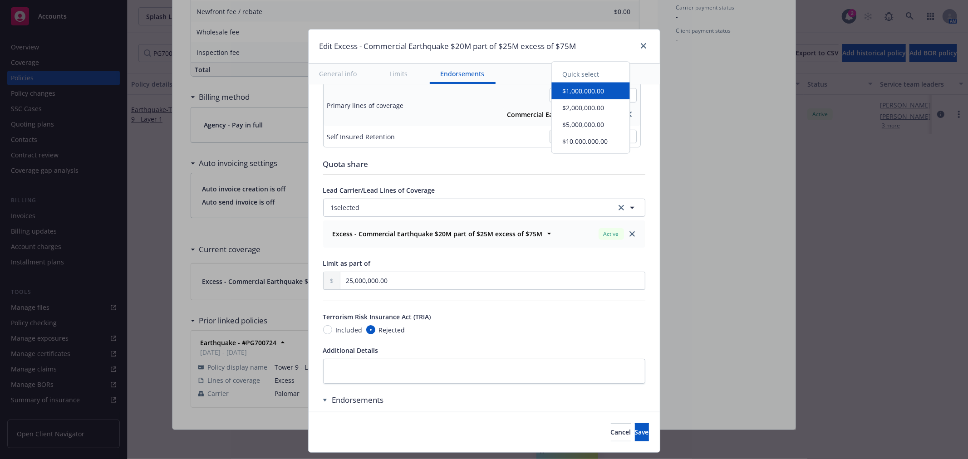
scroll to position [353, 0]
click at [640, 432] on button "Save" at bounding box center [642, 432] width 14 height 18
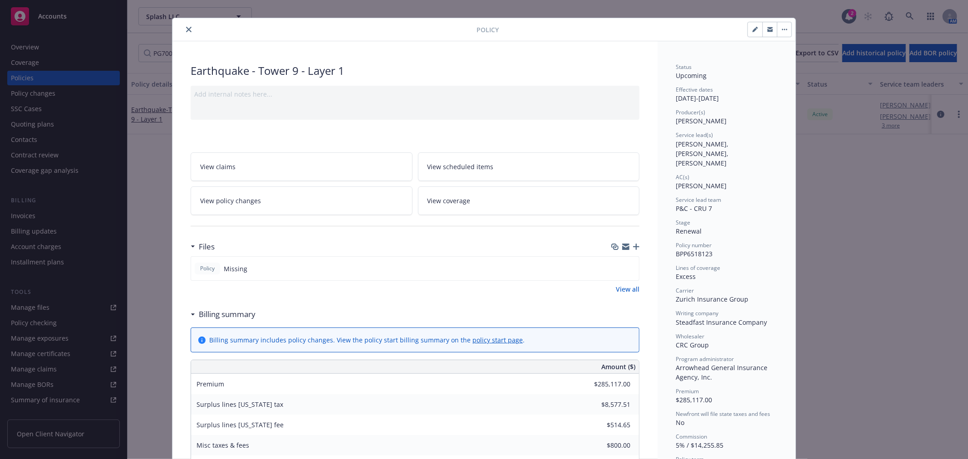
scroll to position [0, 0]
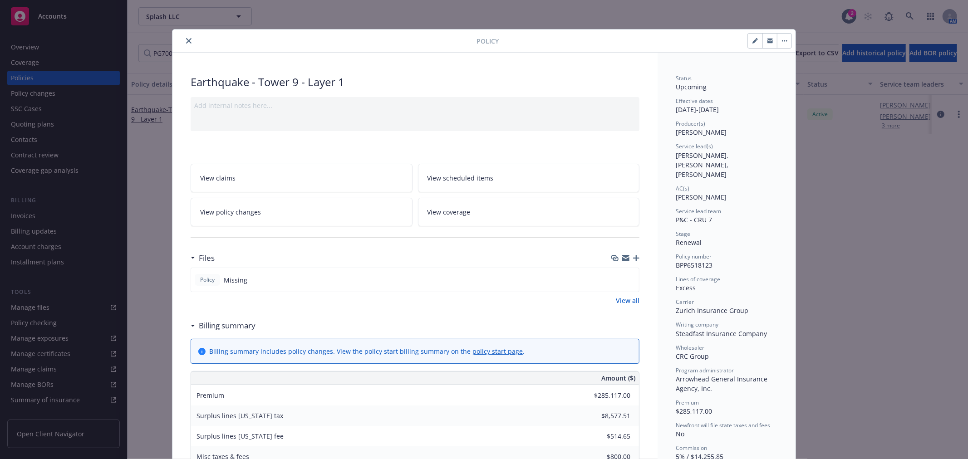
click at [188, 41] on button "close" at bounding box center [188, 40] width 11 height 11
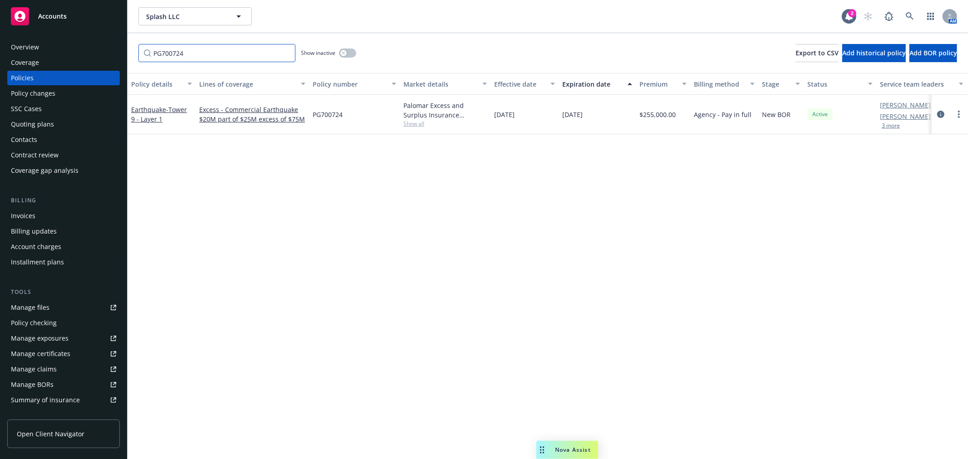
drag, startPoint x: 201, startPoint y: 53, endPoint x: 100, endPoint y: 51, distance: 101.2
click at [103, 51] on div "Accounts Overview Coverage Policies Policy changes SSC Cases Quoting plans Cont…" at bounding box center [484, 229] width 968 height 459
paste input "B2A3IM000406300"
click at [959, 114] on circle "more" at bounding box center [959, 114] width 2 height 2
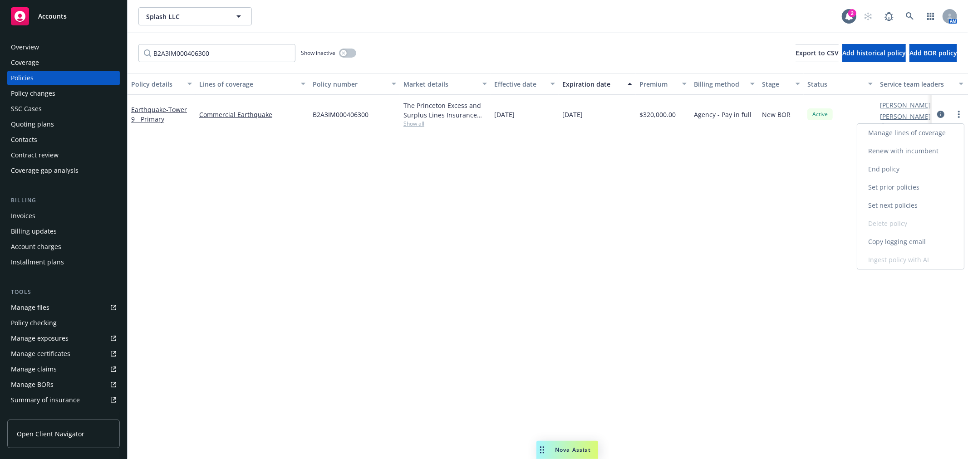
click at [913, 150] on link "Renew with incumbent" at bounding box center [910, 151] width 107 height 18
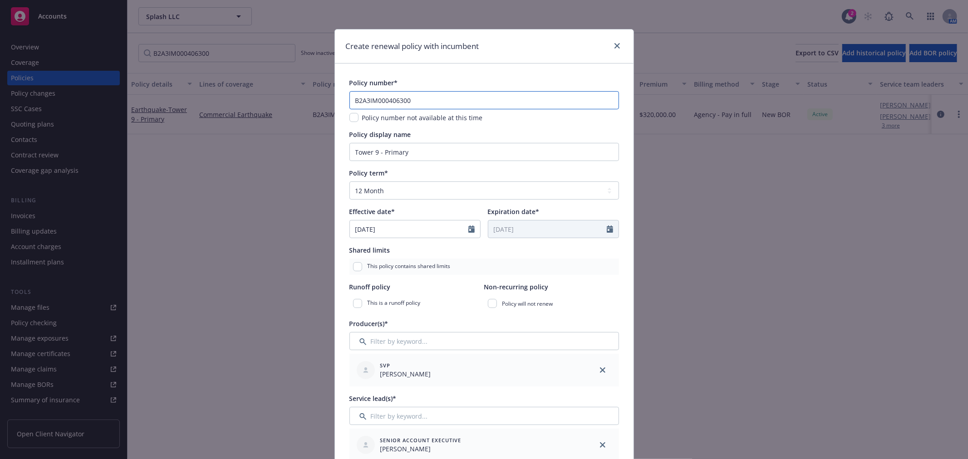
drag, startPoint x: 420, startPoint y: 98, endPoint x: 314, endPoint y: 102, distance: 105.8
click at [314, 102] on div "Create renewal policy with incumbent Policy number* B2A3IM000406300 Policy numb…" at bounding box center [484, 229] width 968 height 459
paste input "[US_VEHICLE_IDENTIFICATION_NUMBER]"
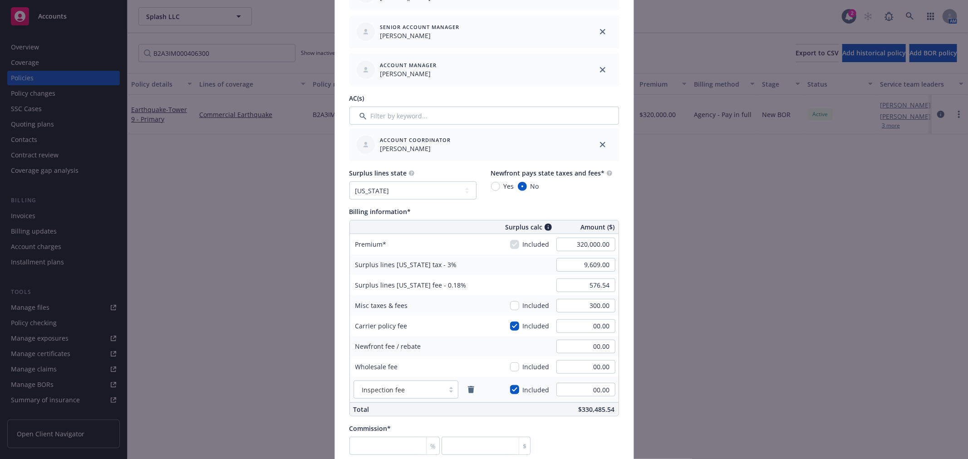
scroll to position [454, 0]
click at [567, 243] on input "320,000.00" at bounding box center [585, 243] width 59 height 14
click at [565, 303] on input "300.00" at bounding box center [585, 304] width 59 height 14
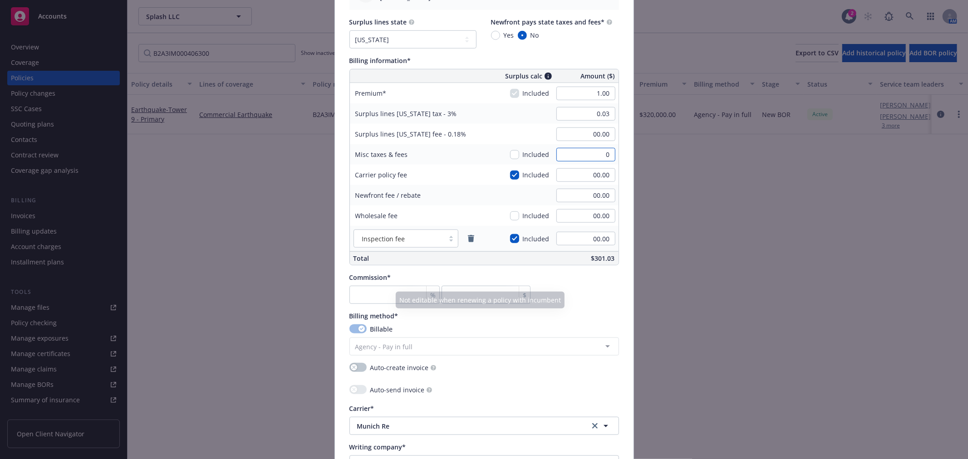
scroll to position [605, 0]
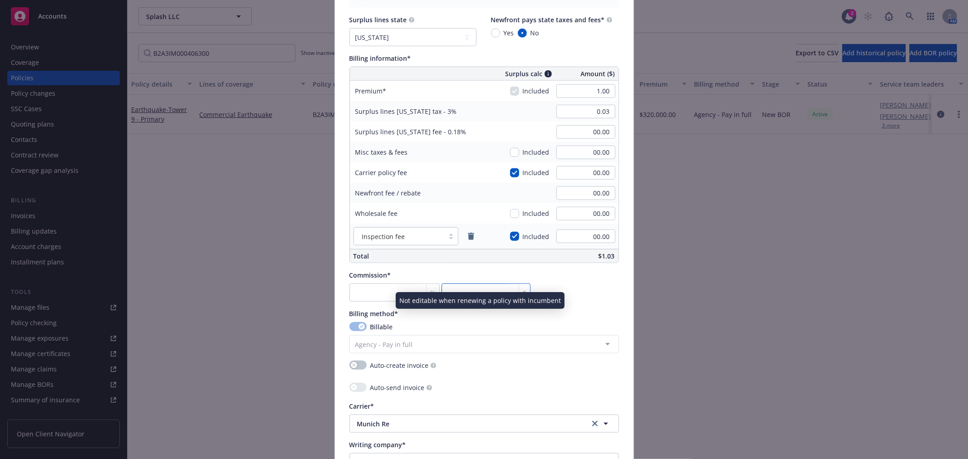
drag, startPoint x: 606, startPoint y: 294, endPoint x: 599, endPoint y: 293, distance: 6.9
click at [603, 294] on div "Commission* % $" at bounding box center [484, 285] width 270 height 31
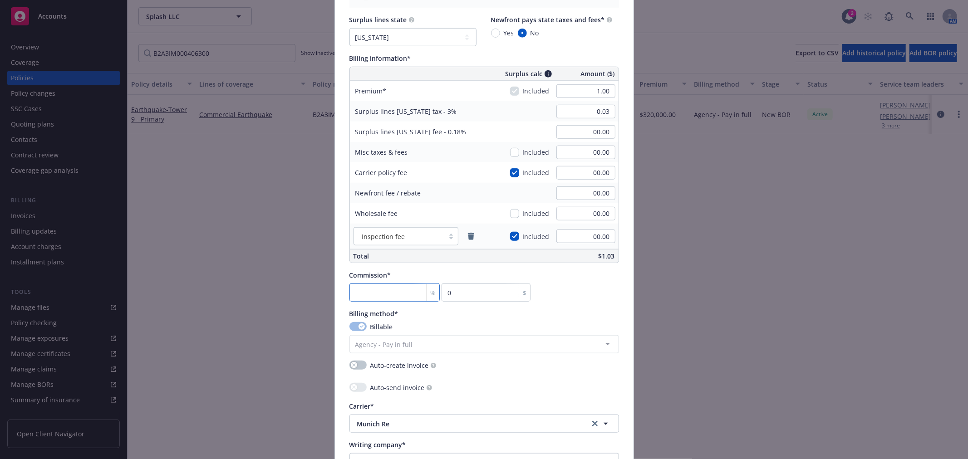
click at [393, 287] on input "number" at bounding box center [394, 293] width 91 height 18
click at [581, 113] on input "0.03" at bounding box center [585, 112] width 59 height 14
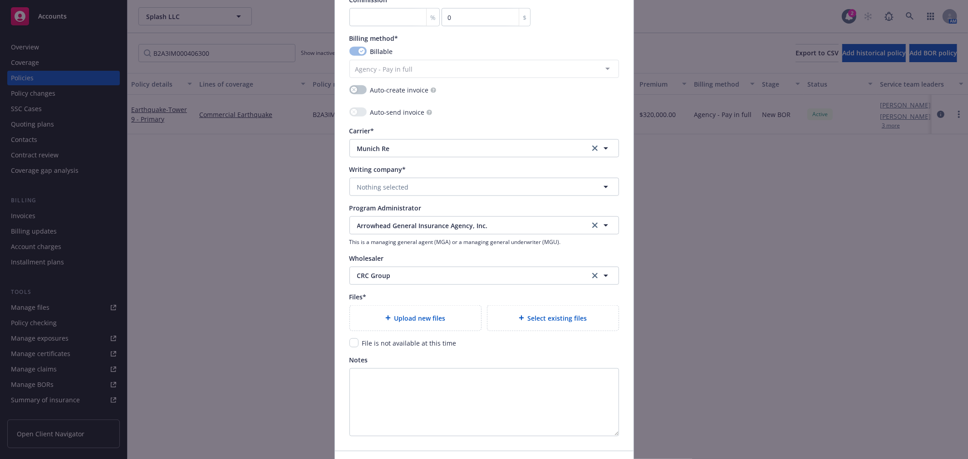
scroll to position [908, 0]
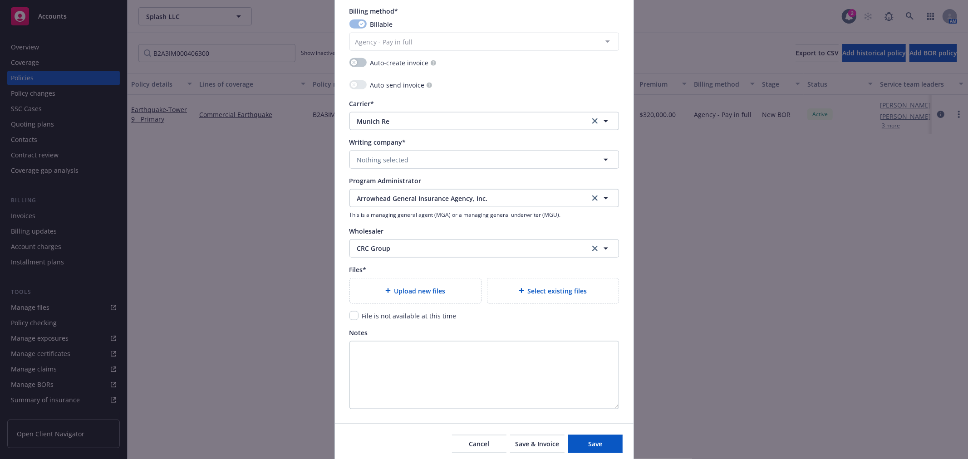
click at [592, 123] on icon "clear selection" at bounding box center [594, 120] width 5 height 5
click at [419, 162] on button "Nothing selected" at bounding box center [484, 160] width 270 height 18
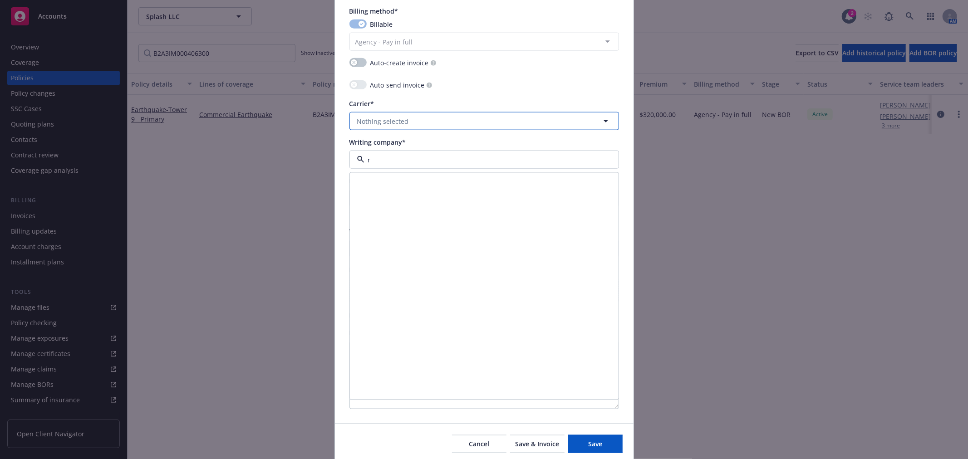
click at [436, 122] on button "Nothing selected" at bounding box center [484, 121] width 270 height 18
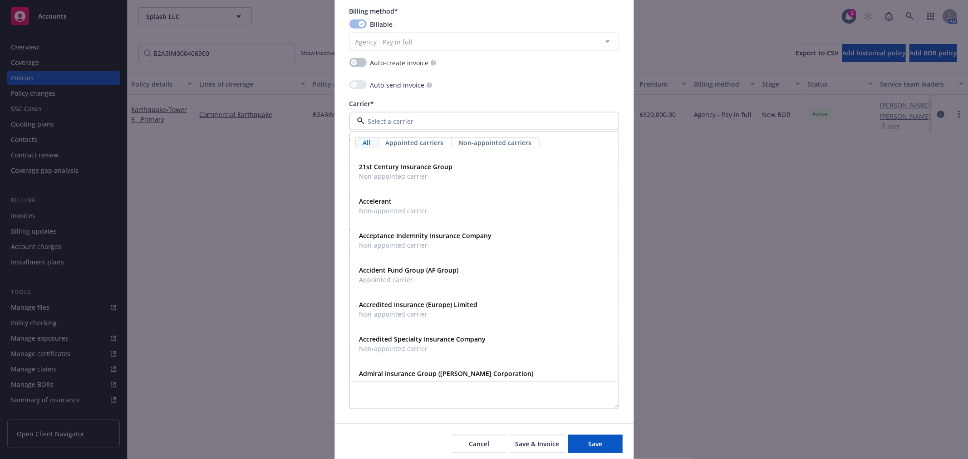
scroll to position [3776, 0]
click at [386, 126] on input at bounding box center [482, 122] width 236 height 10
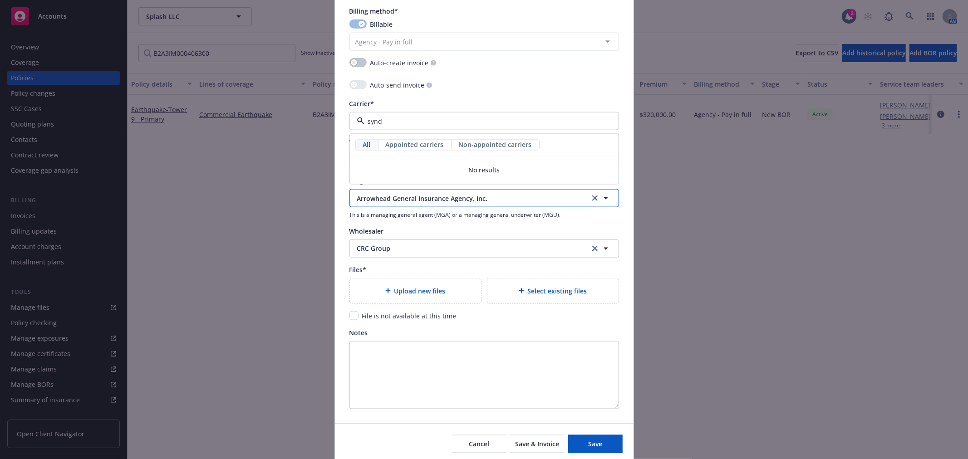
click at [511, 203] on span "Arrowhead General Insurance Agency, Inc." at bounding box center [466, 199] width 219 height 10
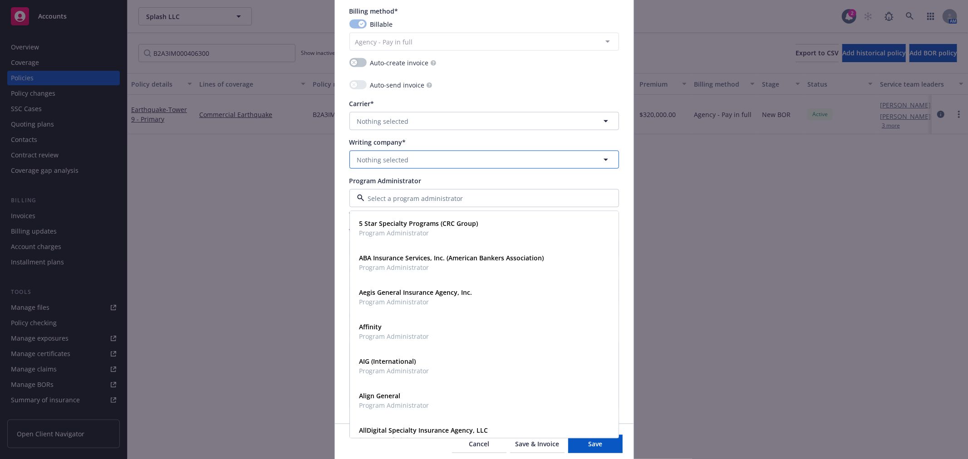
click at [432, 159] on button "Nothing selected" at bounding box center [484, 160] width 270 height 18
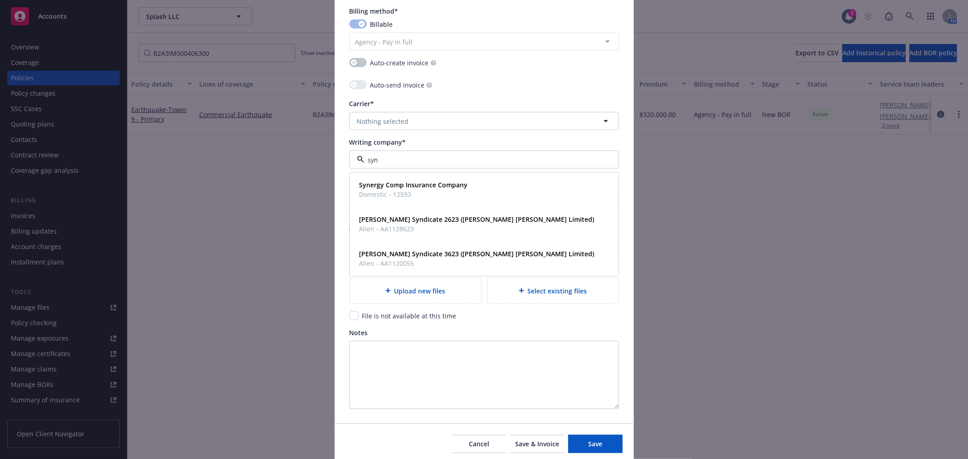
scroll to position [0, 0]
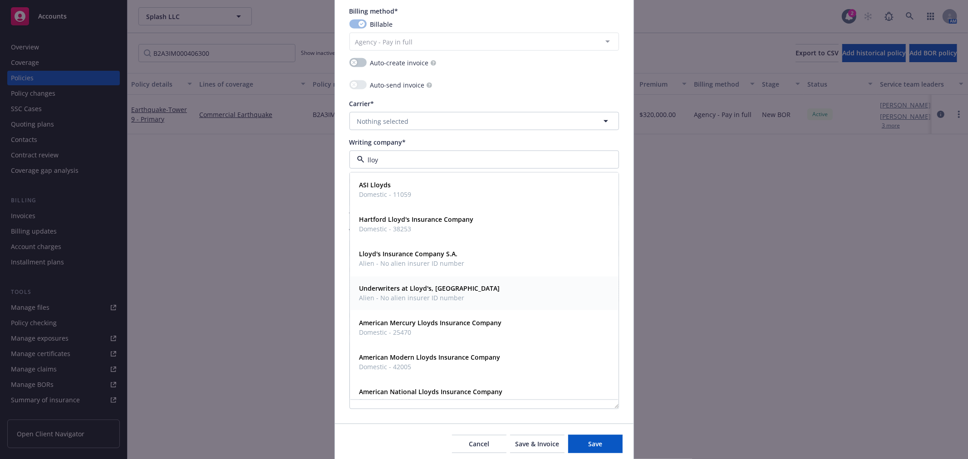
click at [422, 294] on span "Underwriters at Lloyd's, [GEOGRAPHIC_DATA]" at bounding box center [429, 289] width 141 height 10
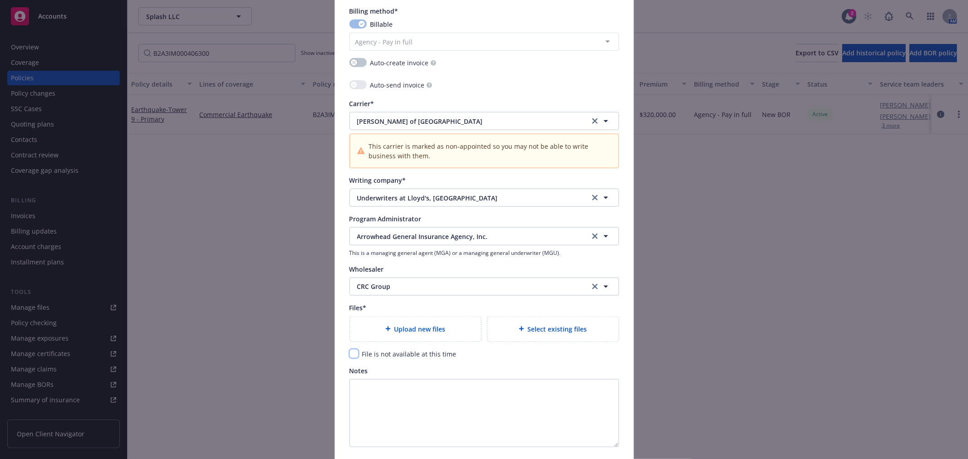
click at [349, 357] on input "checkbox" at bounding box center [353, 353] width 9 height 9
click at [396, 391] on textarea "Notes" at bounding box center [484, 413] width 270 height 68
paste textarea "Renaissance Re - Syndicate 1458"
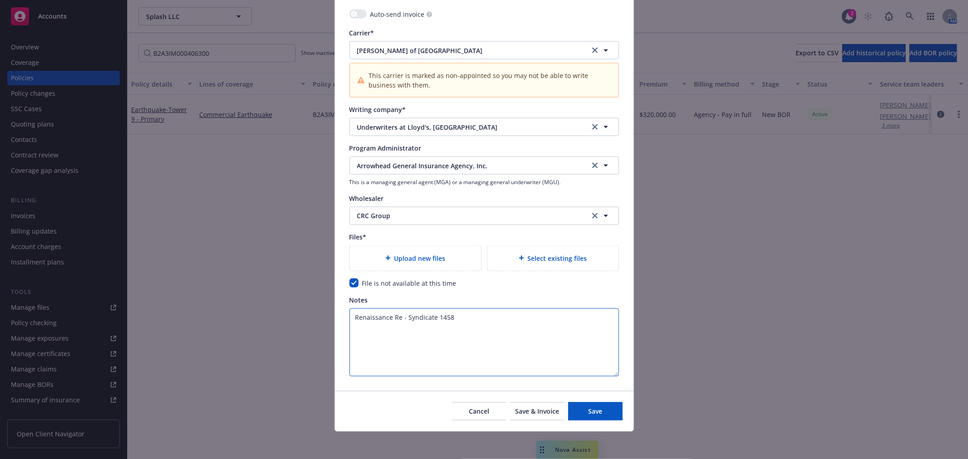
scroll to position [981, 0]
click at [588, 411] on span "Save" at bounding box center [595, 409] width 14 height 9
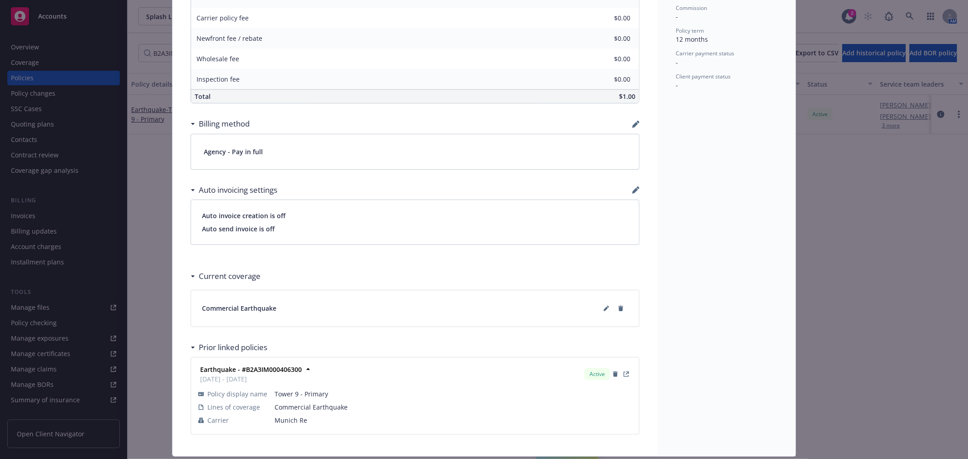
scroll to position [487, 0]
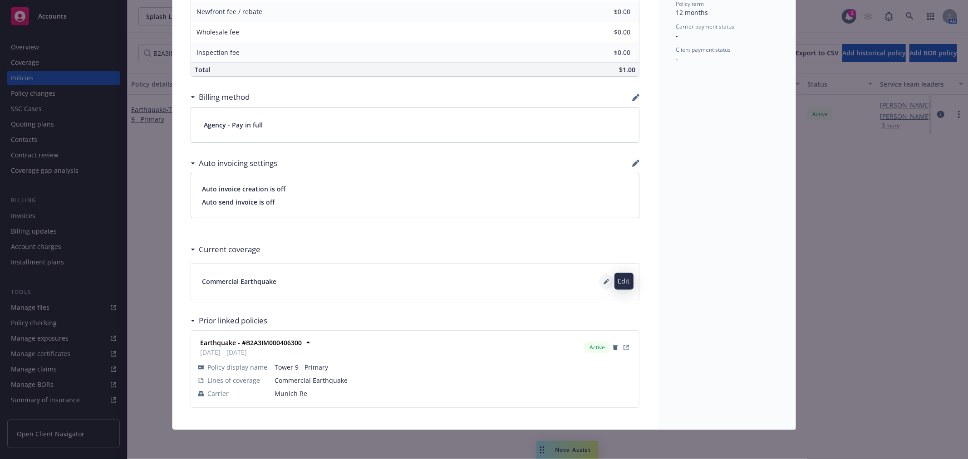
click at [604, 282] on icon at bounding box center [606, 282] width 5 height 5
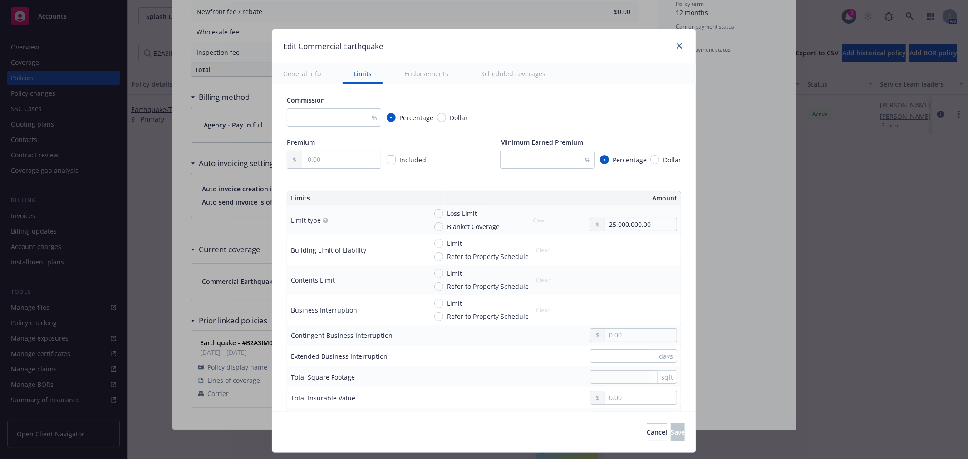
scroll to position [151, 0]
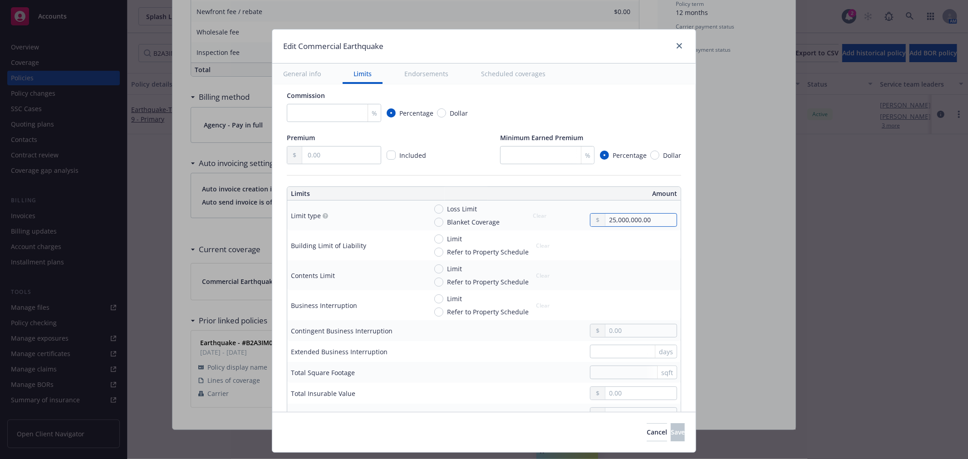
click at [646, 221] on input "25,000,000.00" at bounding box center [640, 220] width 71 height 13
drag, startPoint x: 647, startPoint y: 219, endPoint x: 574, endPoint y: 222, distance: 73.1
click at [605, 223] on input "25,000,000.00" at bounding box center [640, 220] width 71 height 13
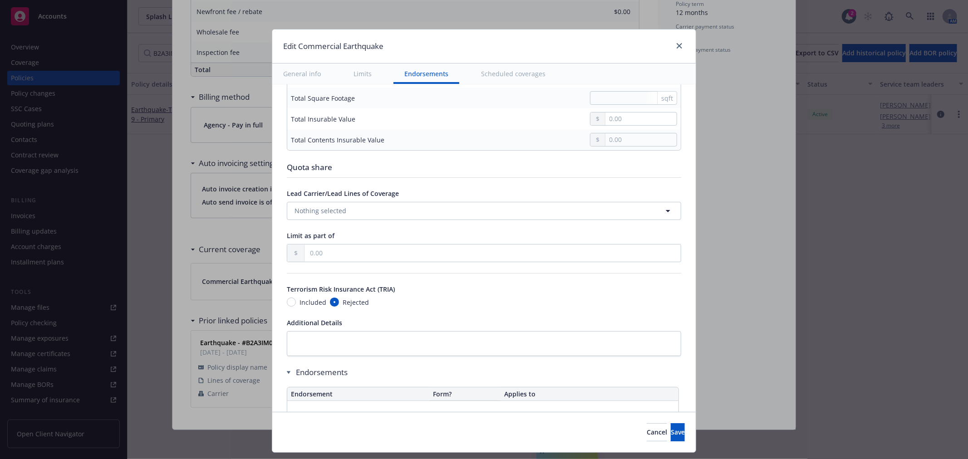
scroll to position [454, 0]
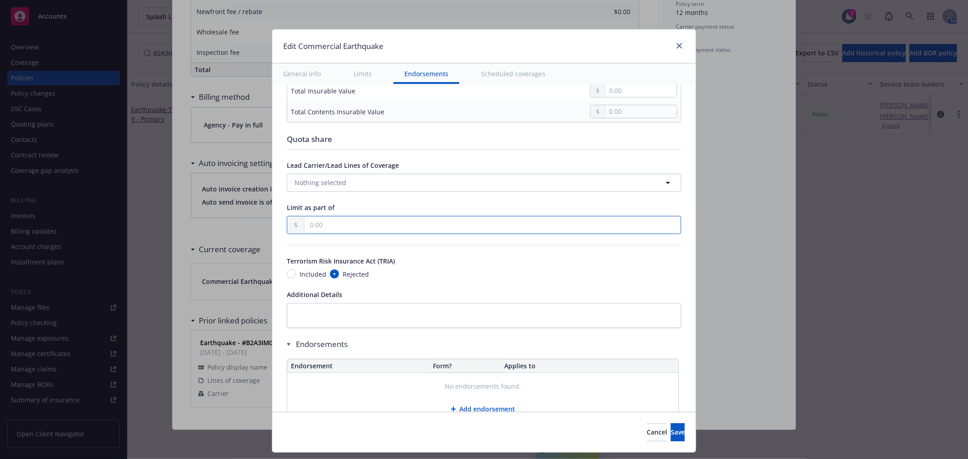
click at [372, 224] on input "text" at bounding box center [493, 224] width 376 height 17
click at [671, 431] on span "Save" at bounding box center [678, 432] width 14 height 9
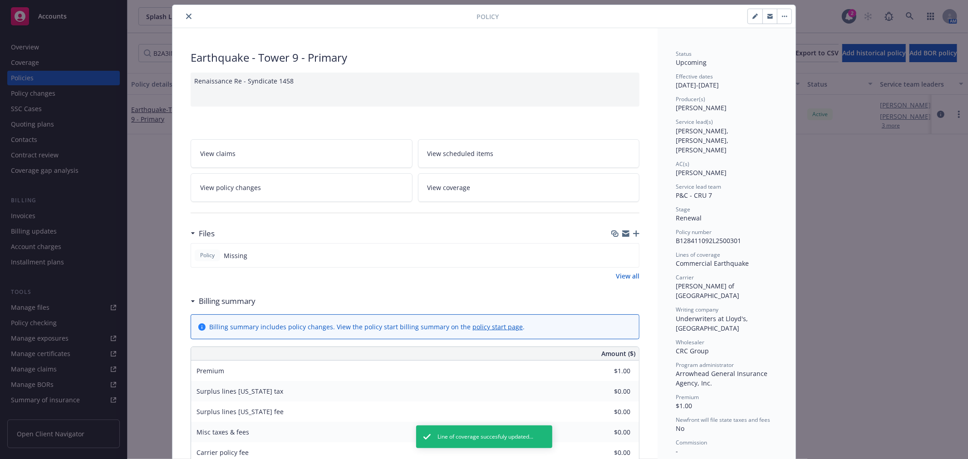
scroll to position [0, 0]
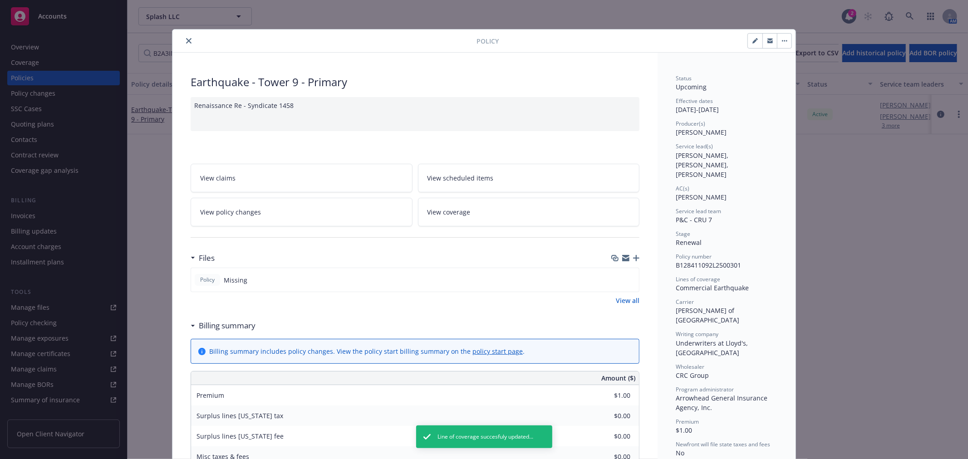
drag, startPoint x: 185, startPoint y: 39, endPoint x: 180, endPoint y: 38, distance: 5.2
click at [186, 39] on icon "close" at bounding box center [188, 40] width 5 height 5
